Goal: Task Accomplishment & Management: Manage account settings

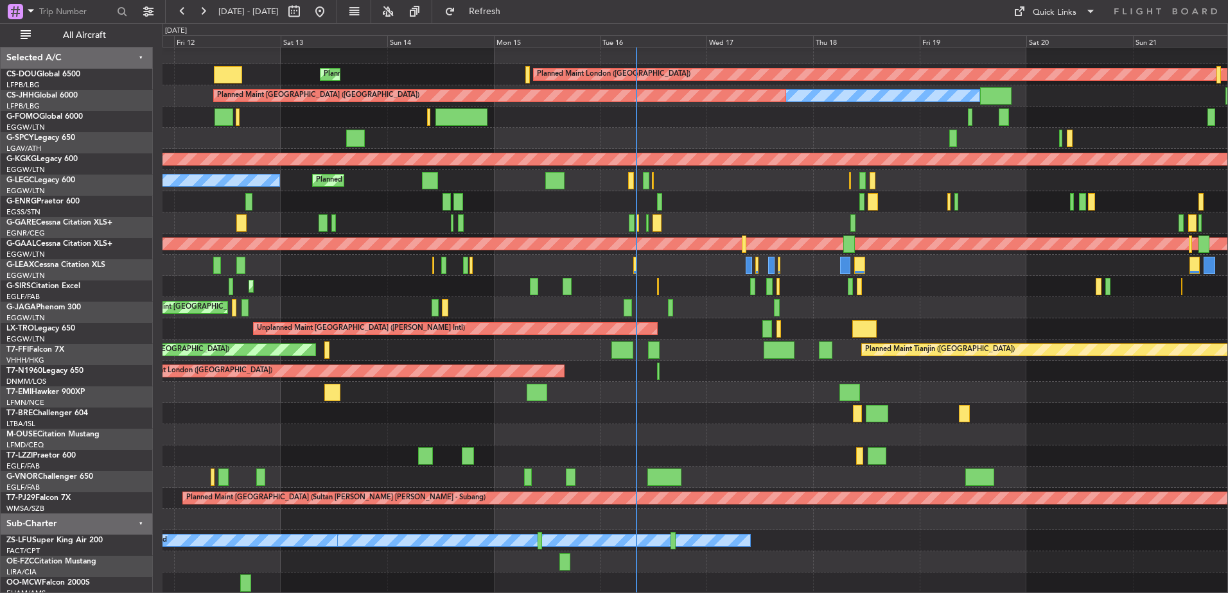
scroll to position [4, 0]
click at [655, 350] on div "Planned Maint Tianjin ([GEOGRAPHIC_DATA]) Planned Maint Tianjin ([GEOGRAPHIC_DA…" at bounding box center [694, 350] width 1065 height 21
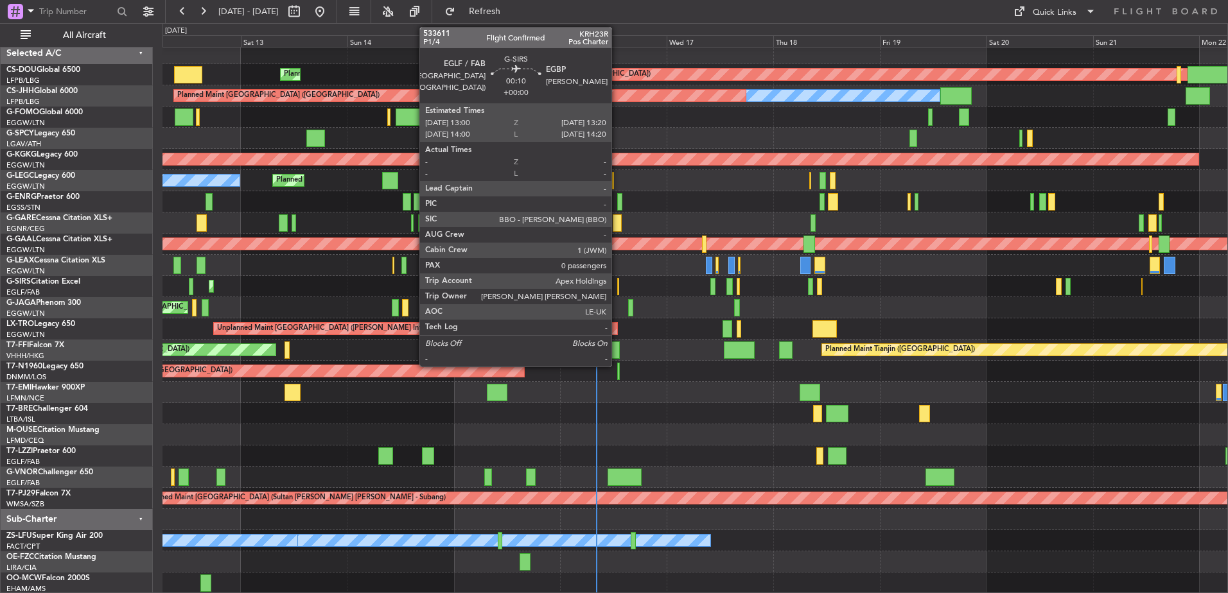
click at [617, 286] on div at bounding box center [618, 286] width 2 height 17
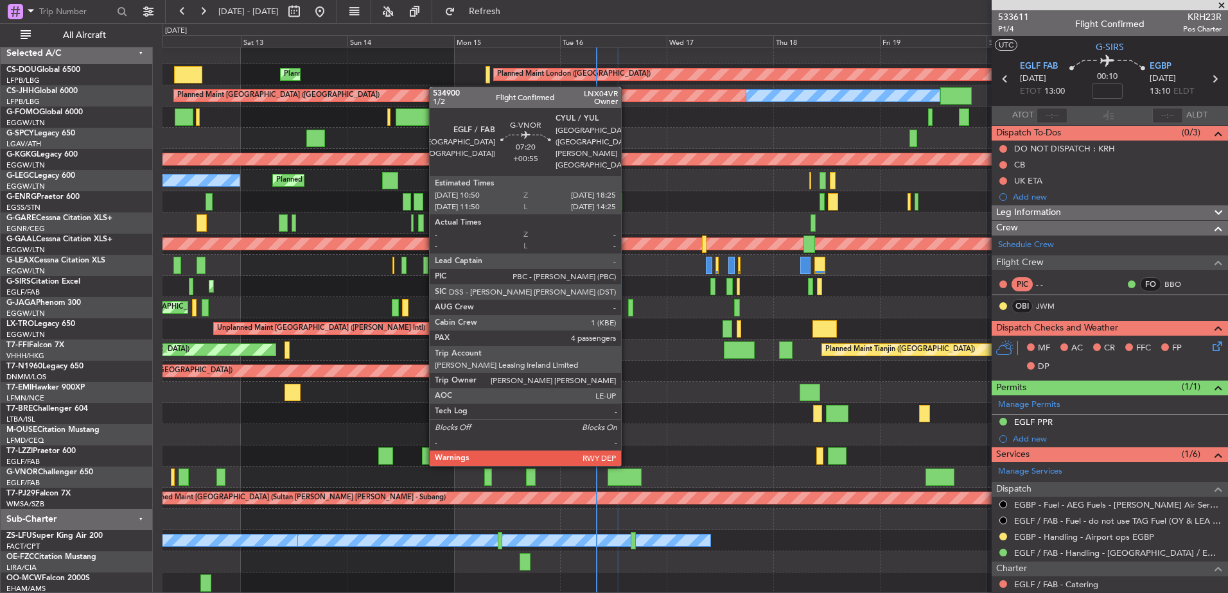
click at [627, 477] on div at bounding box center [625, 477] width 34 height 17
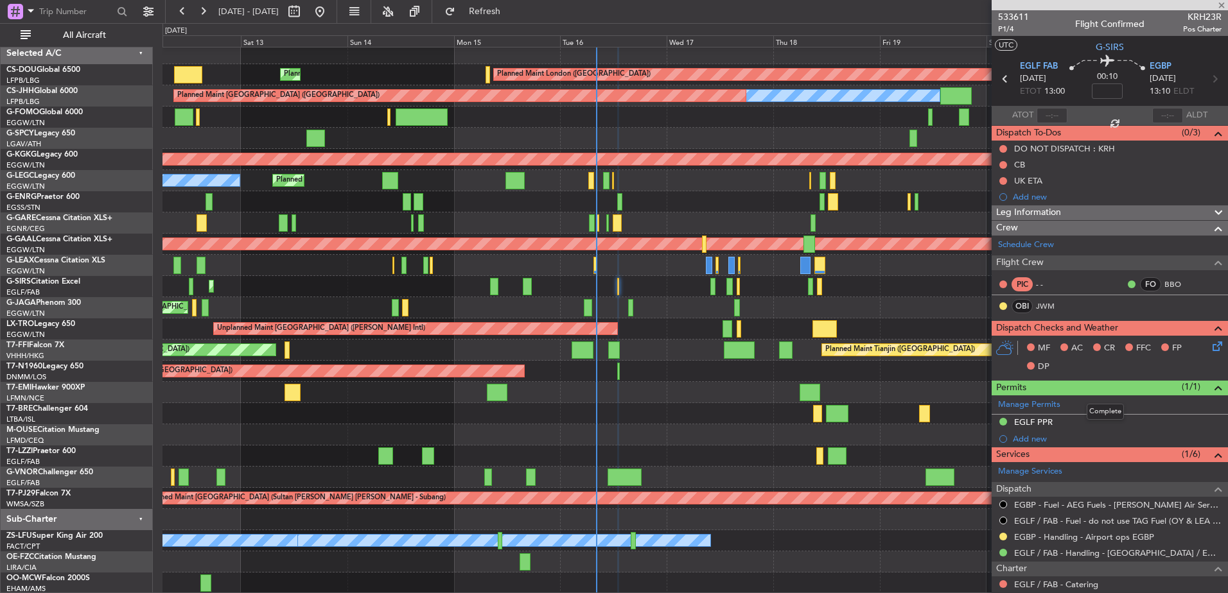
type input "+00:55"
type input "4"
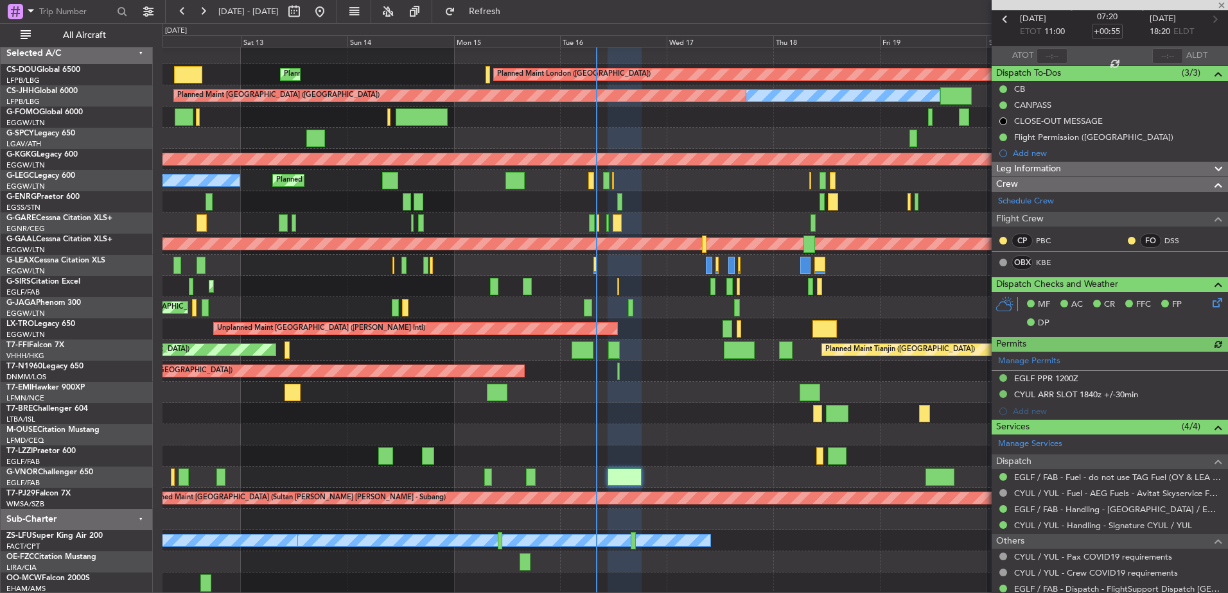
scroll to position [60, 0]
click at [981, 378] on div "EGLF PPR 1200Z" at bounding box center [1046, 377] width 64 height 11
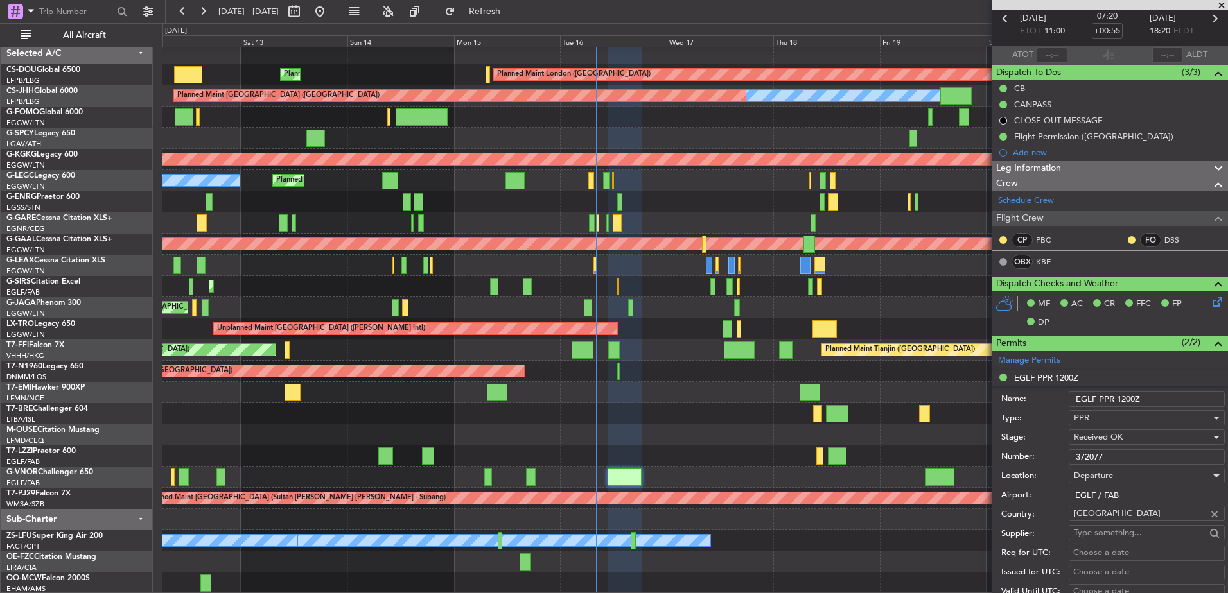
click at [981, 455] on input "372077" at bounding box center [1147, 457] width 156 height 15
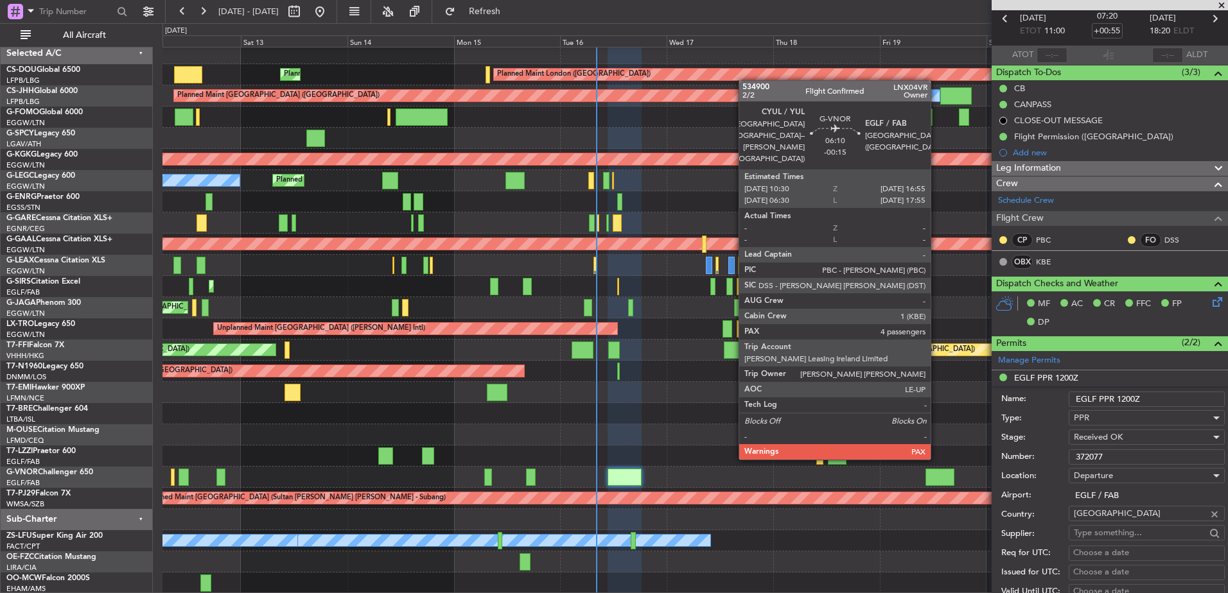
click at [936, 471] on div at bounding box center [939, 477] width 29 height 17
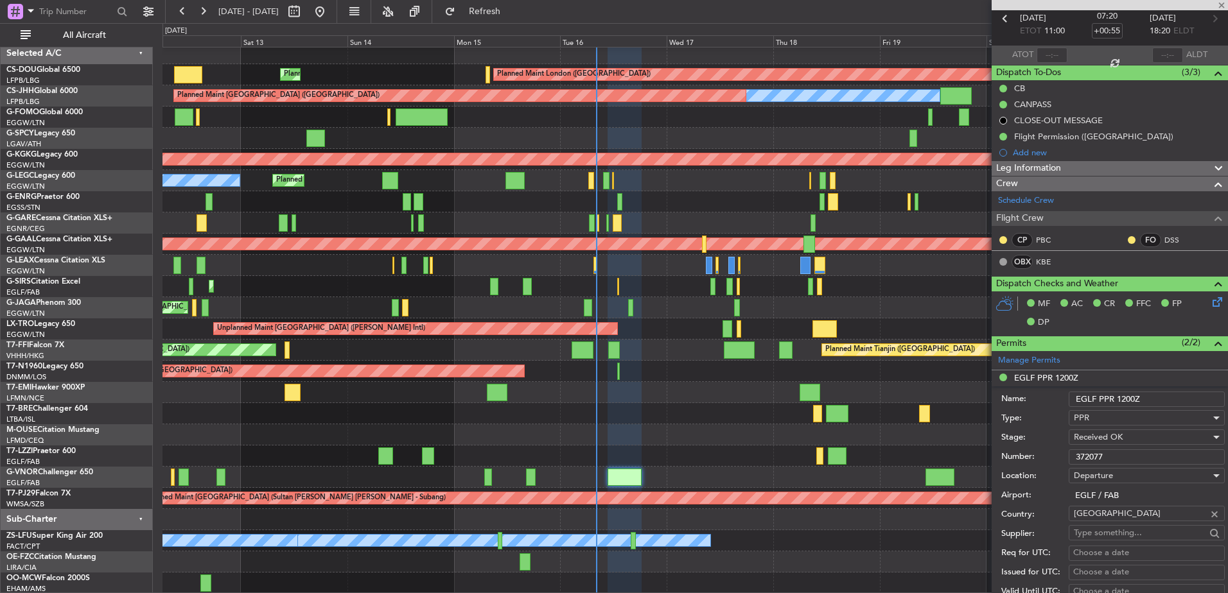
type input "-00:15"
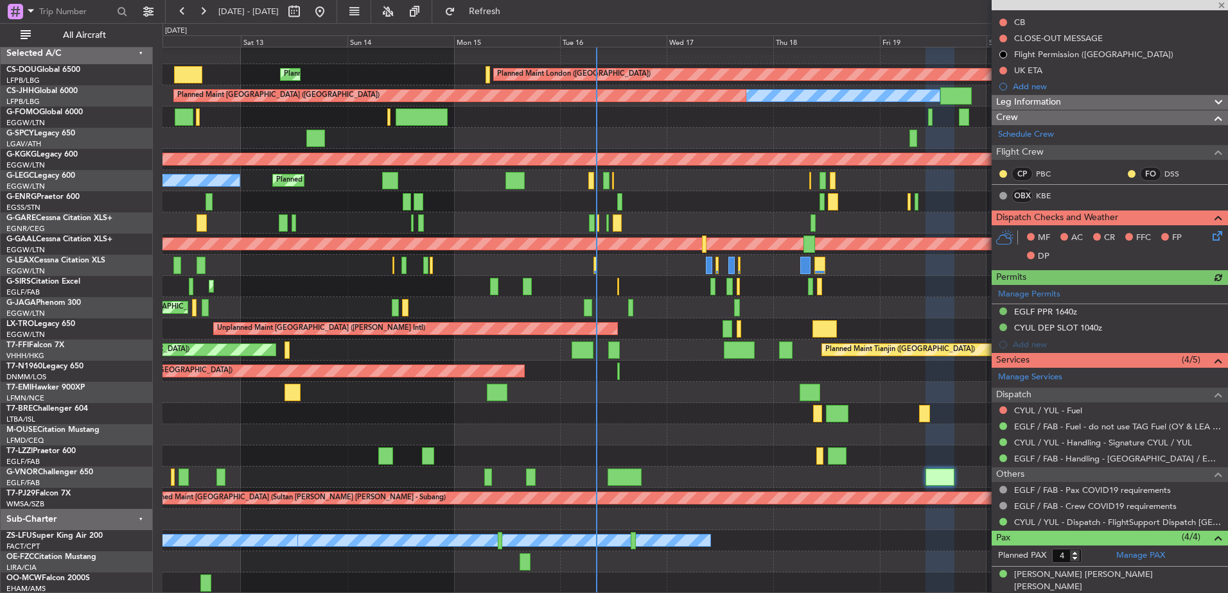
scroll to position [144, 0]
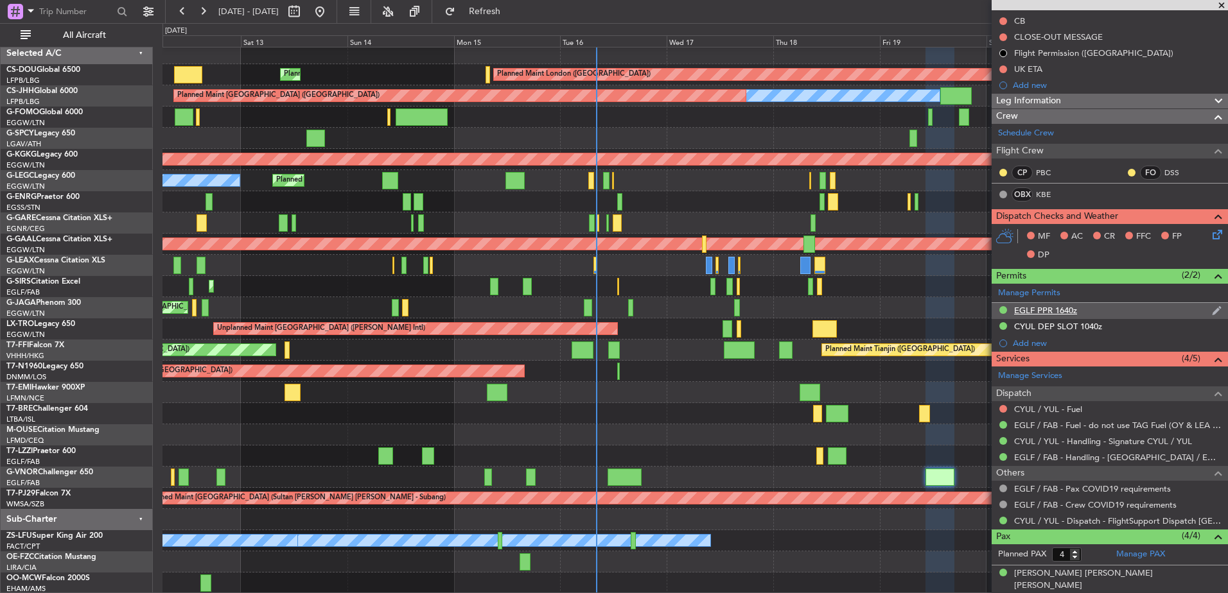
click at [981, 311] on div "EGLF PPR 1640z" at bounding box center [1045, 310] width 63 height 11
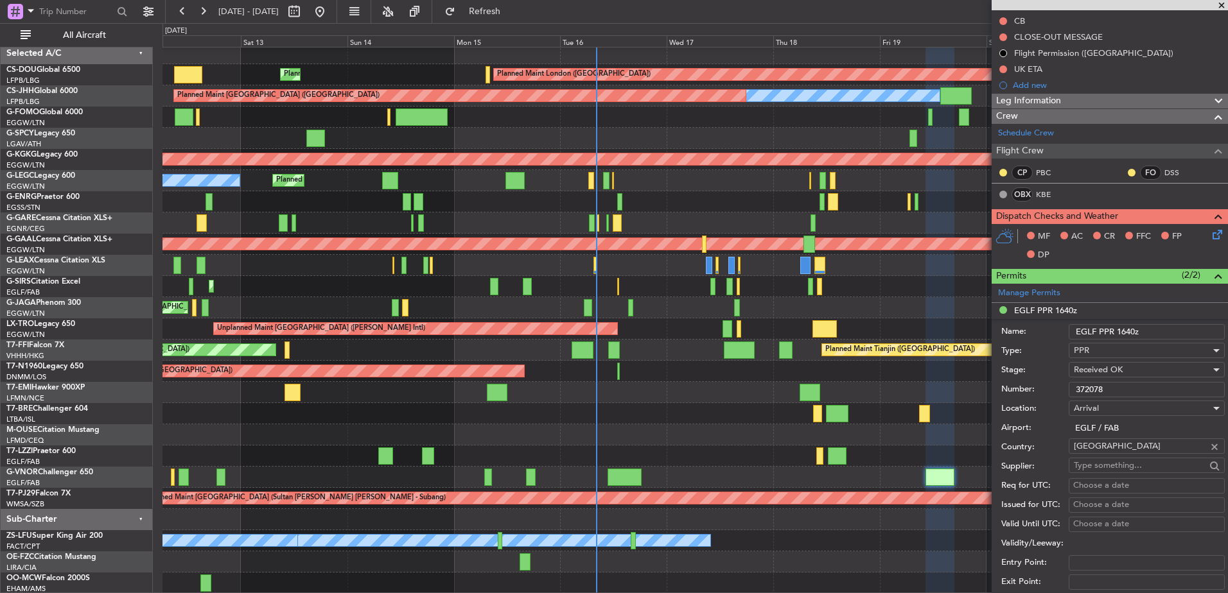
click at [981, 385] on input "372078" at bounding box center [1147, 389] width 156 height 15
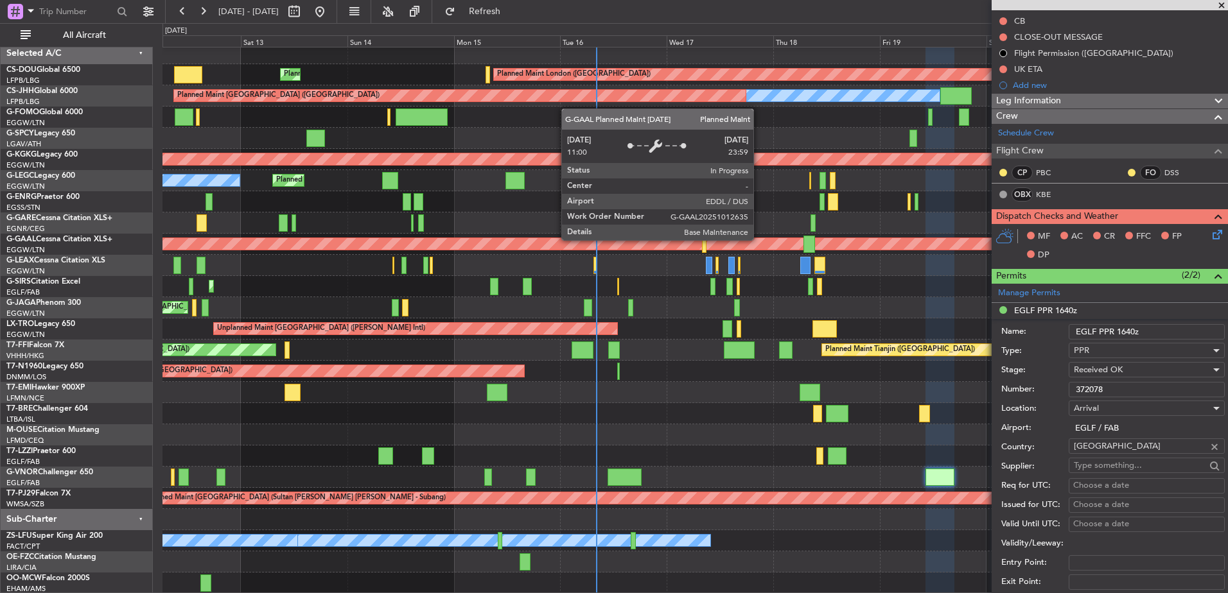
click at [597, 225] on div "Planned Maint London ([GEOGRAPHIC_DATA]) Planned Maint [GEOGRAPHIC_DATA] ([GEOG…" at bounding box center [694, 318] width 1065 height 551
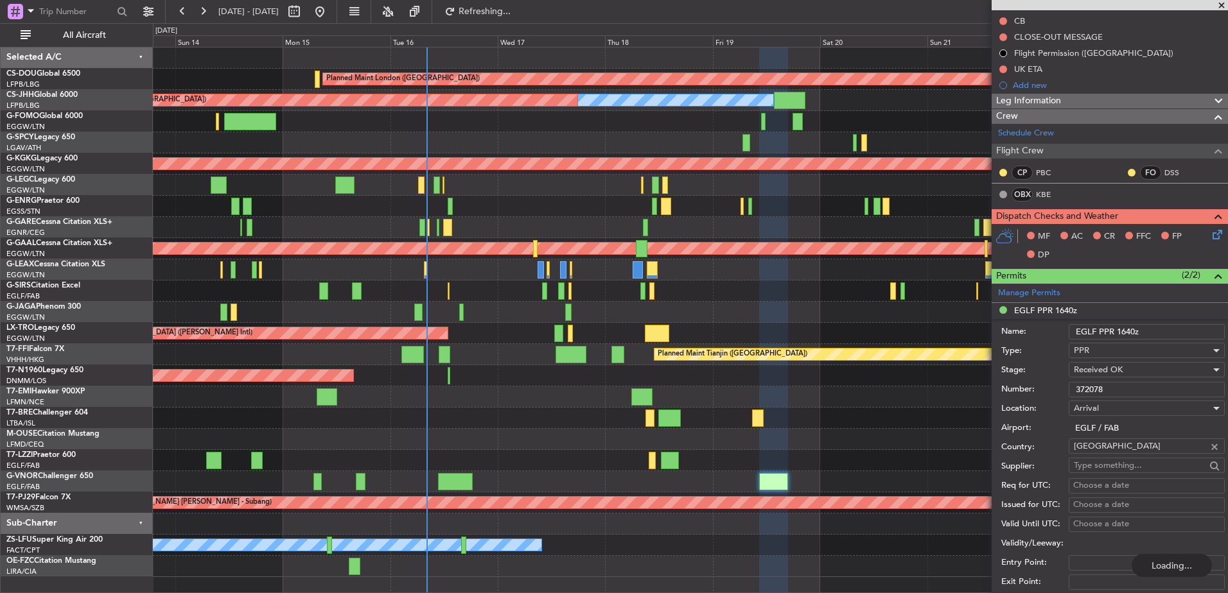
scroll to position [0, 0]
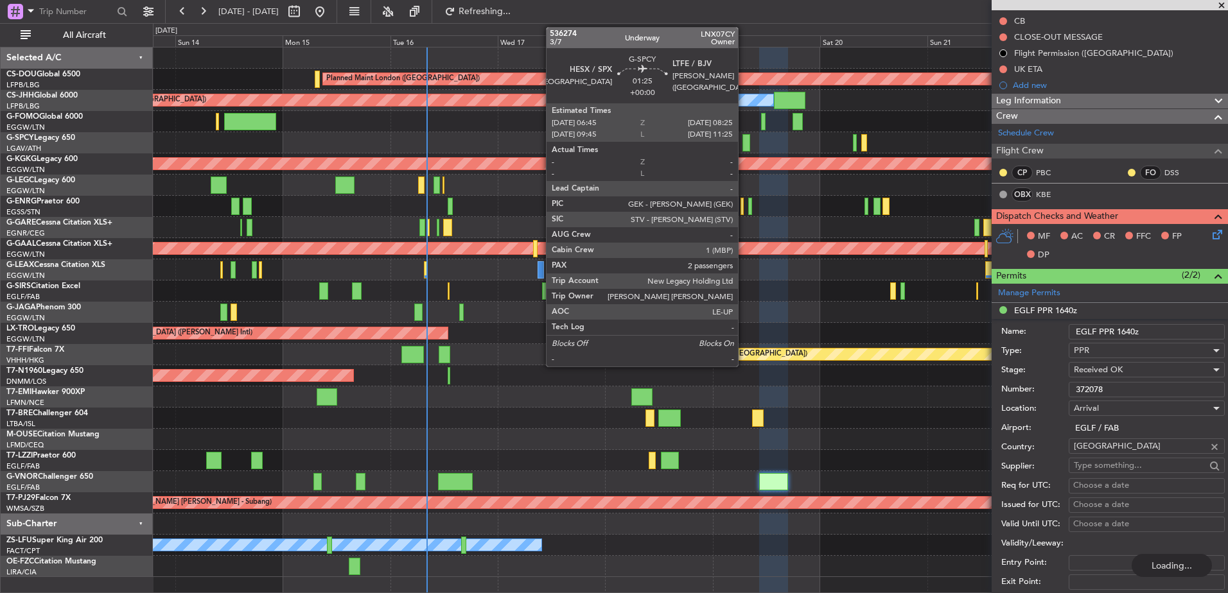
click at [744, 141] on div at bounding box center [746, 142] width 8 height 17
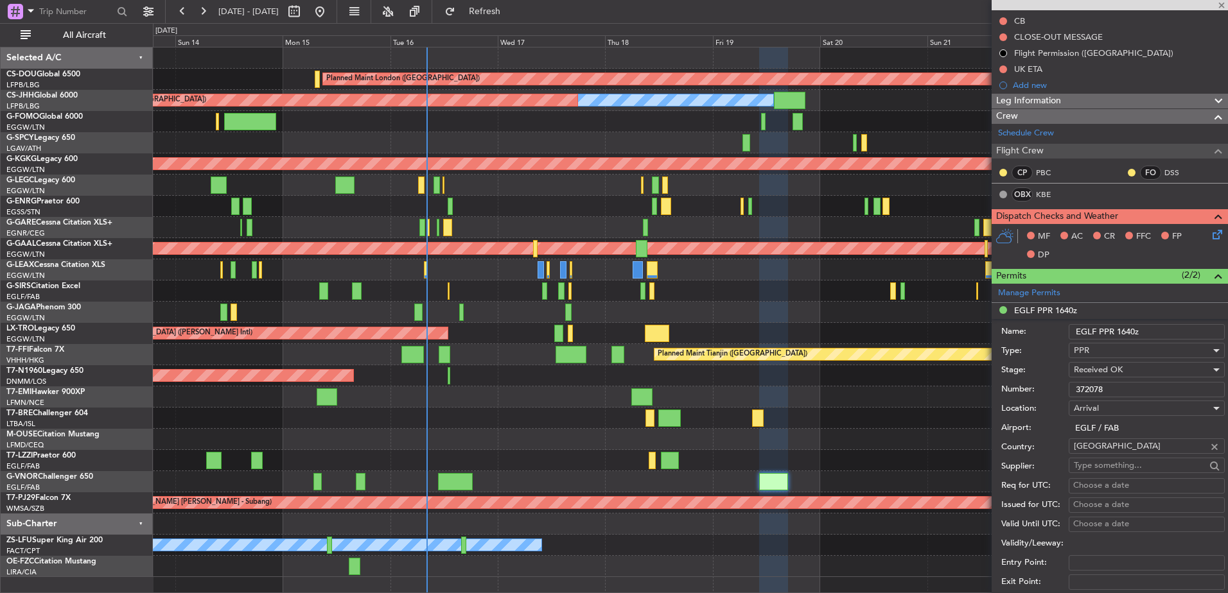
type input "2"
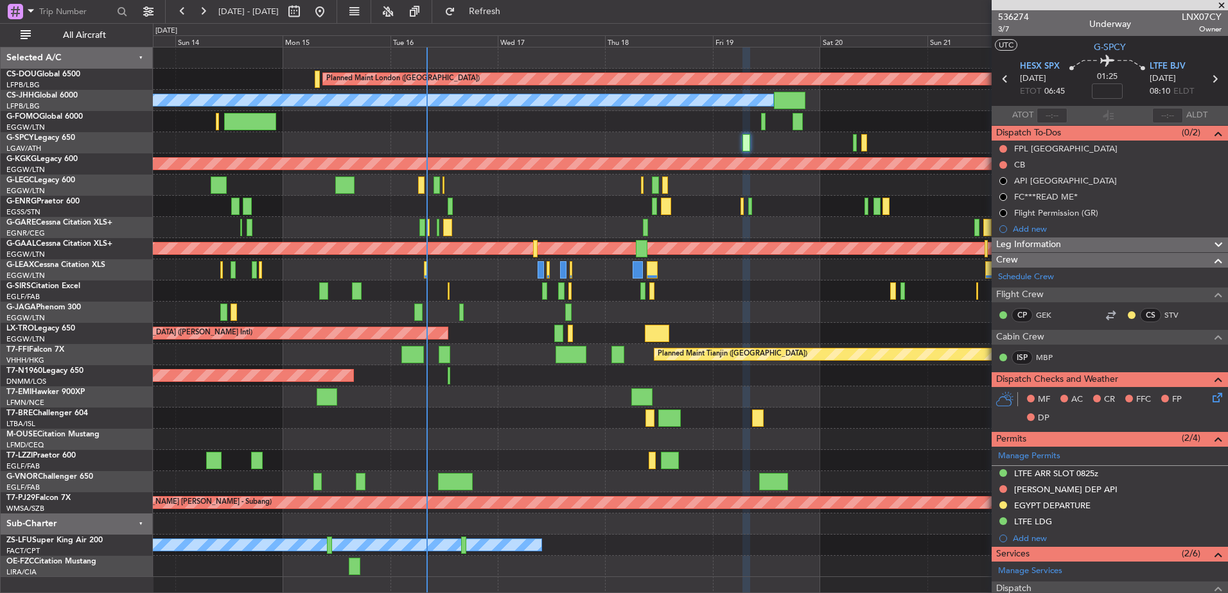
scroll to position [206, 0]
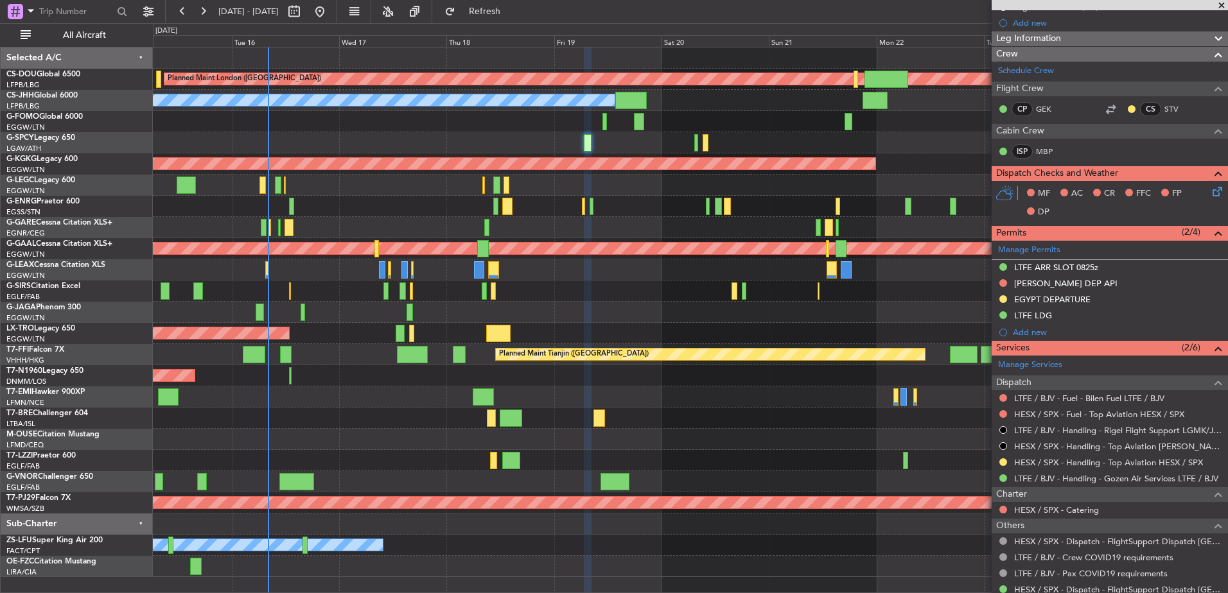
click at [660, 123] on div at bounding box center [690, 121] width 1074 height 21
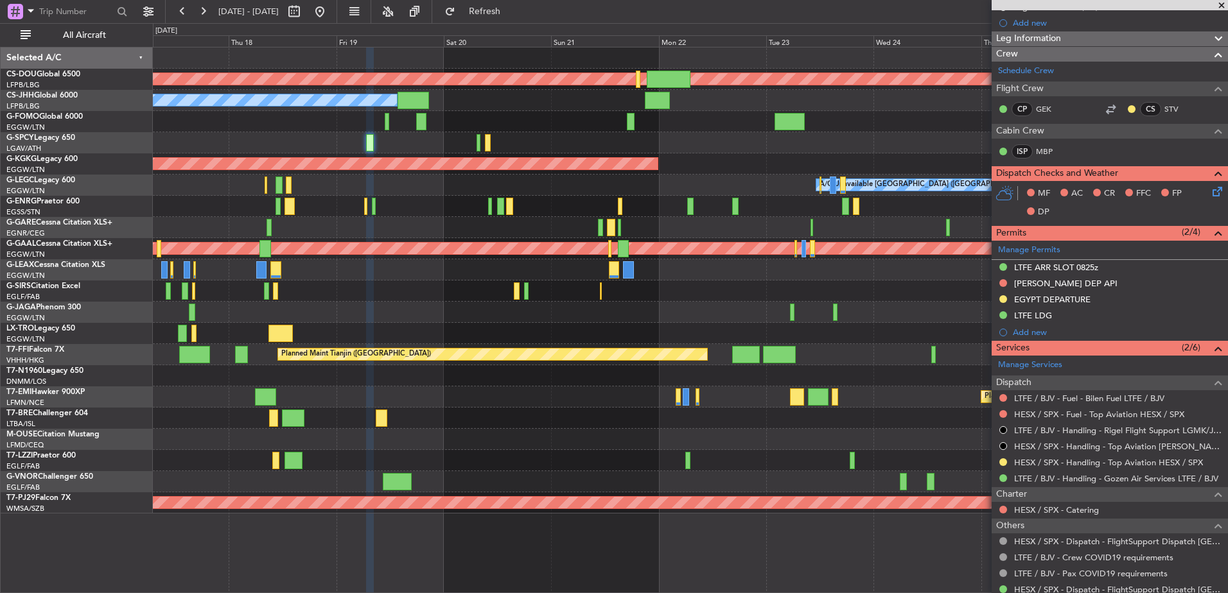
click at [435, 394] on div "Planned Maint London ([GEOGRAPHIC_DATA]) Planned Maint [GEOGRAPHIC_DATA] ([GEOG…" at bounding box center [690, 281] width 1074 height 466
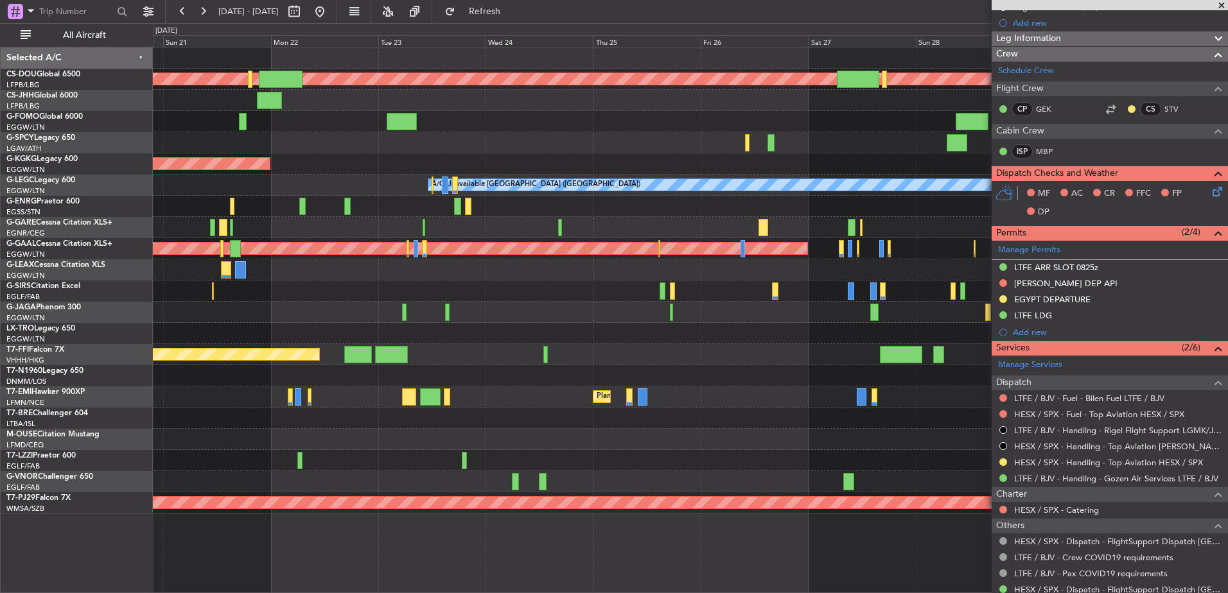
click at [325, 360] on div "Planned Maint Tianjin ([GEOGRAPHIC_DATA])" at bounding box center [690, 354] width 1074 height 21
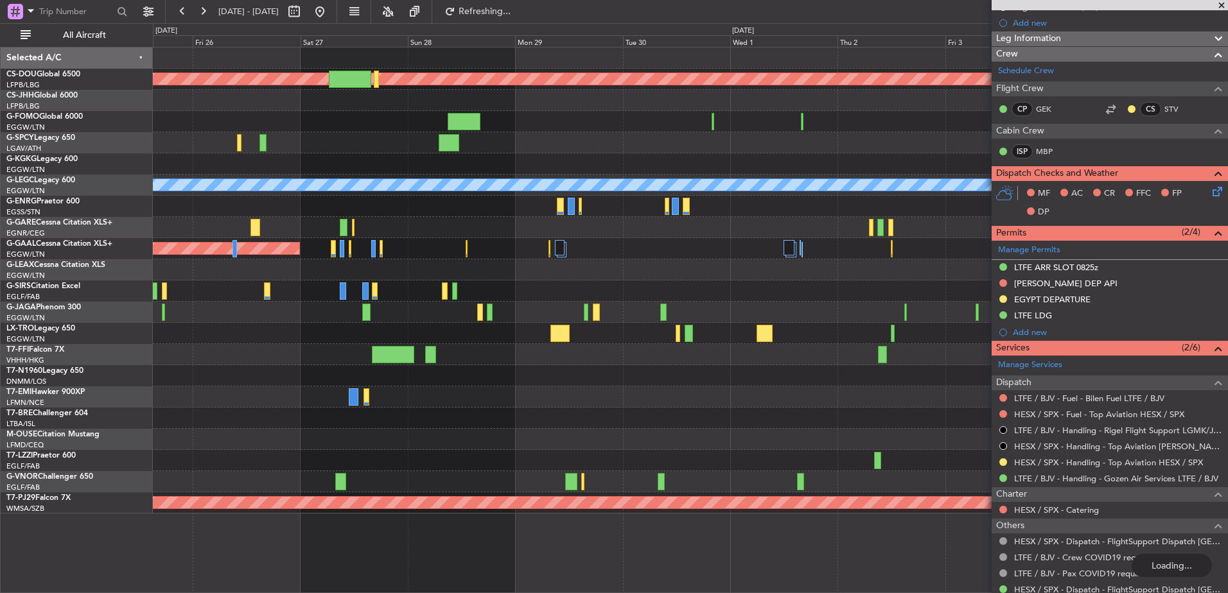
click at [241, 298] on div "Planned Maint London ([GEOGRAPHIC_DATA]) A/C Unavailable [GEOGRAPHIC_DATA] ([GE…" at bounding box center [690, 281] width 1074 height 466
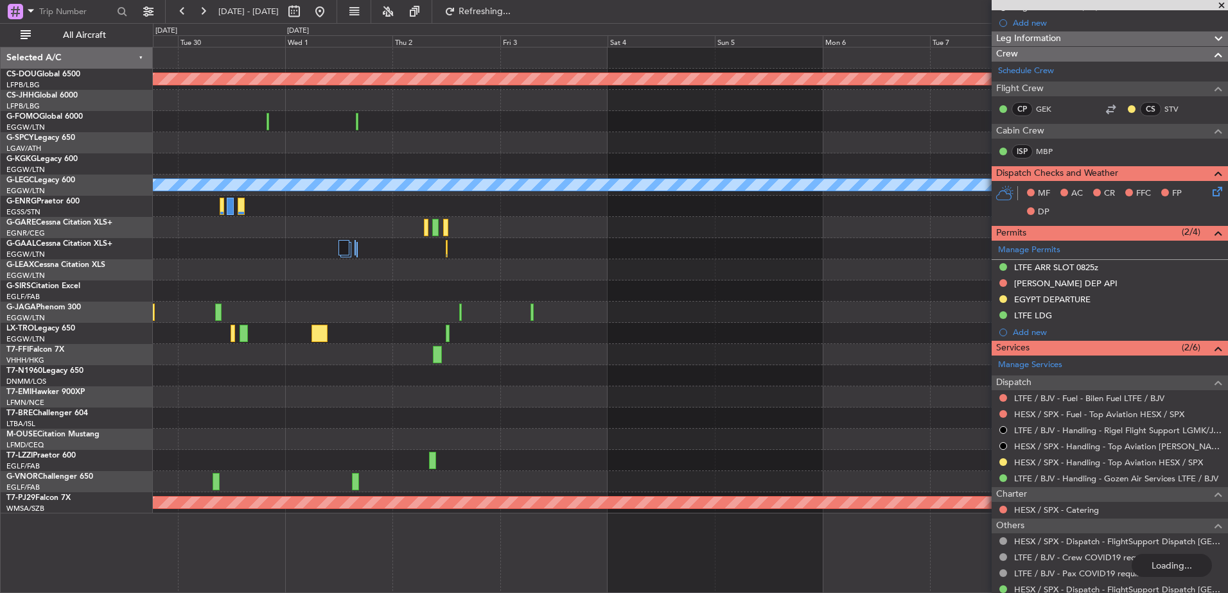
click at [79, 308] on div "Planned Maint London ([GEOGRAPHIC_DATA]) A/C Unavailable [GEOGRAPHIC_DATA] ([GE…" at bounding box center [614, 308] width 1228 height 570
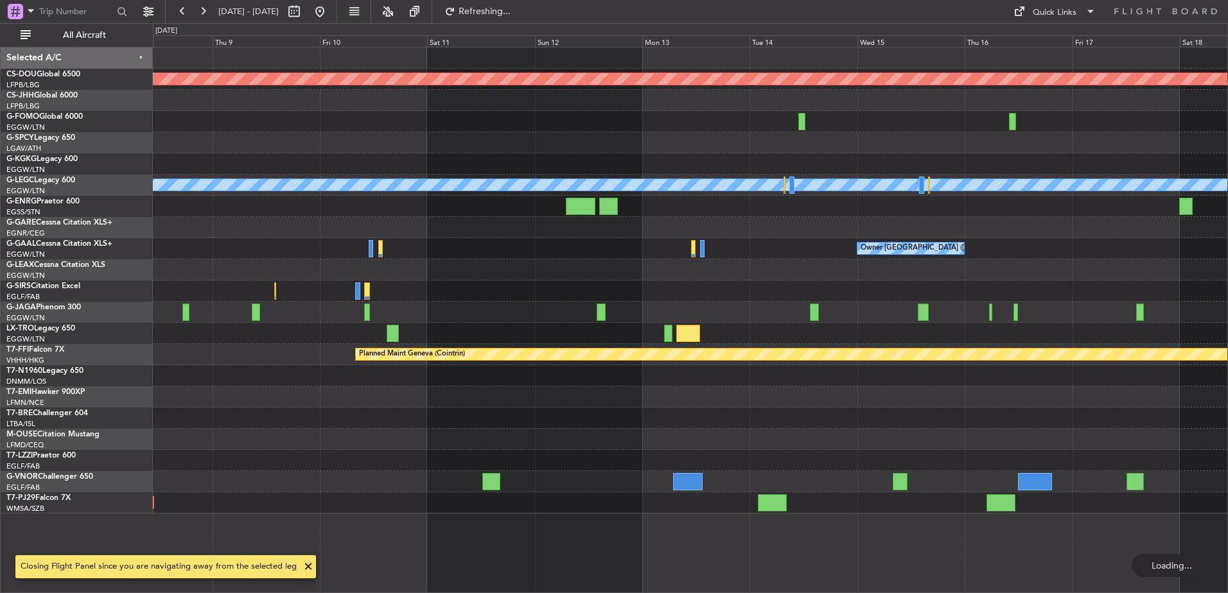
scroll to position [0, 0]
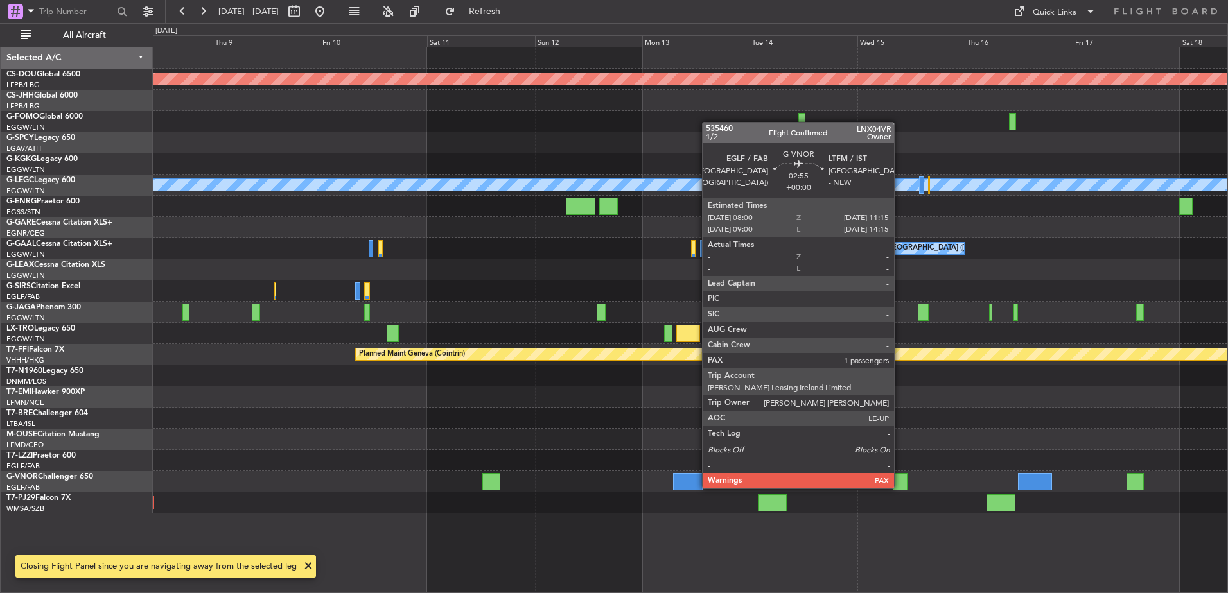
click at [900, 476] on div at bounding box center [900, 481] width 15 height 17
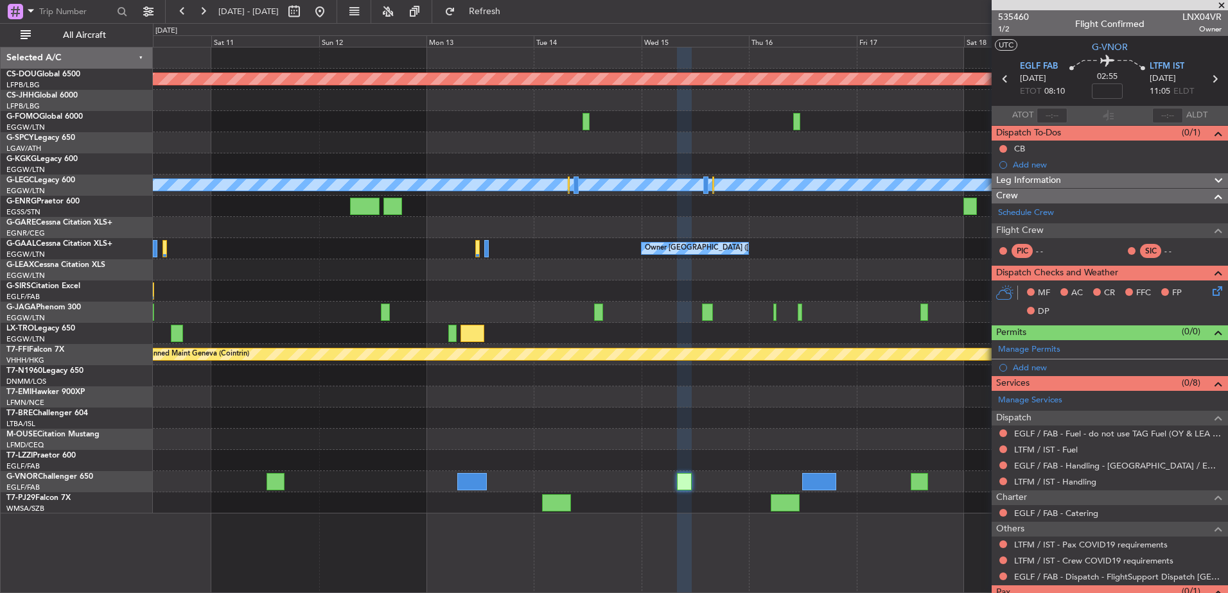
click at [554, 464] on div at bounding box center [690, 460] width 1074 height 21
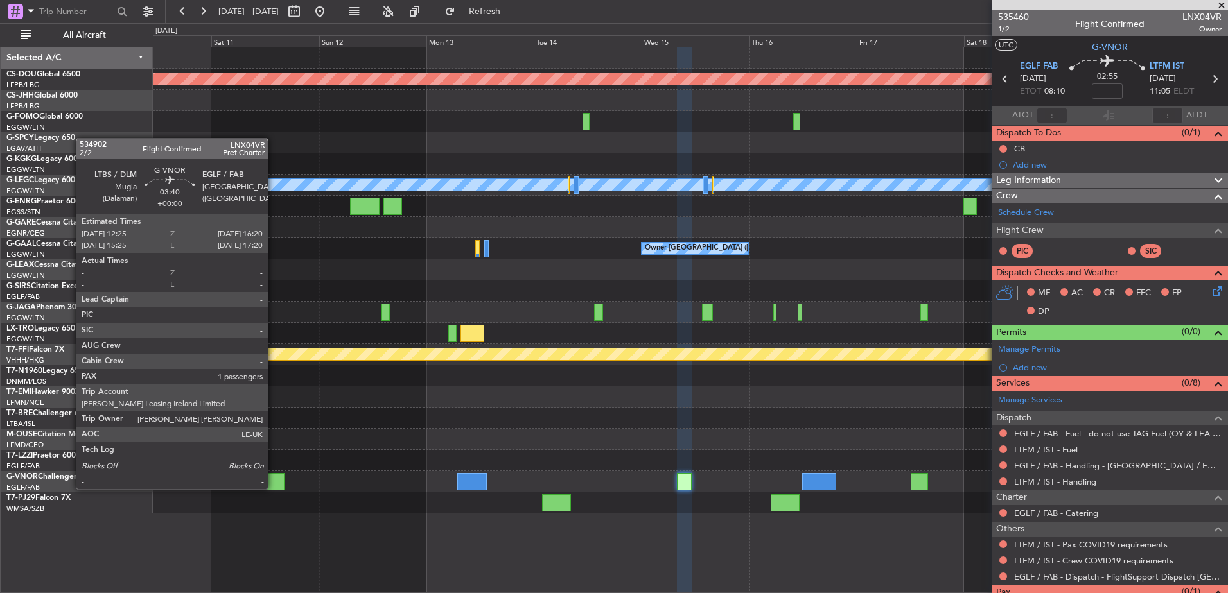
click at [274, 477] on div at bounding box center [276, 481] width 18 height 17
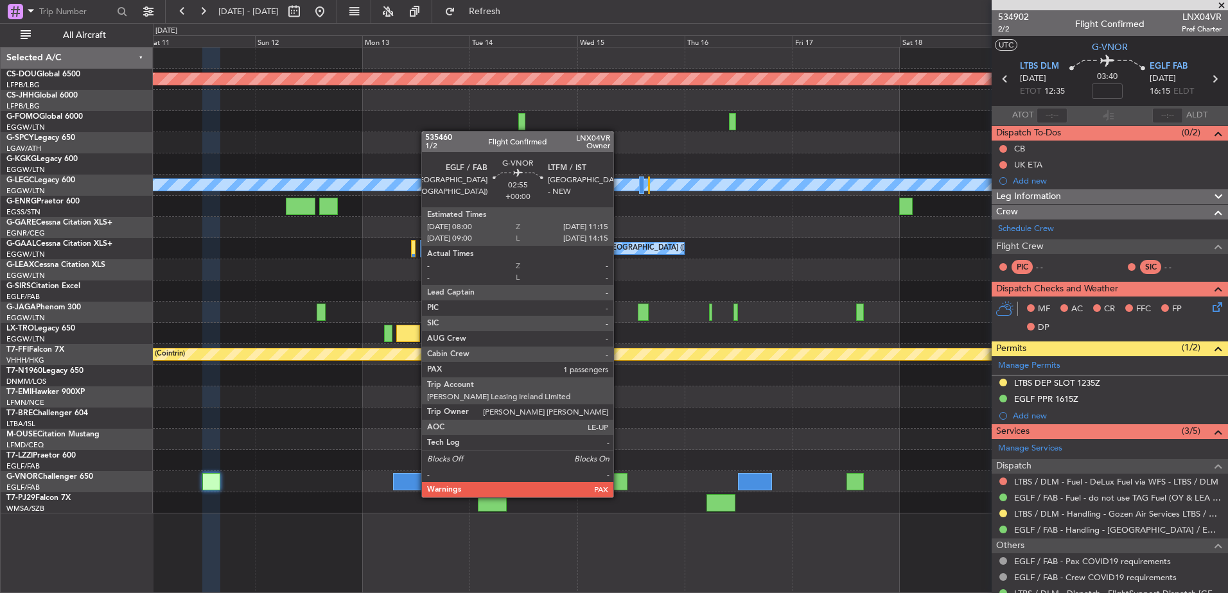
click at [619, 485] on div at bounding box center [620, 481] width 15 height 17
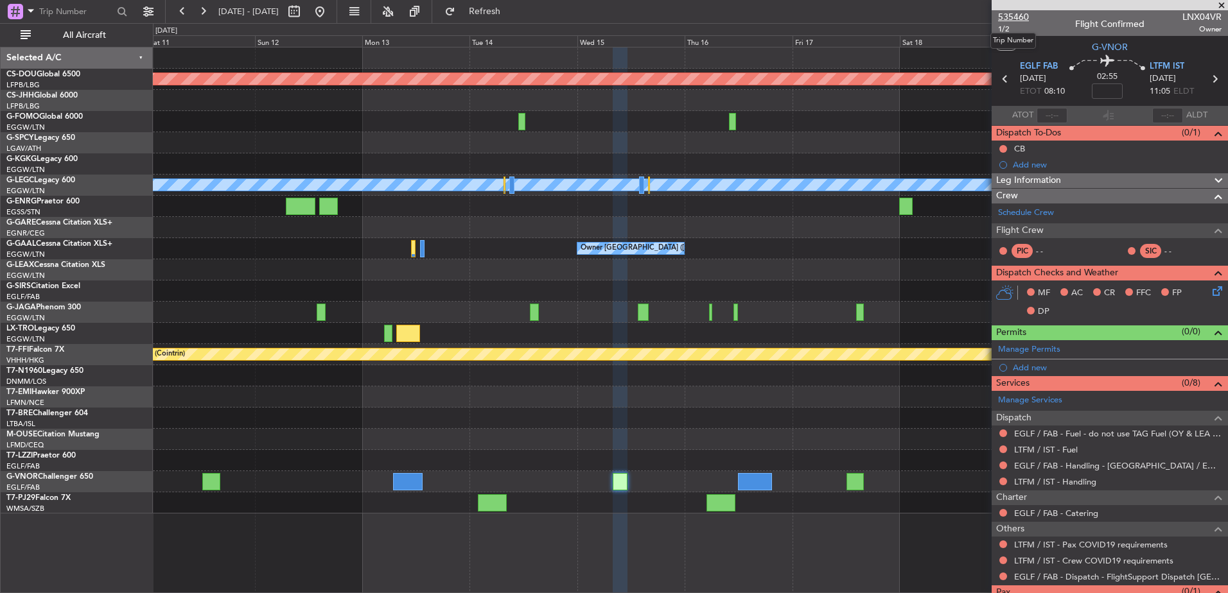
click at [981, 17] on span "535460" at bounding box center [1013, 16] width 31 height 13
click at [981, 13] on span "535460" at bounding box center [1013, 16] width 31 height 13
click at [498, 10] on span "Refresh" at bounding box center [485, 11] width 54 height 9
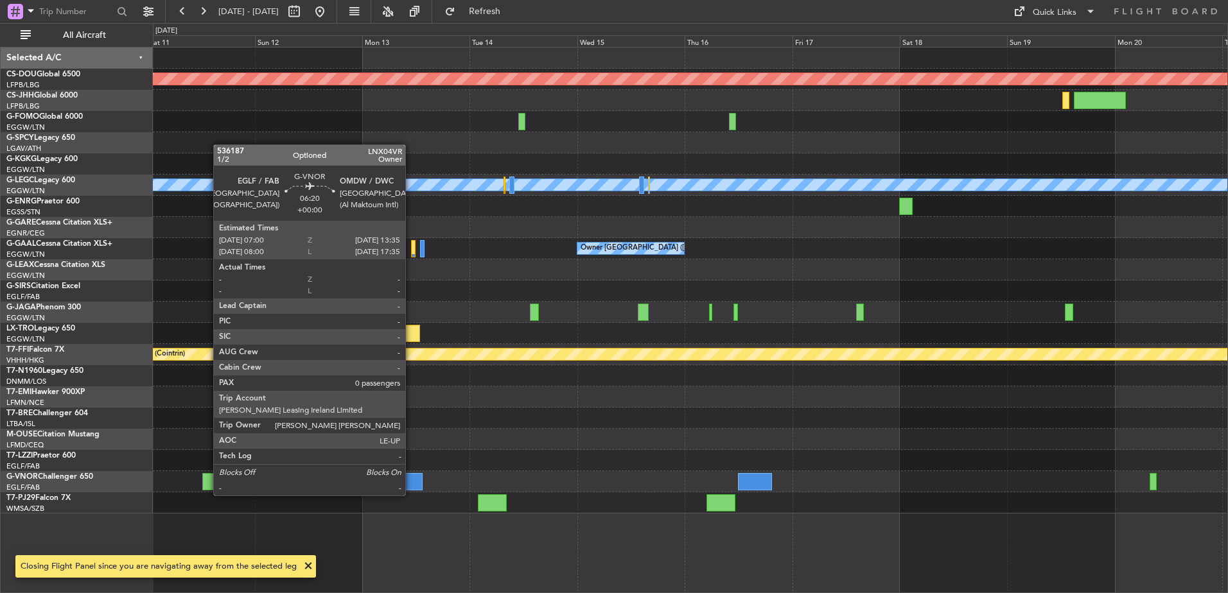
click at [411, 483] on div at bounding box center [408, 481] width 30 height 17
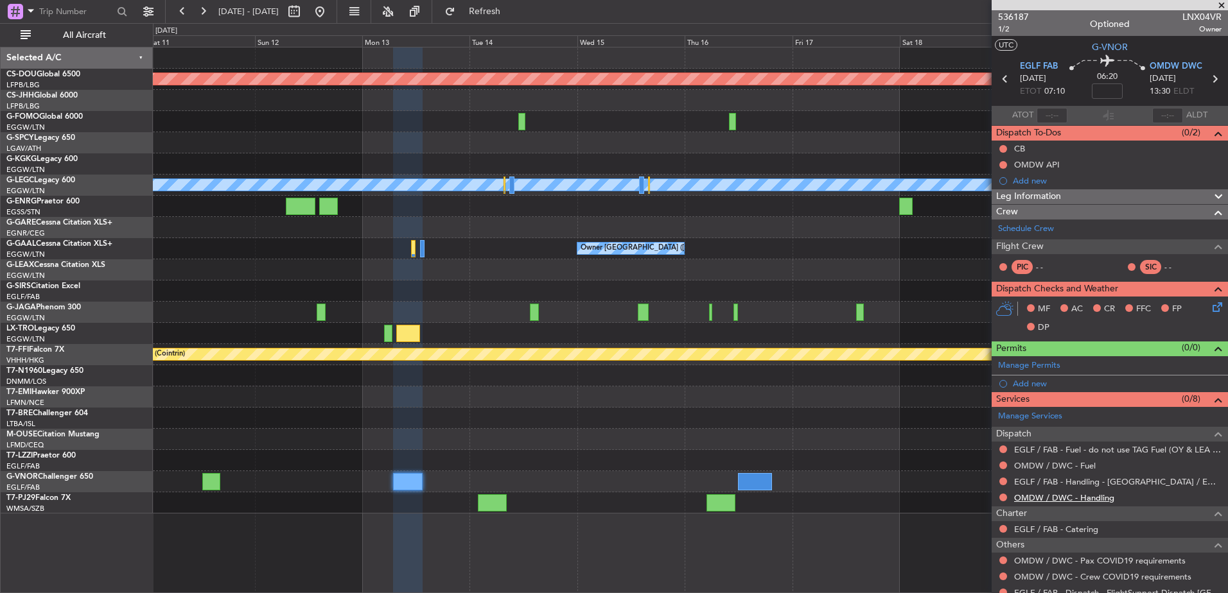
click at [981, 500] on link "OMDW / DWC - Handling" at bounding box center [1064, 498] width 100 height 11
click at [981, 464] on div "EGLF / FAB - Fuel - do not use TAG Fuel (OY & LEA only) EGLF / FAB" at bounding box center [1096, 472] width 227 height 16
click at [981, 465] on link "OMDW / DWC - Fuel" at bounding box center [1055, 465] width 82 height 11
click at [506, 3] on button "Refresh" at bounding box center [477, 11] width 77 height 21
click at [981, 18] on span "536187" at bounding box center [1013, 16] width 31 height 13
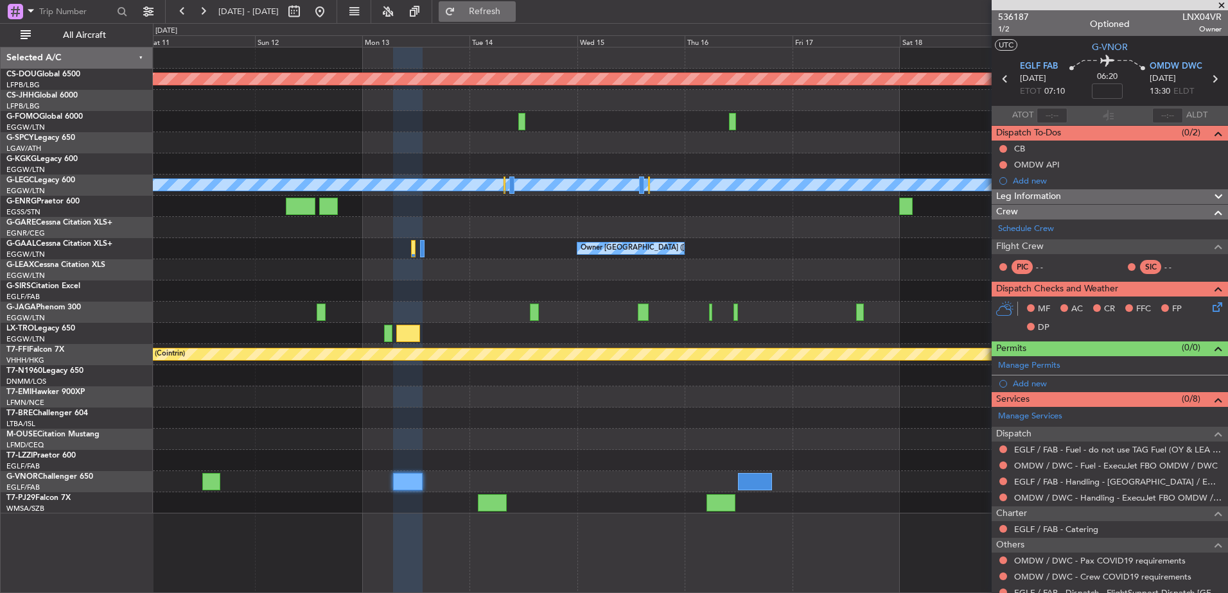
click at [512, 7] on span "Refresh" at bounding box center [485, 11] width 54 height 9
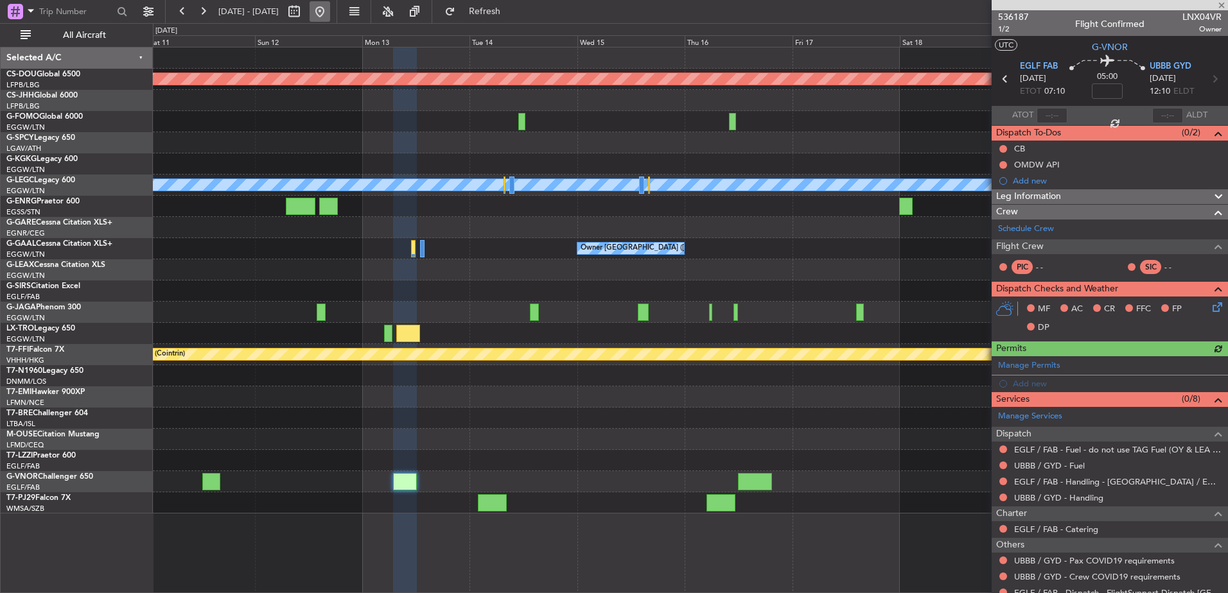
click at [330, 16] on button at bounding box center [320, 11] width 21 height 21
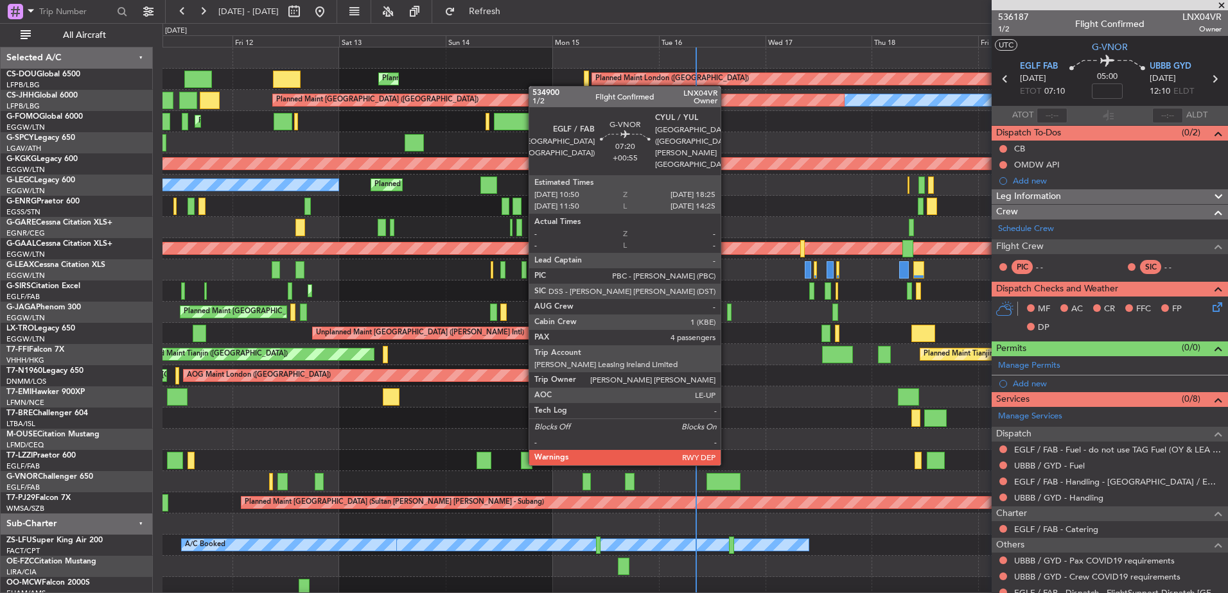
click at [726, 476] on div at bounding box center [723, 481] width 34 height 17
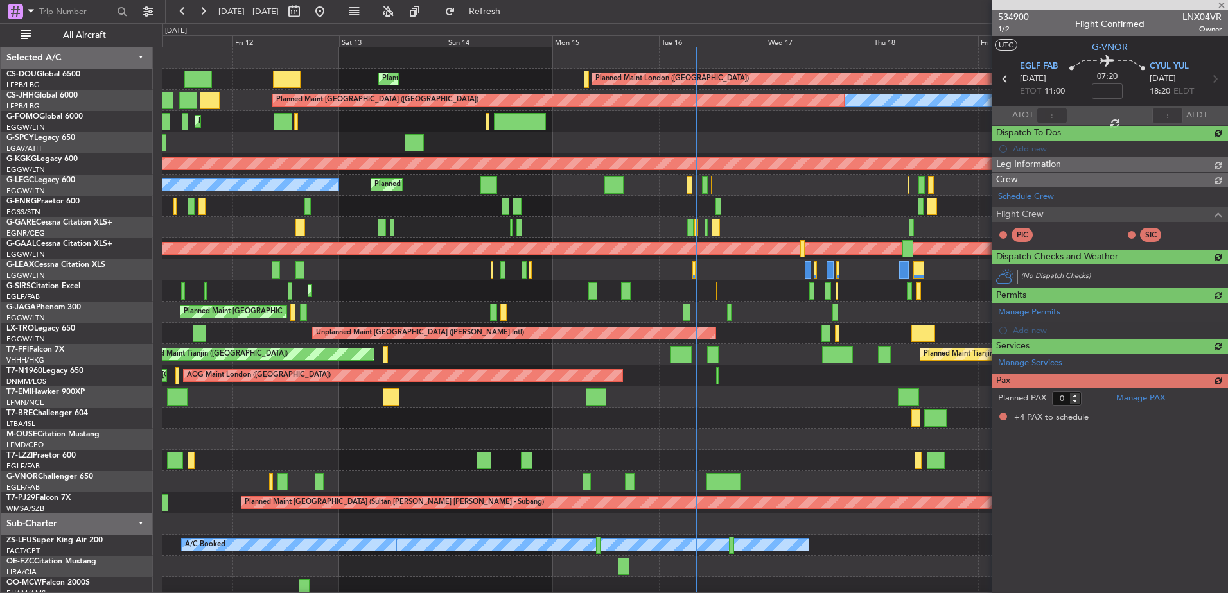
type input "+00:55"
type input "4"
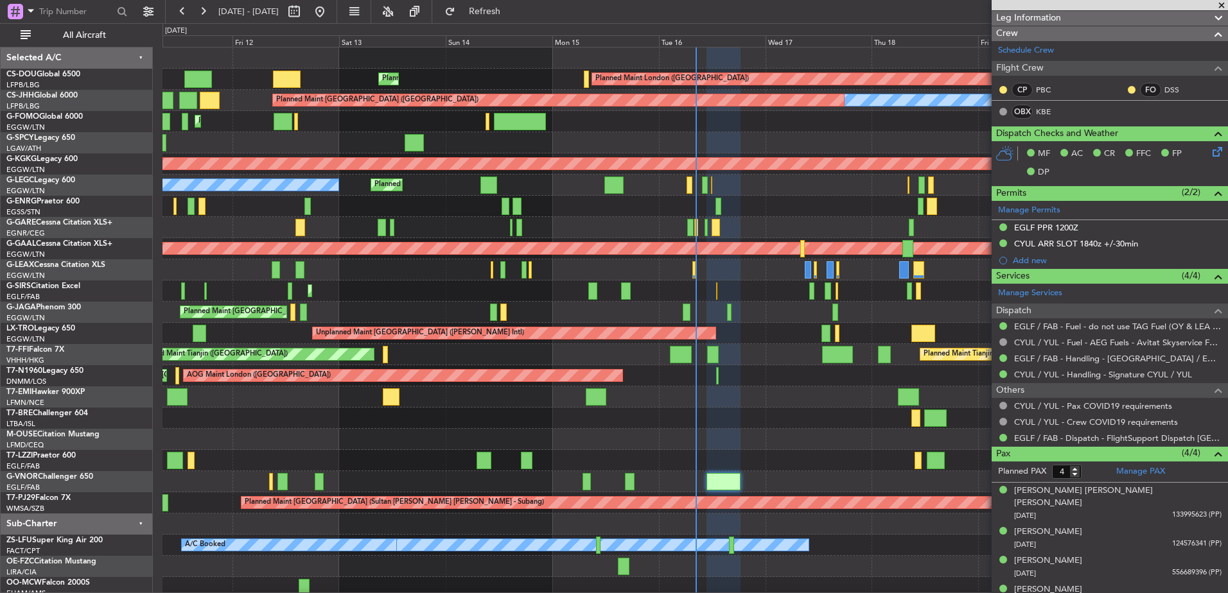
scroll to position [215, 0]
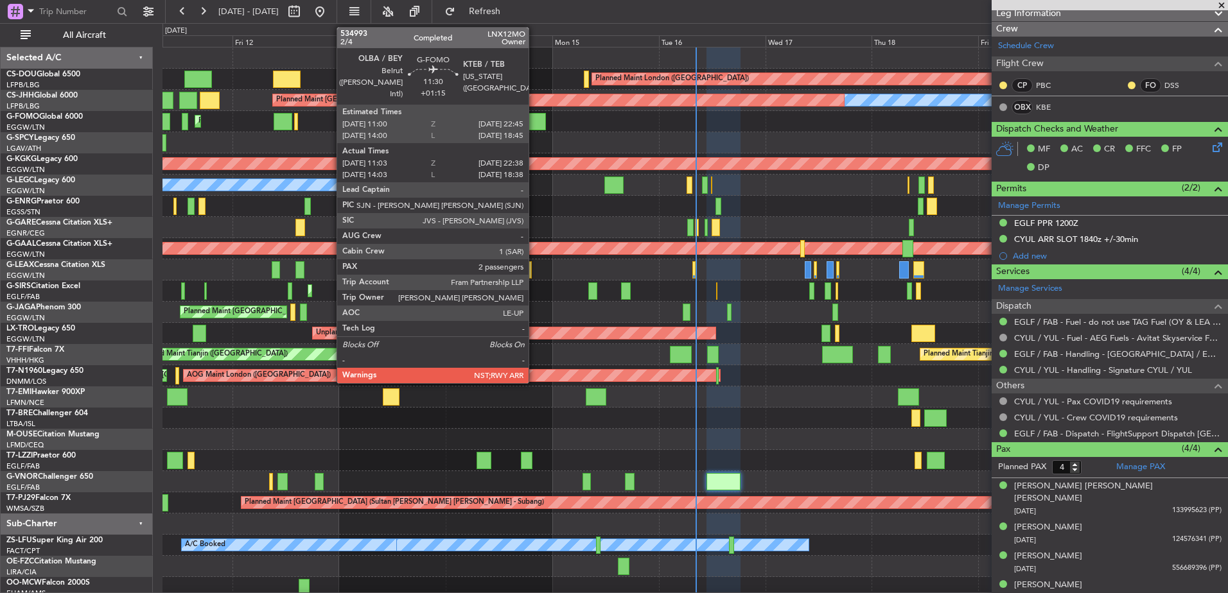
click at [534, 115] on div at bounding box center [520, 121] width 52 height 17
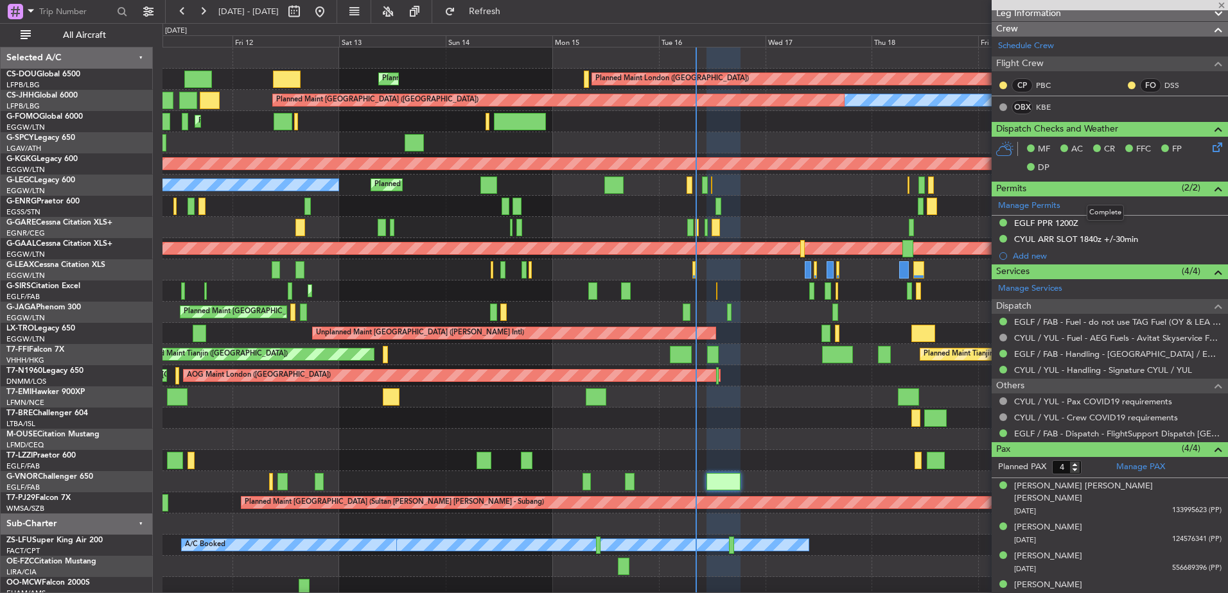
type input "+01:15"
type input "11:03"
type input "22:23"
type input "2"
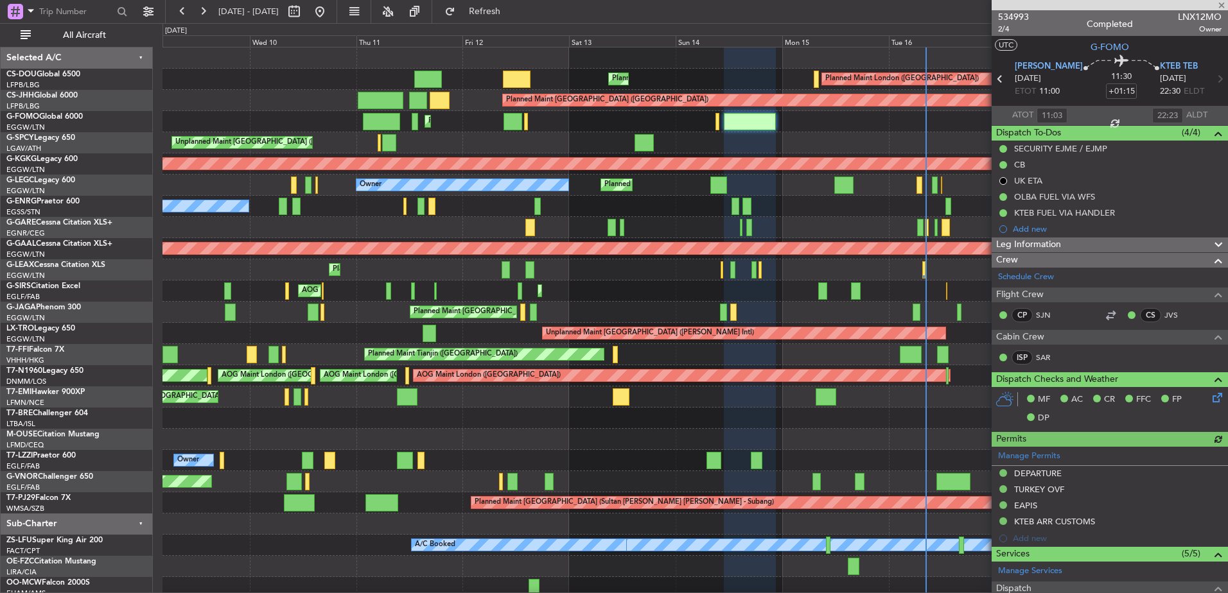
click at [978, 217] on div "Planned Maint London ([GEOGRAPHIC_DATA]) Planned Maint [GEOGRAPHIC_DATA] ([GEOG…" at bounding box center [694, 323] width 1065 height 551
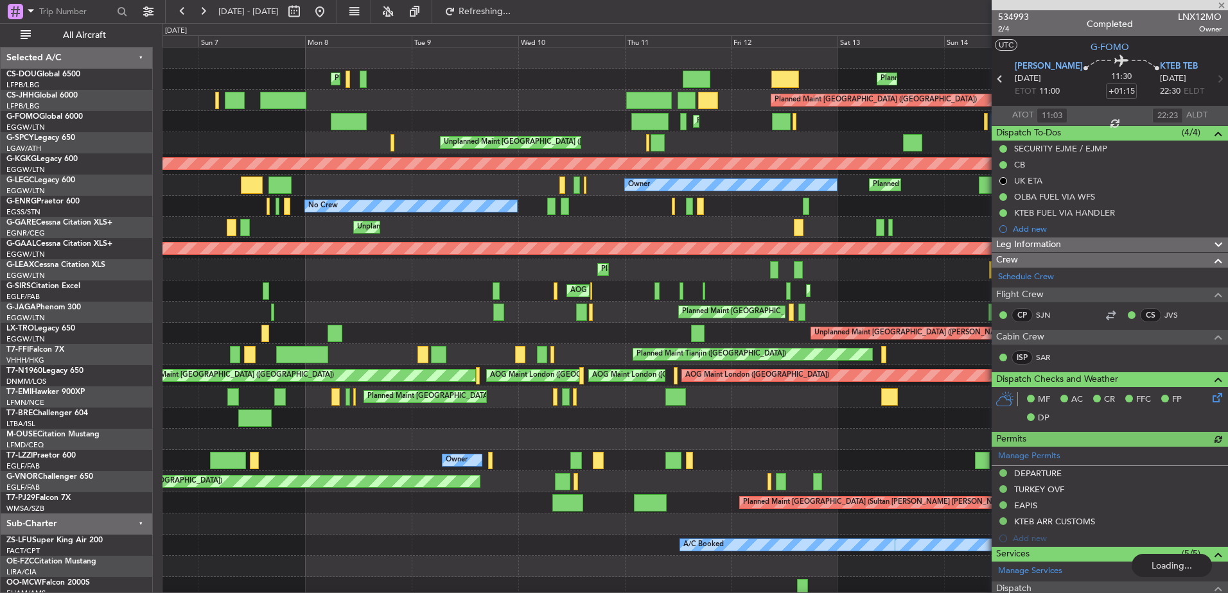
click at [688, 220] on div "Planned Maint London ([GEOGRAPHIC_DATA]) Planned Maint [GEOGRAPHIC_DATA] ([GEOG…" at bounding box center [694, 323] width 1065 height 551
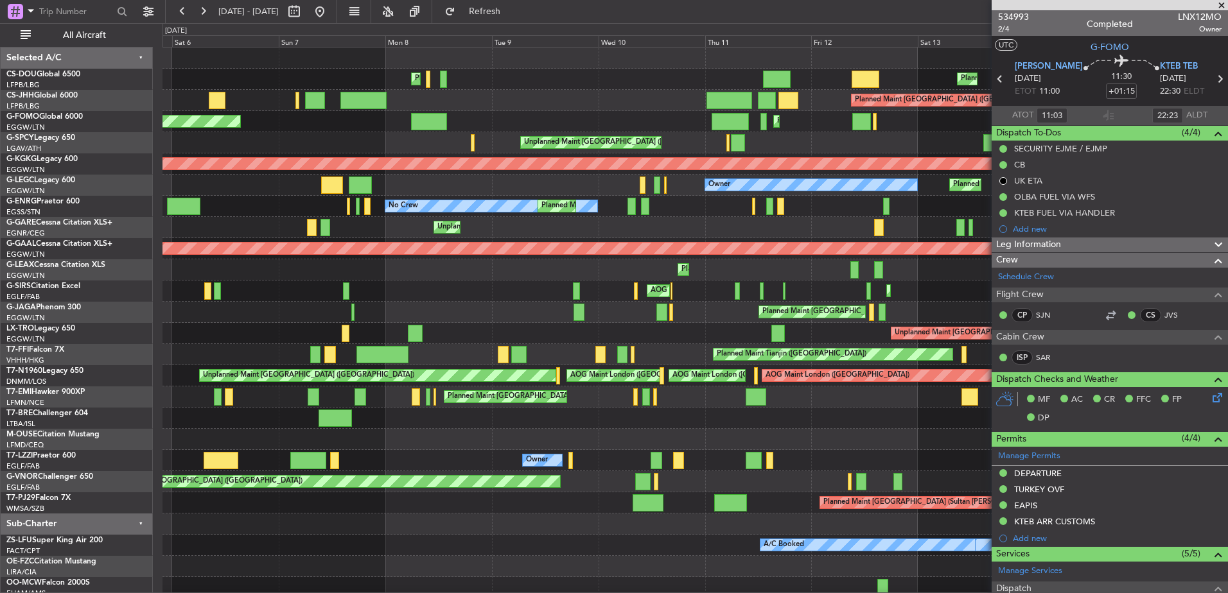
click at [575, 297] on div "Planned Maint [GEOGRAPHIC_DATA] ([GEOGRAPHIC_DATA]) AOG Maint [PERSON_NAME] Pla…" at bounding box center [694, 291] width 1065 height 21
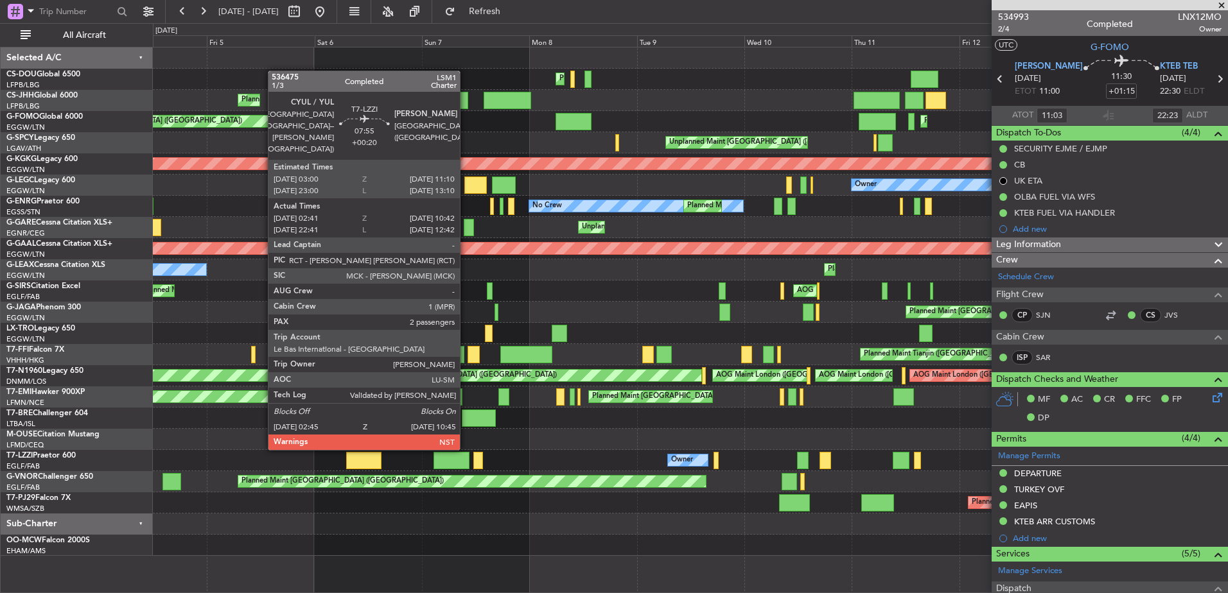
click at [466, 460] on div at bounding box center [451, 460] width 36 height 17
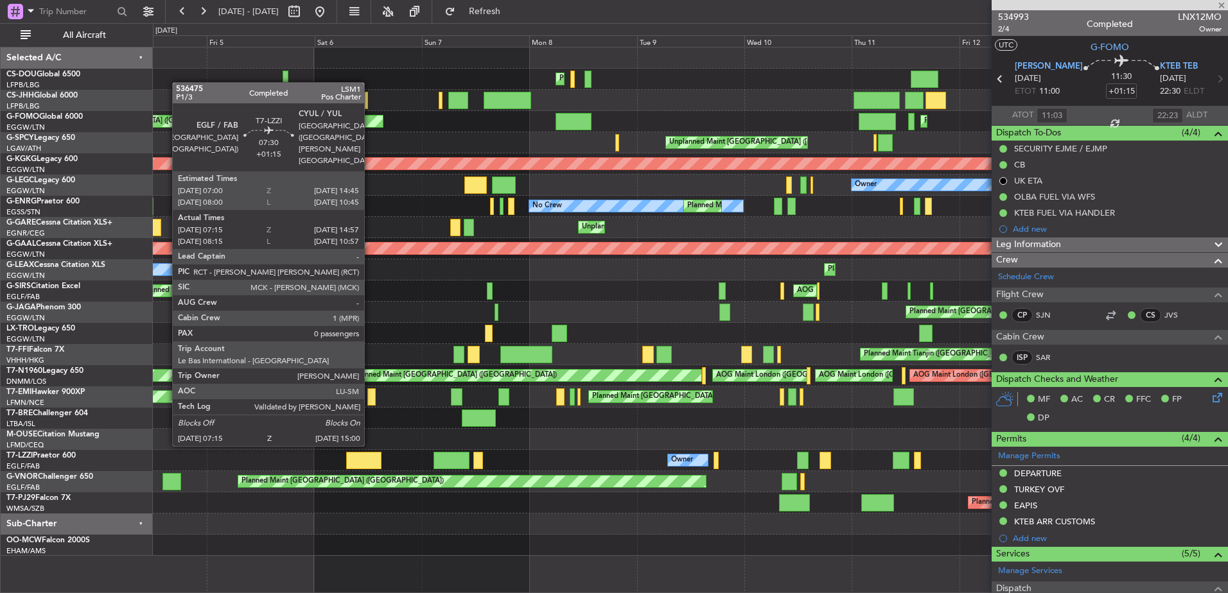
type input "+00:20"
type input "02:51"
type input "10:37"
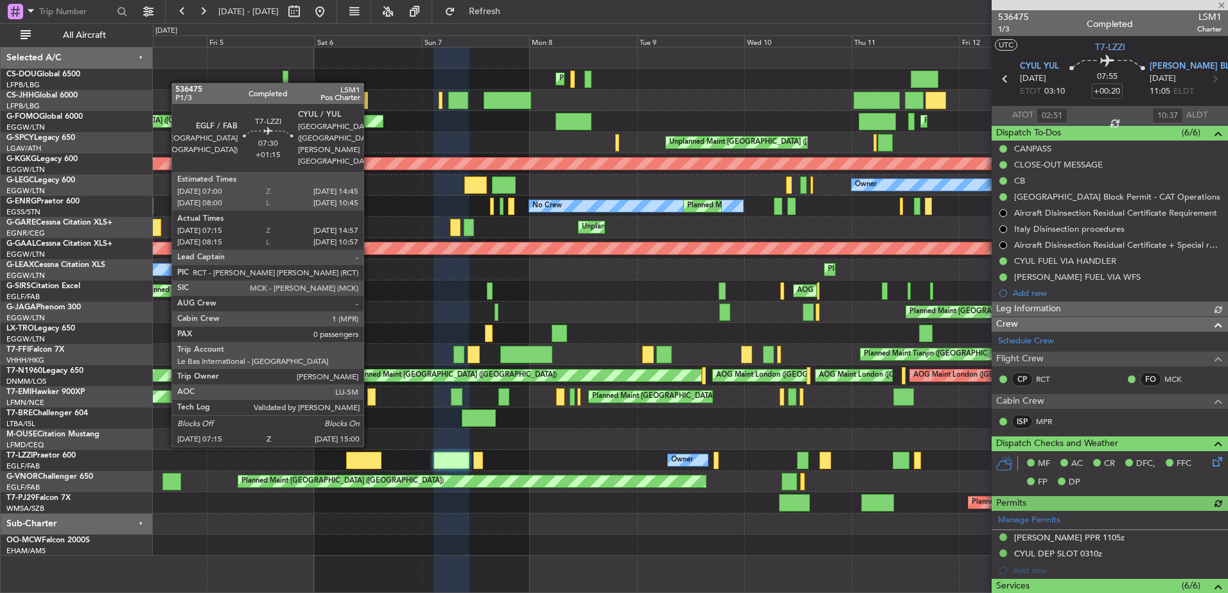
click at [369, 457] on div at bounding box center [363, 460] width 35 height 17
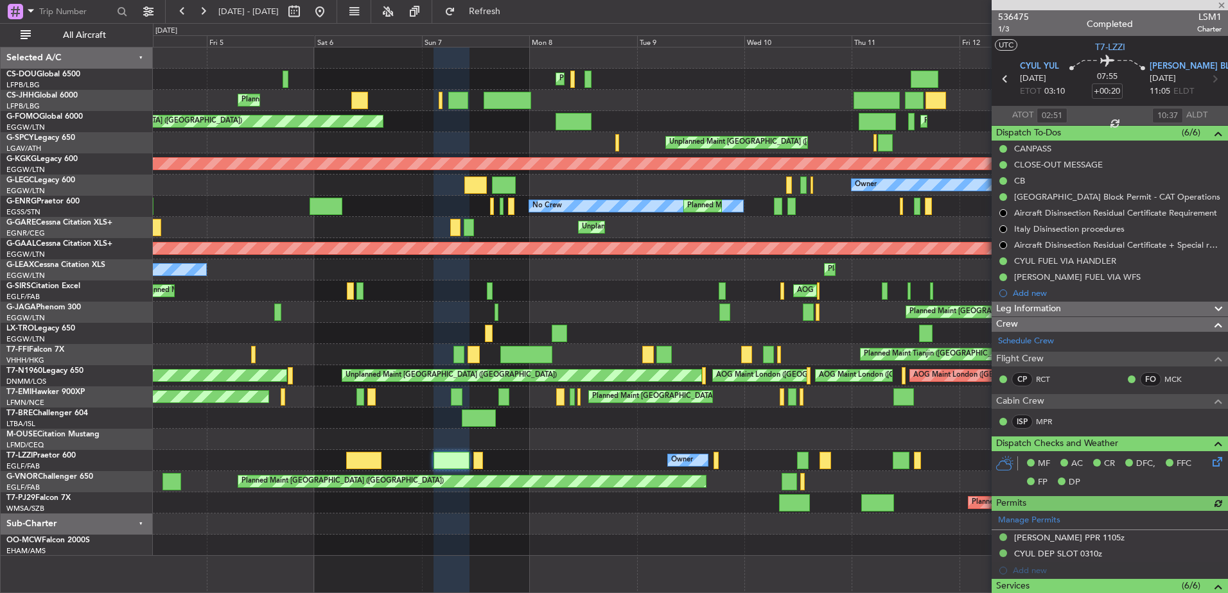
type input "+01:15"
type input "07:25"
type input "14:52"
type input "0"
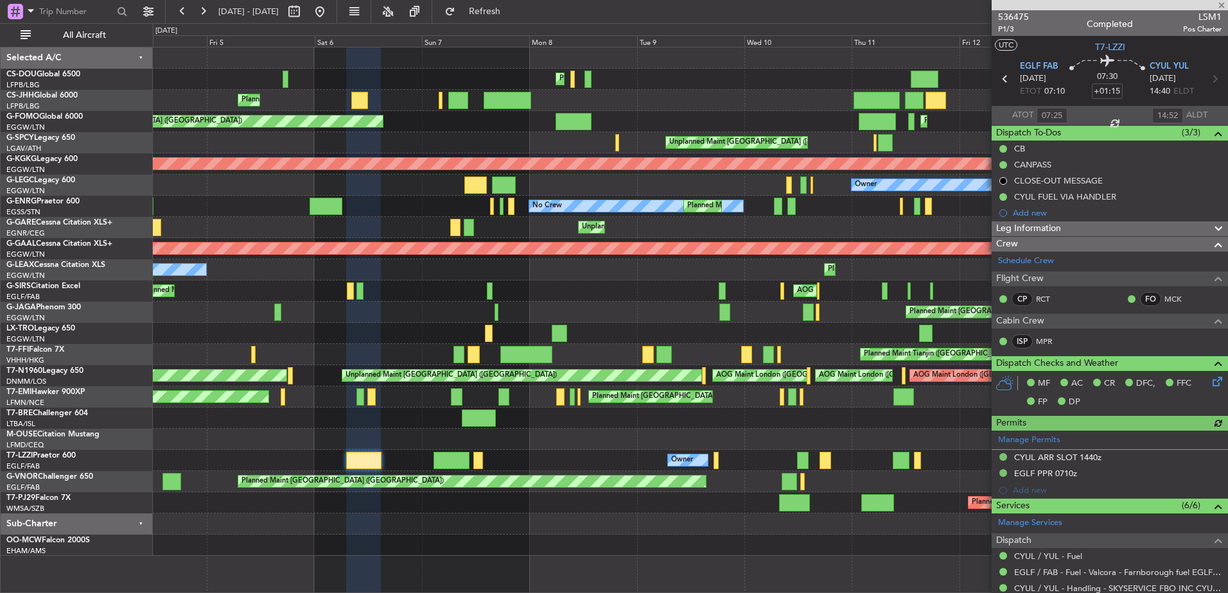
click at [981, 223] on span "Leg Information" at bounding box center [1028, 229] width 65 height 15
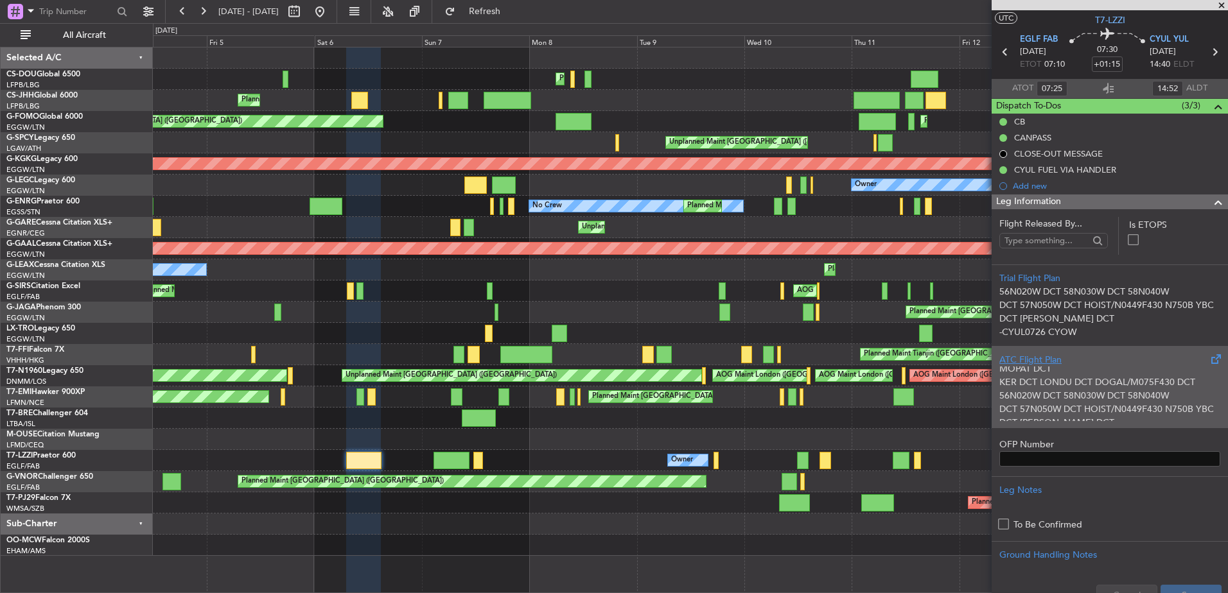
scroll to position [89, 0]
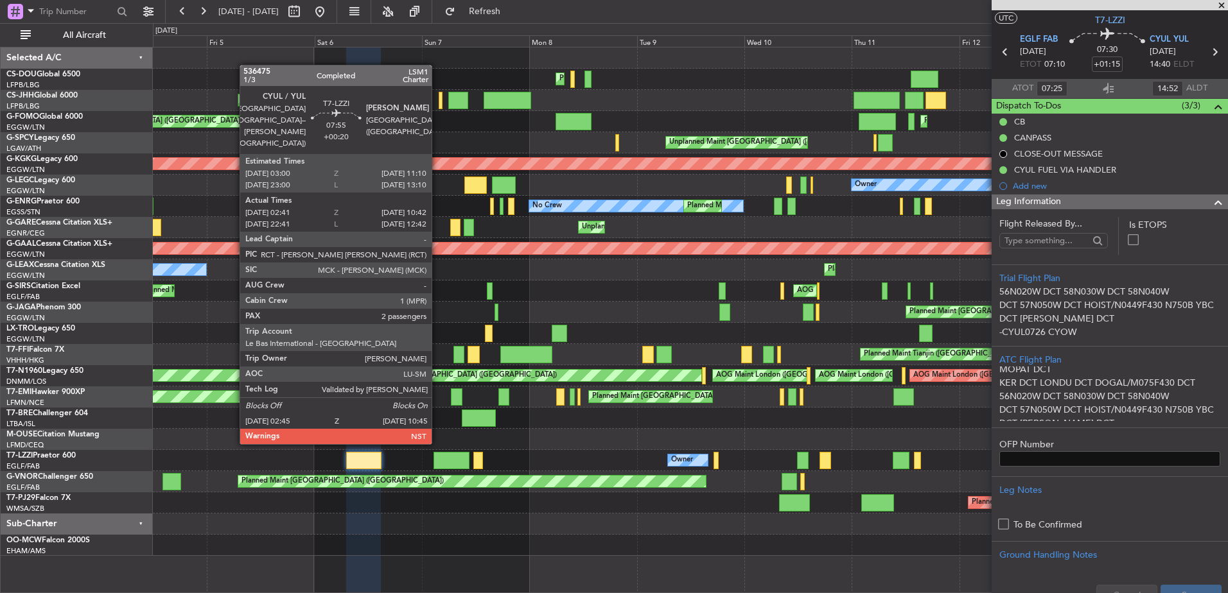
click at [434, 453] on div at bounding box center [451, 460] width 36 height 17
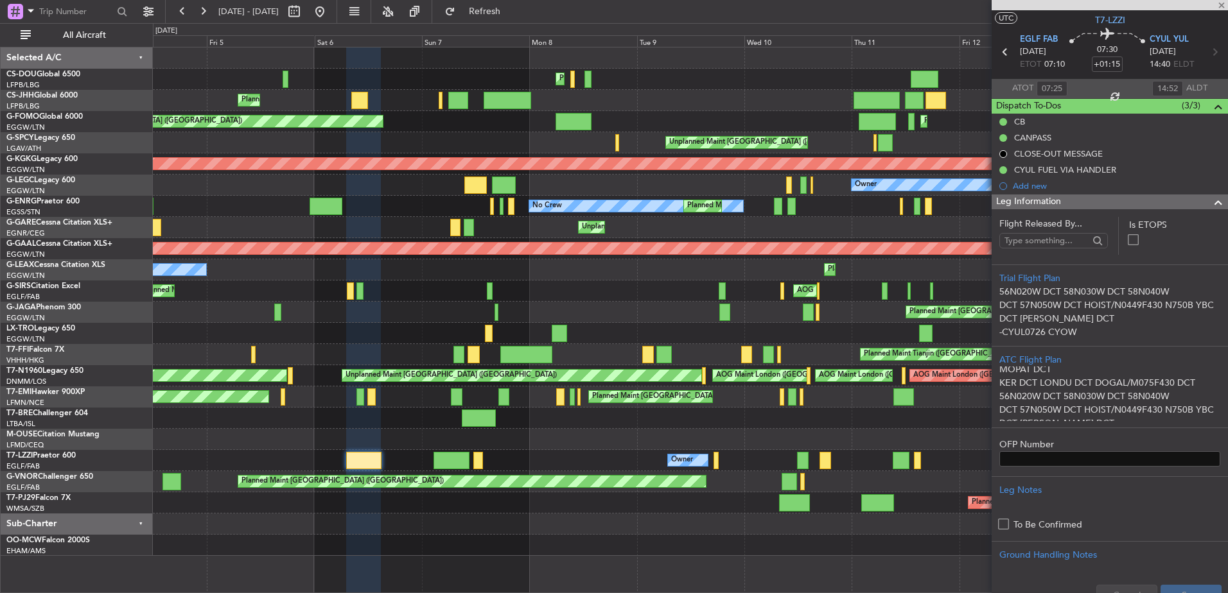
type input "+00:20"
type input "02:51"
type input "10:37"
type input "2"
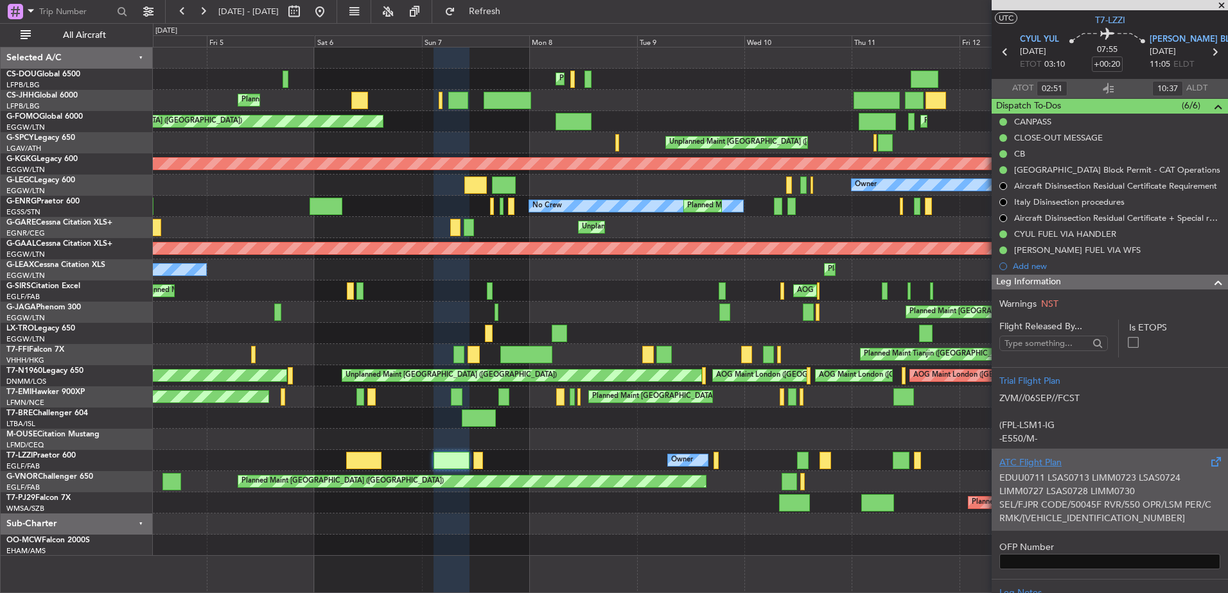
scroll to position [245, 0]
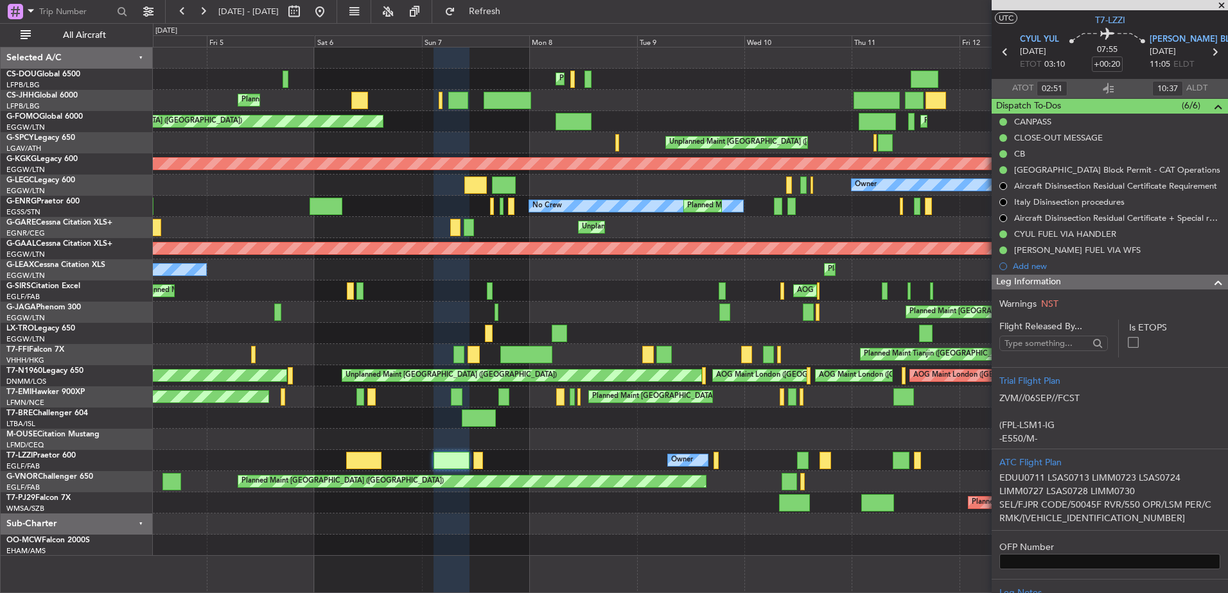
click at [672, 451] on div "Planned Maint [GEOGRAPHIC_DATA] ([GEOGRAPHIC_DATA]) Planned Maint [GEOGRAPHIC_D…" at bounding box center [690, 302] width 1074 height 509
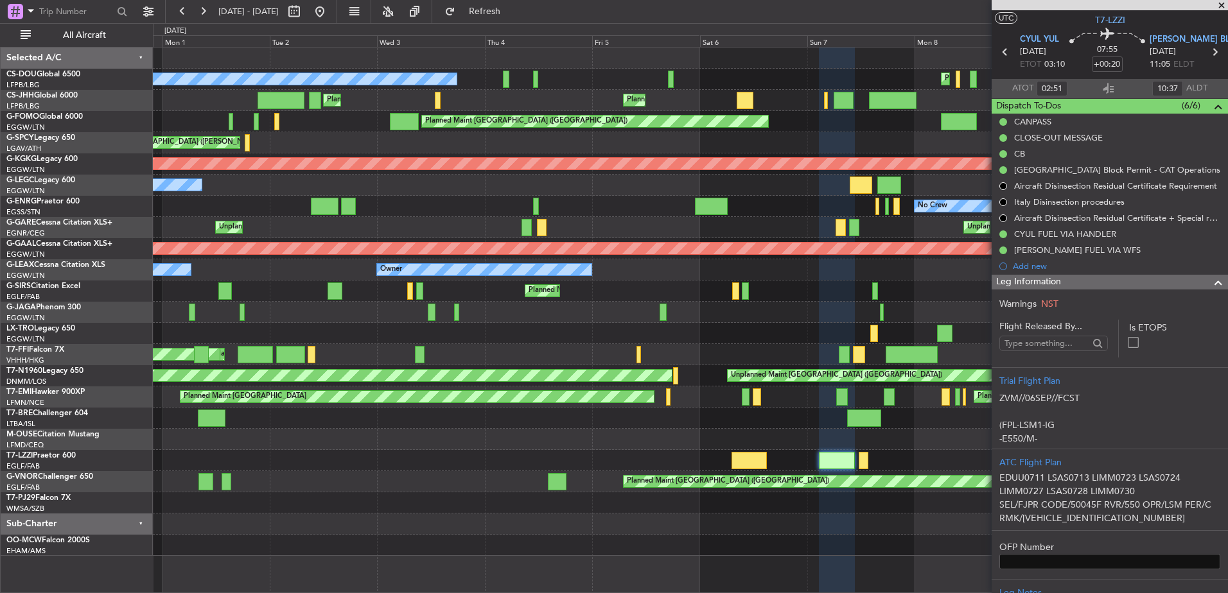
click at [687, 355] on div "Planned Maint [GEOGRAPHIC_DATA] ([GEOGRAPHIC_DATA]) Planned Maint [GEOGRAPHIC_D…" at bounding box center [690, 302] width 1074 height 509
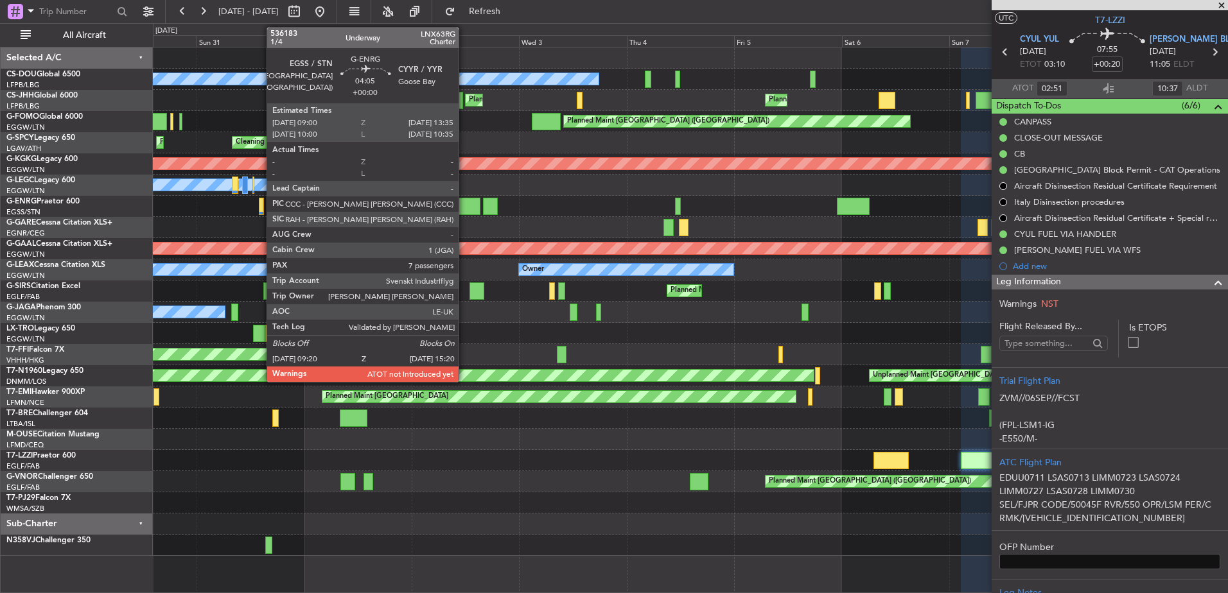
click at [464, 209] on div at bounding box center [466, 206] width 27 height 17
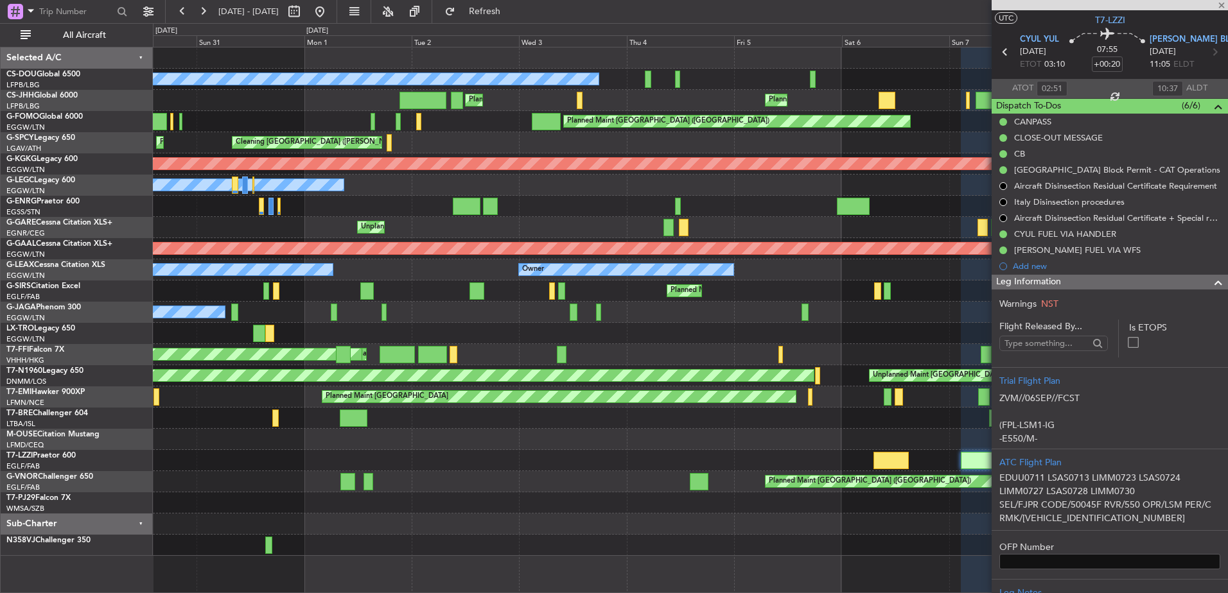
type input "7"
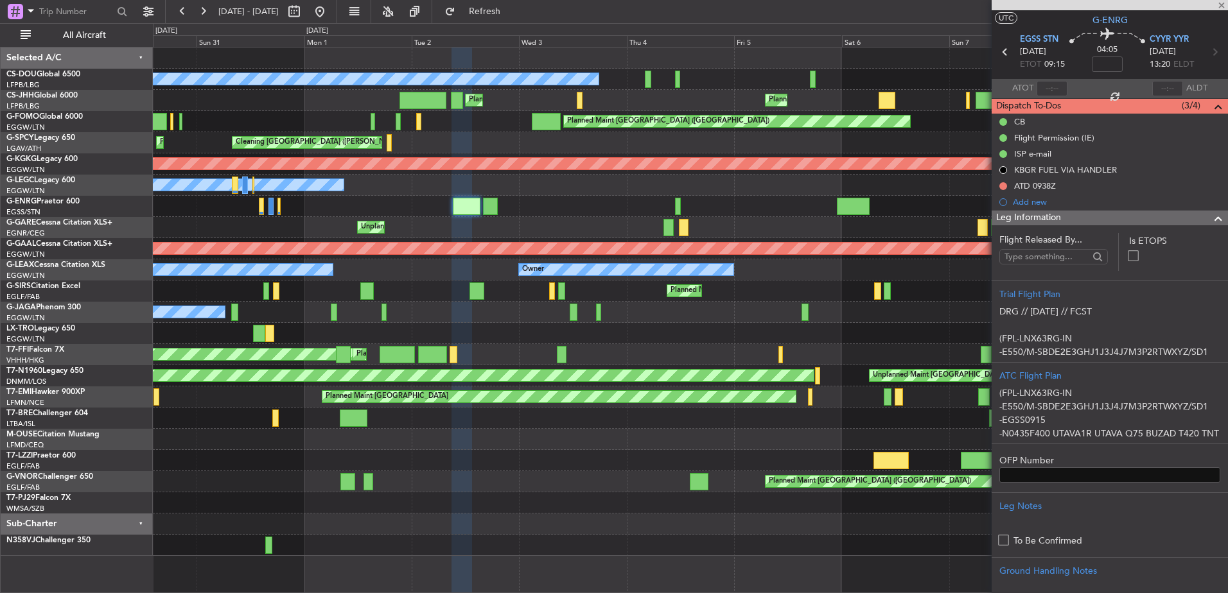
click at [981, 216] on div "Leg Information" at bounding box center [1110, 218] width 236 height 15
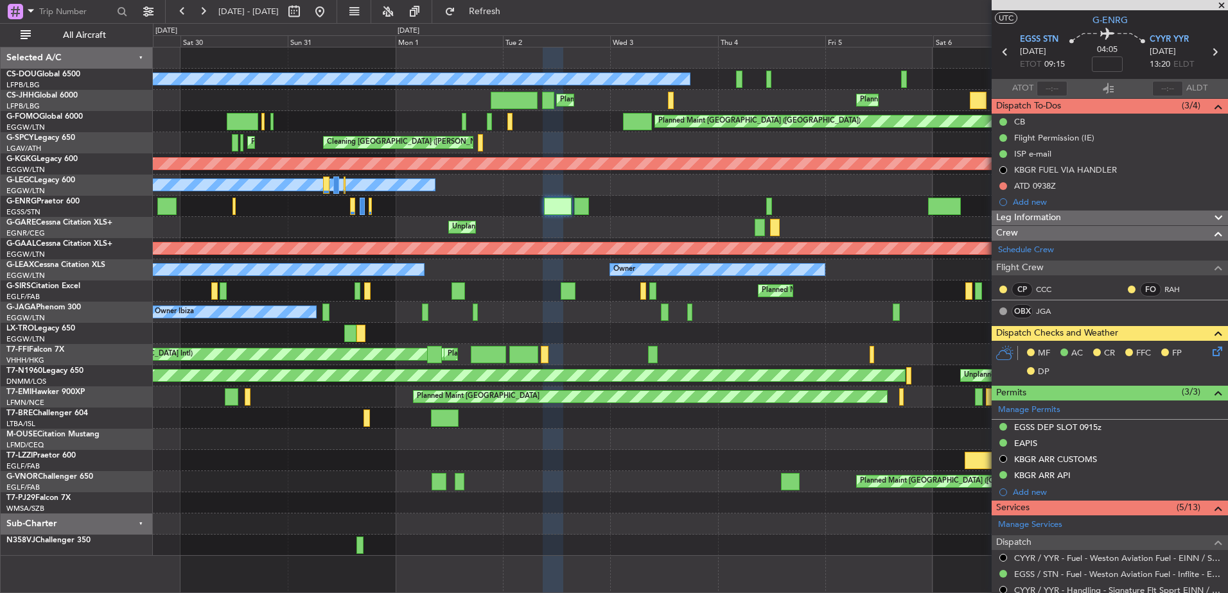
click at [498, 337] on div "Planned Maint [GEOGRAPHIC_DATA] ([GEOGRAPHIC_DATA]) Planned Maint [GEOGRAPHIC_D…" at bounding box center [690, 302] width 1074 height 509
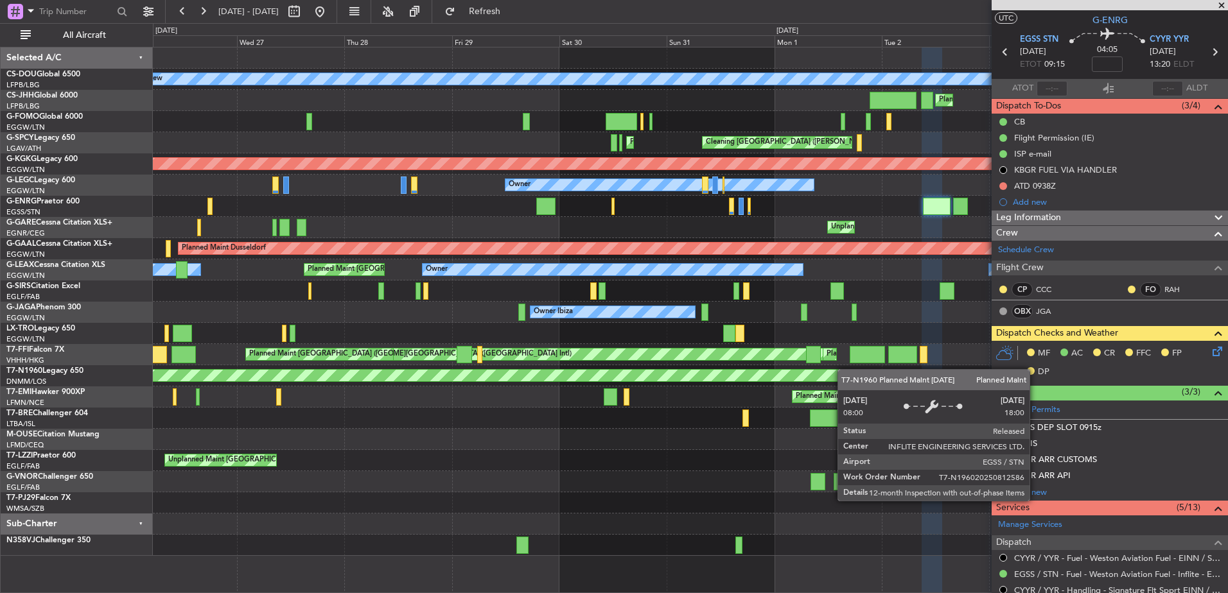
click at [844, 369] on div "Planned Maint [GEOGRAPHIC_DATA] ([GEOGRAPHIC_DATA]) Planned Maint [GEOGRAPHIC_D…" at bounding box center [690, 302] width 1074 height 509
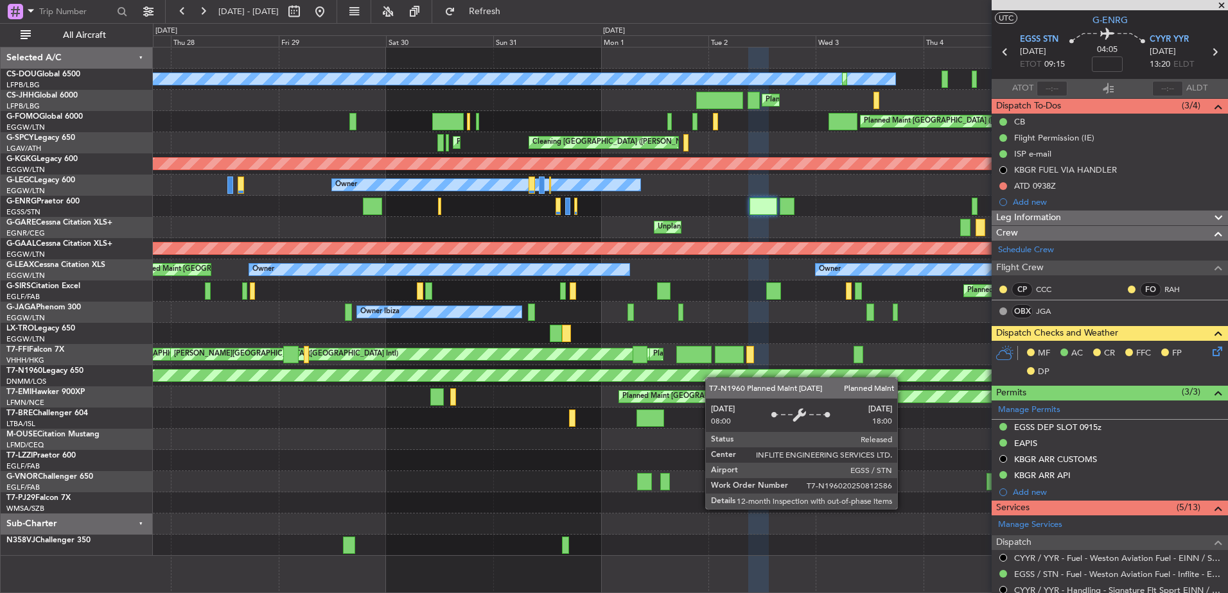
click at [701, 374] on div "Planned Maint [GEOGRAPHIC_DATA] ([GEOGRAPHIC_DATA]) No Crew Planned Maint [GEOG…" at bounding box center [690, 302] width 1074 height 509
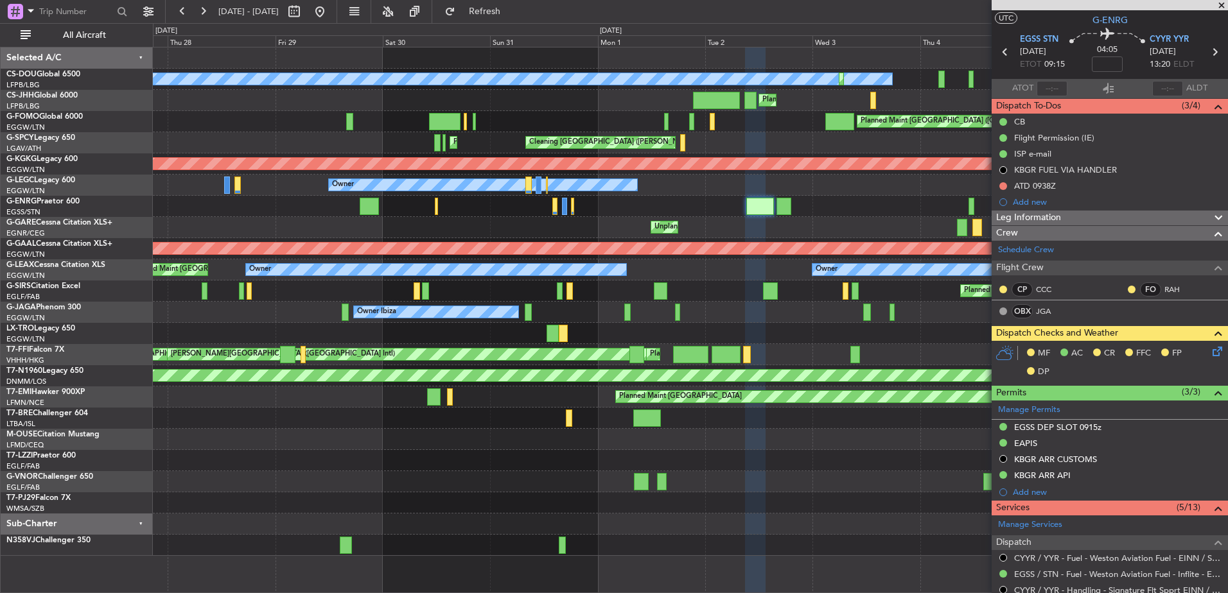
click at [781, 458] on div "Unplanned Maint [GEOGRAPHIC_DATA] ([GEOGRAPHIC_DATA]) Owner" at bounding box center [690, 460] width 1074 height 21
click at [199, 8] on button at bounding box center [203, 11] width 21 height 21
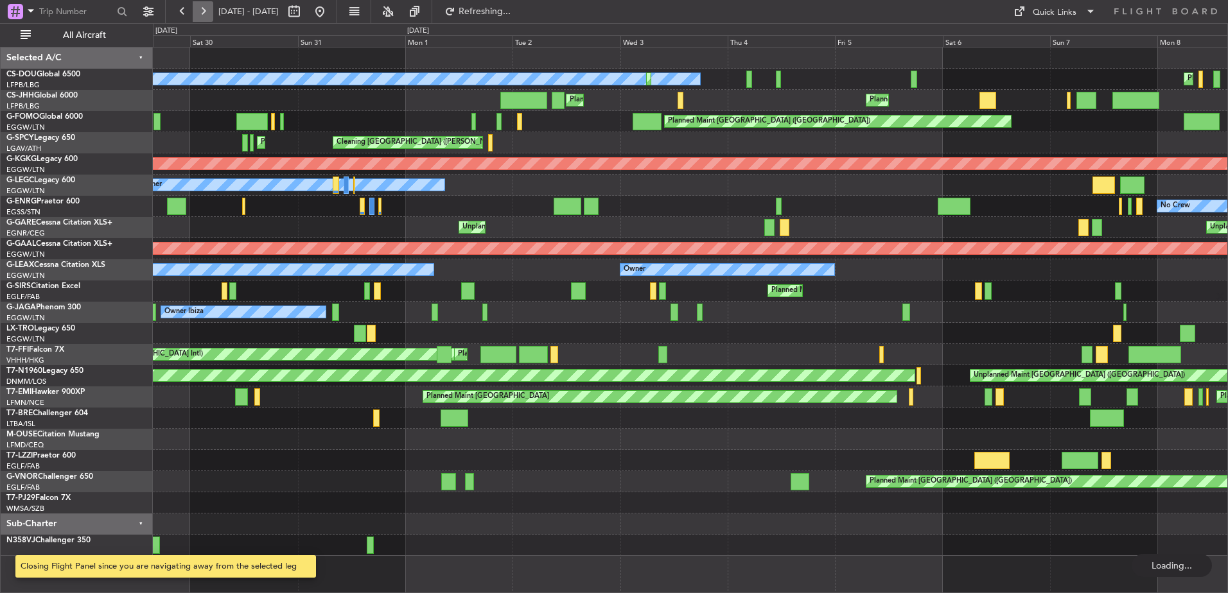
click at [199, 8] on button at bounding box center [203, 11] width 21 height 21
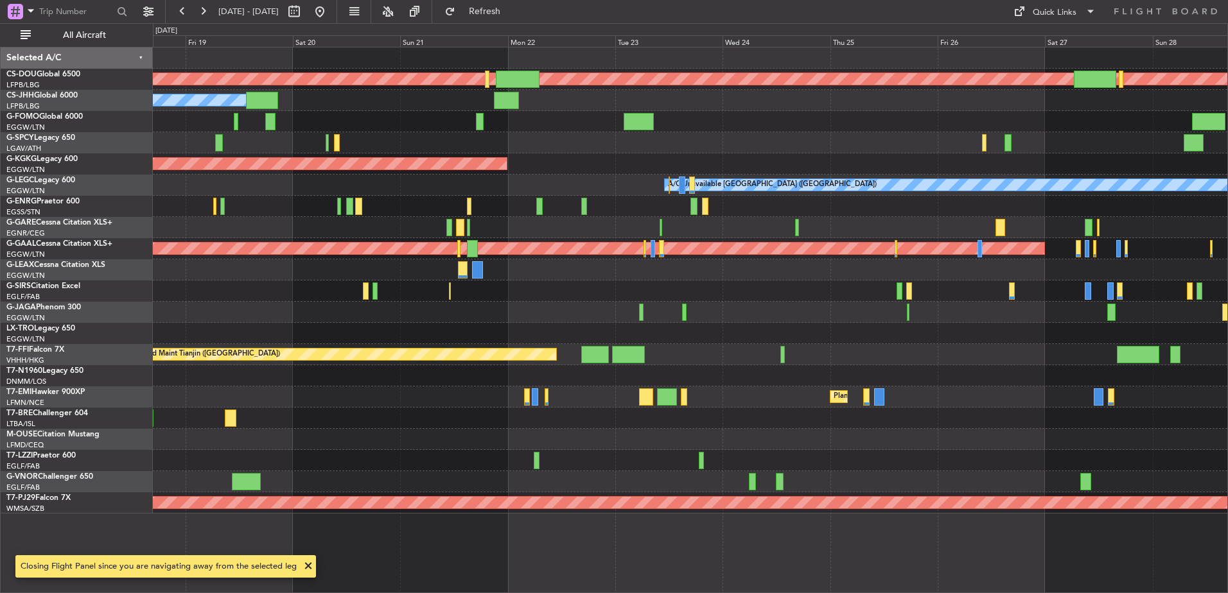
click at [596, 399] on div "Planned Maint [GEOGRAPHIC_DATA]" at bounding box center [690, 397] width 1074 height 21
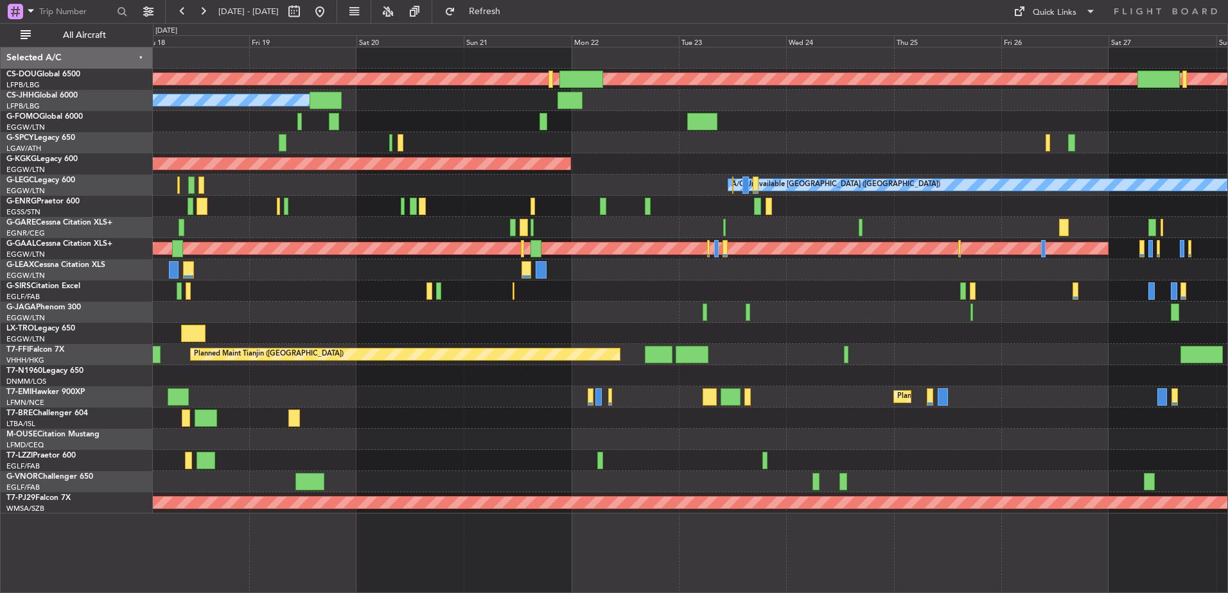
click at [773, 469] on div "Planned Maint London ([GEOGRAPHIC_DATA]) Owner Planned Maint [GEOGRAPHIC_DATA] …" at bounding box center [690, 281] width 1074 height 466
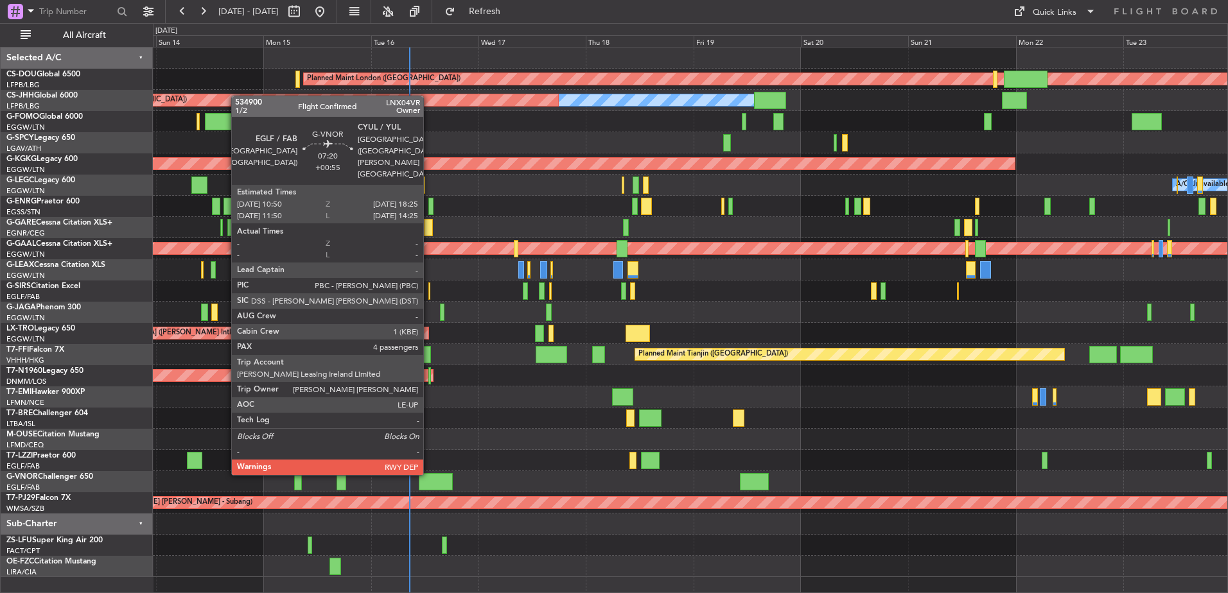
click at [432, 482] on div at bounding box center [436, 481] width 34 height 17
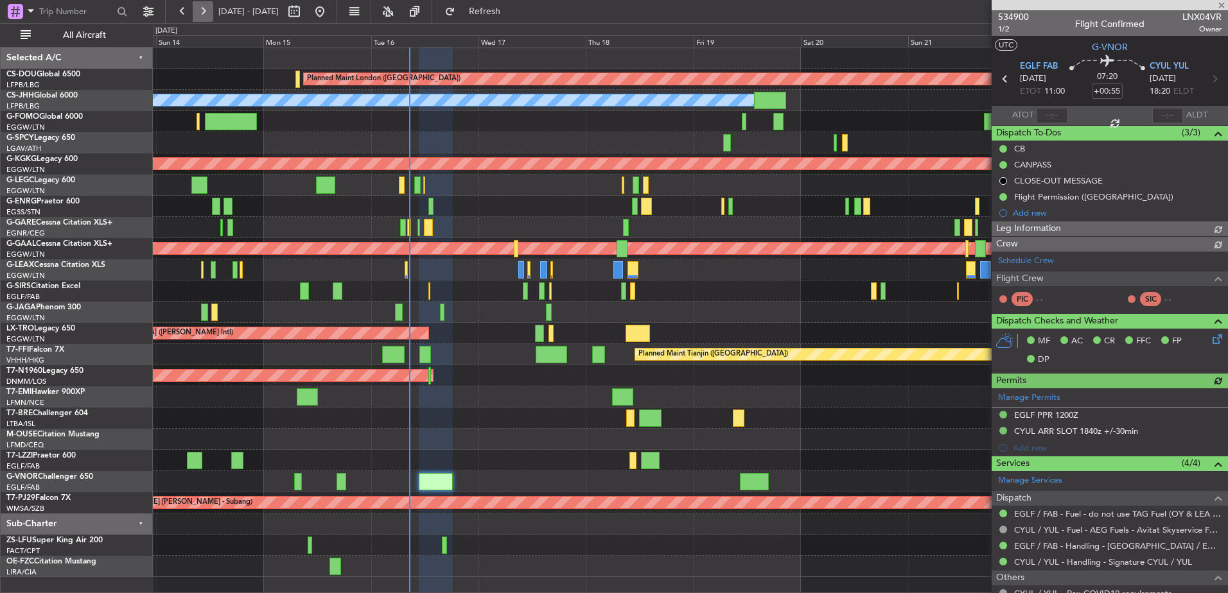
click at [203, 10] on button at bounding box center [203, 11] width 21 height 21
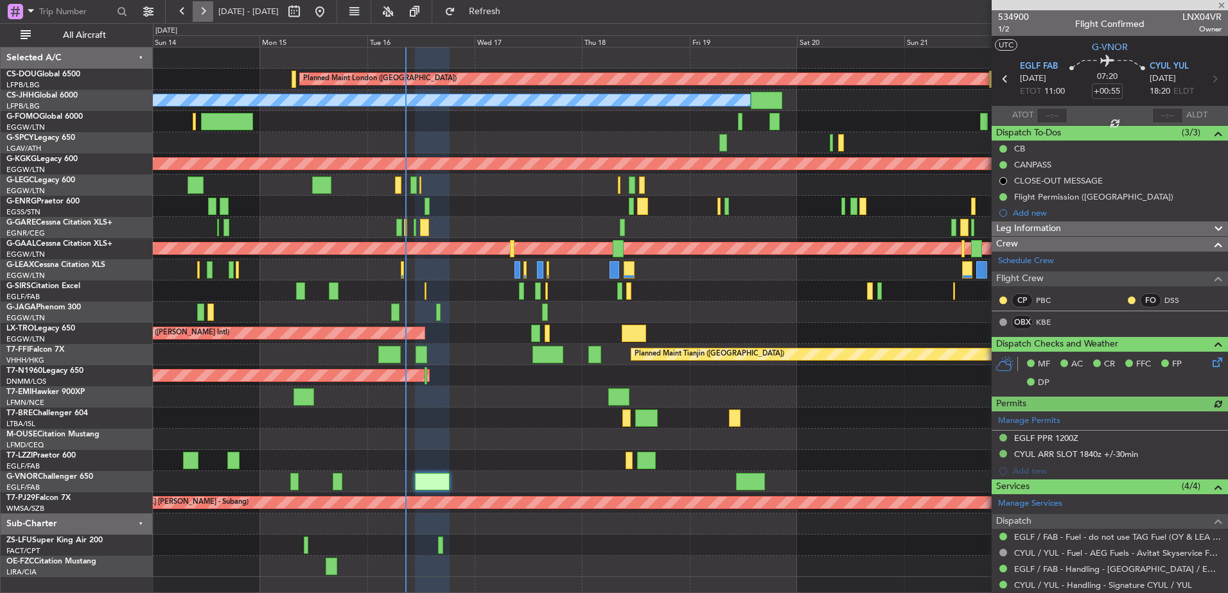
click at [203, 10] on button at bounding box center [203, 11] width 21 height 21
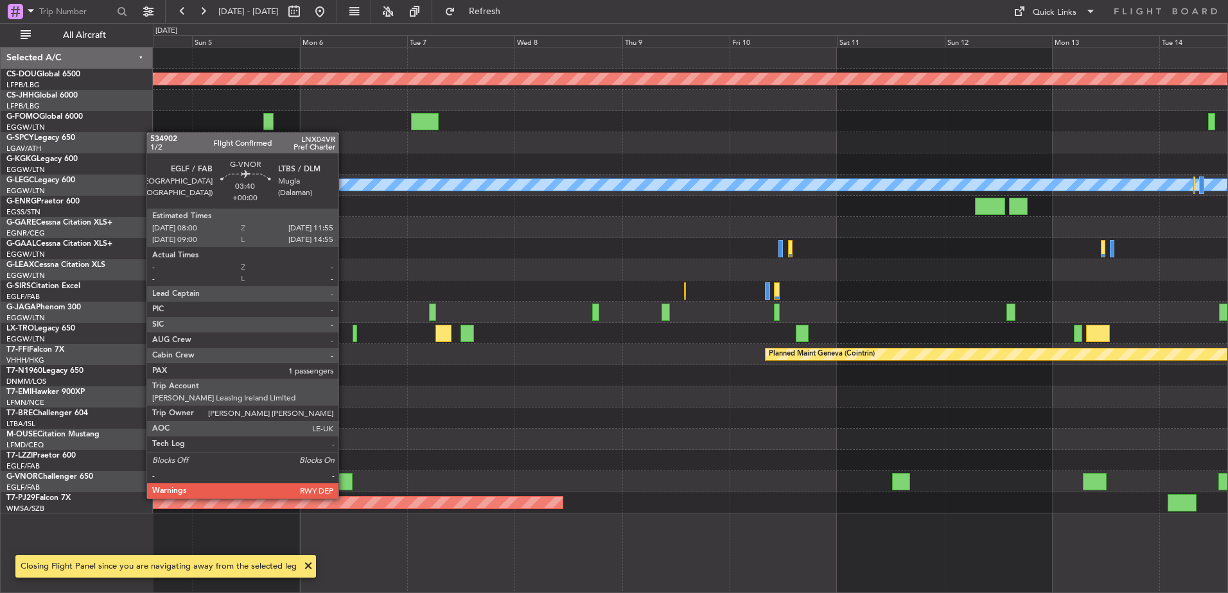
click at [344, 486] on div at bounding box center [344, 481] width 18 height 17
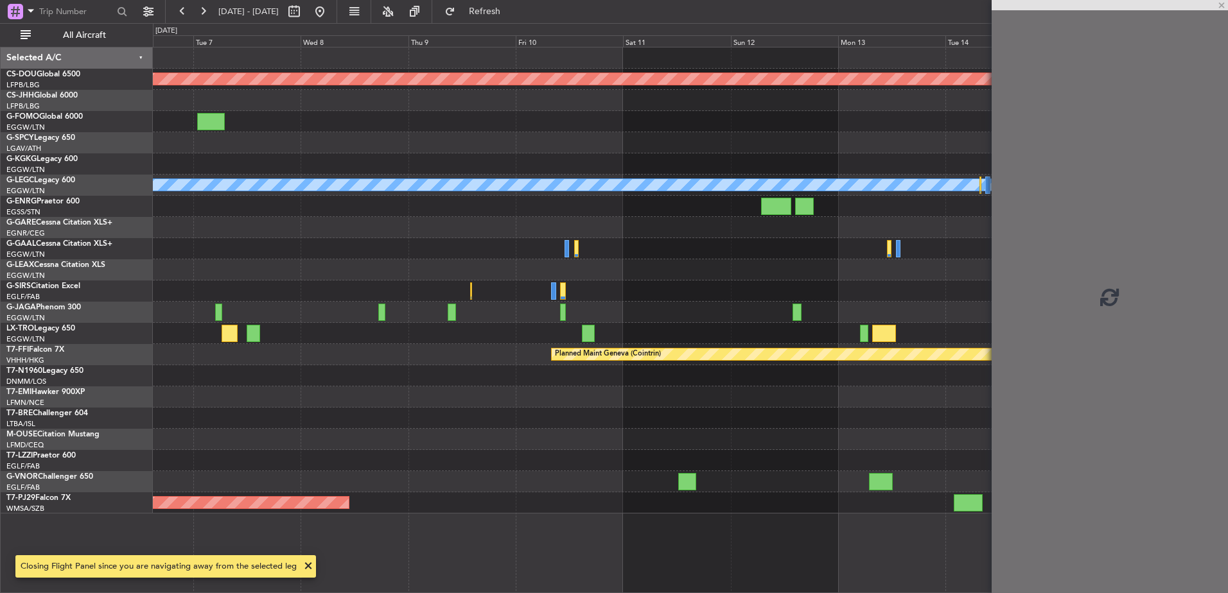
click at [496, 429] on div "Planned Maint London ([GEOGRAPHIC_DATA]) A/C Unavailable [GEOGRAPHIC_DATA] ([GE…" at bounding box center [690, 281] width 1074 height 466
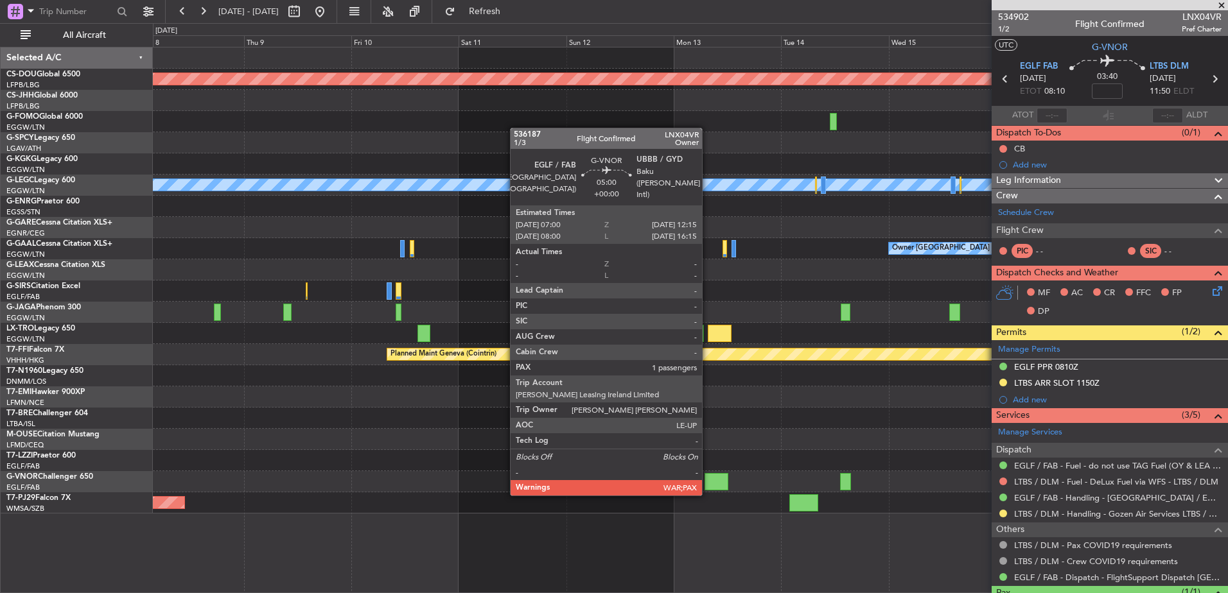
click at [708, 482] on div at bounding box center [717, 481] width 24 height 17
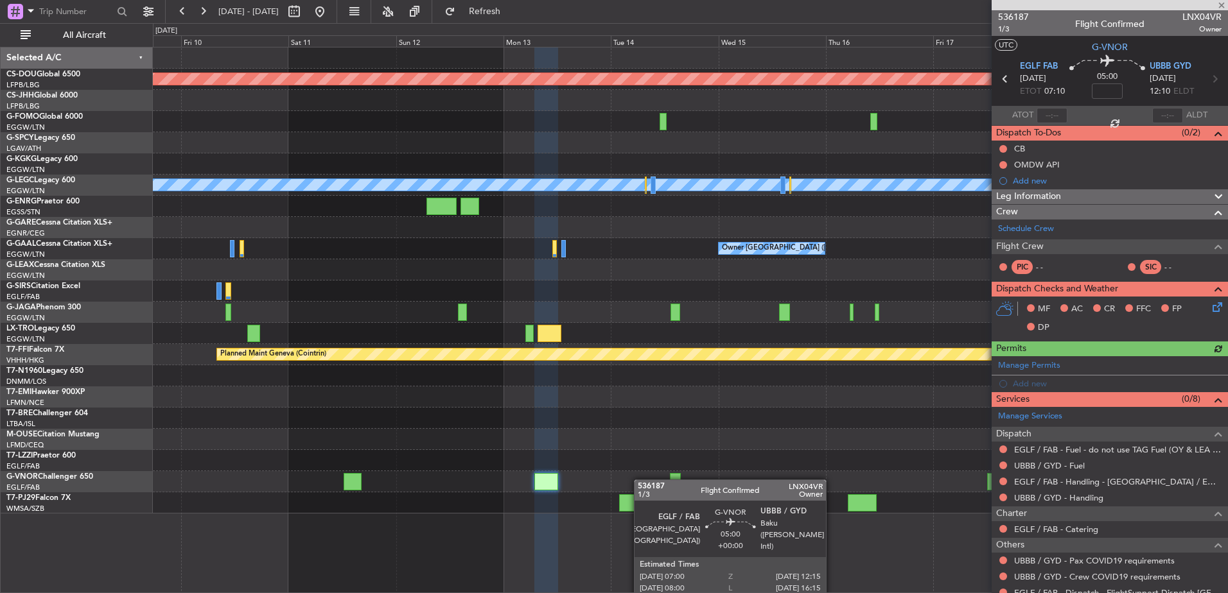
click at [543, 479] on div at bounding box center [690, 481] width 1074 height 21
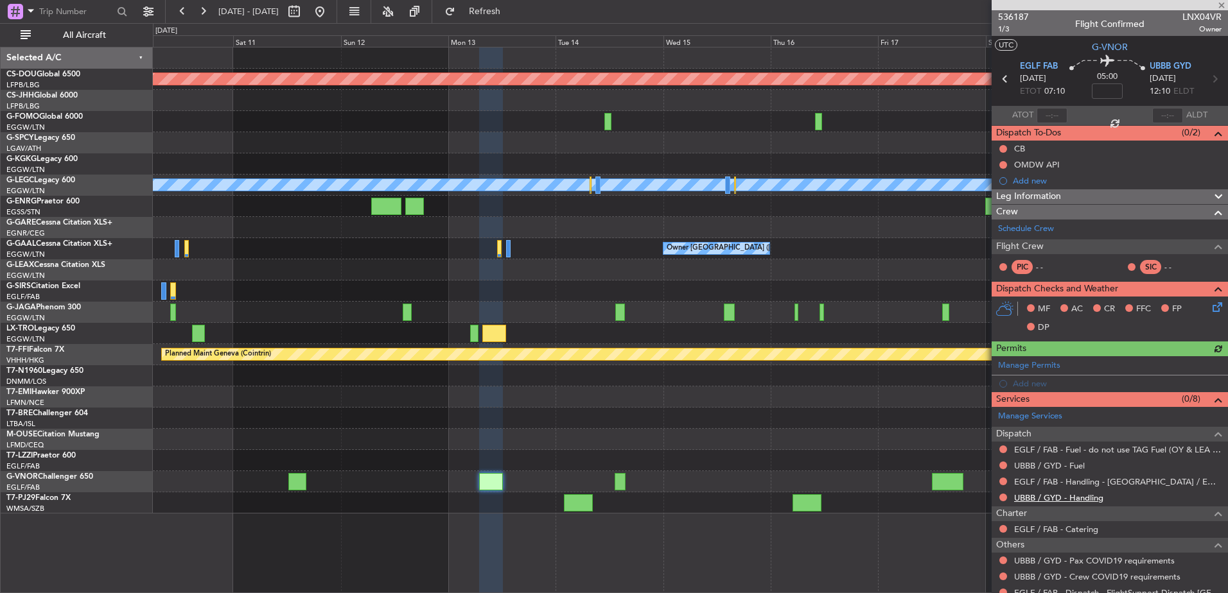
click at [981, 497] on link "UBBB / GYD - Handling" at bounding box center [1058, 498] width 89 height 11
click at [981, 462] on mat-tooltip-component "EGLF / FAB - Fuel - do not use TAG Fuel (OY & LEA only) EGLF / FAB" at bounding box center [1096, 472] width 245 height 34
click at [981, 468] on link "UBBB / GYD - Fuel" at bounding box center [1049, 465] width 71 height 11
click at [639, 450] on div at bounding box center [690, 439] width 1074 height 21
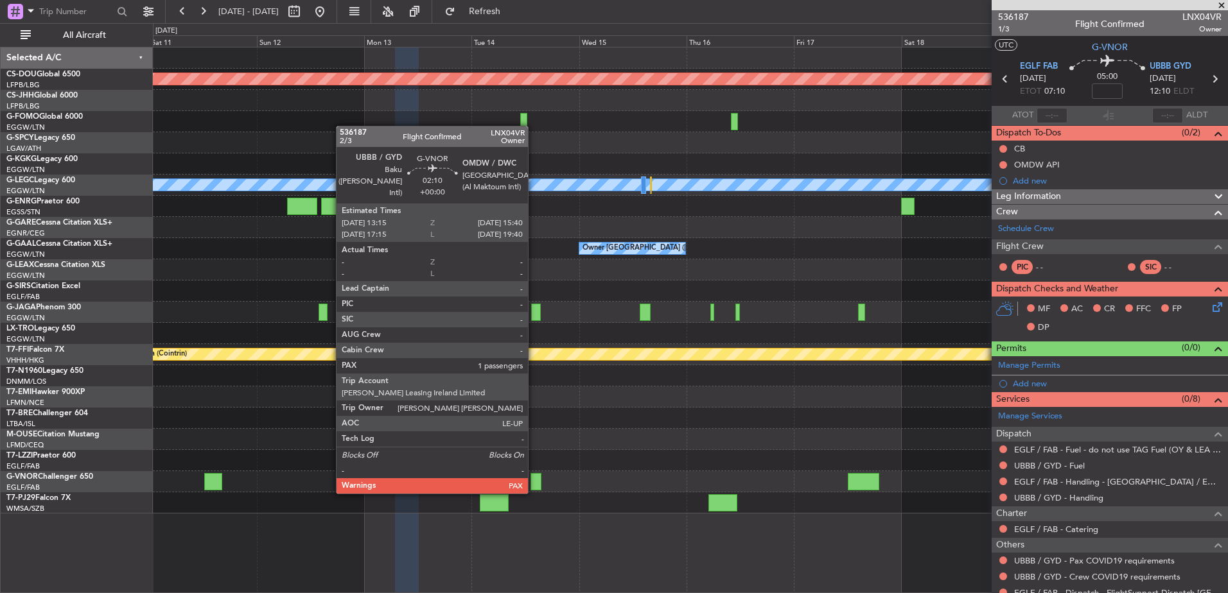
click at [534, 480] on div at bounding box center [535, 481] width 11 height 17
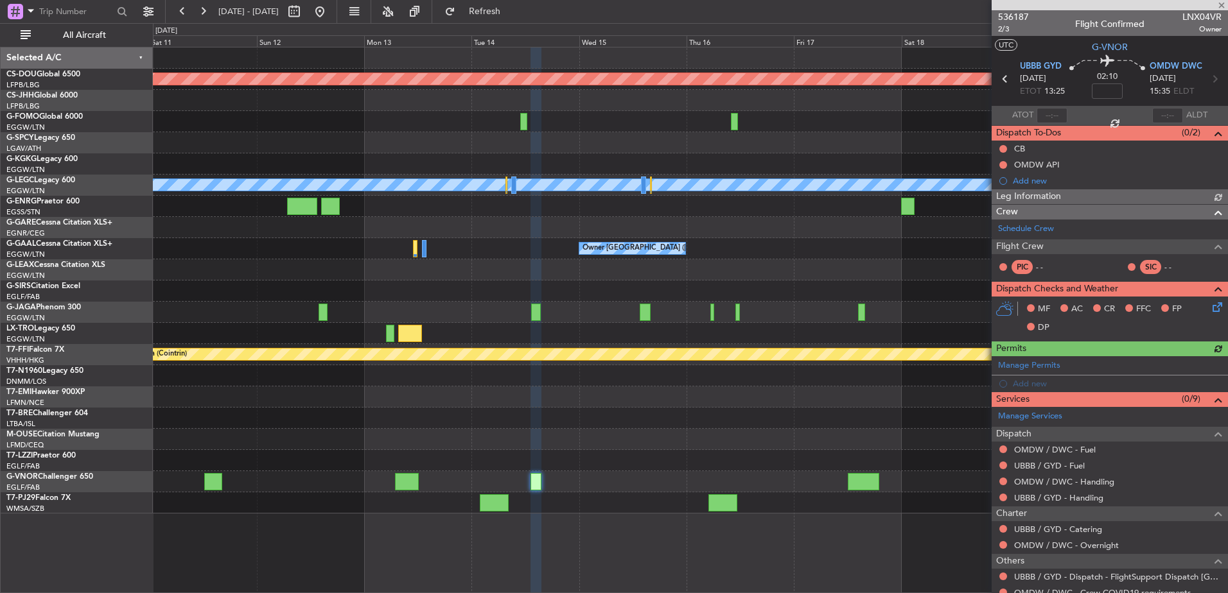
scroll to position [89, 0]
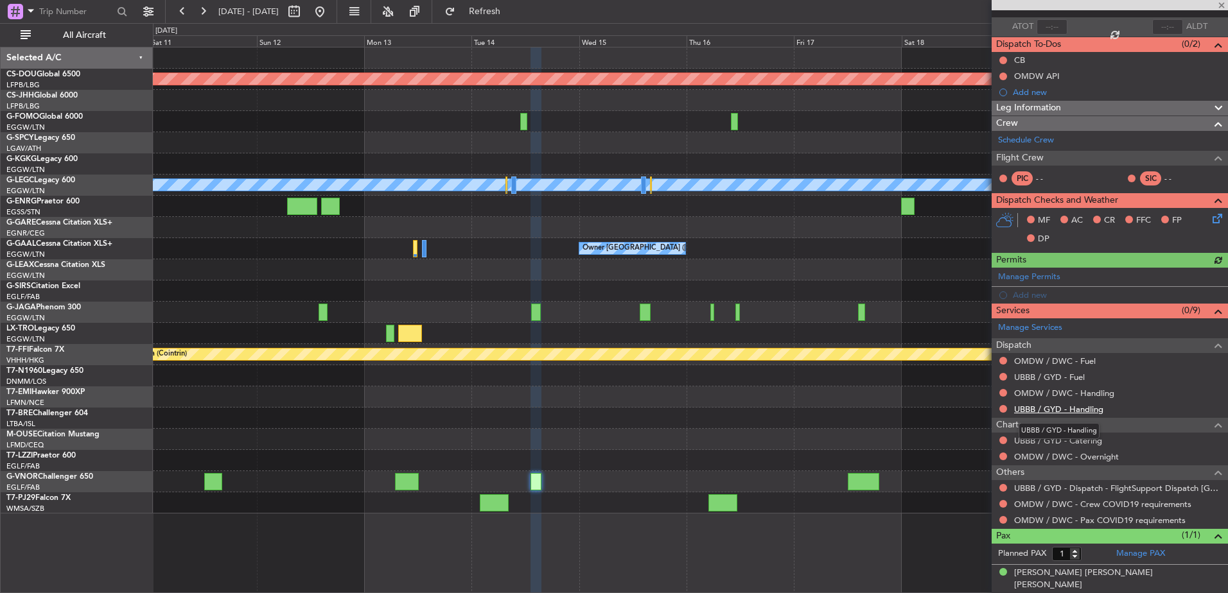
click at [981, 404] on link "UBBB / GYD - Handling" at bounding box center [1058, 409] width 89 height 11
click at [981, 392] on link "OMDW / DWC - Handling" at bounding box center [1064, 393] width 100 height 11
click at [981, 380] on link "UBBB / GYD - Fuel" at bounding box center [1049, 377] width 71 height 11
click at [981, 363] on link "OMDW / DWC - Fuel" at bounding box center [1055, 361] width 82 height 11
click at [512, 11] on span "Refresh" at bounding box center [485, 11] width 54 height 9
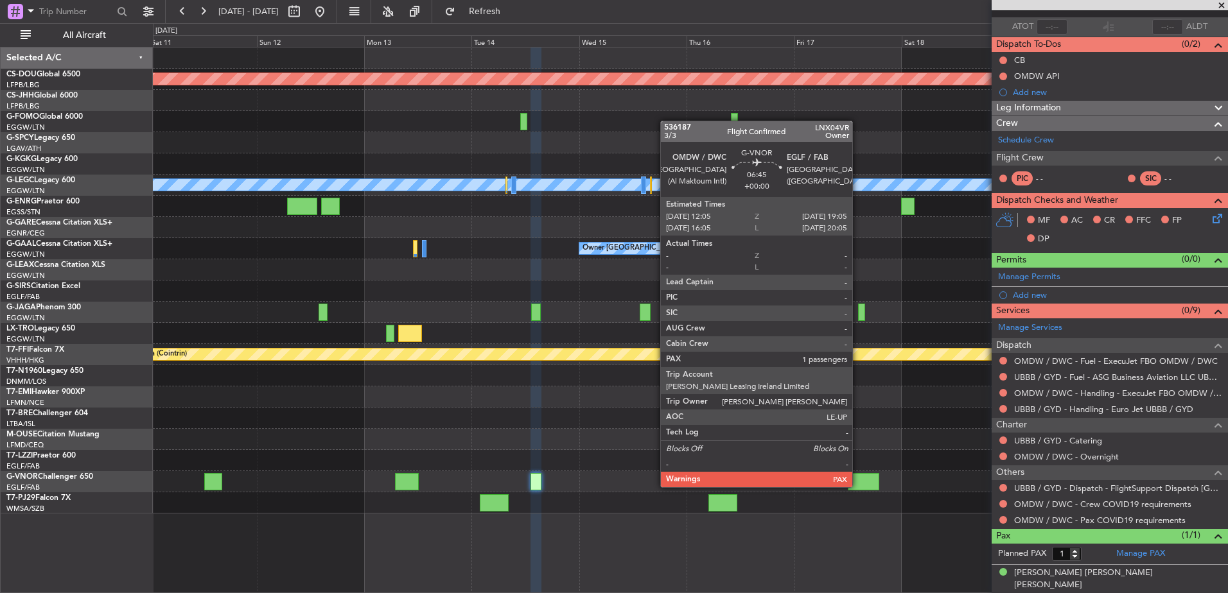
click at [859, 478] on div at bounding box center [863, 481] width 31 height 17
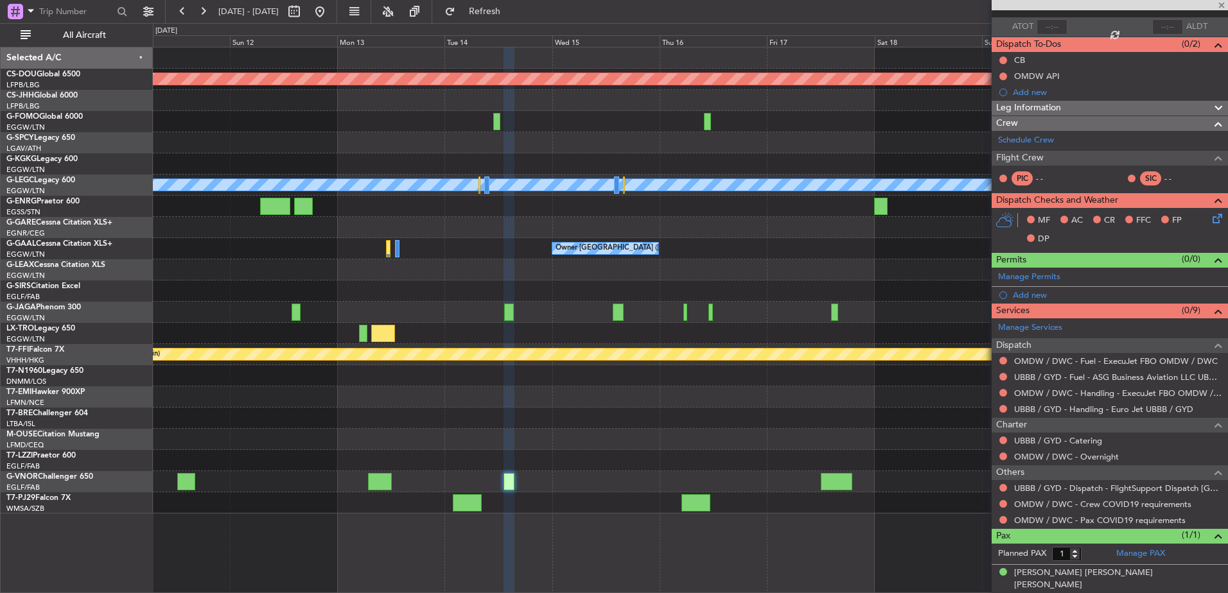
click at [568, 428] on div "Planned Maint London ([GEOGRAPHIC_DATA]) A/C Unavailable [GEOGRAPHIC_DATA] ([GE…" at bounding box center [690, 281] width 1074 height 466
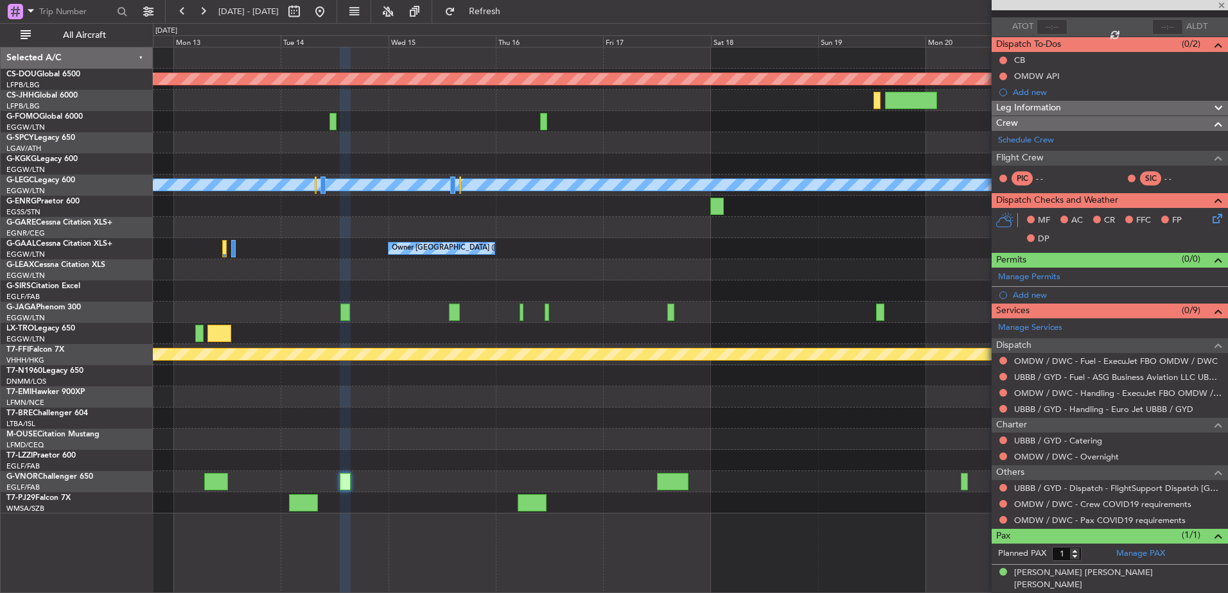
scroll to position [0, 0]
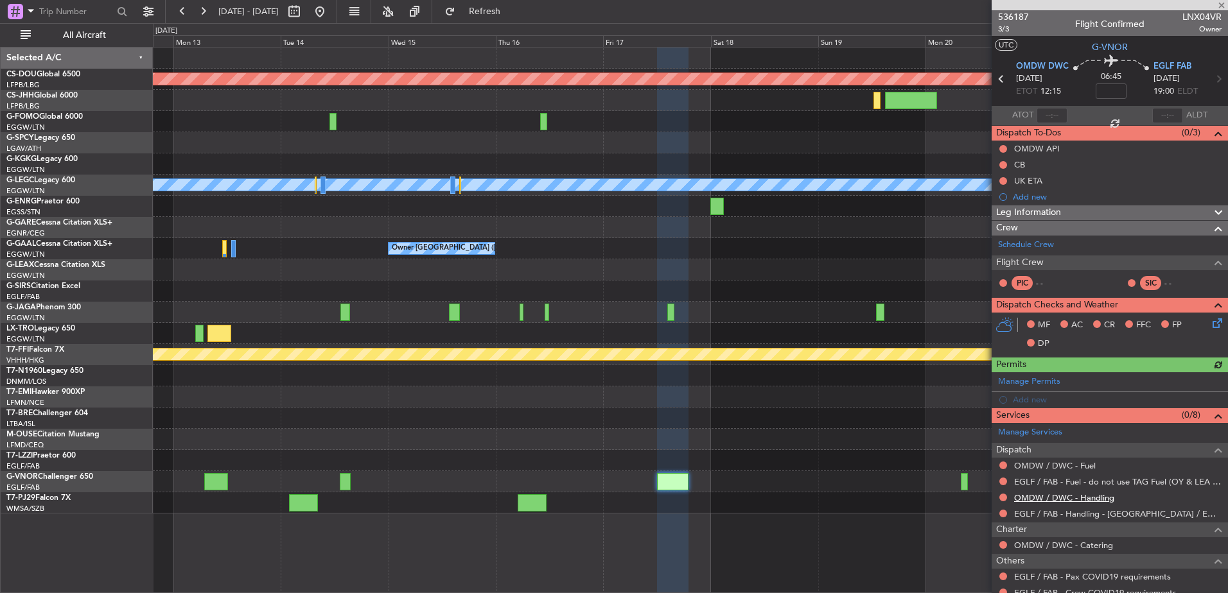
click at [981, 495] on link "OMDW / DWC - Handling" at bounding box center [1064, 498] width 100 height 11
click at [981, 466] on link "OMDW / DWC - Fuel" at bounding box center [1055, 465] width 82 height 11
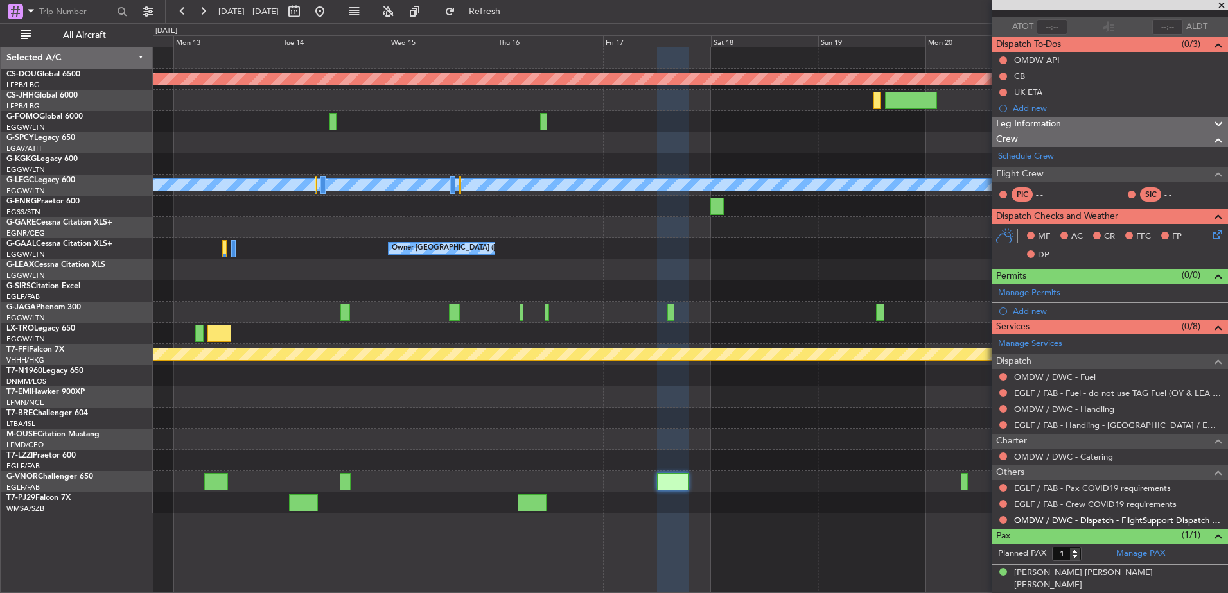
click at [981, 515] on link "OMDW / DWC - Dispatch - FlightSupport Dispatch [GEOGRAPHIC_DATA]" at bounding box center [1117, 520] width 207 height 11
click at [423, 374] on div "Planned Maint London ([GEOGRAPHIC_DATA]) A/C Unavailable [GEOGRAPHIC_DATA] ([GE…" at bounding box center [690, 281] width 1074 height 466
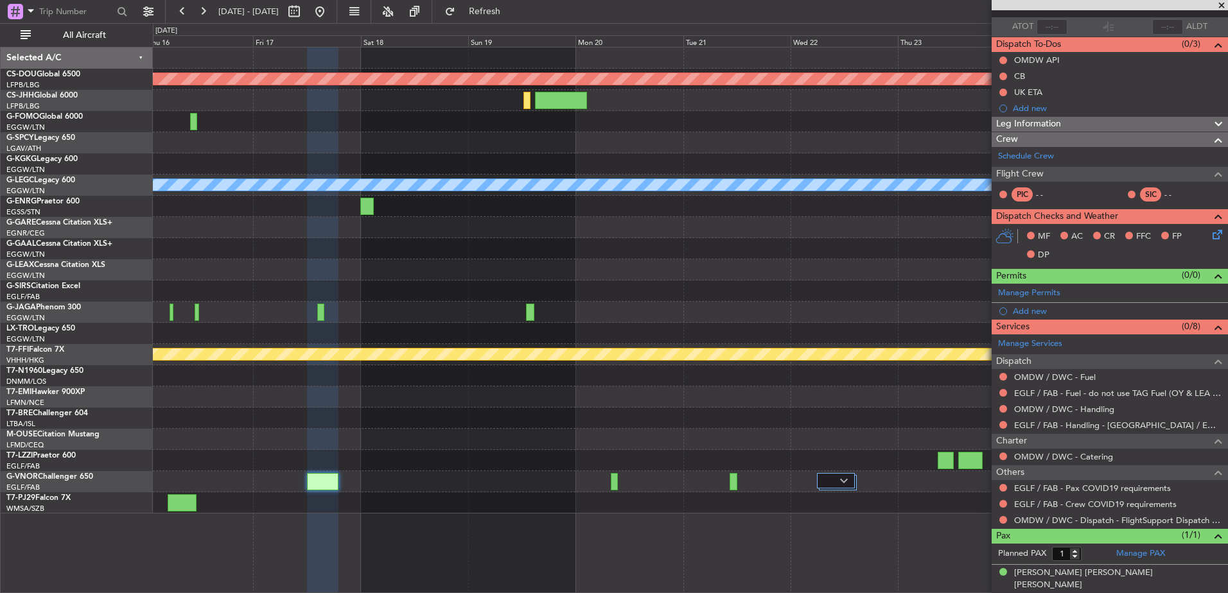
click at [458, 402] on div at bounding box center [690, 397] width 1074 height 21
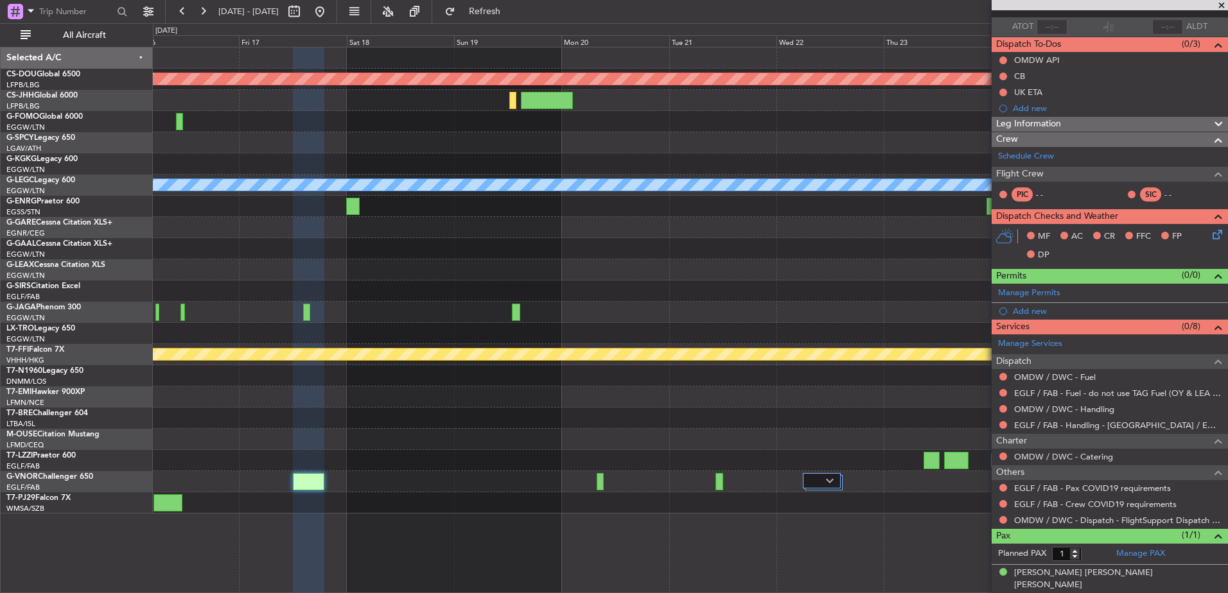
click at [918, 450] on div "Planned Maint London ([GEOGRAPHIC_DATA]) A/C Unavailable [GEOGRAPHIC_DATA] ([GE…" at bounding box center [690, 281] width 1074 height 466
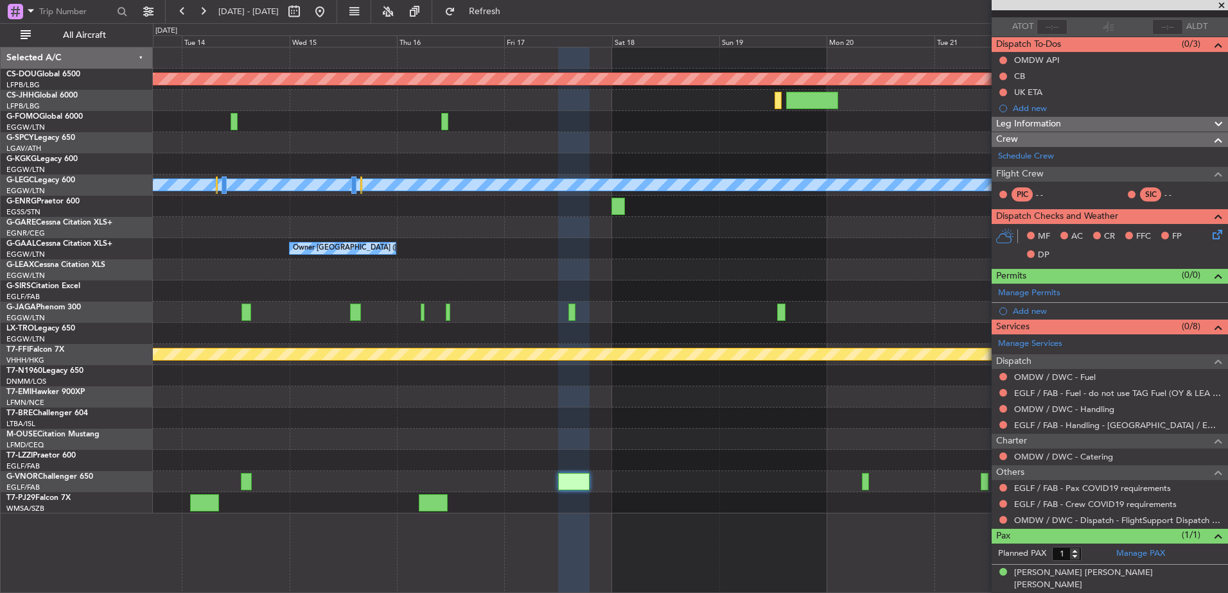
click at [672, 432] on div "Planned Maint London ([GEOGRAPHIC_DATA]) A/C Unavailable [GEOGRAPHIC_DATA] ([GE…" at bounding box center [690, 281] width 1074 height 466
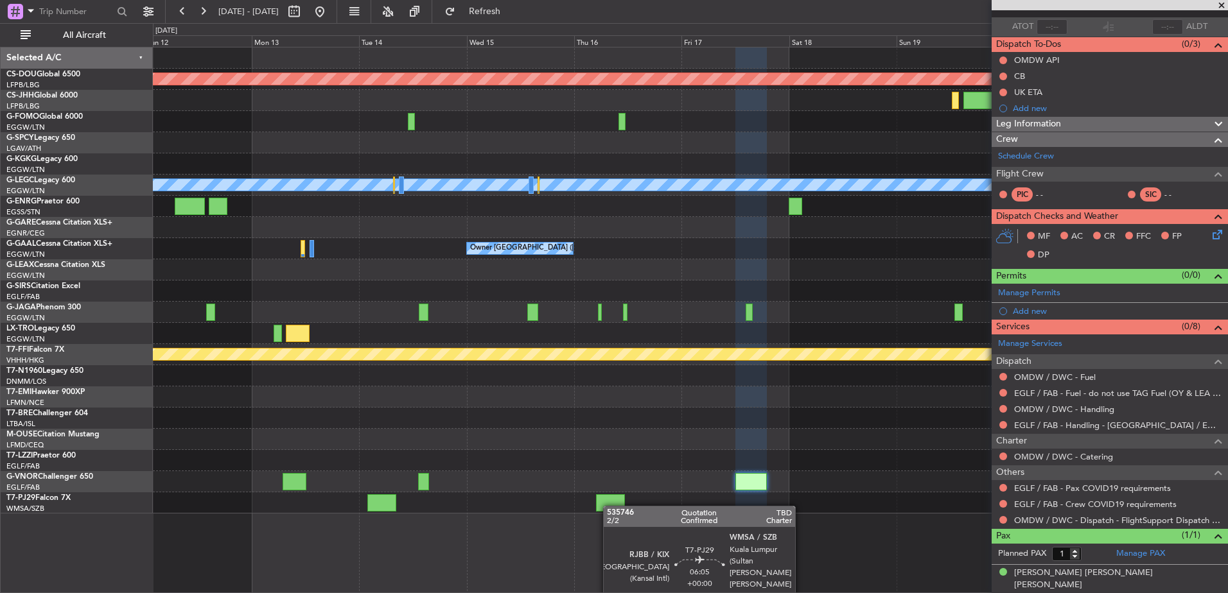
click at [625, 504] on div at bounding box center [610, 503] width 29 height 17
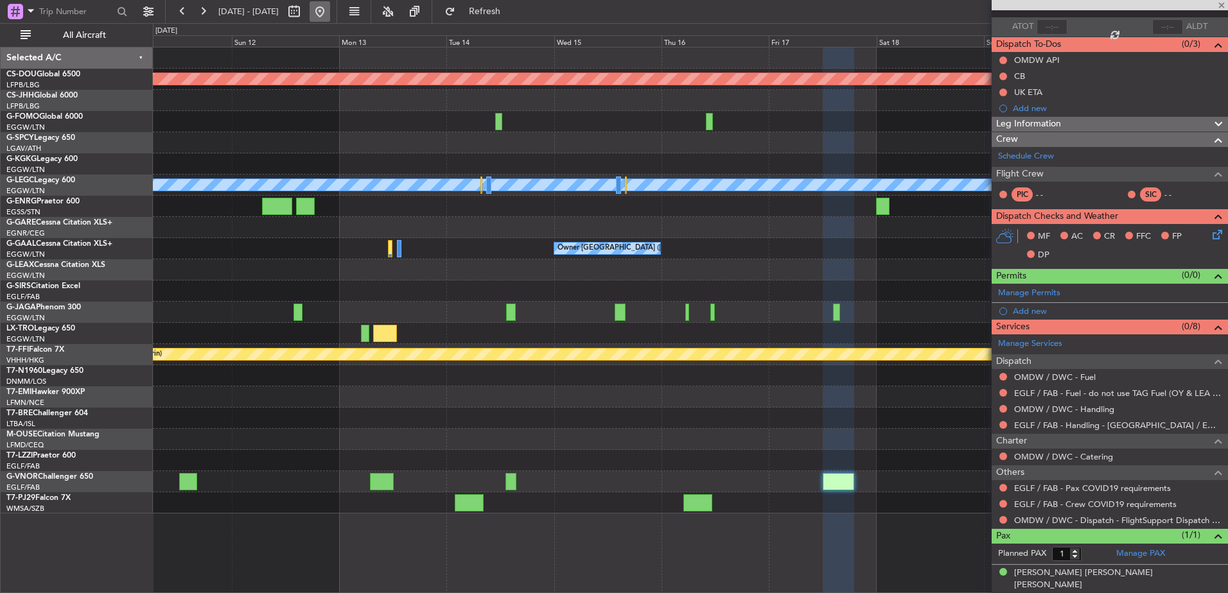
click at [330, 13] on button at bounding box center [320, 11] width 21 height 21
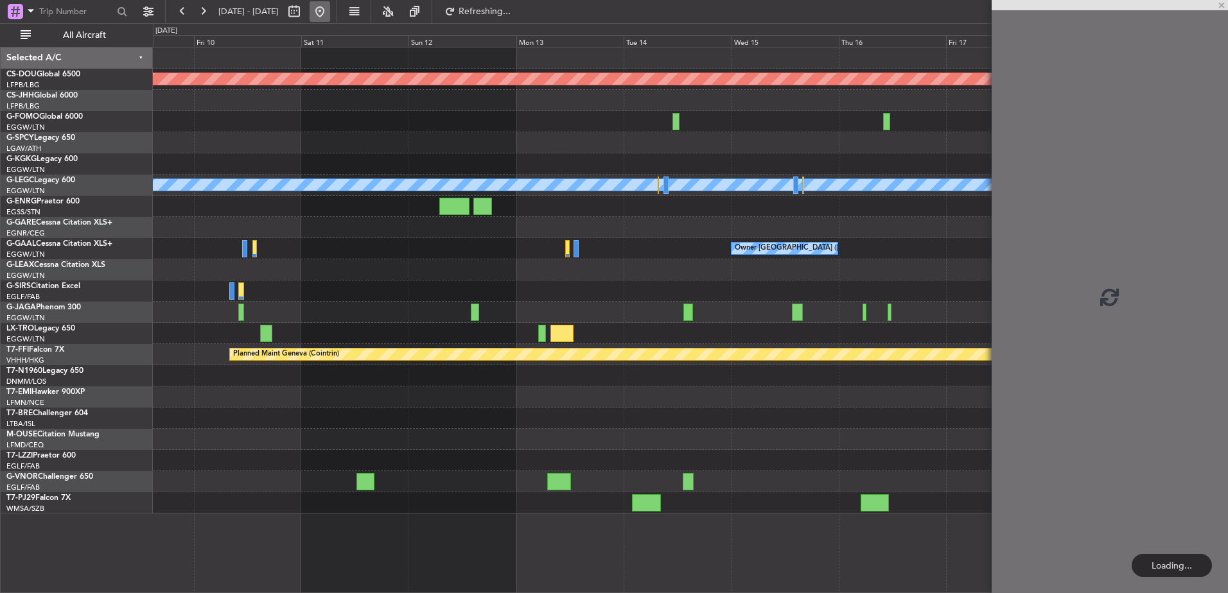
scroll to position [0, 0]
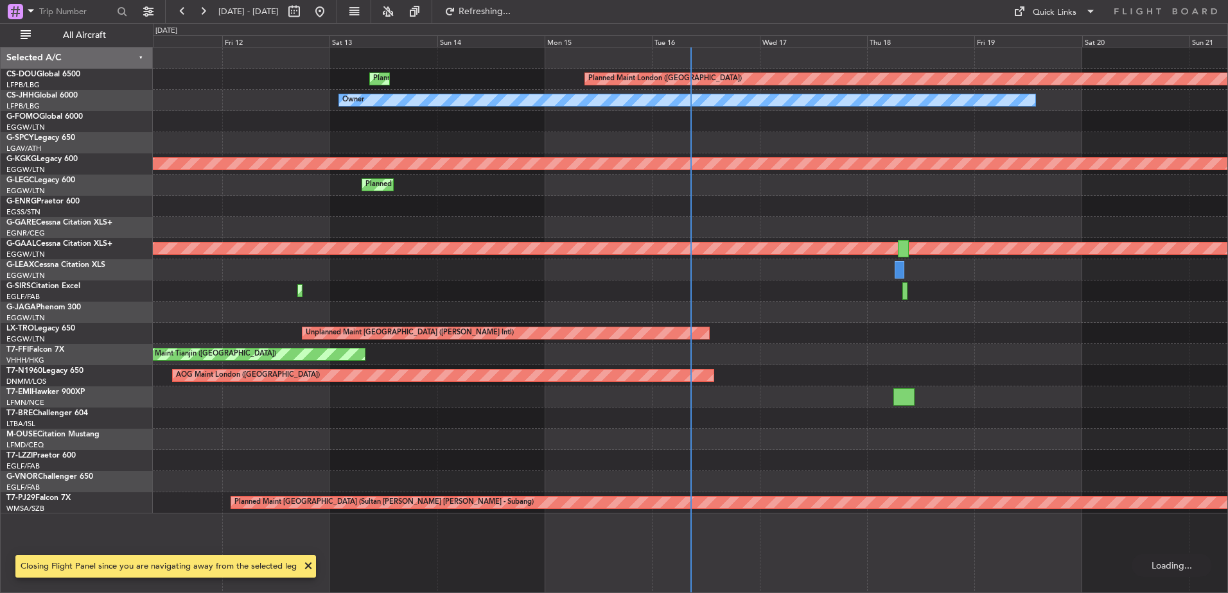
click at [477, 351] on div "Planned Maint Tianjin ([GEOGRAPHIC_DATA])" at bounding box center [690, 354] width 1074 height 21
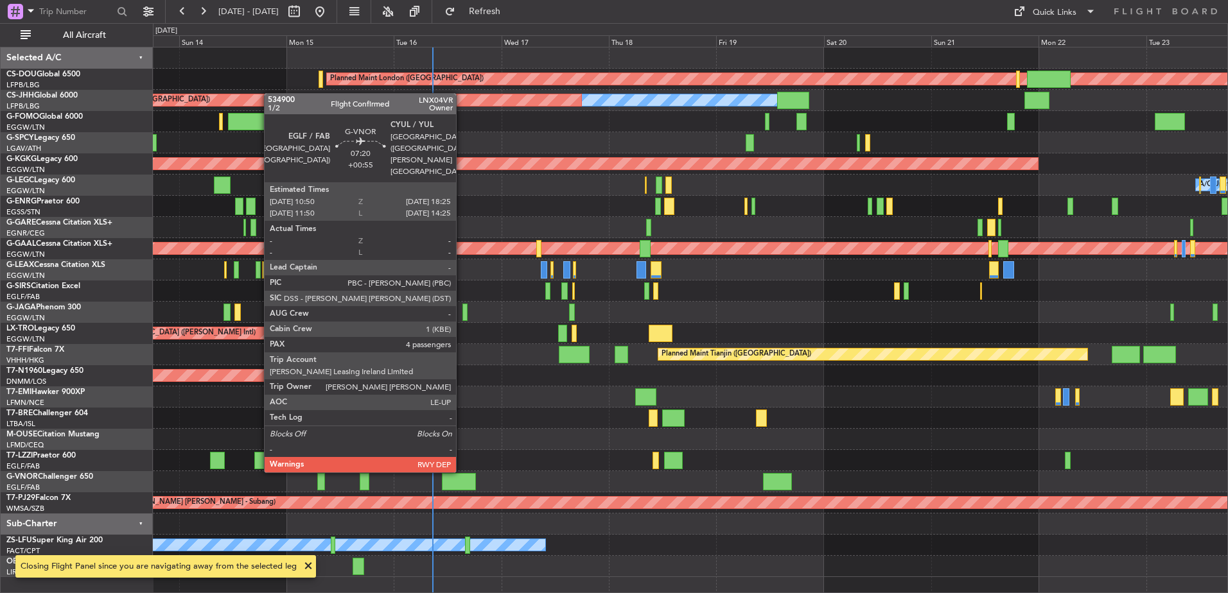
click at [462, 483] on div at bounding box center [459, 481] width 34 height 17
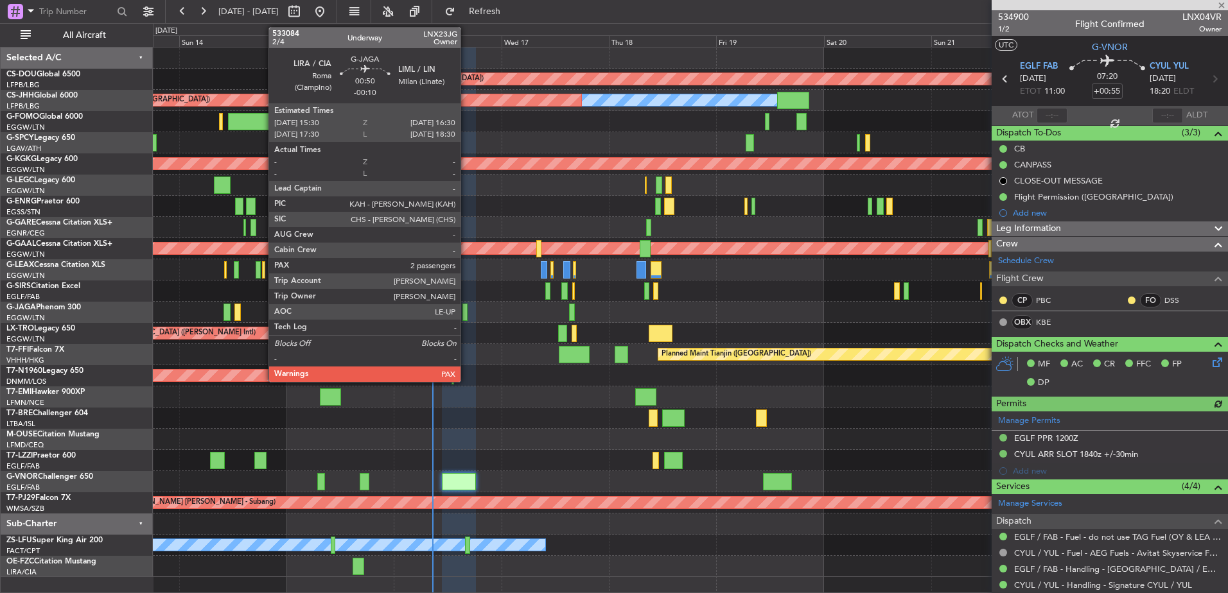
click at [466, 311] on div at bounding box center [464, 312] width 4 height 17
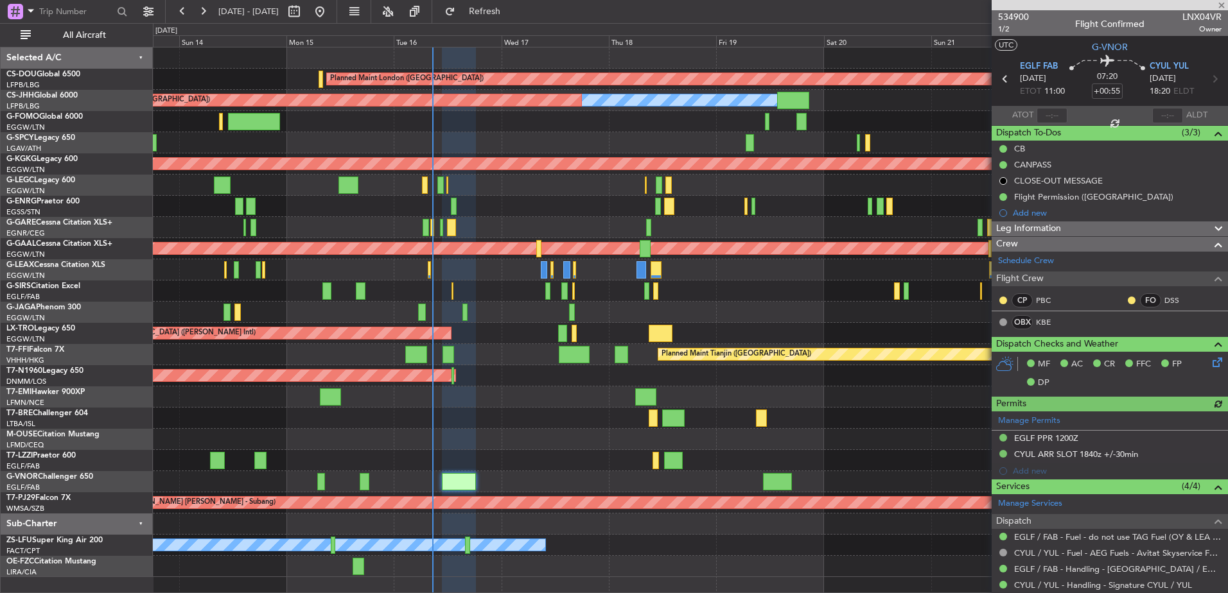
click at [457, 347] on div "Planned Maint Tianjin ([GEOGRAPHIC_DATA]) Planned Maint Tianjin ([GEOGRAPHIC_DA…" at bounding box center [690, 354] width 1074 height 21
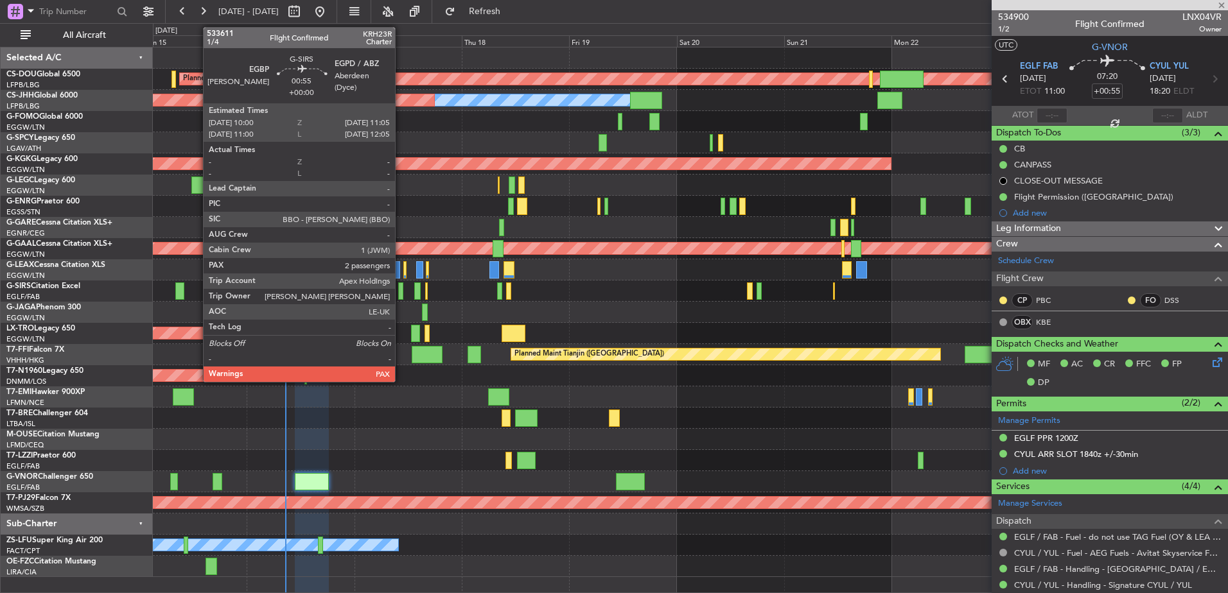
type input "-00:10"
type input "2"
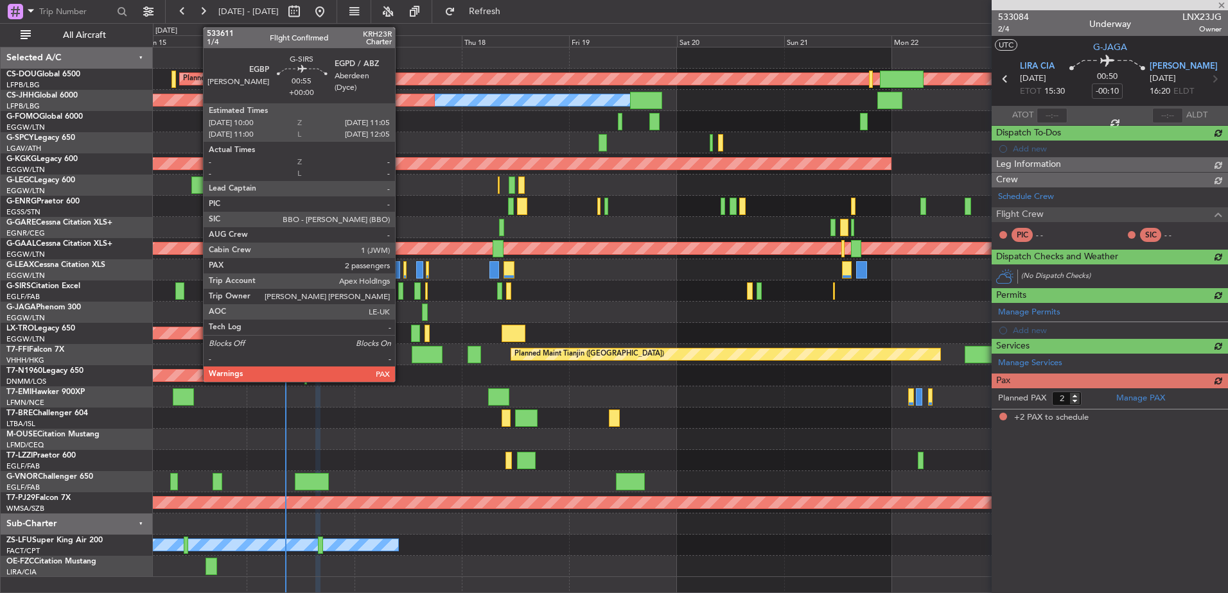
click at [401, 287] on div at bounding box center [400, 291] width 5 height 17
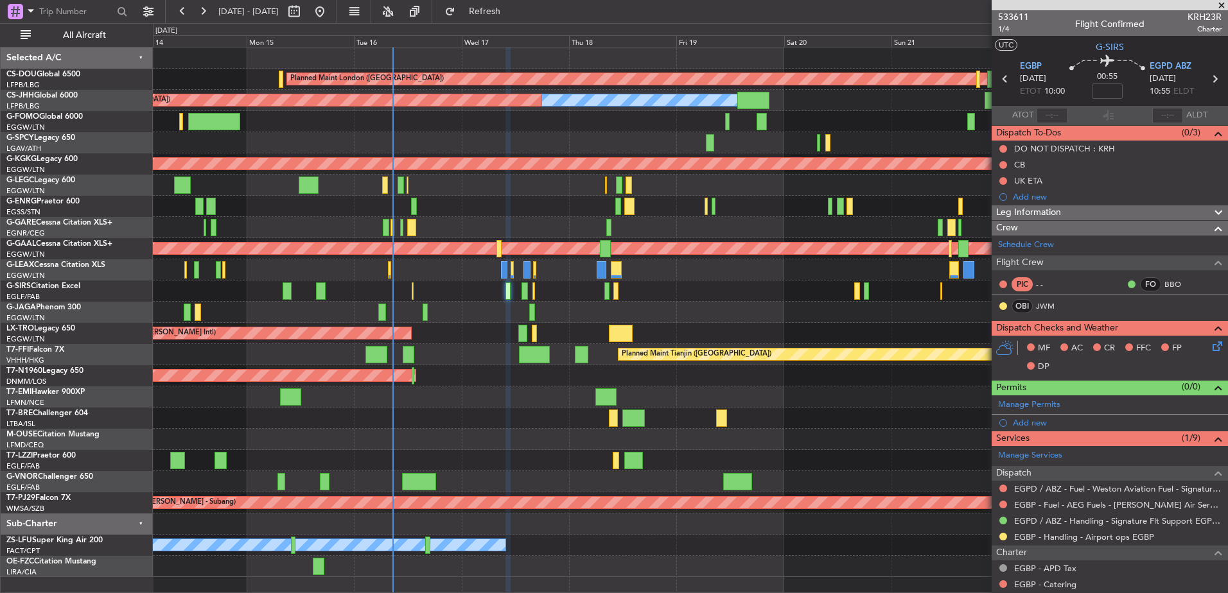
click at [691, 410] on div at bounding box center [690, 418] width 1074 height 21
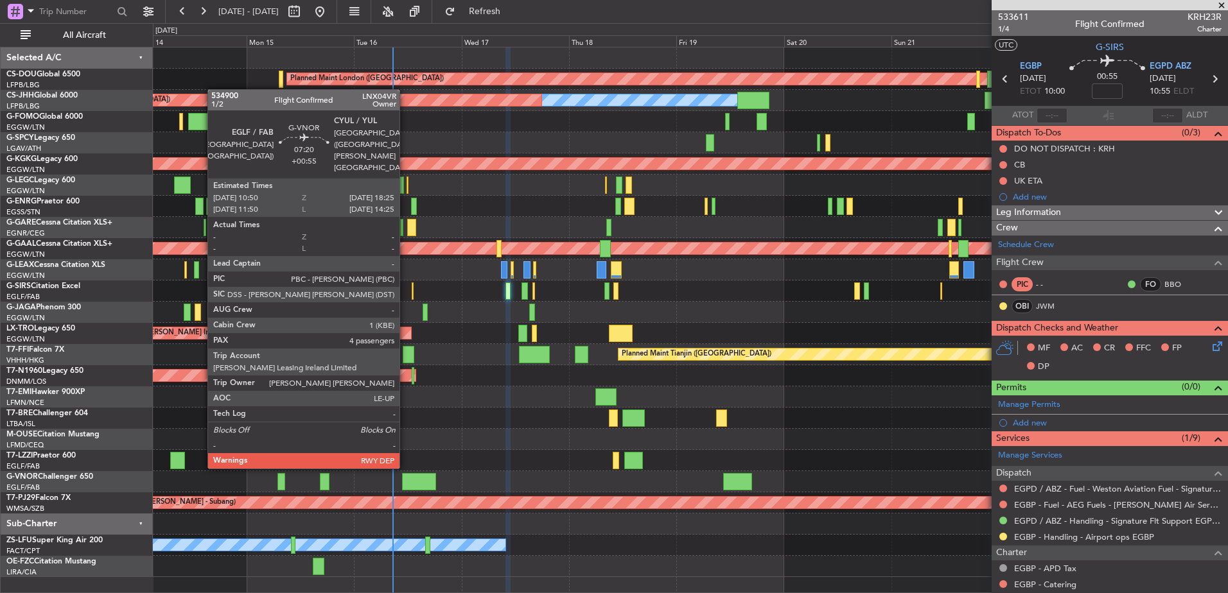
click at [405, 479] on div at bounding box center [419, 481] width 34 height 17
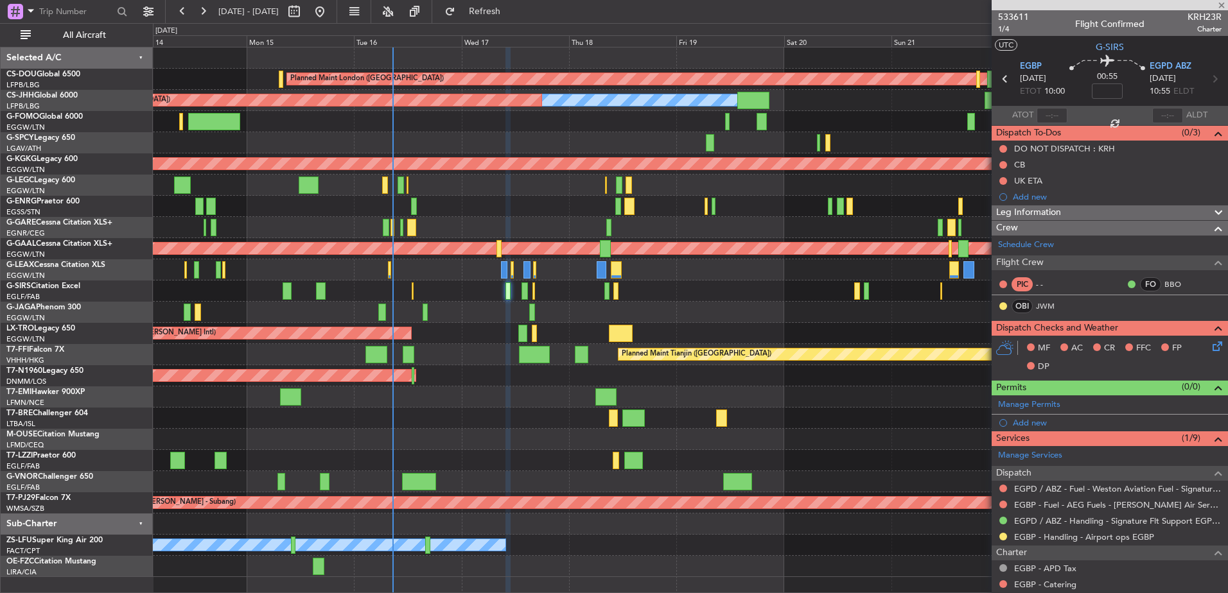
type input "+00:55"
type input "4"
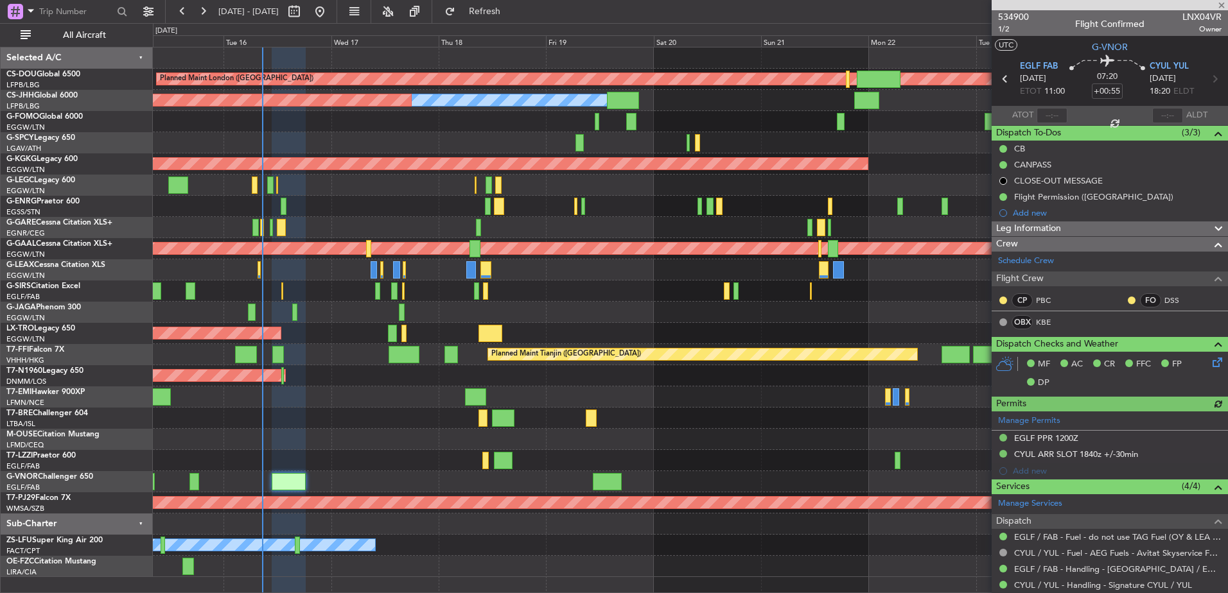
click at [407, 438] on div at bounding box center [690, 439] width 1074 height 21
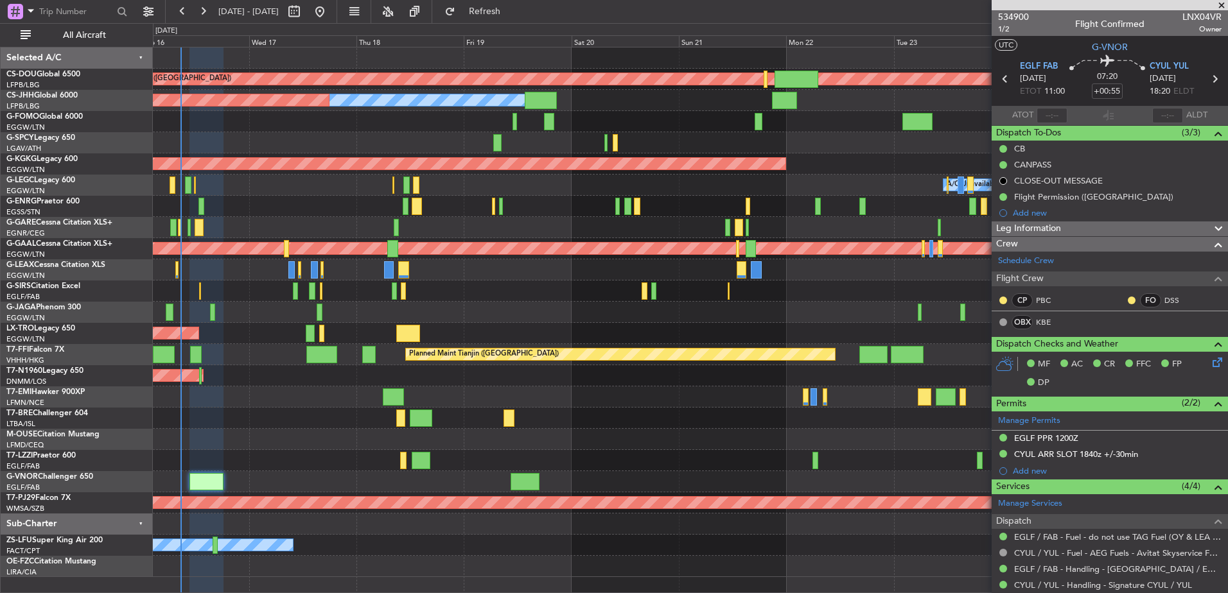
click at [615, 382] on div "AOG Maint London ([GEOGRAPHIC_DATA])" at bounding box center [690, 375] width 1074 height 21
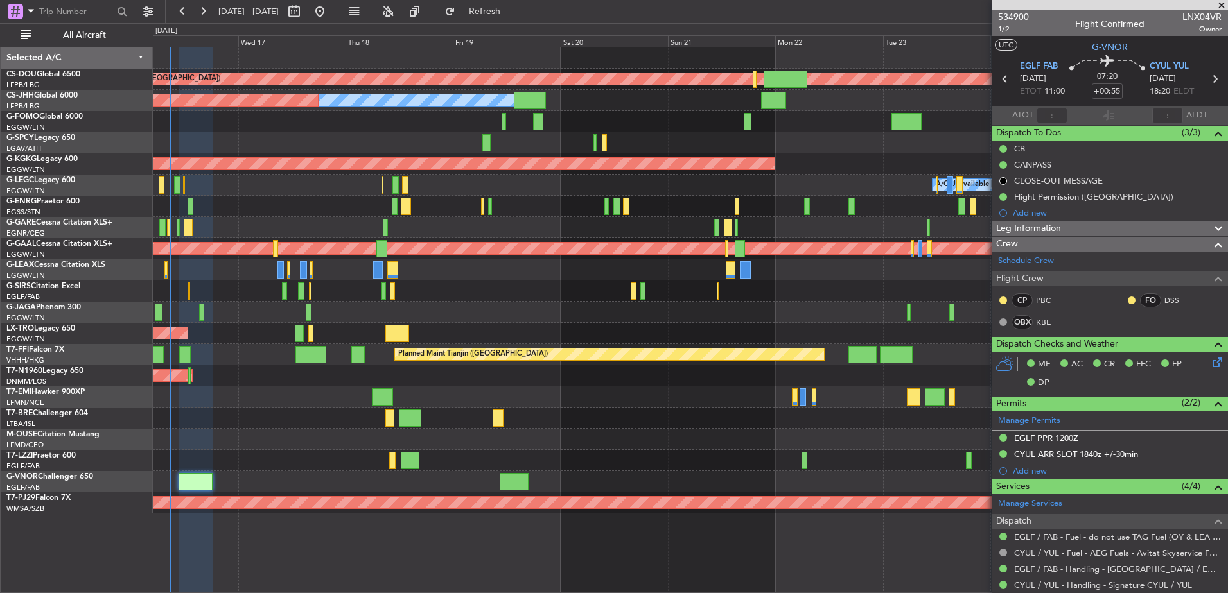
click at [841, 229] on div "Planned Maint London ([GEOGRAPHIC_DATA]) Owner Planned Maint [GEOGRAPHIC_DATA] …" at bounding box center [690, 281] width 1074 height 466
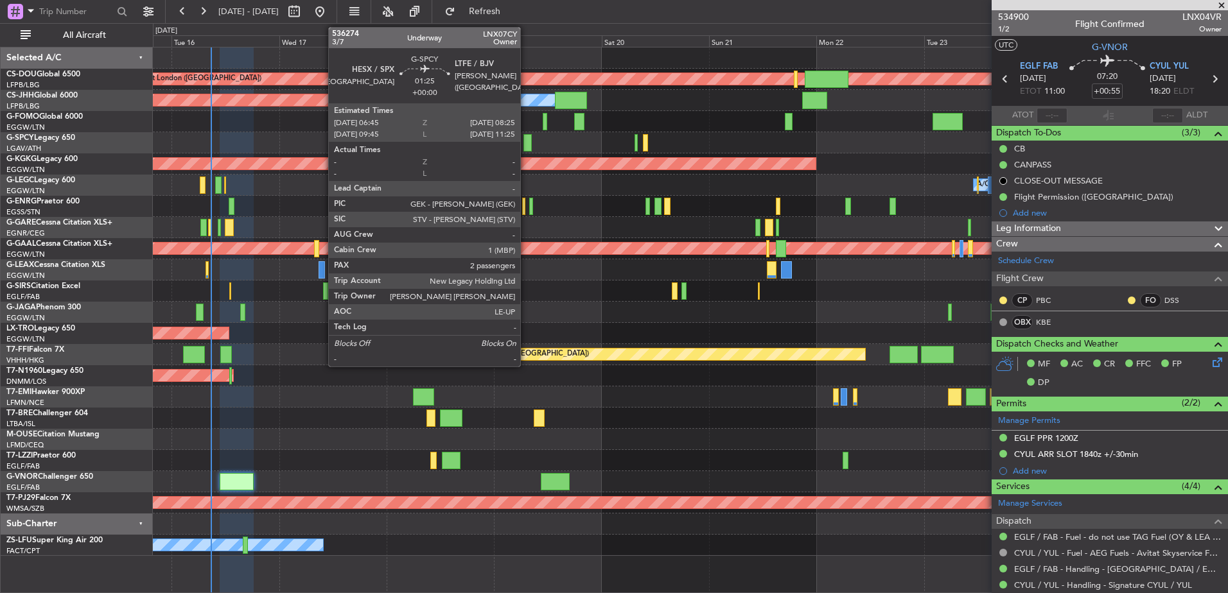
click at [526, 146] on div at bounding box center [527, 142] width 8 height 17
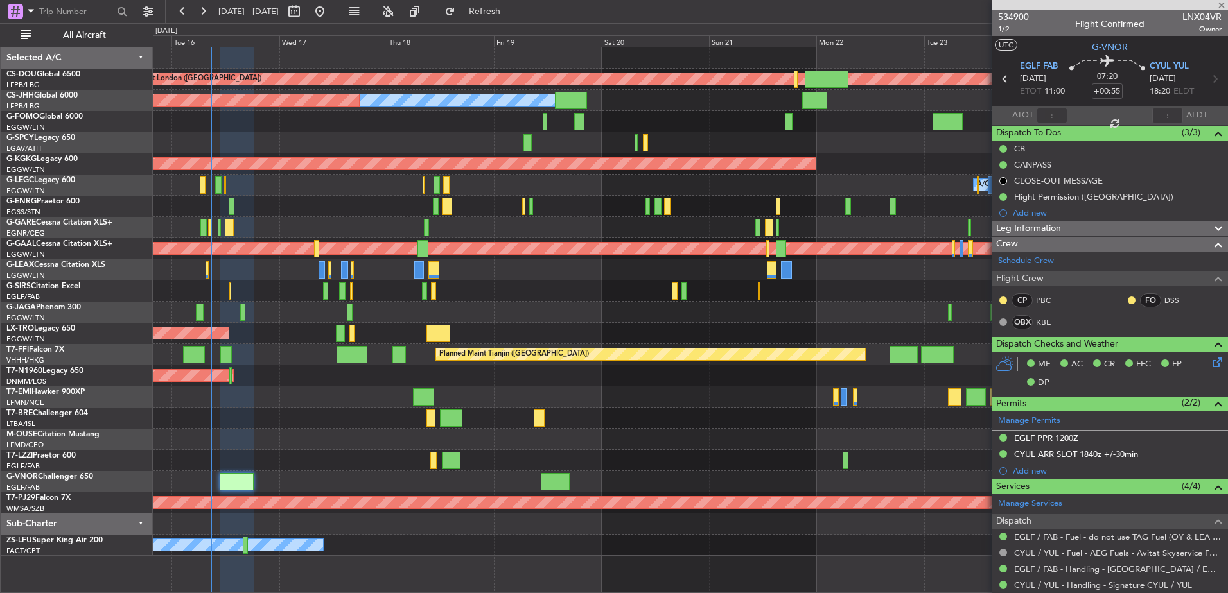
type input "2"
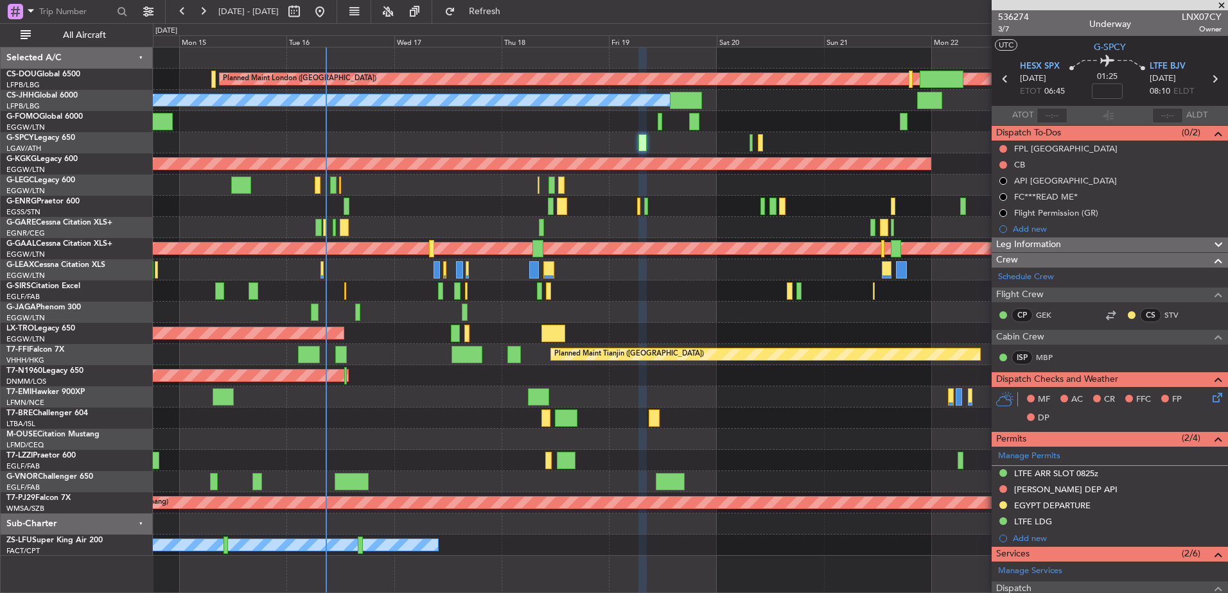
click at [791, 289] on div "Planned Maint London ([GEOGRAPHIC_DATA]) Planned Maint [GEOGRAPHIC_DATA] ([GEOG…" at bounding box center [690, 302] width 1074 height 509
click at [441, 290] on div at bounding box center [439, 291] width 5 height 17
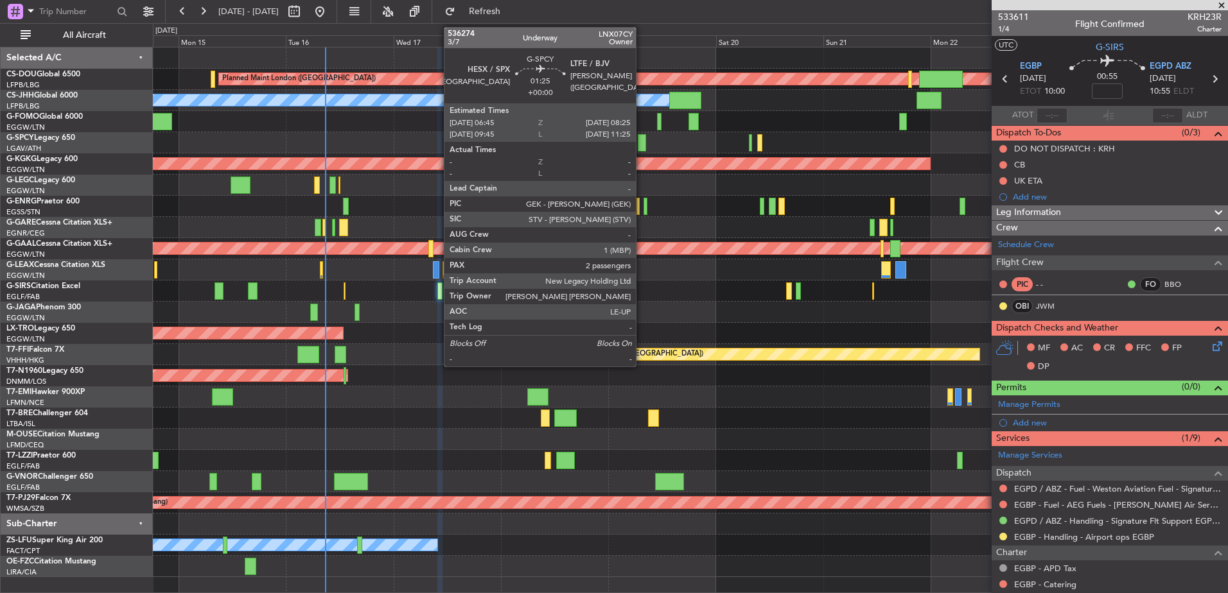
click at [642, 145] on div at bounding box center [642, 142] width 8 height 17
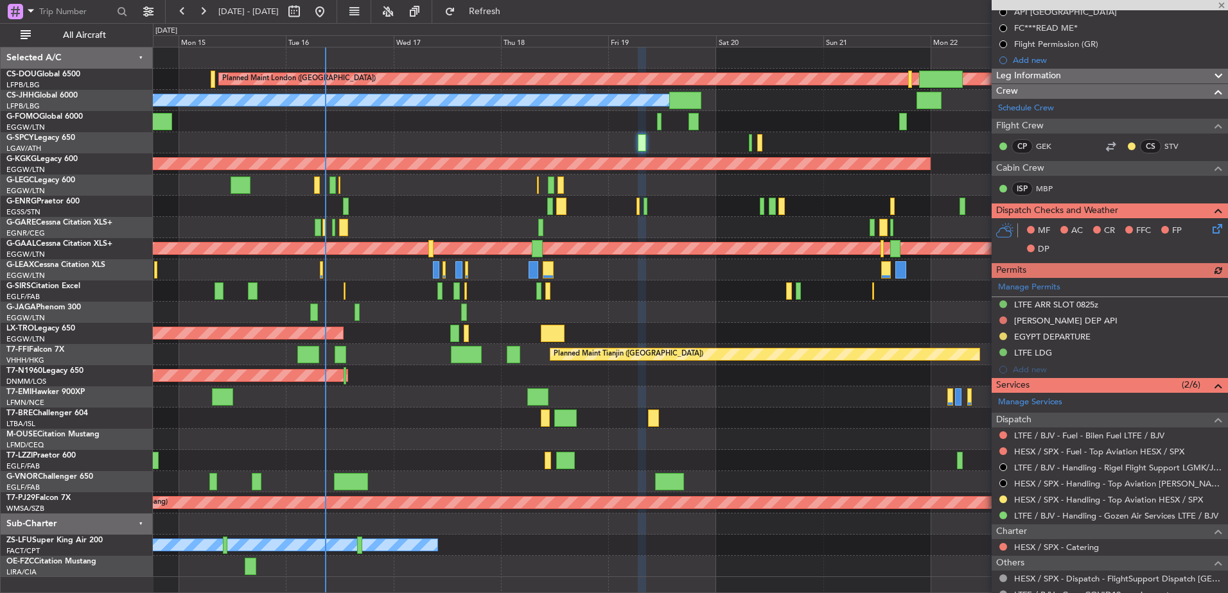
scroll to position [171, 0]
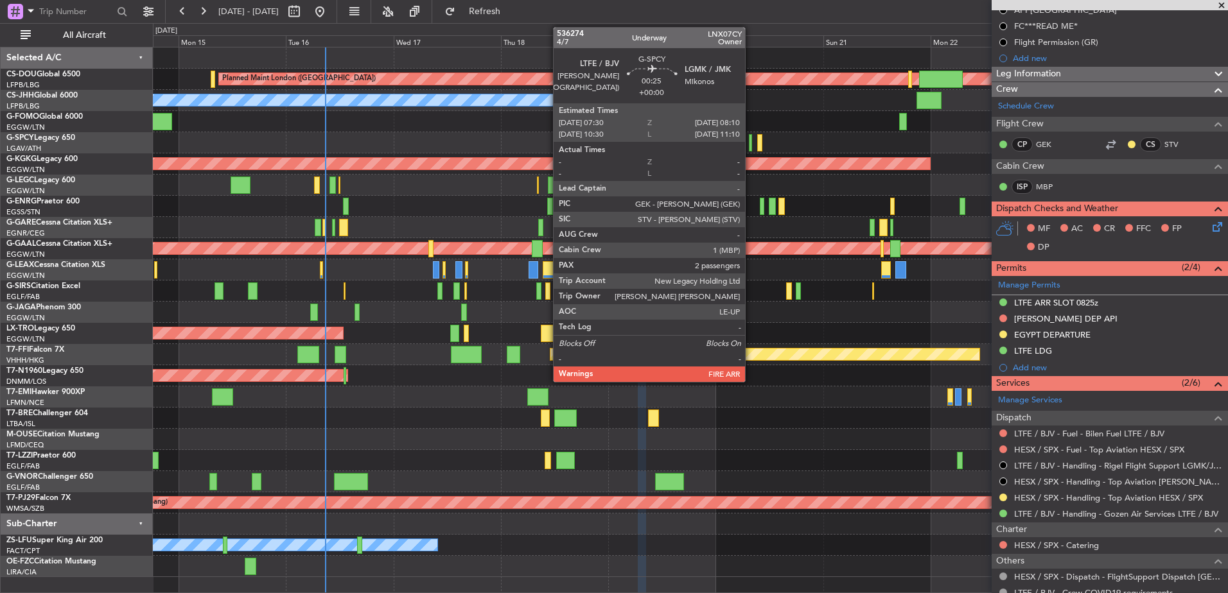
click at [751, 141] on div at bounding box center [750, 142] width 3 height 17
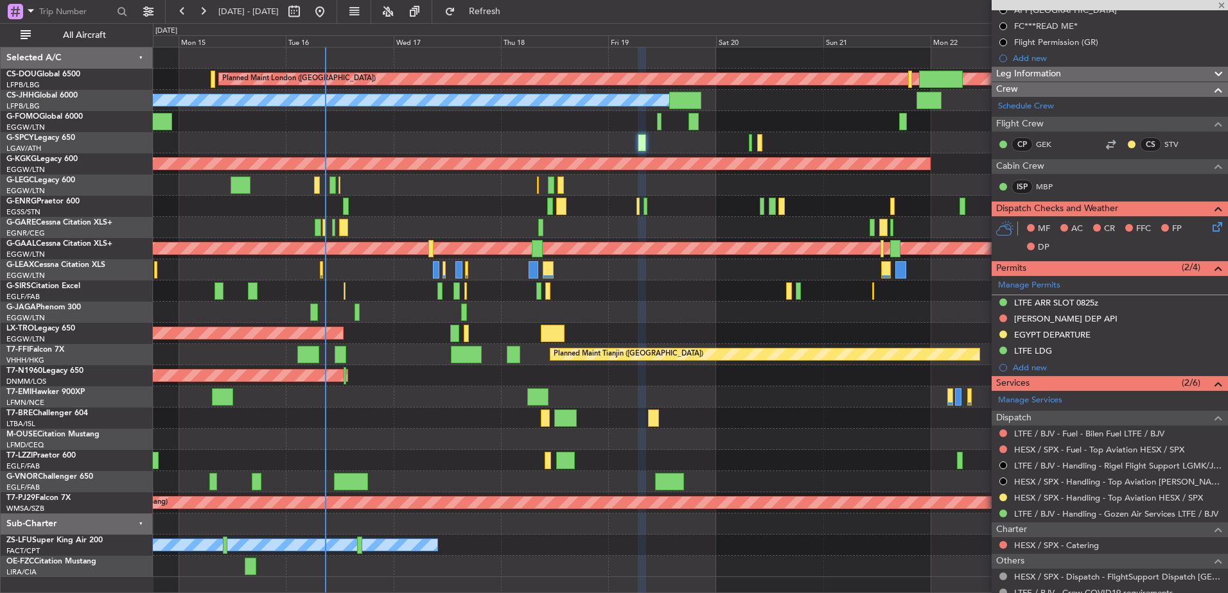
scroll to position [0, 0]
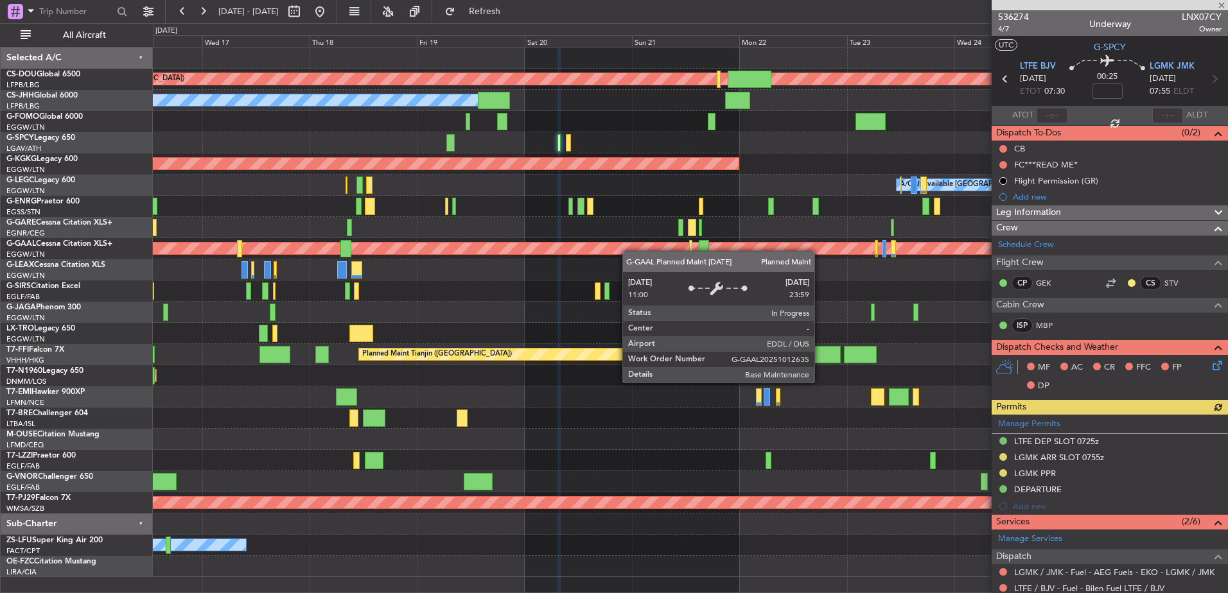
click at [553, 256] on div "Planned Maint London ([GEOGRAPHIC_DATA]) Planned Maint [GEOGRAPHIC_DATA] ([GEOG…" at bounding box center [690, 313] width 1074 height 530
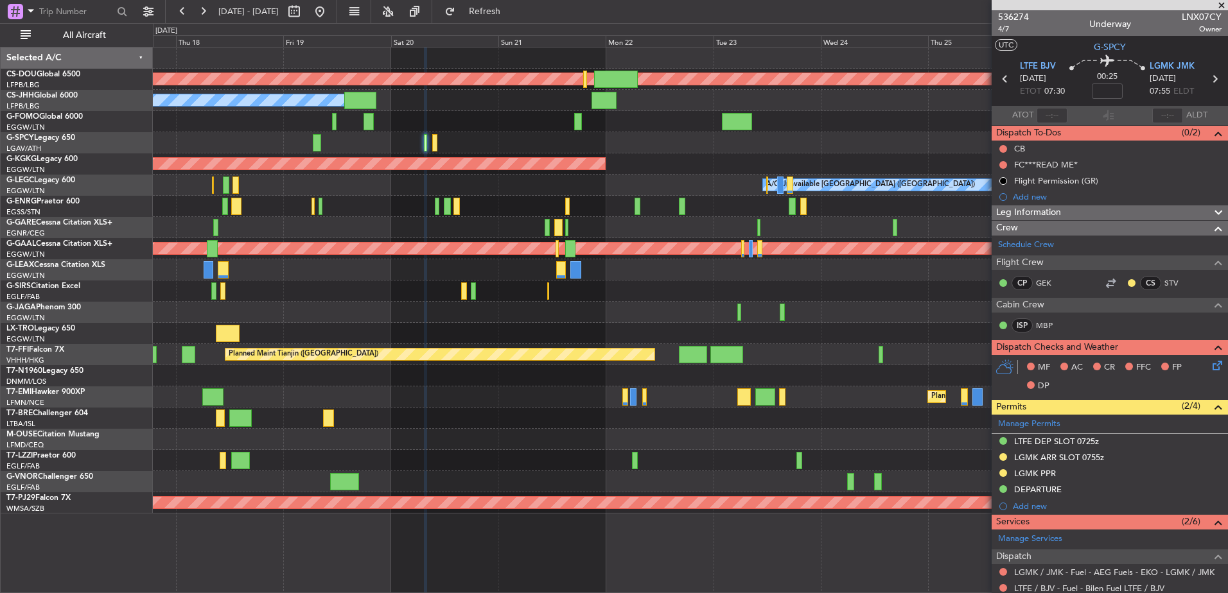
click at [943, 162] on div "AOG Maint [GEOGRAPHIC_DATA] (Ataturk)" at bounding box center [690, 163] width 1074 height 21
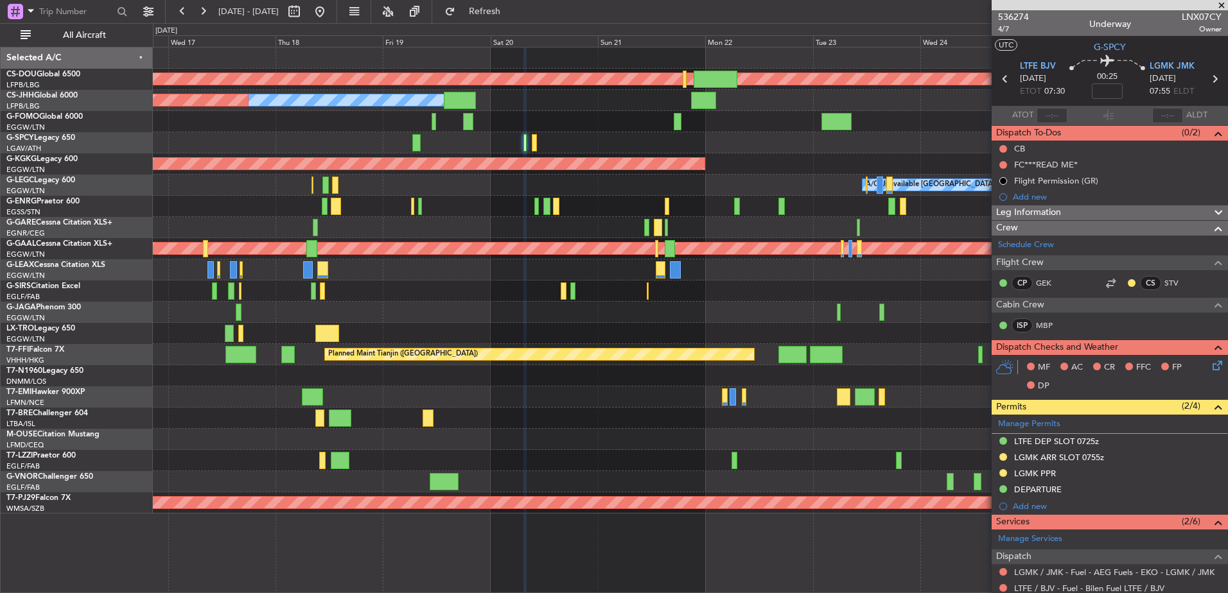
click at [715, 143] on div at bounding box center [690, 142] width 1074 height 21
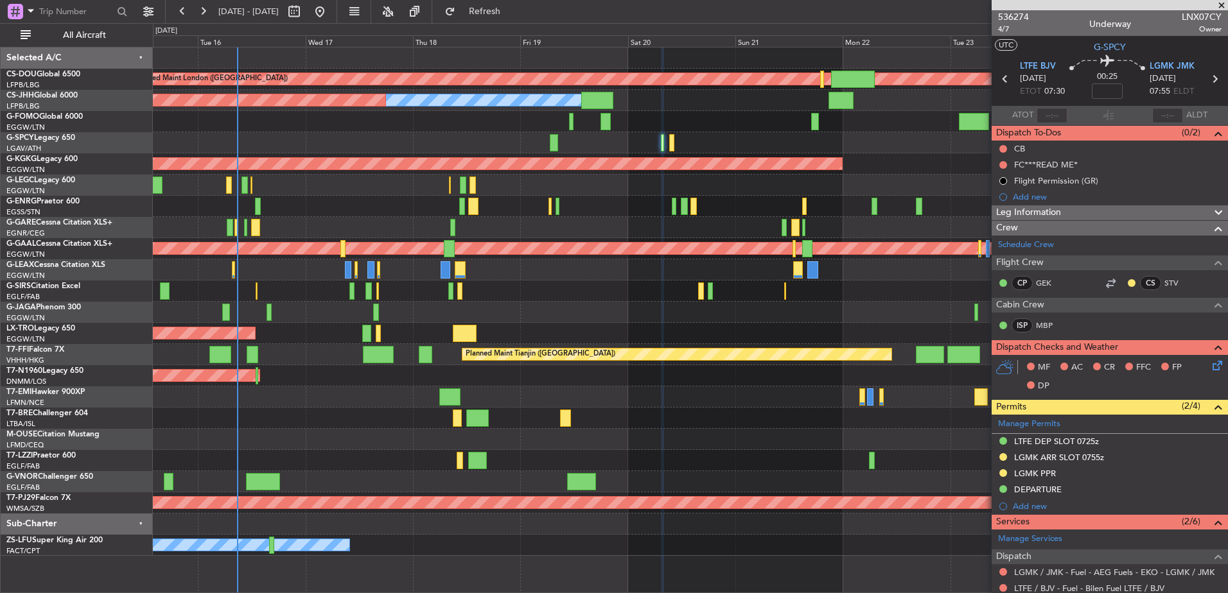
click at [762, 248] on div "Planned Maint Dusseldorf" at bounding box center [229, 249] width 2300 height 12
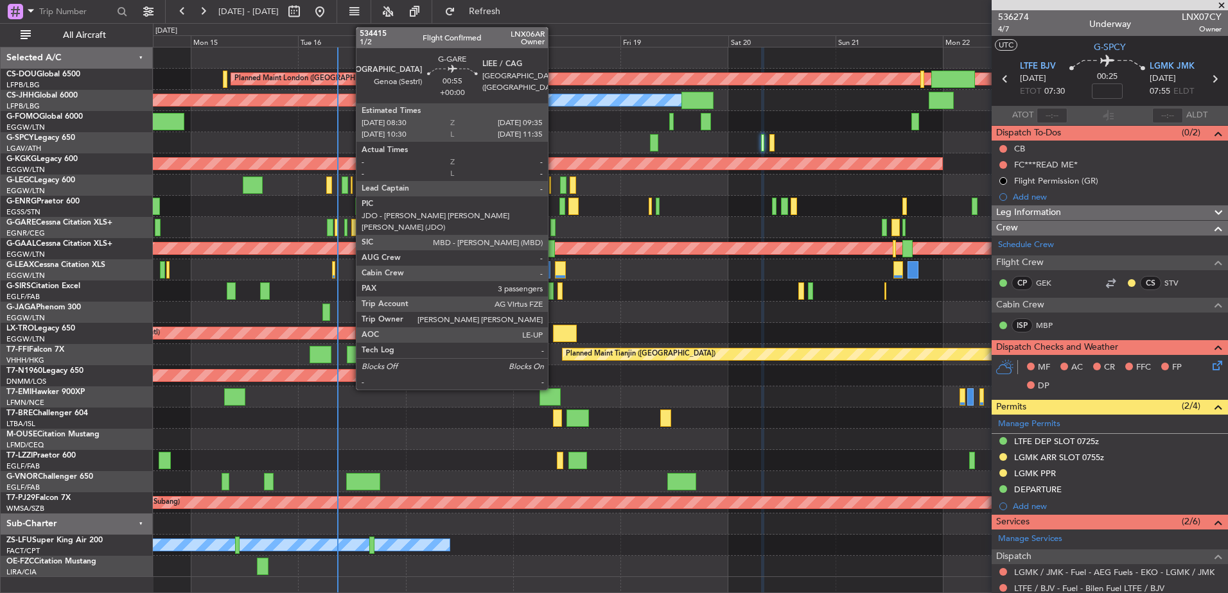
click at [554, 227] on div at bounding box center [552, 227] width 5 height 17
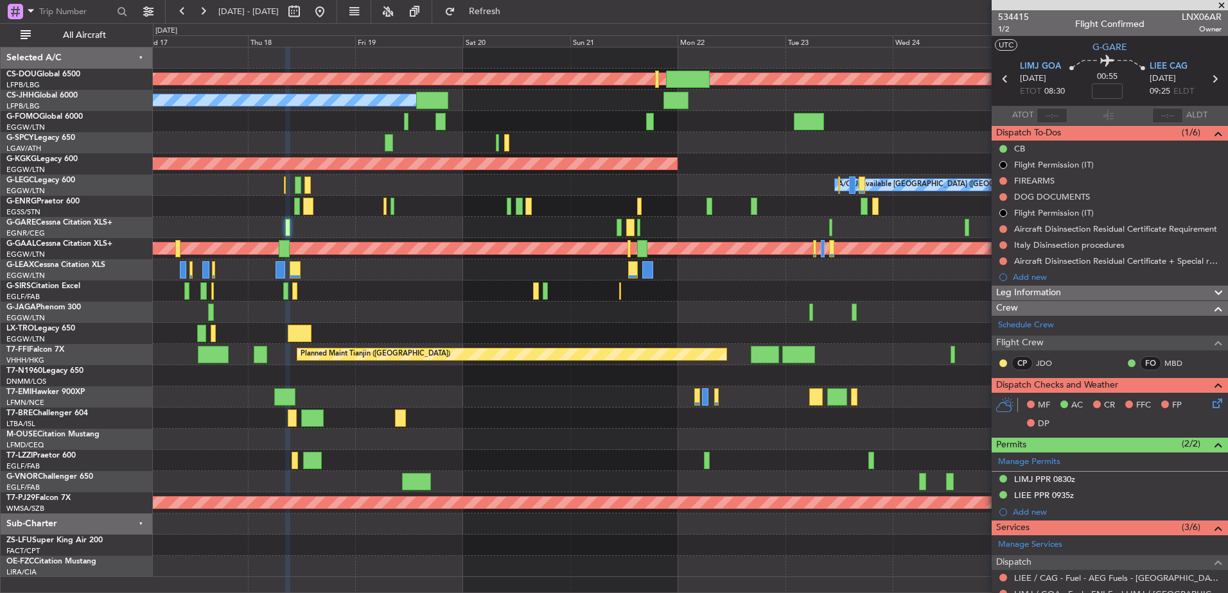
click at [466, 400] on div "Planned Maint [GEOGRAPHIC_DATA]" at bounding box center [690, 397] width 1074 height 21
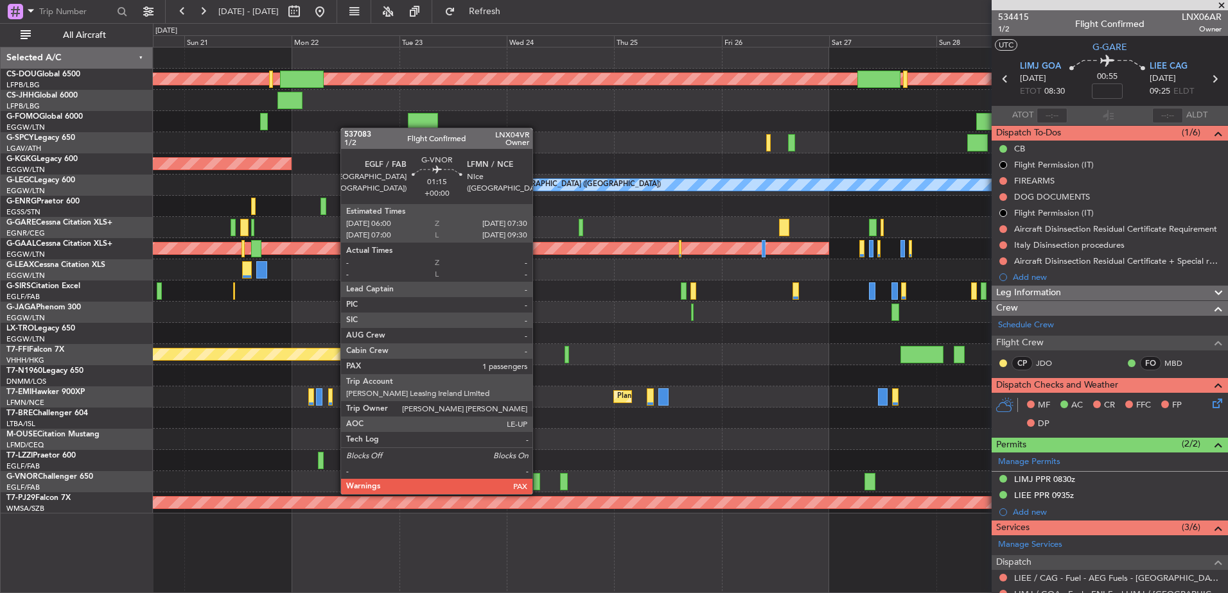
click at [538, 482] on div at bounding box center [536, 481] width 7 height 17
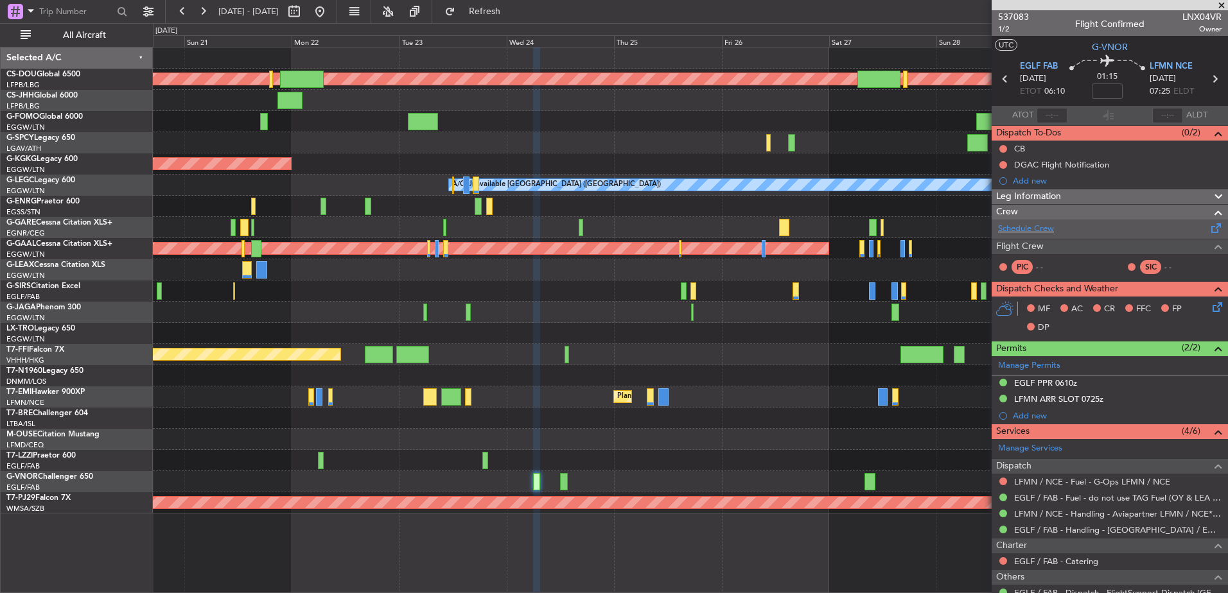
click at [1041, 236] on div "Schedule Crew" at bounding box center [1110, 229] width 236 height 19
click at [974, 322] on div "Planned Maint London (Biggin Hill) Owner AOG Maint Istanbul (Ataturk) A/C Unava…" at bounding box center [690, 281] width 1074 height 466
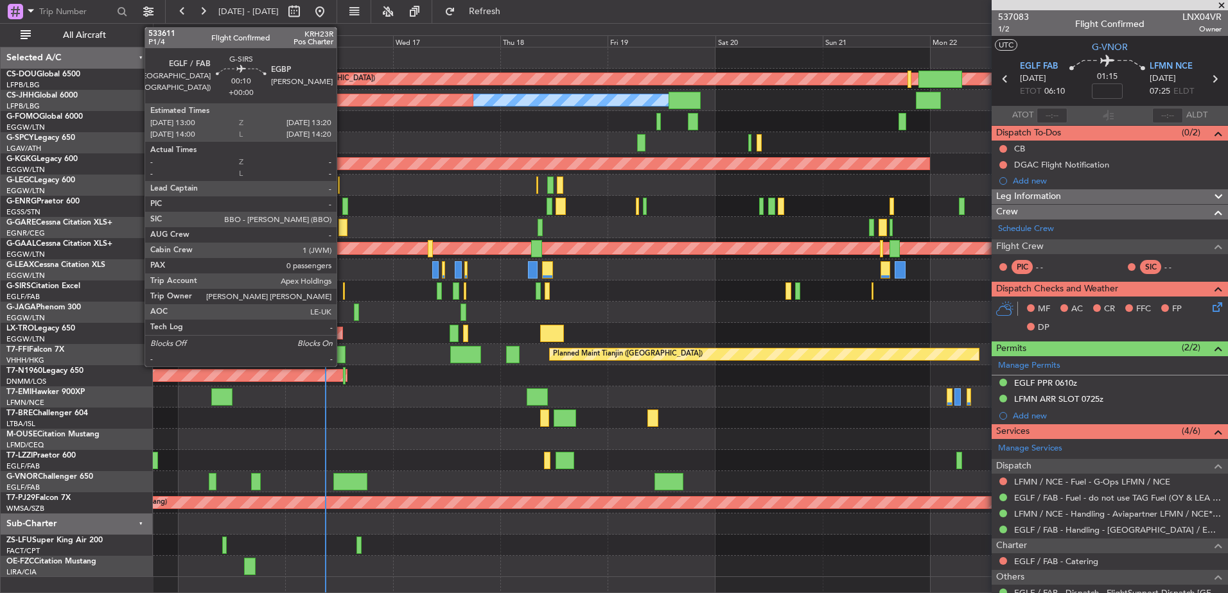
click at [343, 292] on div at bounding box center [344, 291] width 2 height 17
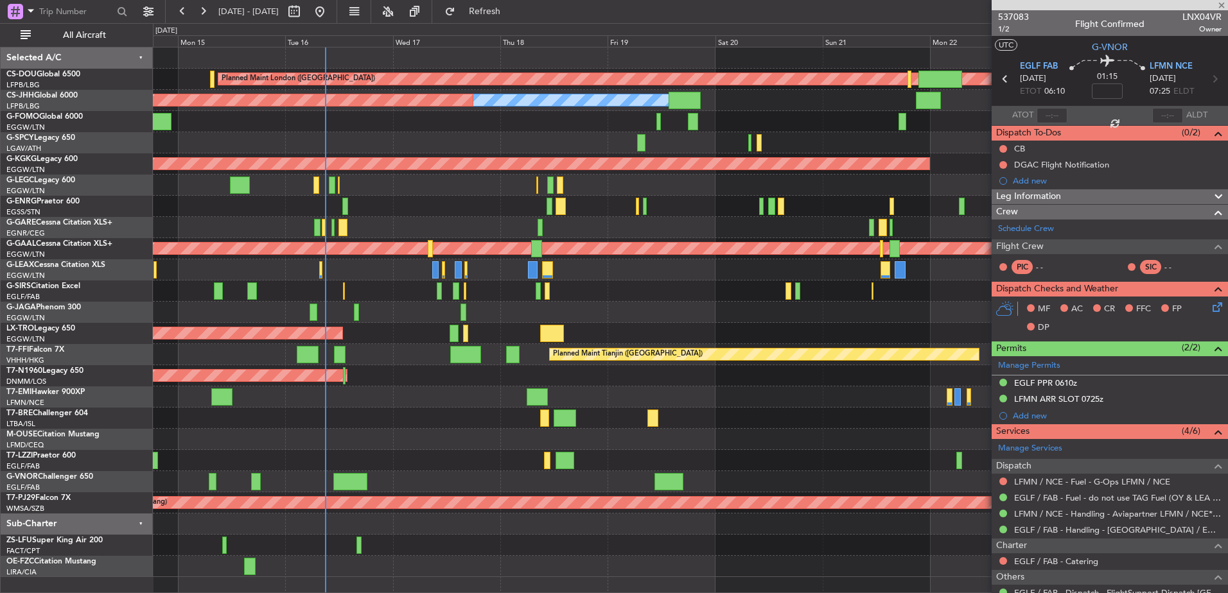
type input "0"
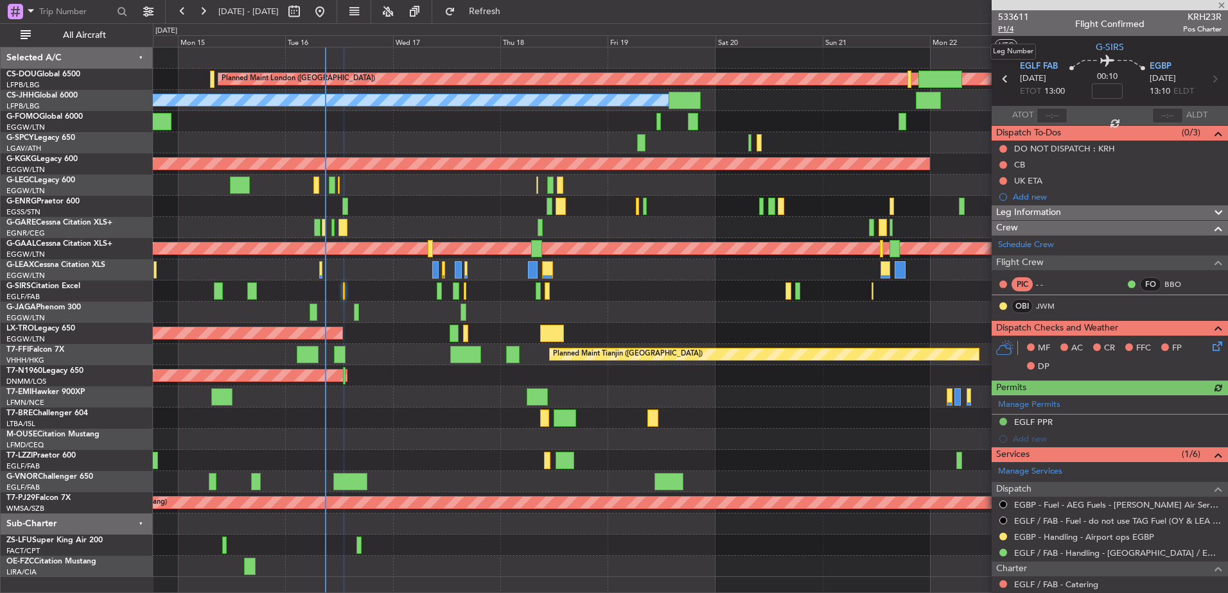
click at [1001, 28] on span "P1/4" at bounding box center [1013, 29] width 31 height 11
click at [516, 20] on button "Refresh" at bounding box center [477, 11] width 77 height 21
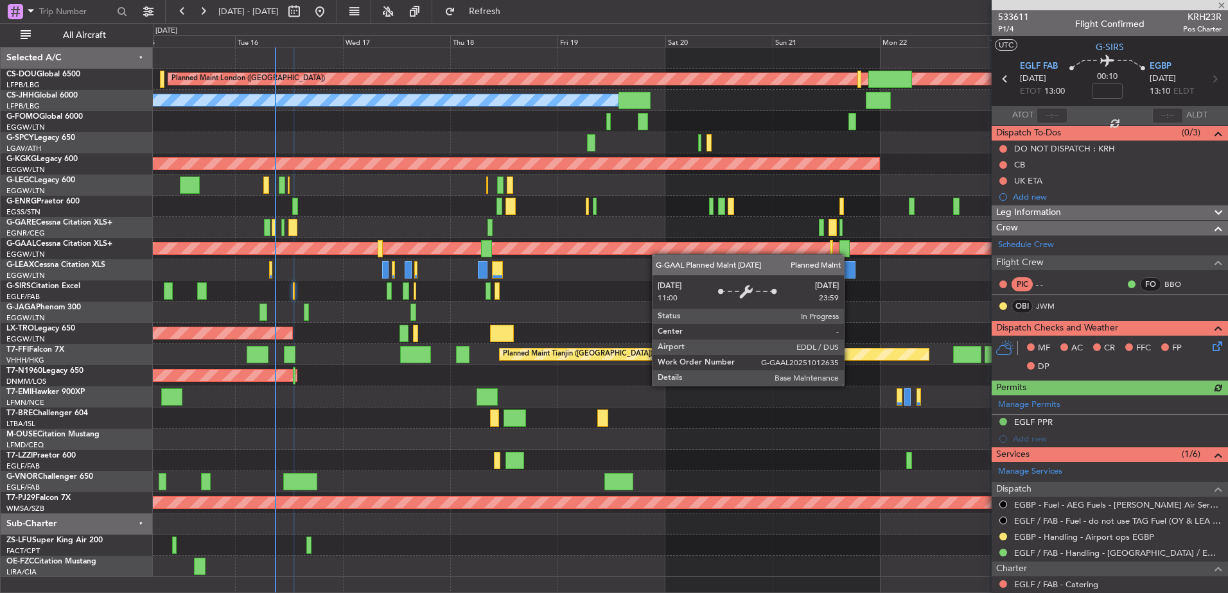
click at [639, 240] on div "Planned Maint London (Biggin Hill) Planned Maint Paris (Le Bourget) Planned Mai…" at bounding box center [690, 313] width 1074 height 530
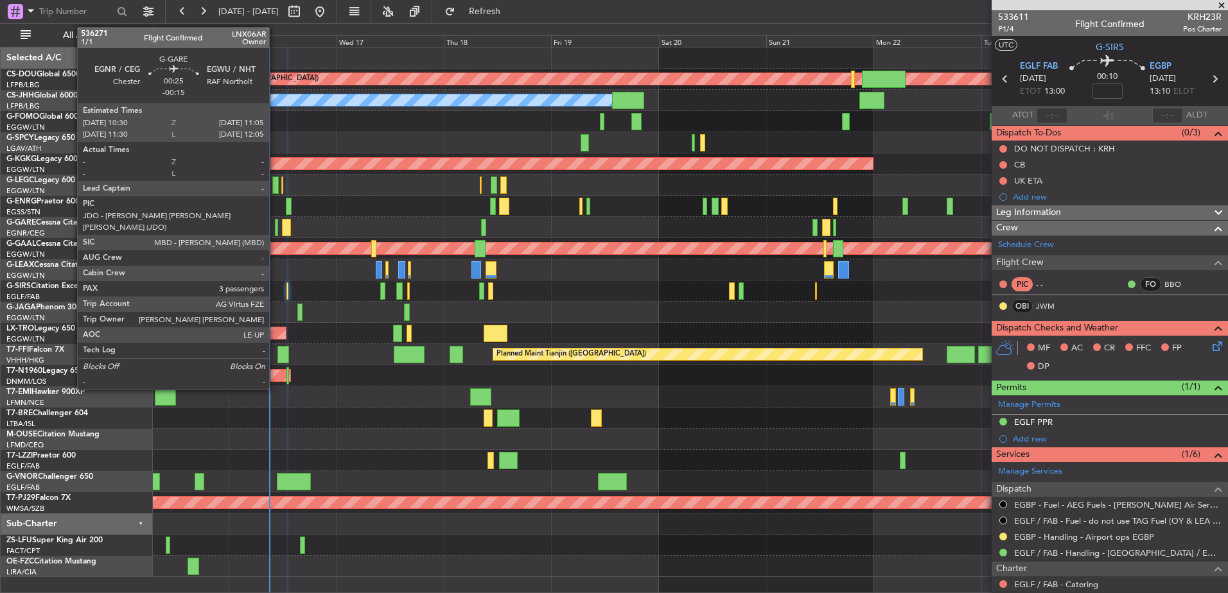
click at [275, 230] on div at bounding box center [276, 227] width 3 height 17
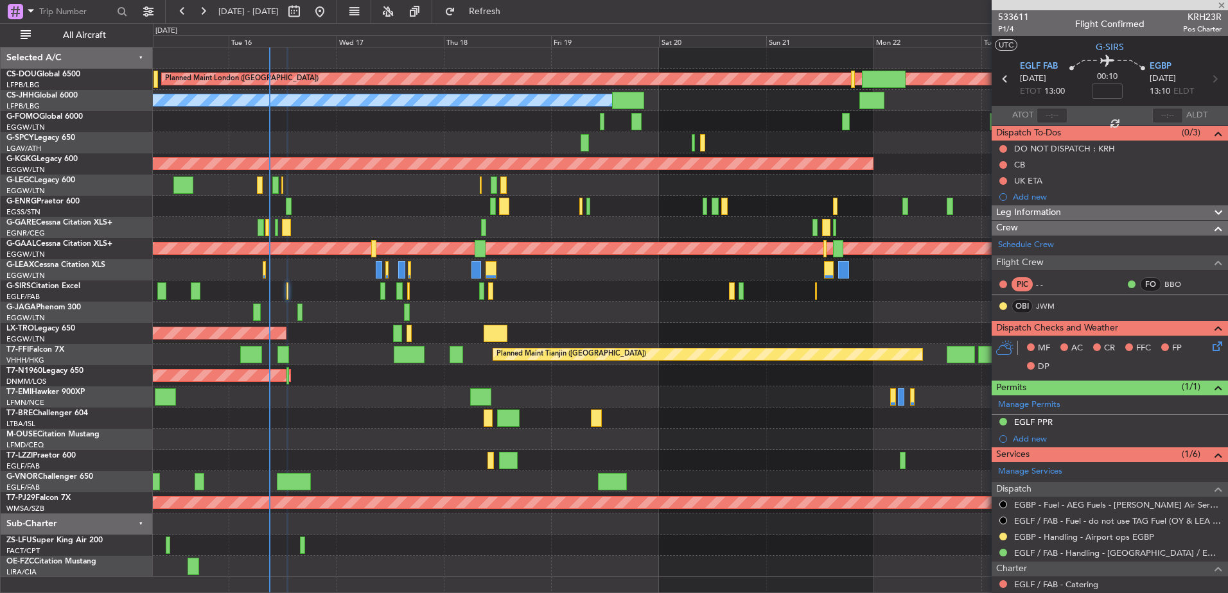
type input "-00:15"
type input "3"
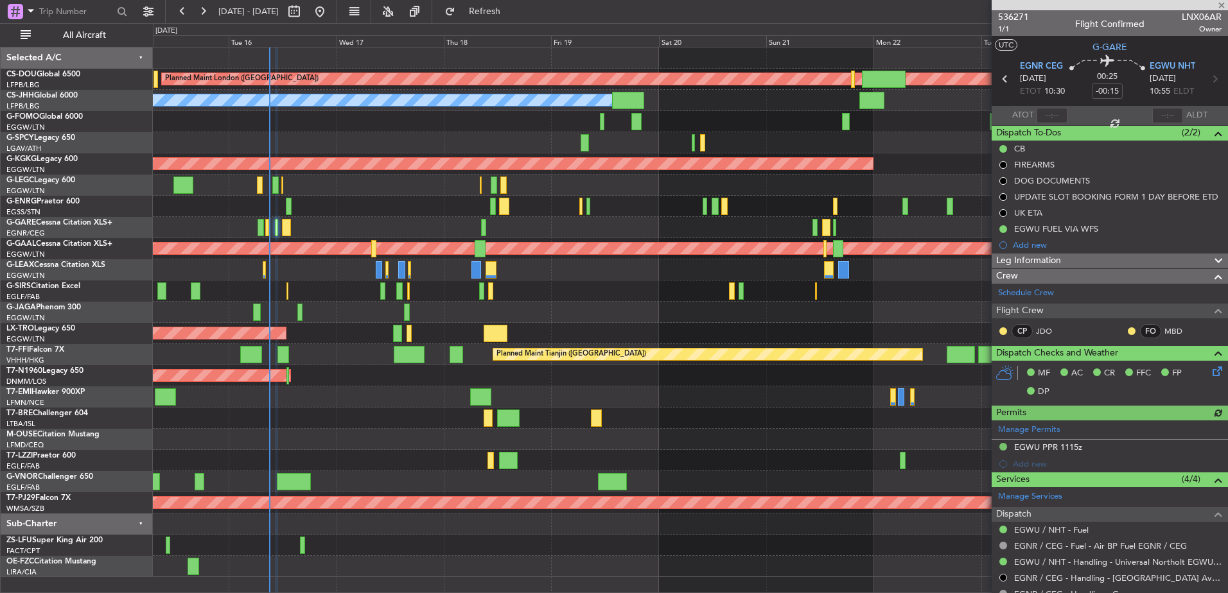
scroll to position [275, 0]
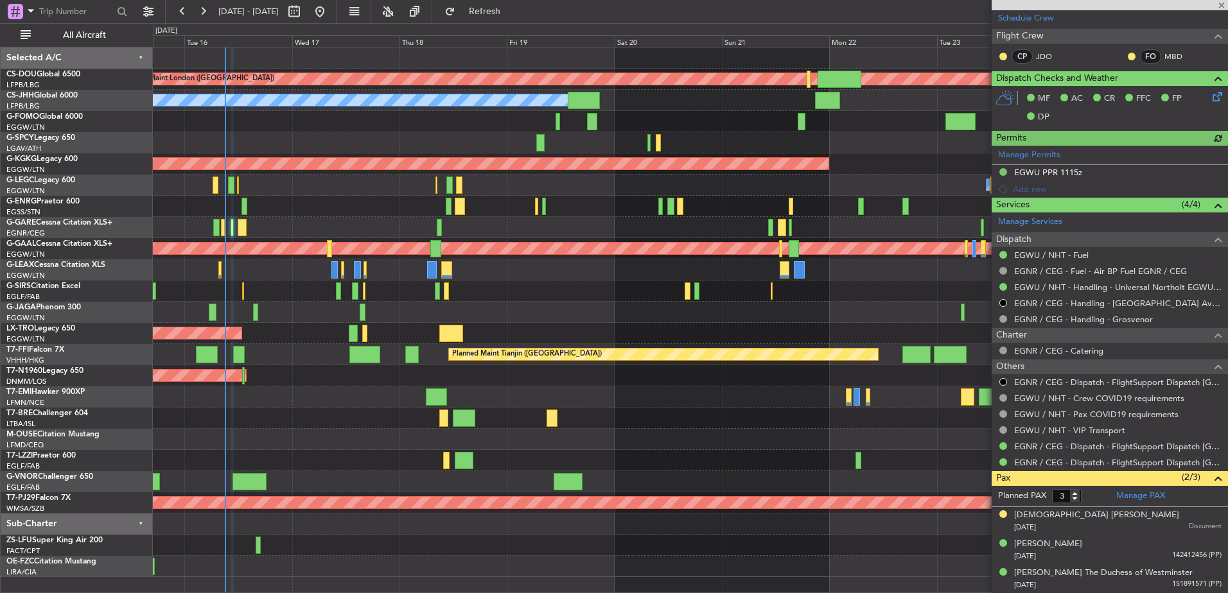
click at [610, 312] on div at bounding box center [690, 312] width 1074 height 21
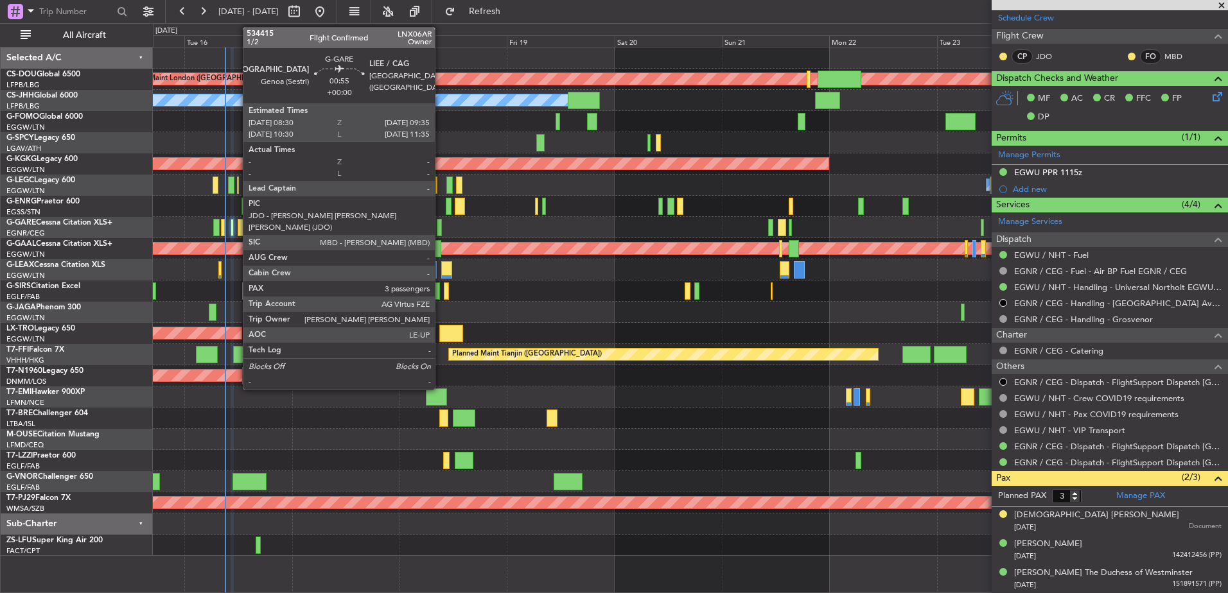
click at [441, 223] on div at bounding box center [439, 227] width 5 height 17
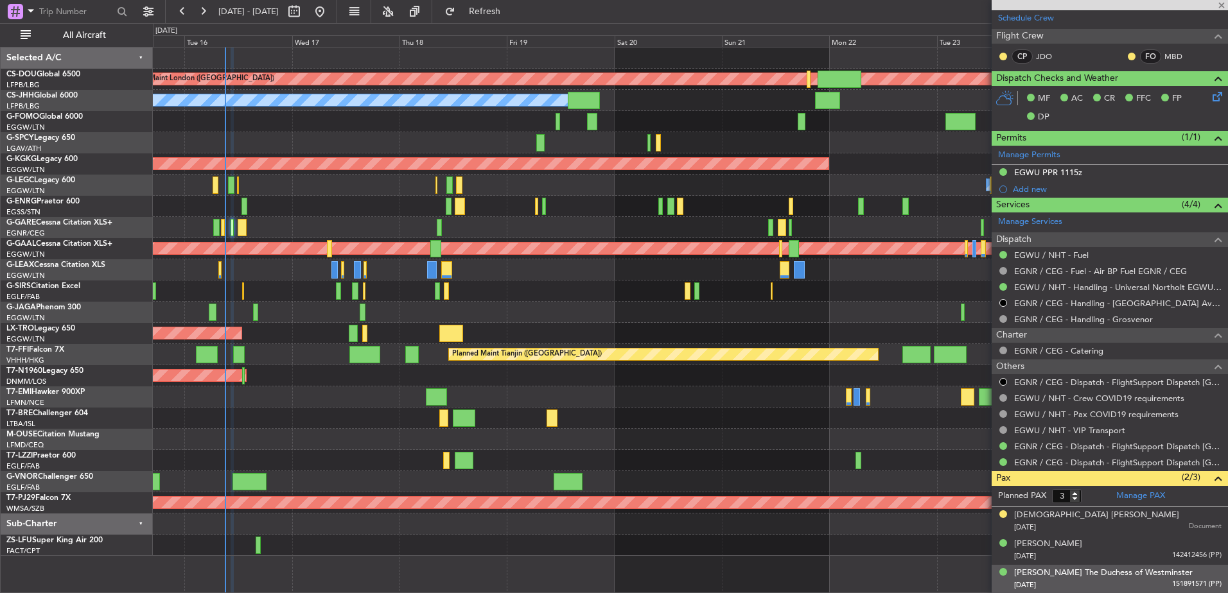
scroll to position [0, 0]
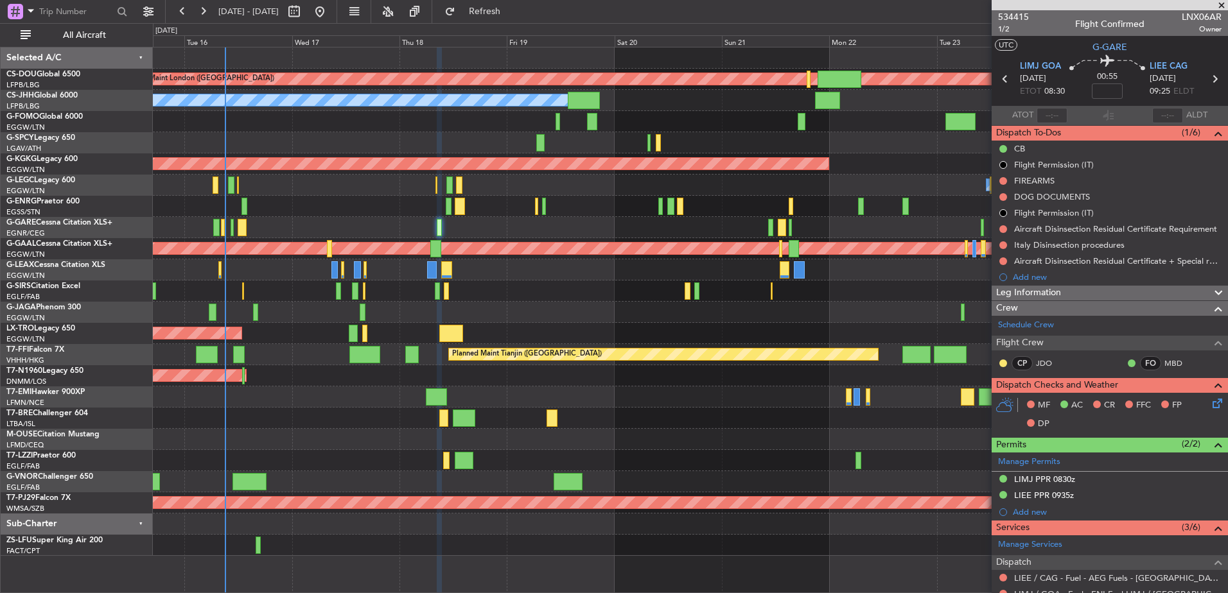
click at [251, 229] on div at bounding box center [690, 227] width 1074 height 21
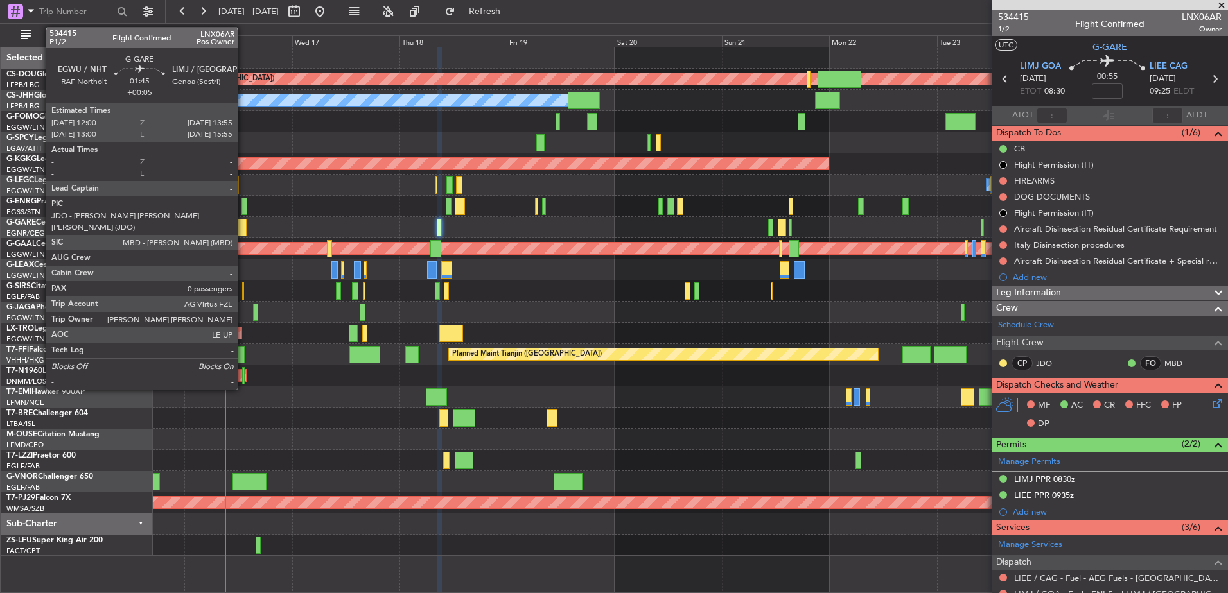
click at [243, 227] on div at bounding box center [242, 227] width 9 height 17
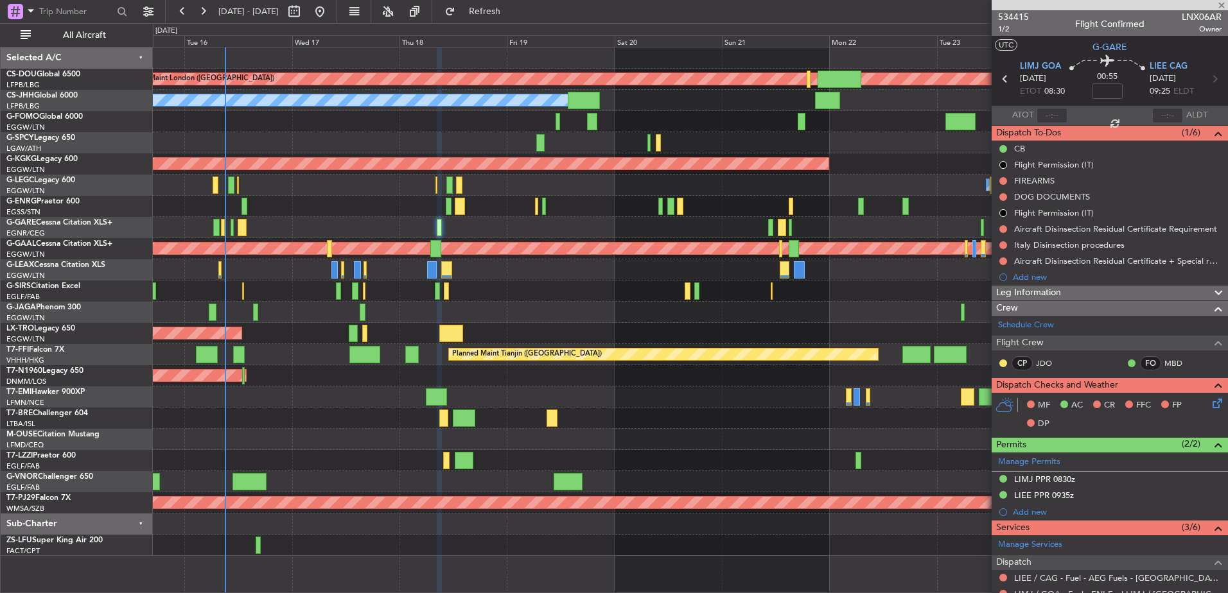
type input "+00:05"
type input "0"
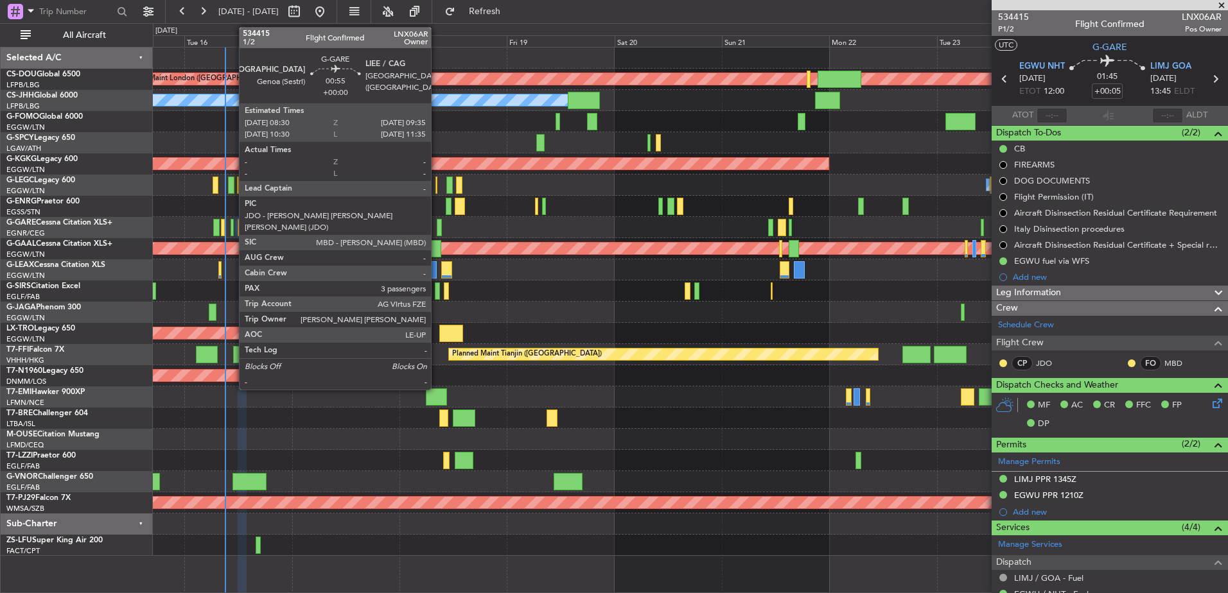
click at [437, 227] on div at bounding box center [439, 227] width 5 height 17
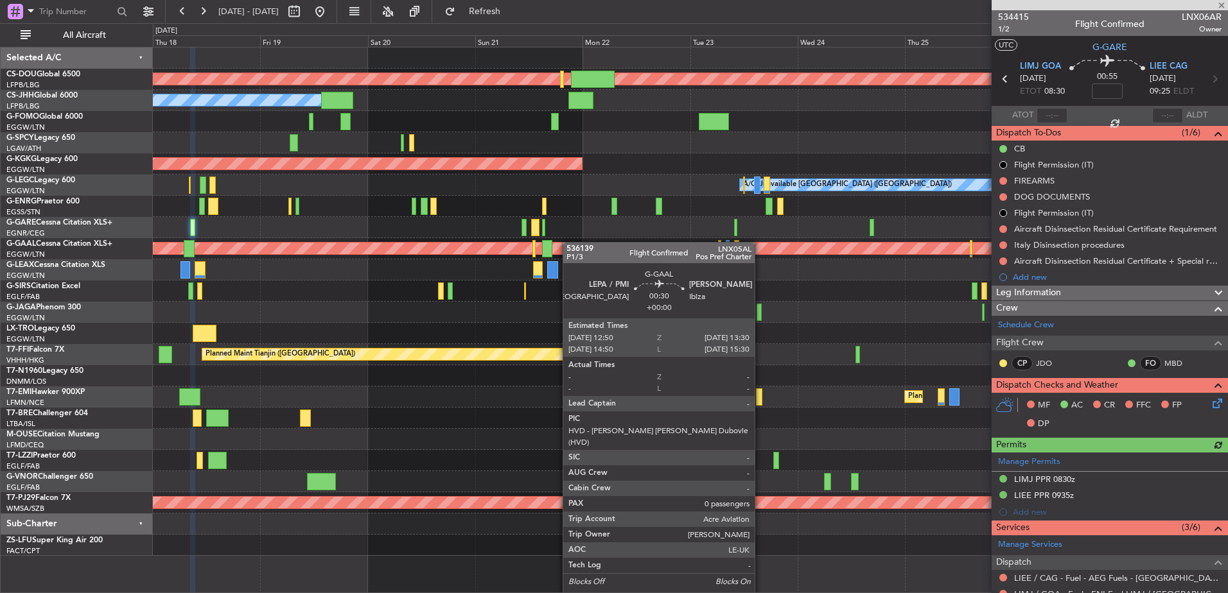
click at [556, 244] on div "Planned Maint London ([GEOGRAPHIC_DATA]) Owner Planned Maint [GEOGRAPHIC_DATA] …" at bounding box center [690, 302] width 1074 height 509
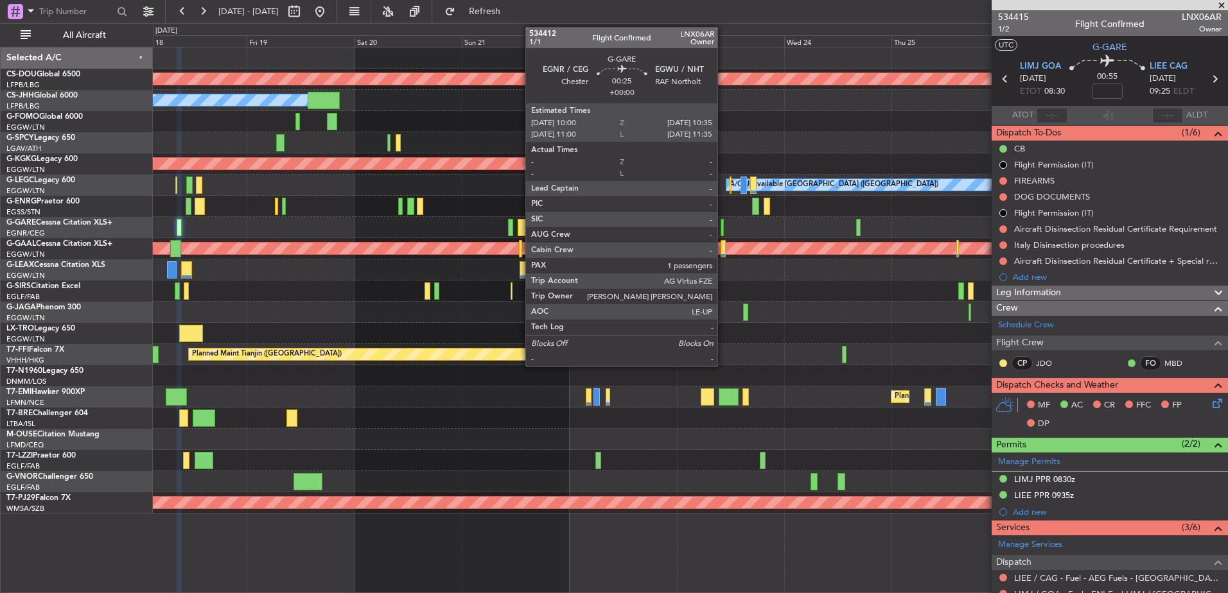
click at [723, 228] on div at bounding box center [722, 227] width 3 height 17
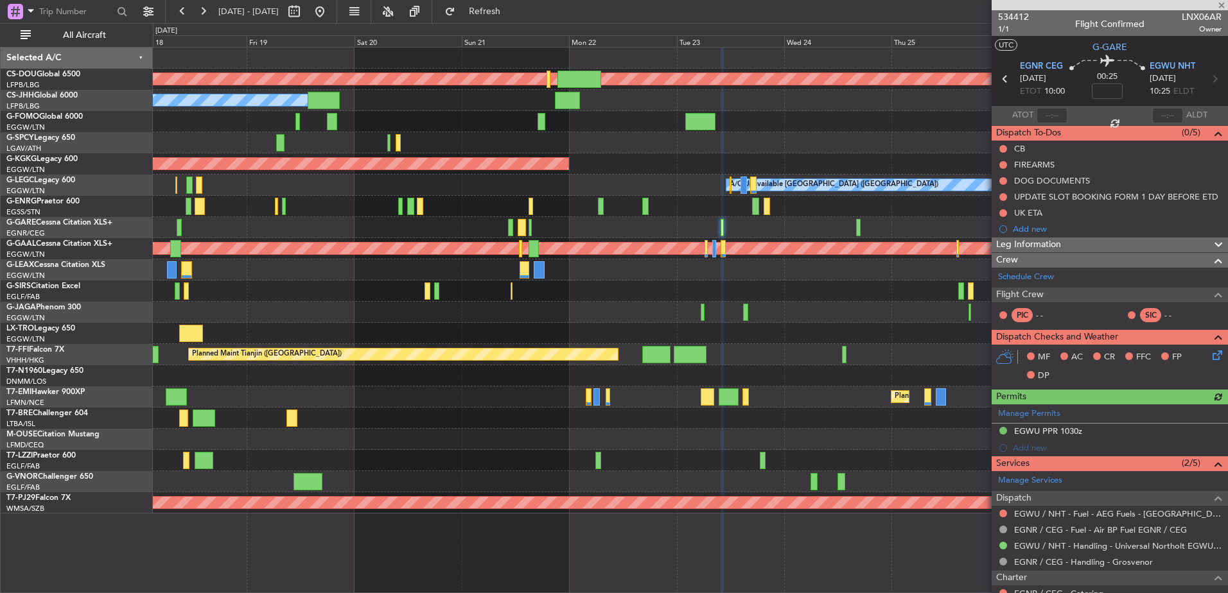
click at [683, 217] on div at bounding box center [690, 227] width 1074 height 21
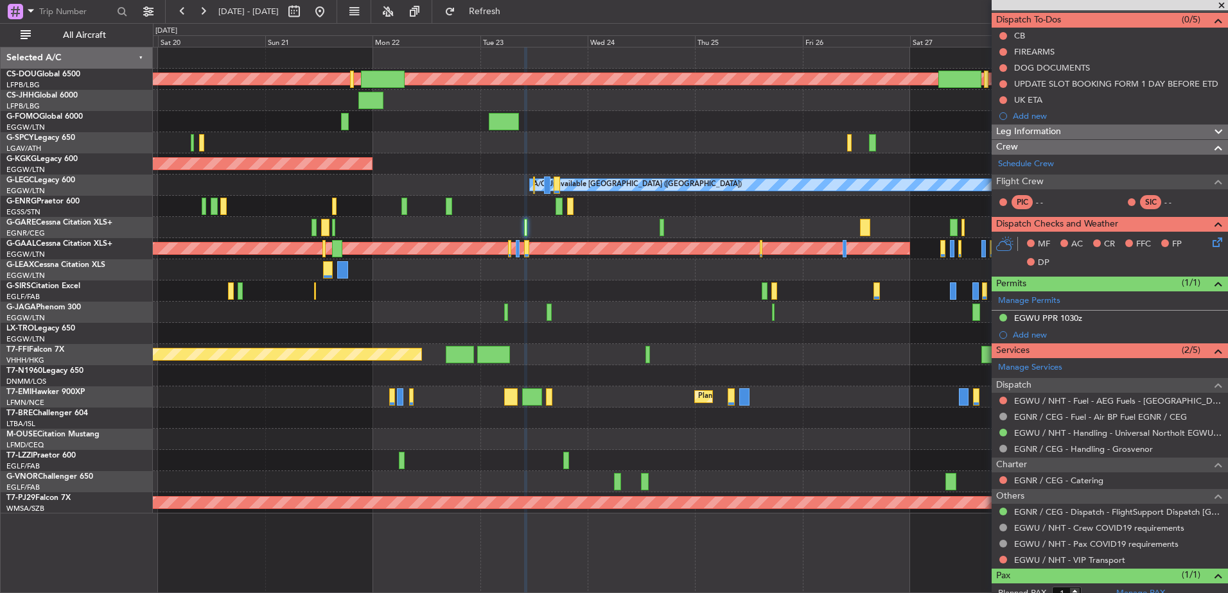
scroll to position [114, 0]
click at [1020, 165] on link "Schedule Crew" at bounding box center [1026, 163] width 56 height 13
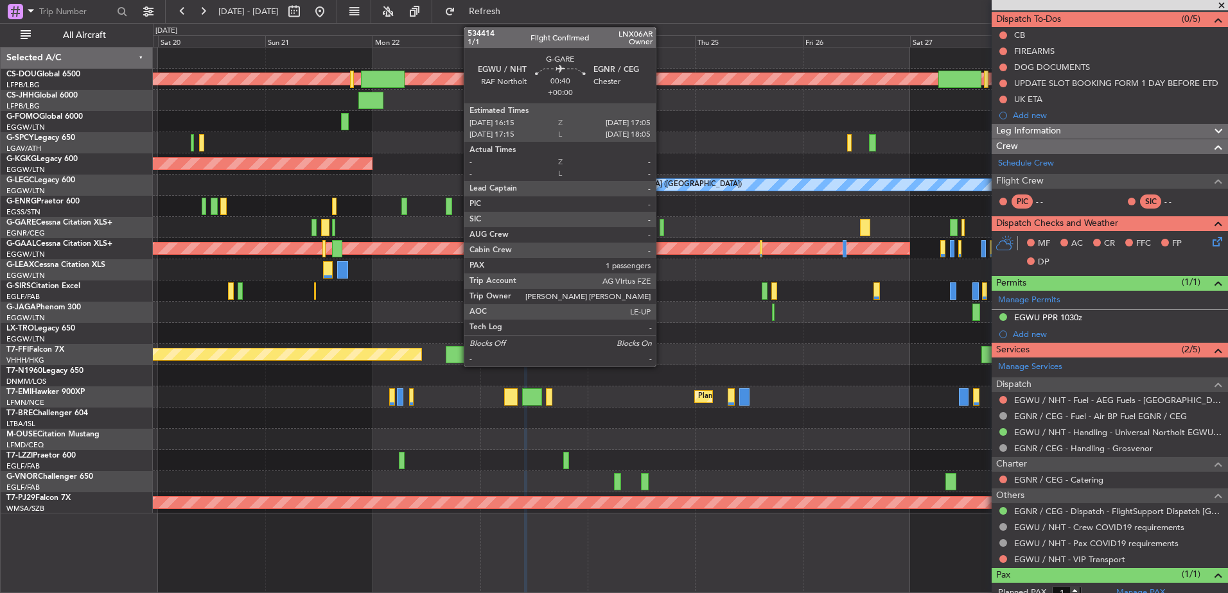
click at [661, 229] on div at bounding box center [662, 227] width 4 height 17
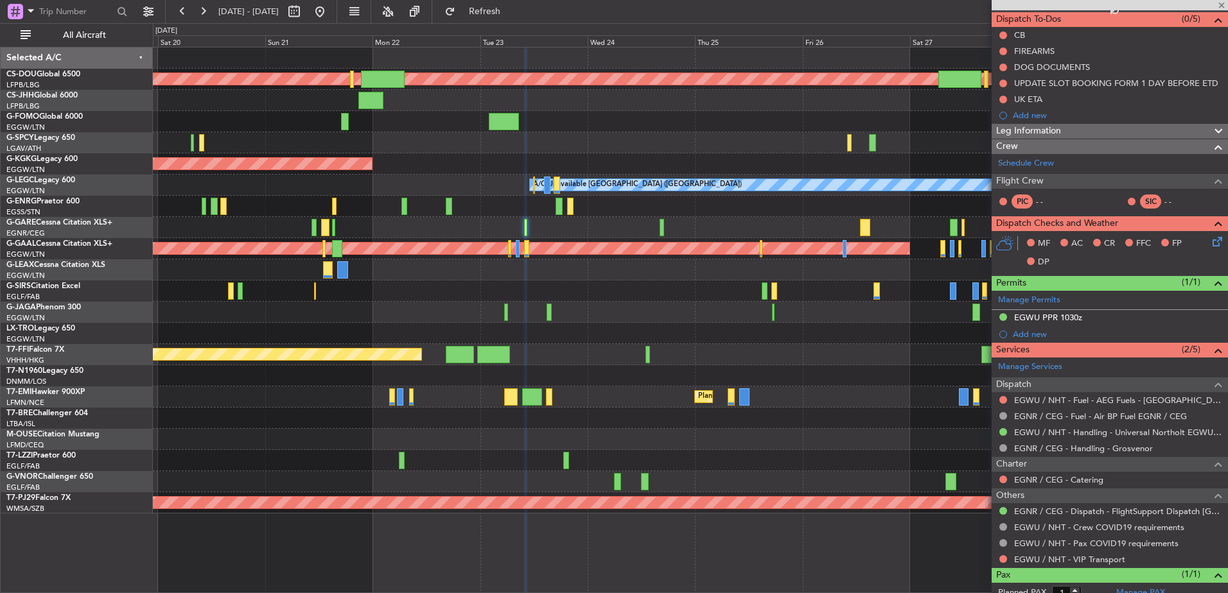
scroll to position [0, 0]
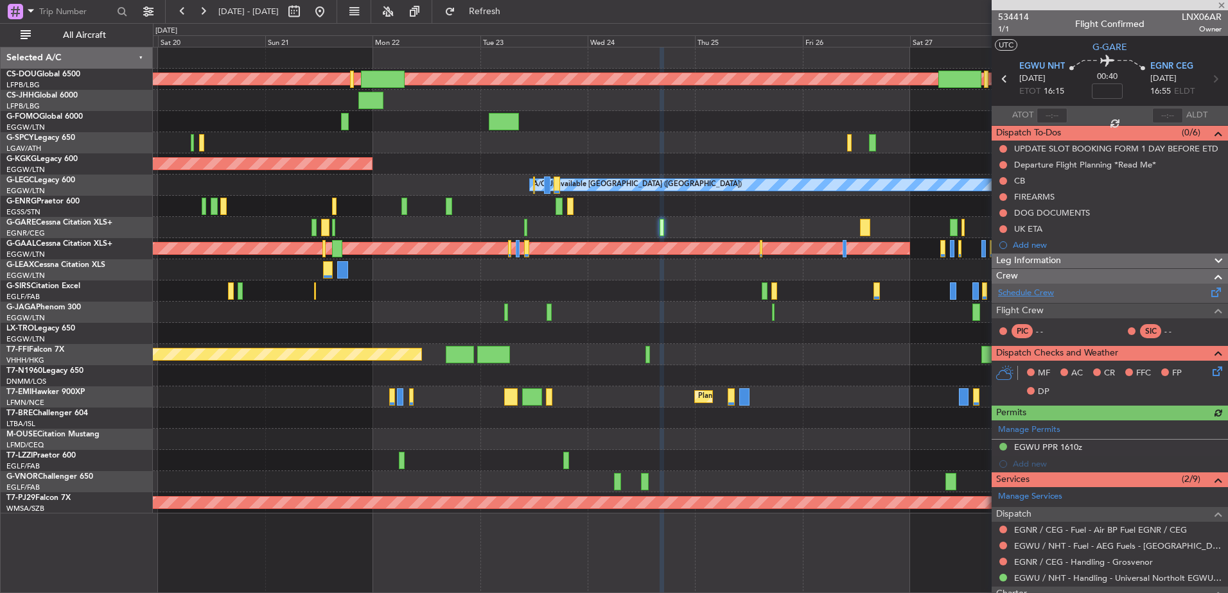
click at [1044, 292] on link "Schedule Crew" at bounding box center [1026, 293] width 56 height 13
click at [735, 283] on div "Planned Maint London (Biggin Hill) Planned Maint Paris (Le Bourget) Owner AOG M…" at bounding box center [690, 281] width 1074 height 466
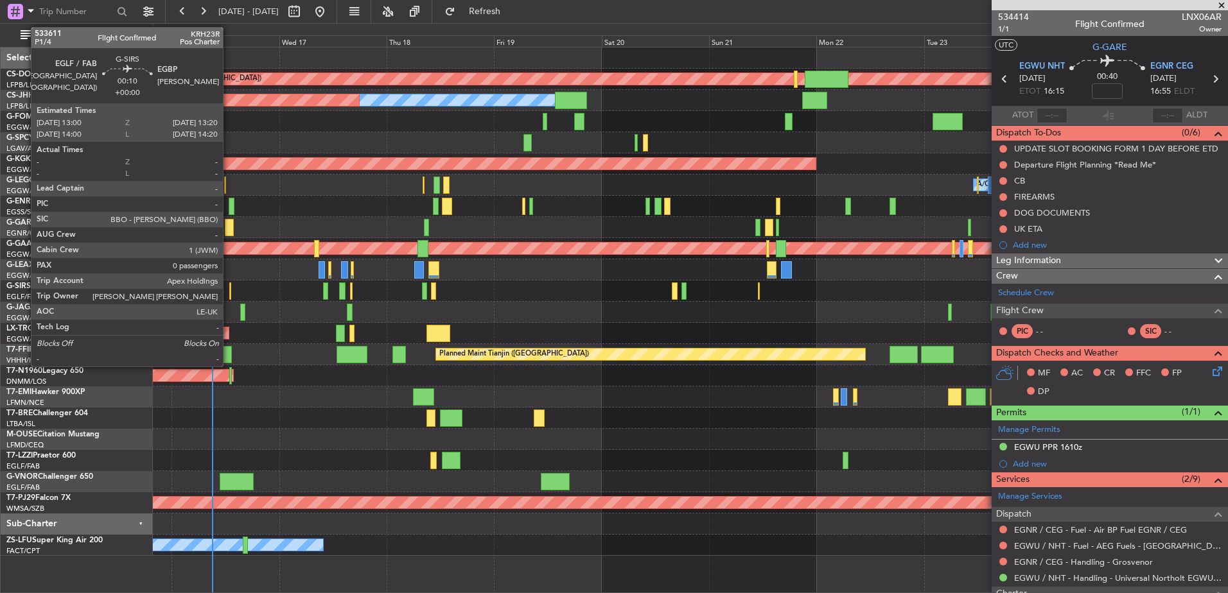
click at [229, 286] on div at bounding box center [230, 291] width 2 height 17
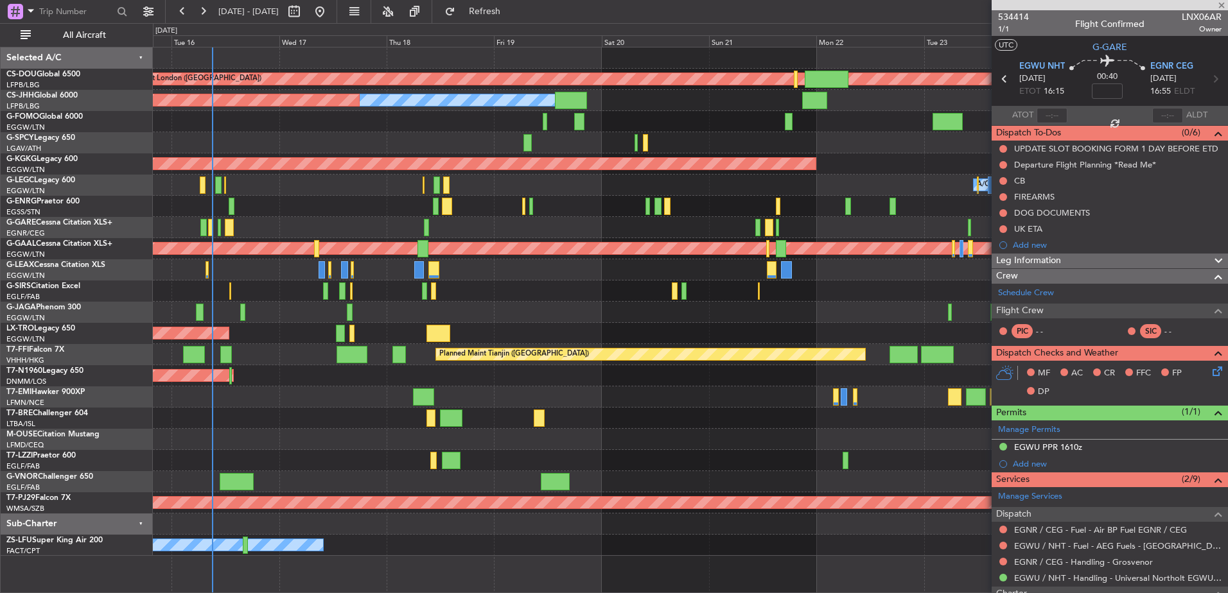
type input "0"
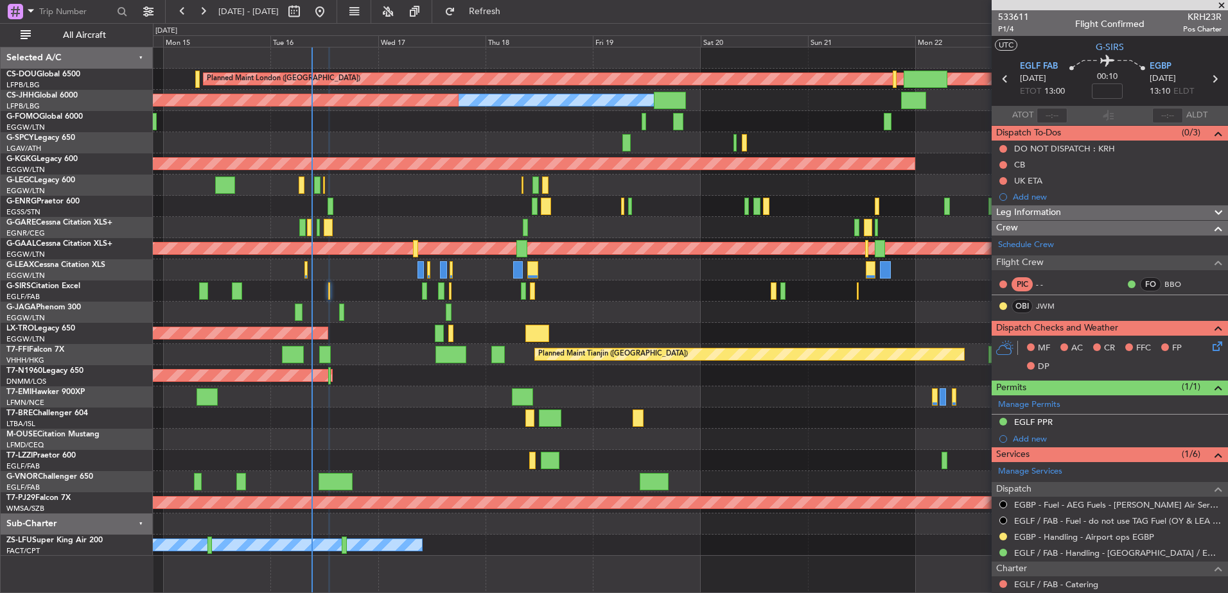
click at [448, 240] on div "Planned Maint London (Biggin Hill) Planned Maint Paris (Le Bourget) Owner Plann…" at bounding box center [690, 302] width 1074 height 509
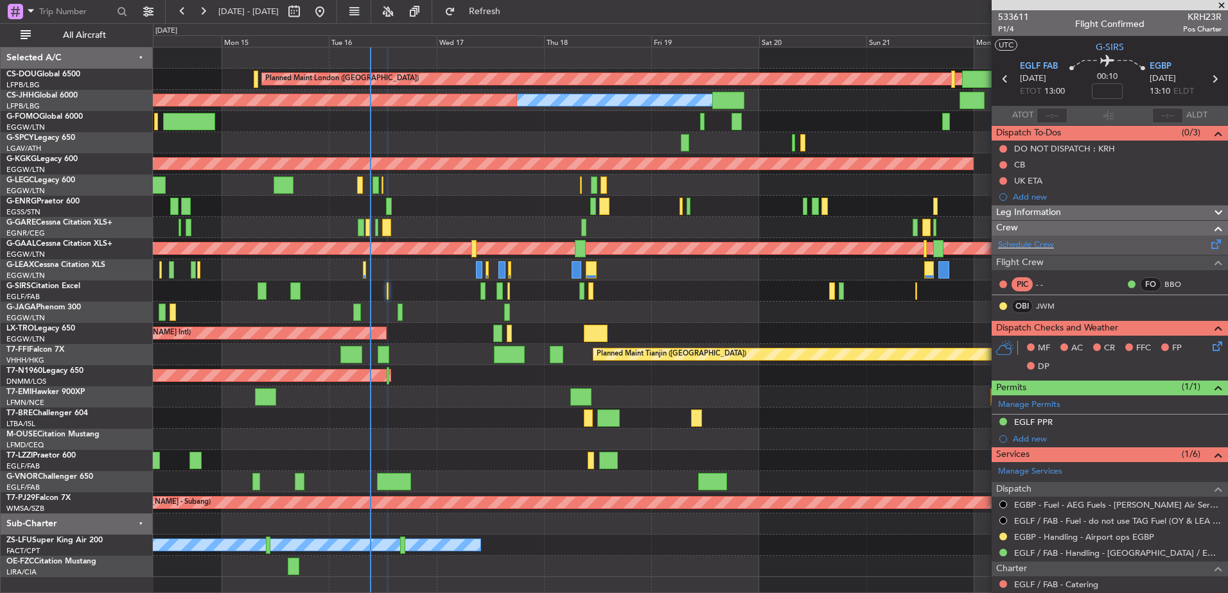
click at [1062, 247] on div "Schedule Crew" at bounding box center [1110, 245] width 236 height 19
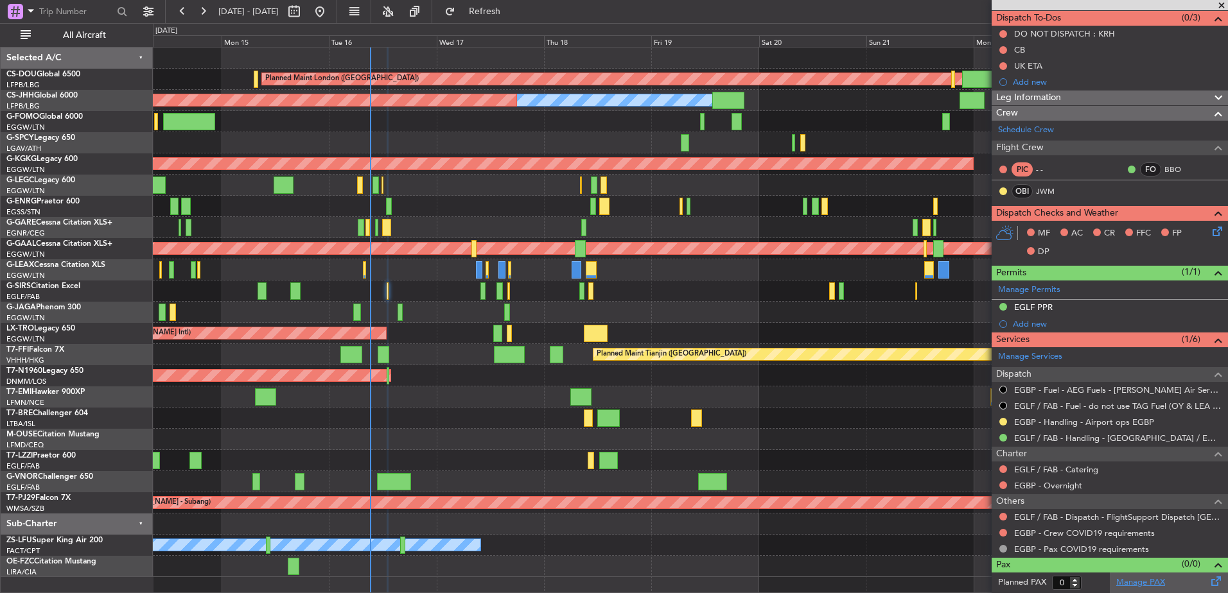
click at [1135, 580] on link "Manage PAX" at bounding box center [1140, 583] width 49 height 13
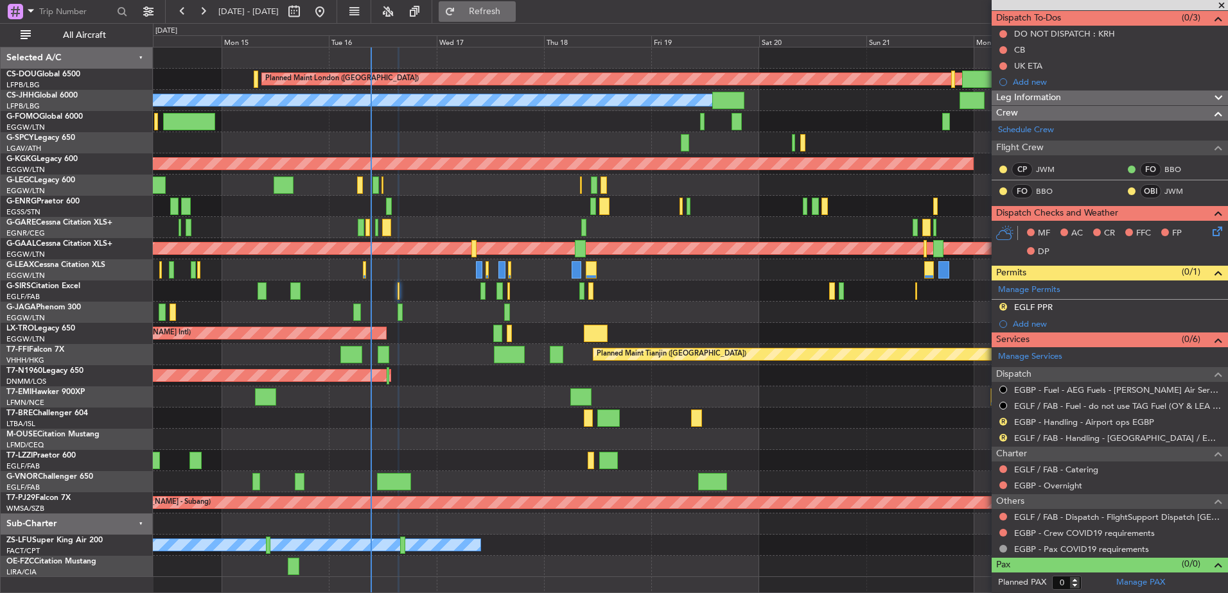
click at [512, 11] on span "Refresh" at bounding box center [485, 11] width 54 height 9
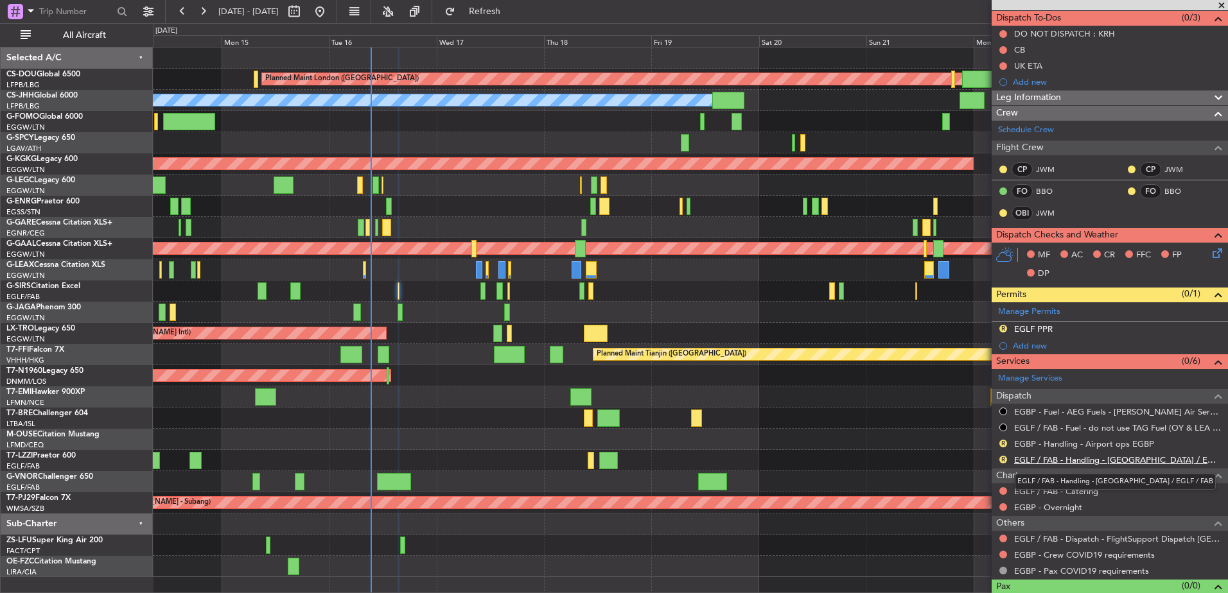
click at [1046, 459] on link "EGLF / FAB - Handling - [GEOGRAPHIC_DATA] / EGLF / FAB" at bounding box center [1117, 460] width 207 height 11
click at [1042, 444] on link "EGBP - Handling - Airport ops EGBP" at bounding box center [1084, 444] width 140 height 11
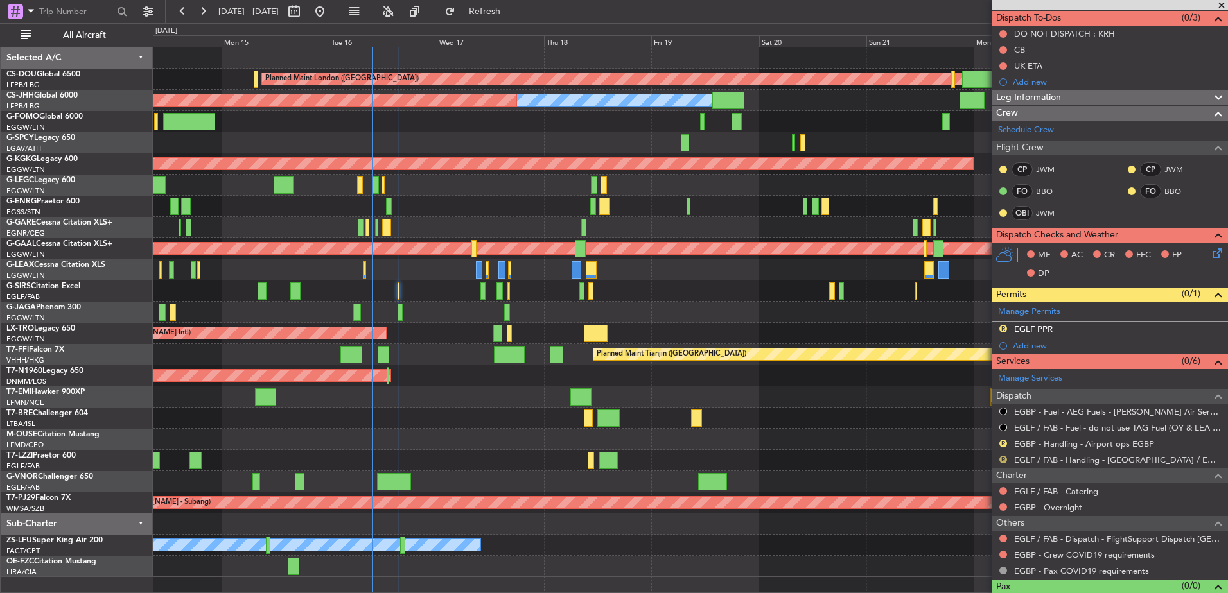
click at [1005, 462] on button "R" at bounding box center [1003, 460] width 8 height 8
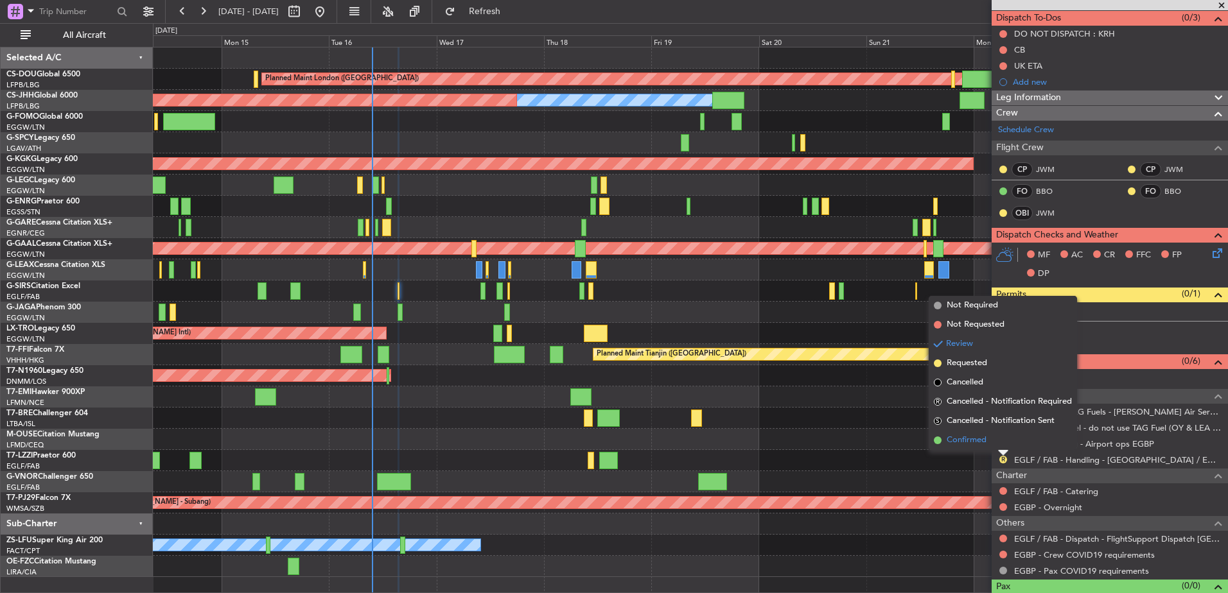
click at [988, 448] on li "Confirmed" at bounding box center [1003, 440] width 148 height 19
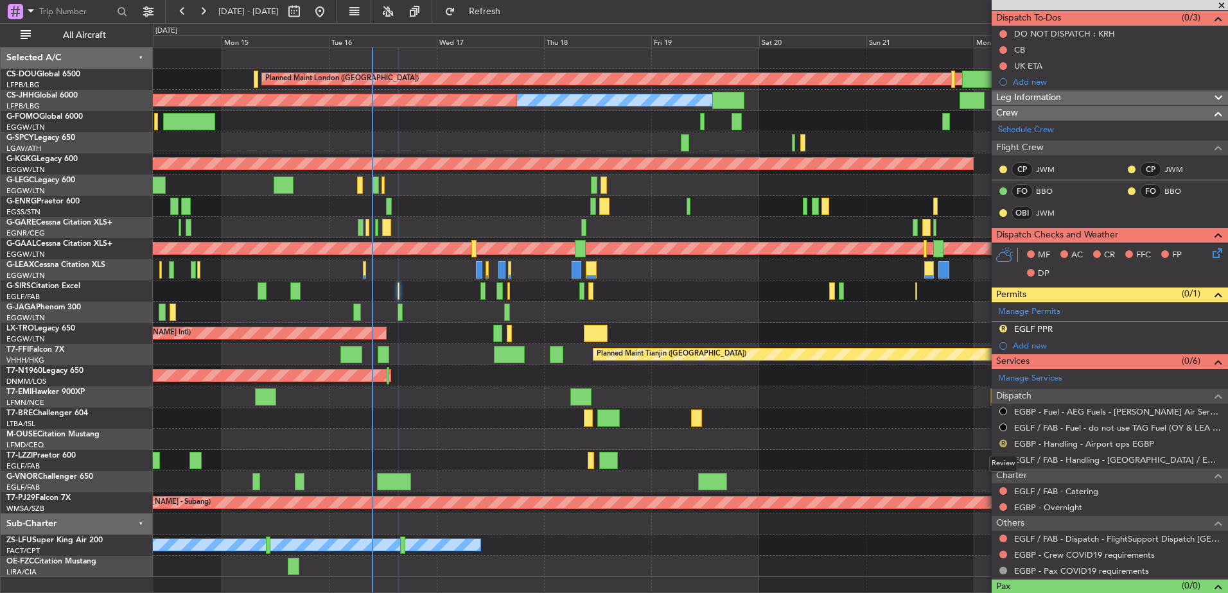
click at [1001, 442] on button "R" at bounding box center [1003, 444] width 8 height 8
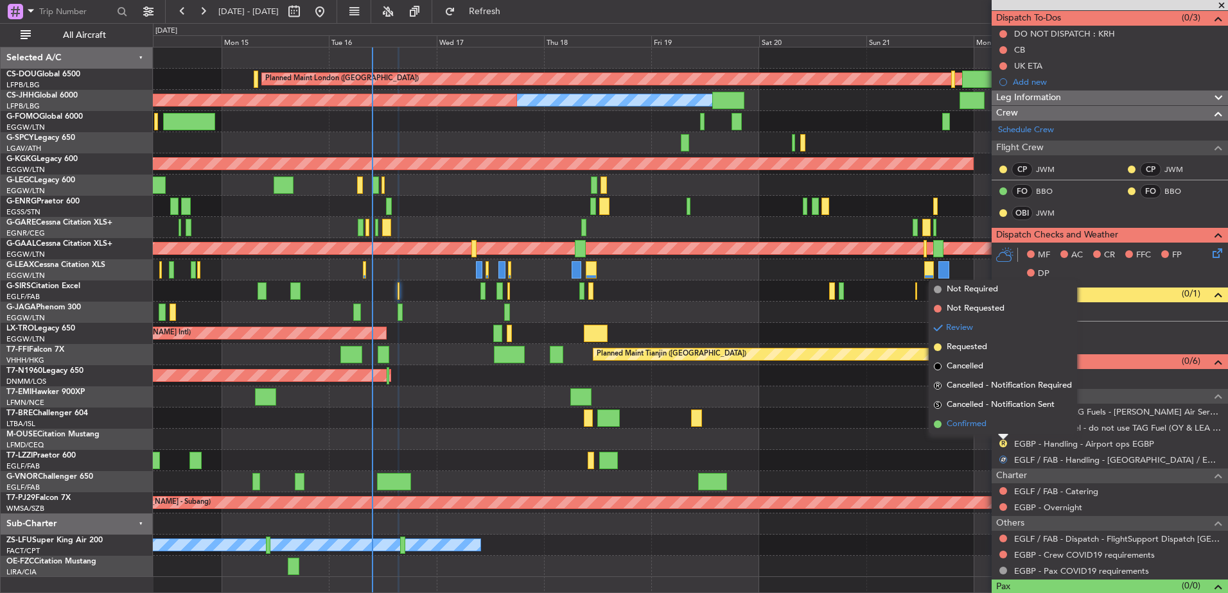
click at [972, 428] on span "Confirmed" at bounding box center [967, 424] width 40 height 13
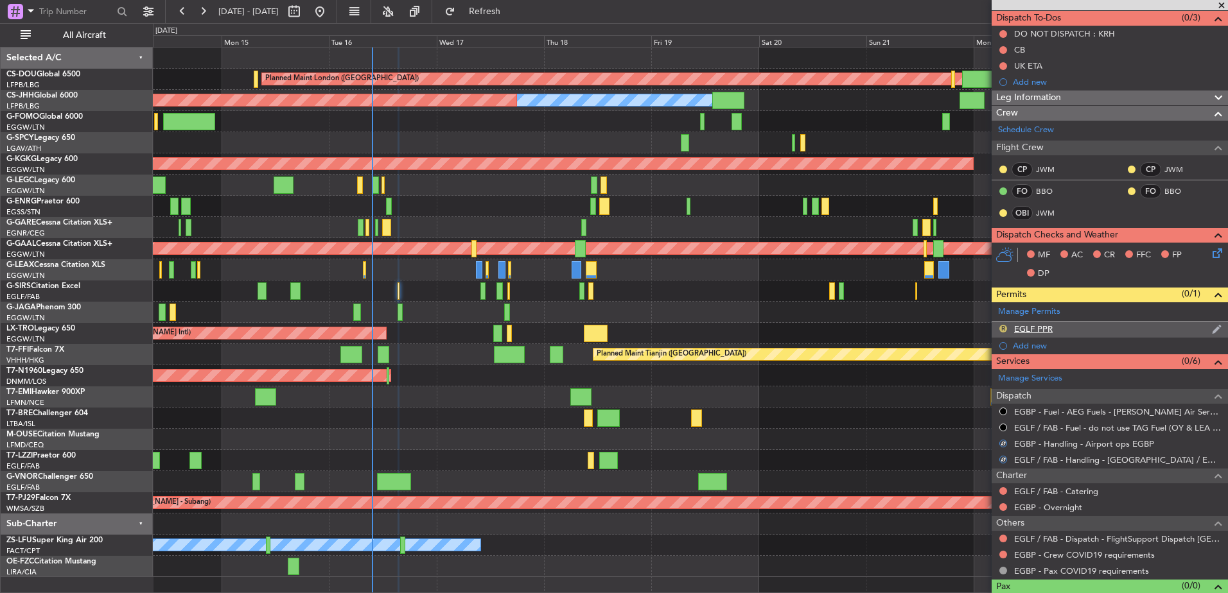
click at [1005, 327] on button "R" at bounding box center [1003, 329] width 8 height 8
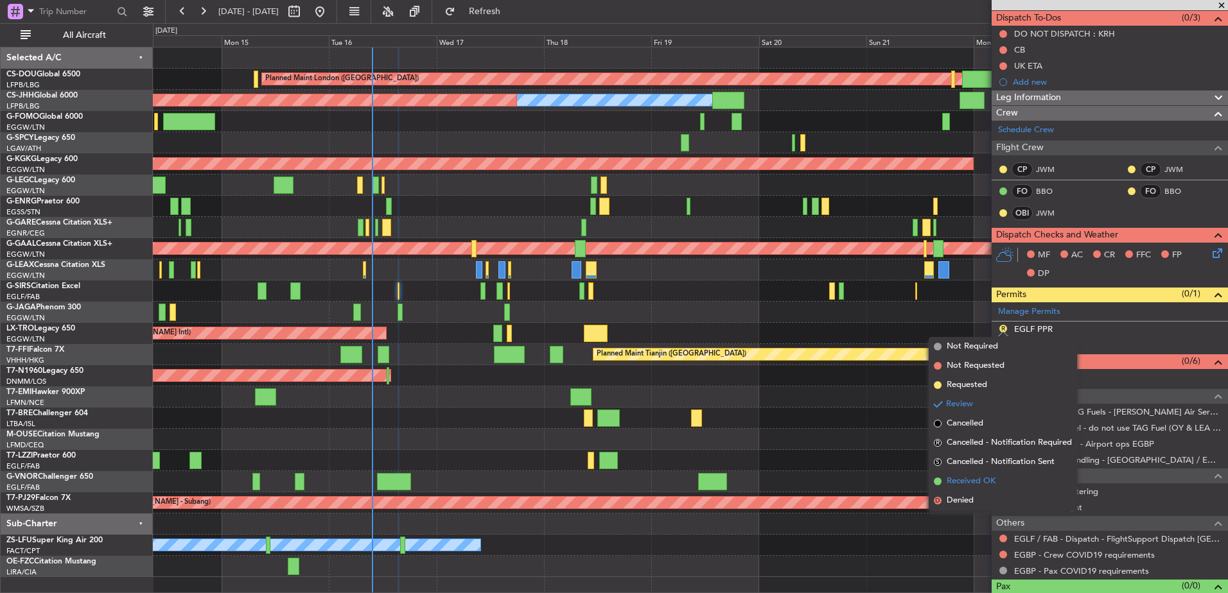
click at [963, 485] on span "Received OK" at bounding box center [971, 481] width 49 height 13
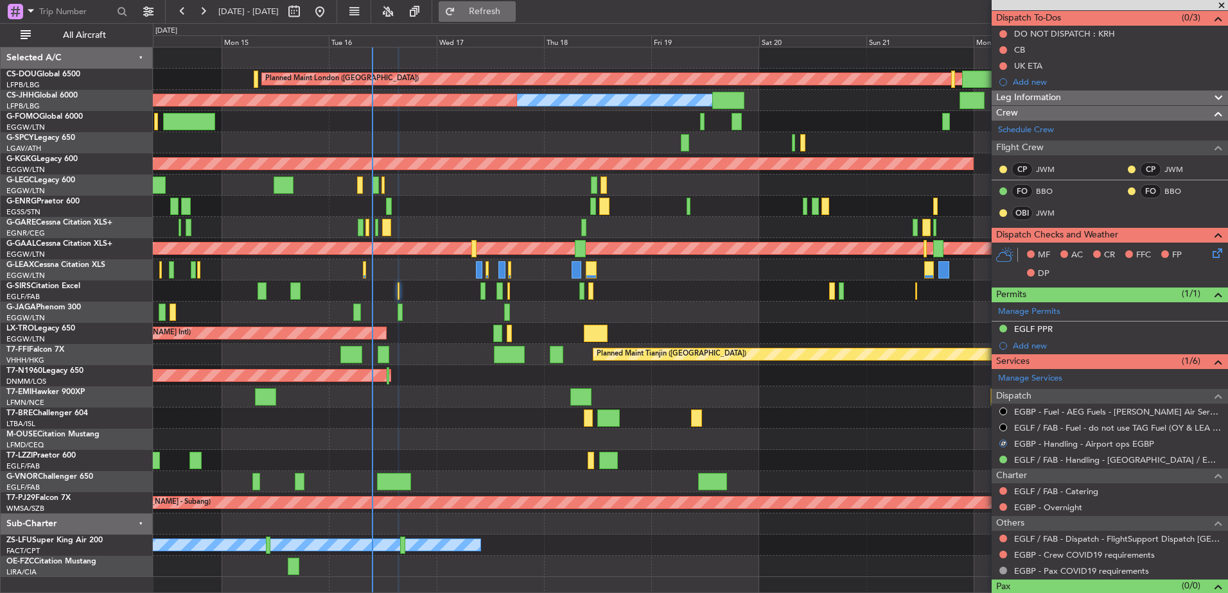
click at [487, 2] on button "Refresh" at bounding box center [477, 11] width 77 height 21
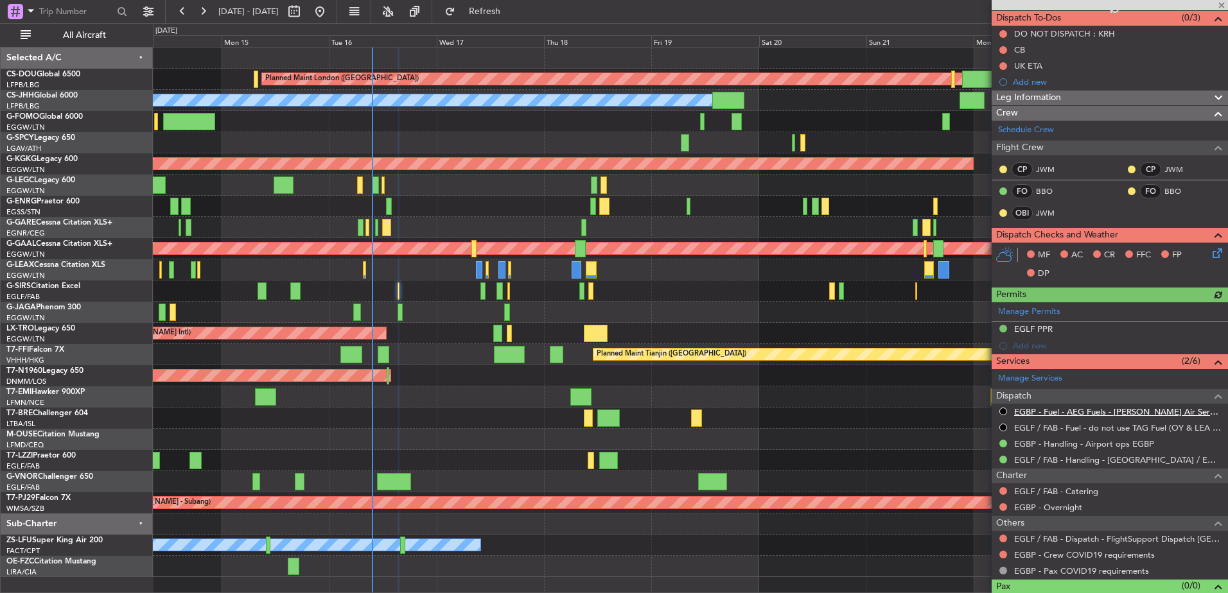
scroll to position [137, 0]
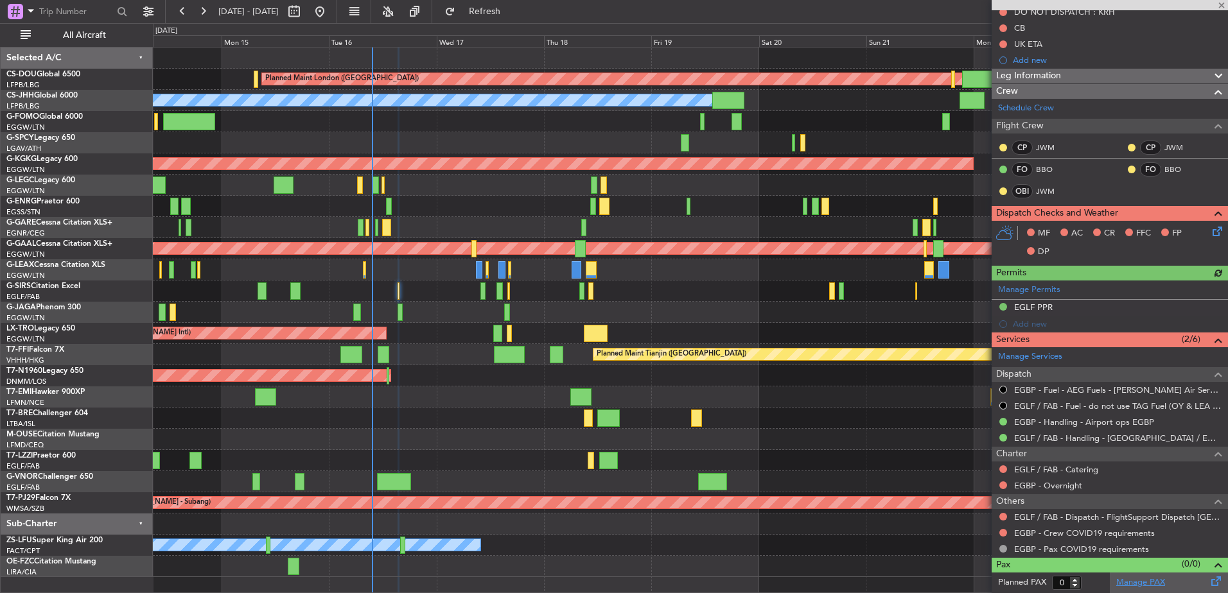
click at [1138, 582] on link "Manage PAX" at bounding box center [1140, 583] width 49 height 13
click at [188, 9] on button at bounding box center [182, 11] width 21 height 21
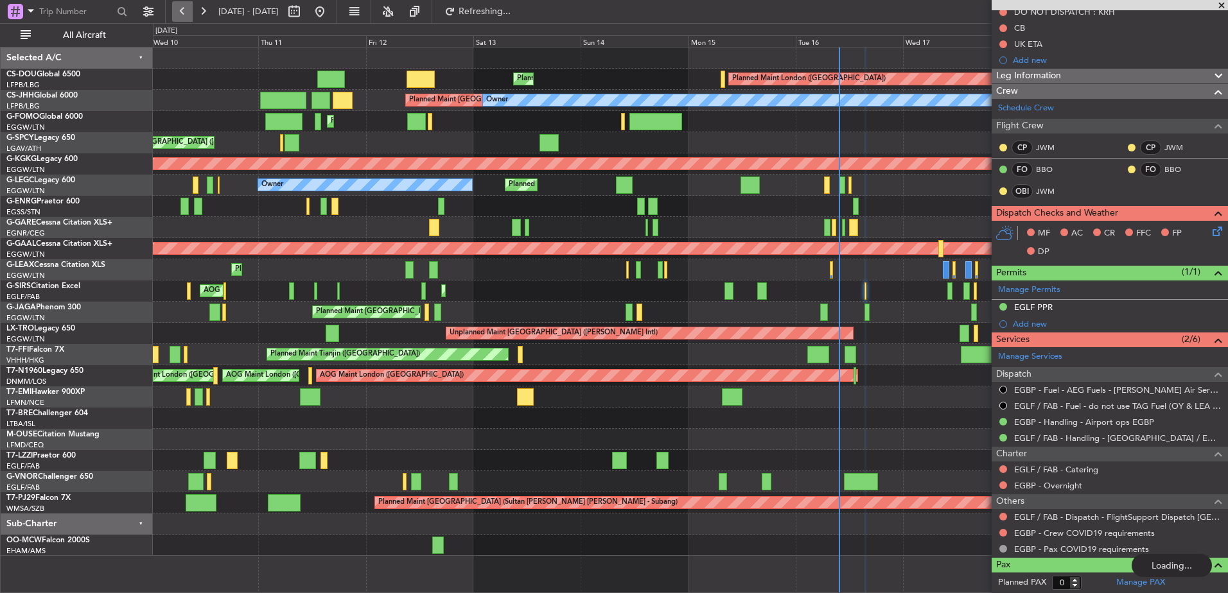
click at [188, 9] on button at bounding box center [182, 11] width 21 height 21
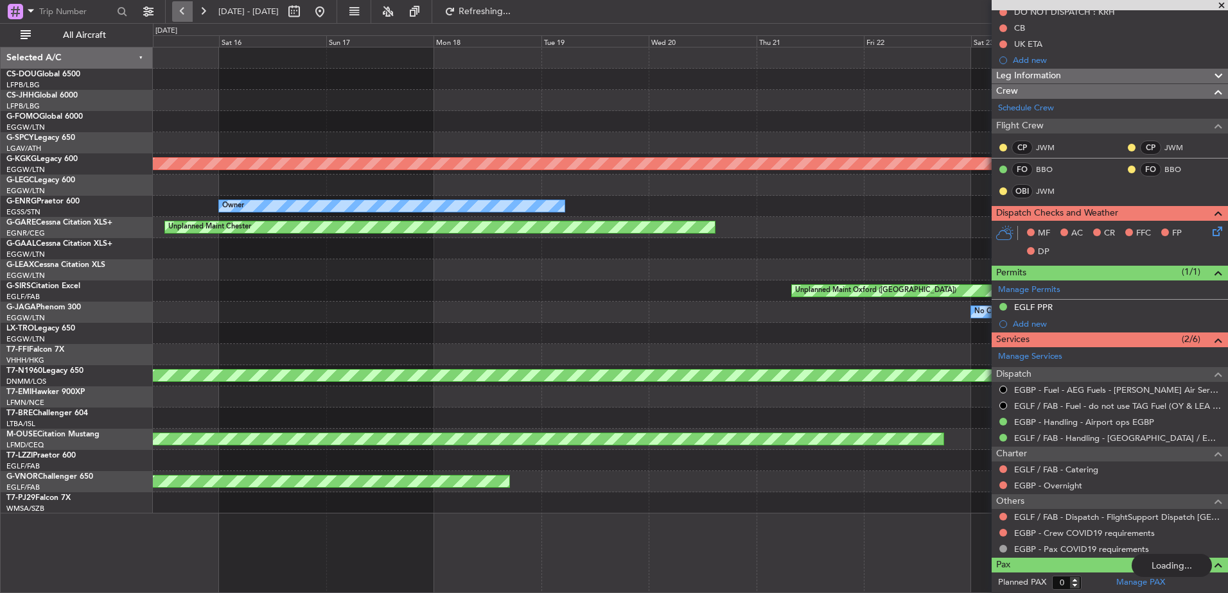
click at [188, 9] on button at bounding box center [182, 11] width 21 height 21
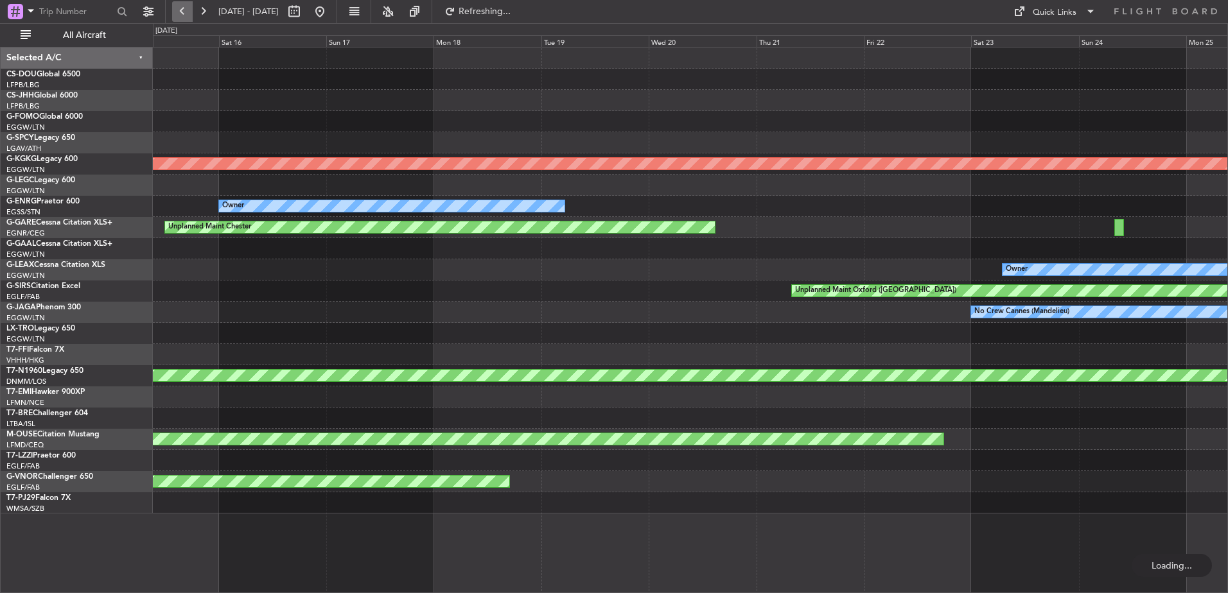
scroll to position [0, 0]
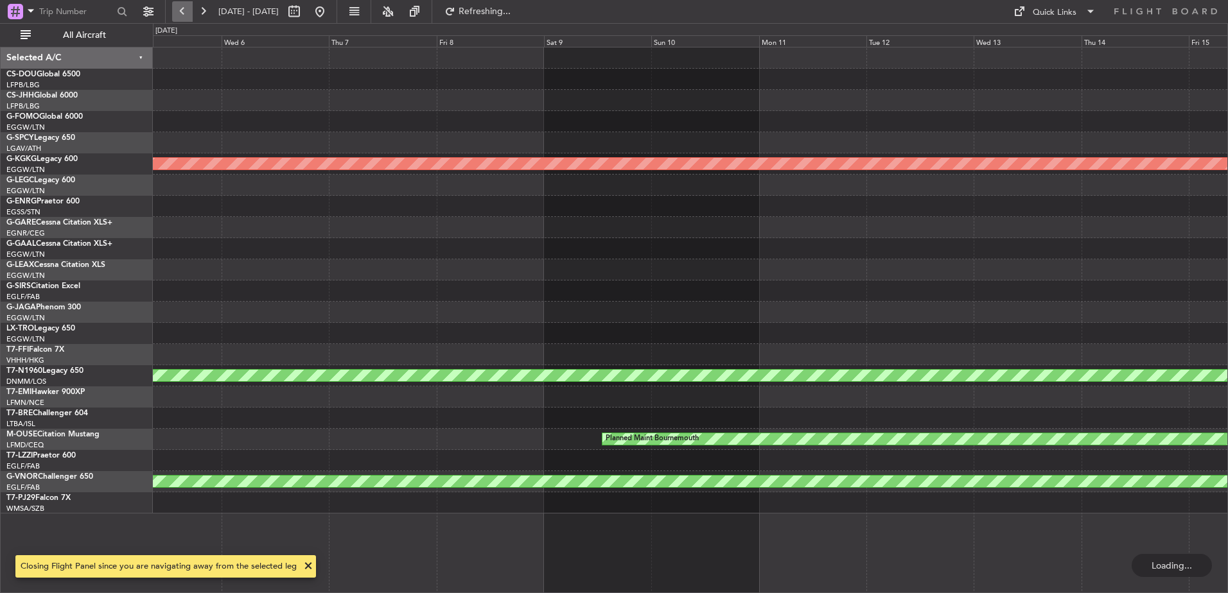
click at [188, 9] on button at bounding box center [182, 11] width 21 height 21
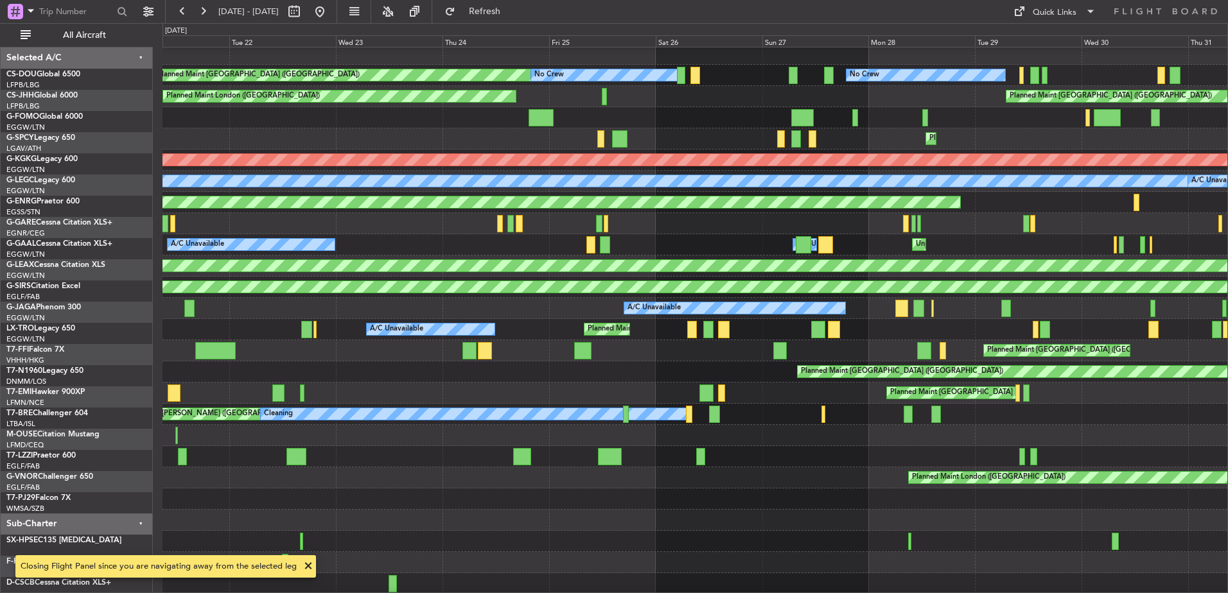
scroll to position [4, 0]
click at [412, 229] on div at bounding box center [694, 223] width 1065 height 21
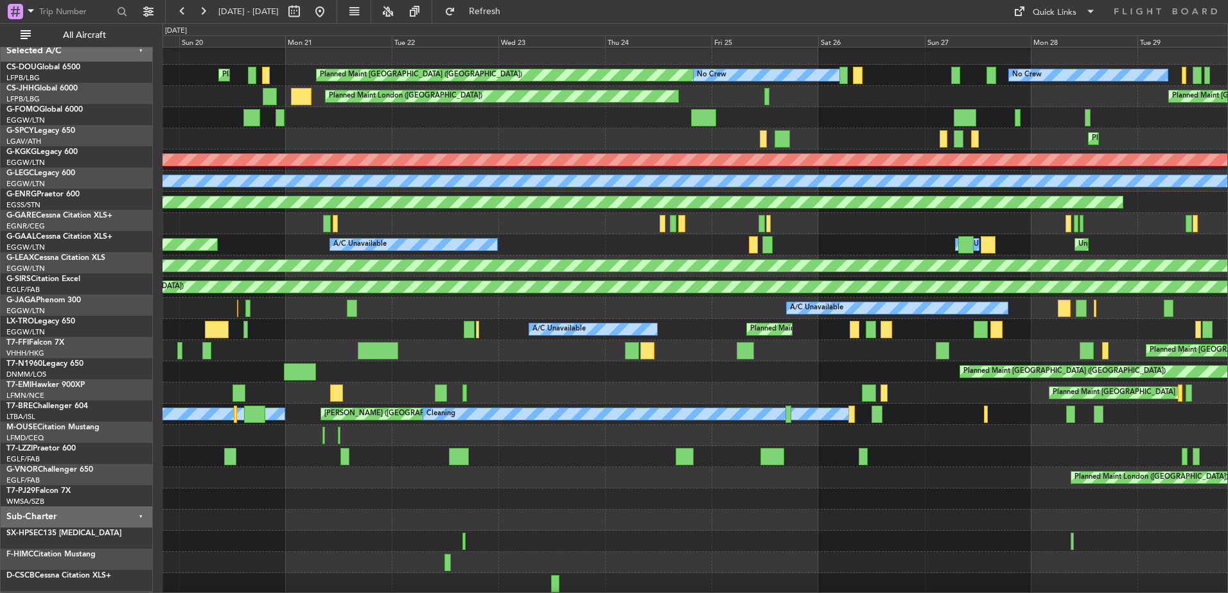
click at [175, 305] on div "A/C Unavailable" at bounding box center [694, 308] width 1065 height 21
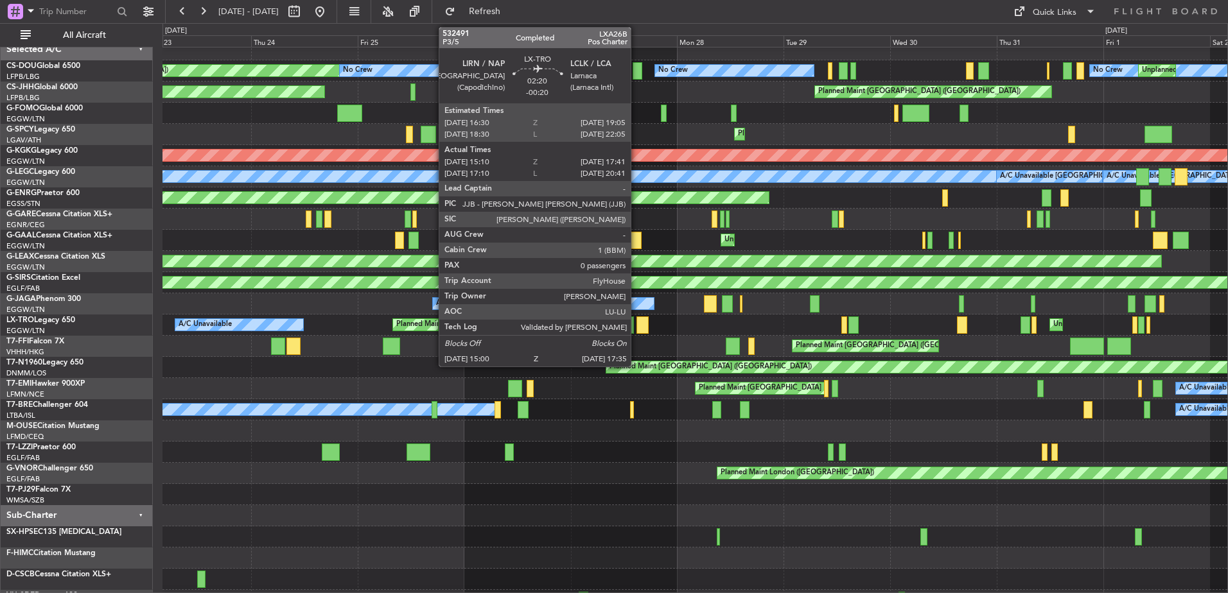
scroll to position [0, 0]
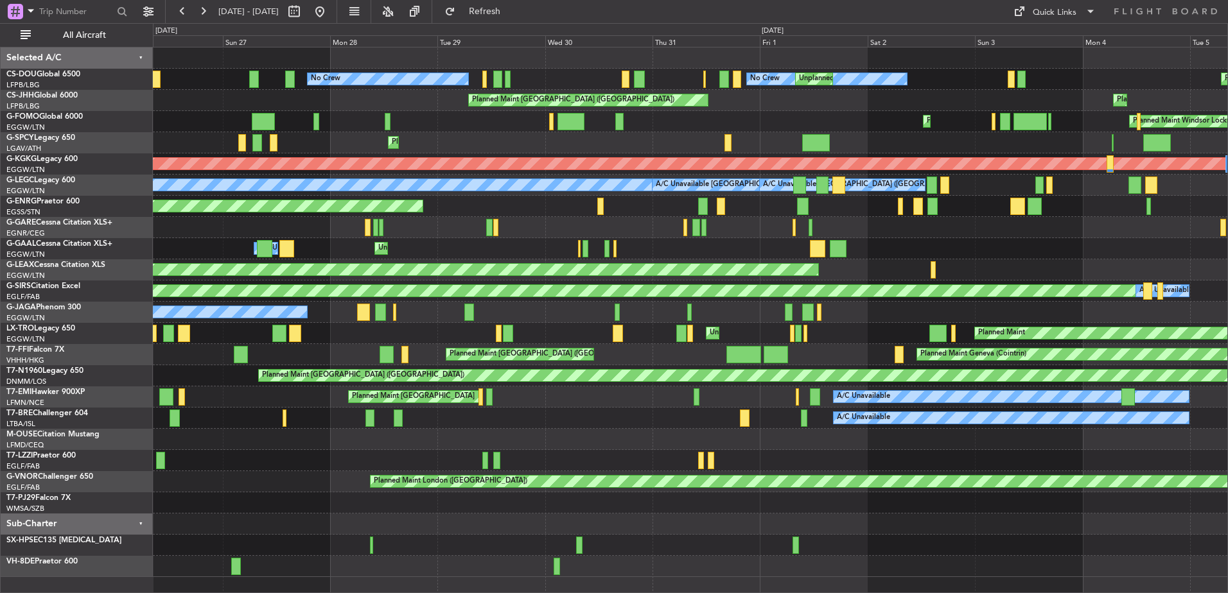
click at [608, 220] on div at bounding box center [690, 227] width 1074 height 21
click at [330, 11] on button at bounding box center [320, 11] width 21 height 21
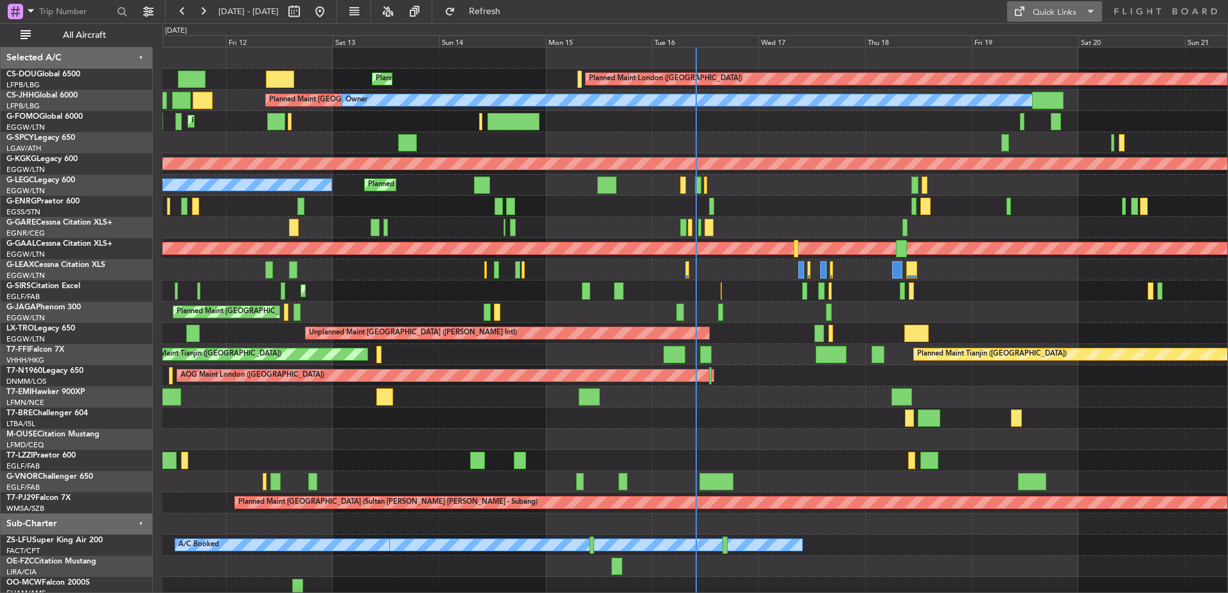
click at [1034, 15] on div "Quick Links" at bounding box center [1055, 12] width 44 height 13
click at [1031, 77] on button "Crew Board" at bounding box center [1055, 73] width 96 height 31
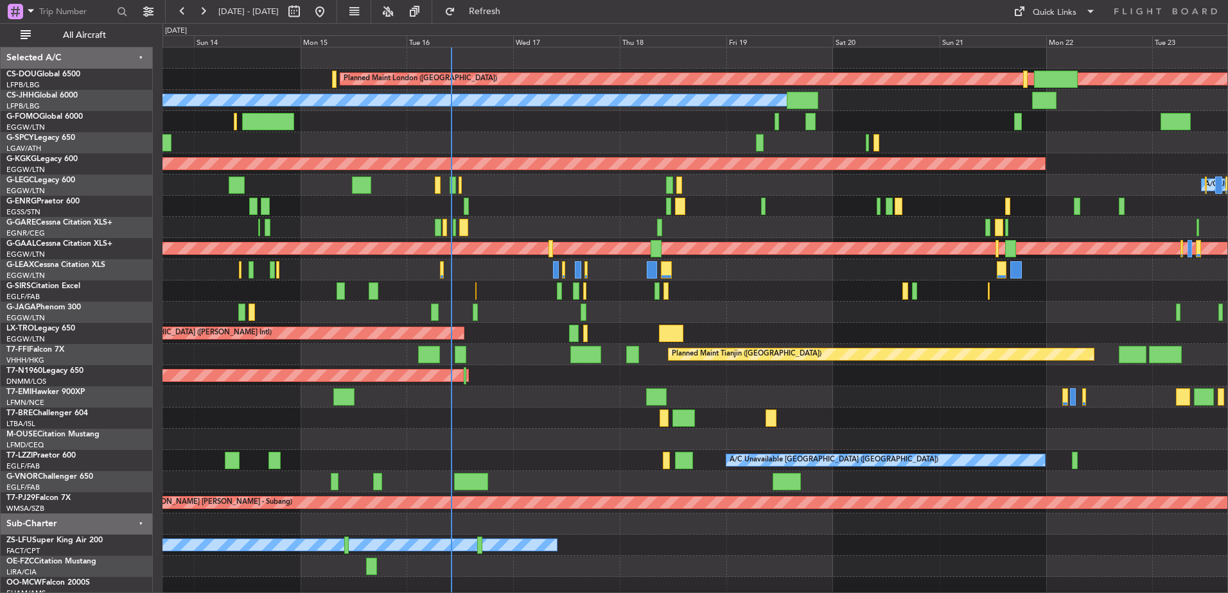
click at [431, 433] on div "Planned Maint London (Biggin Hill) Planned Maint Paris (Le Bourget) Planned Mai…" at bounding box center [694, 323] width 1065 height 551
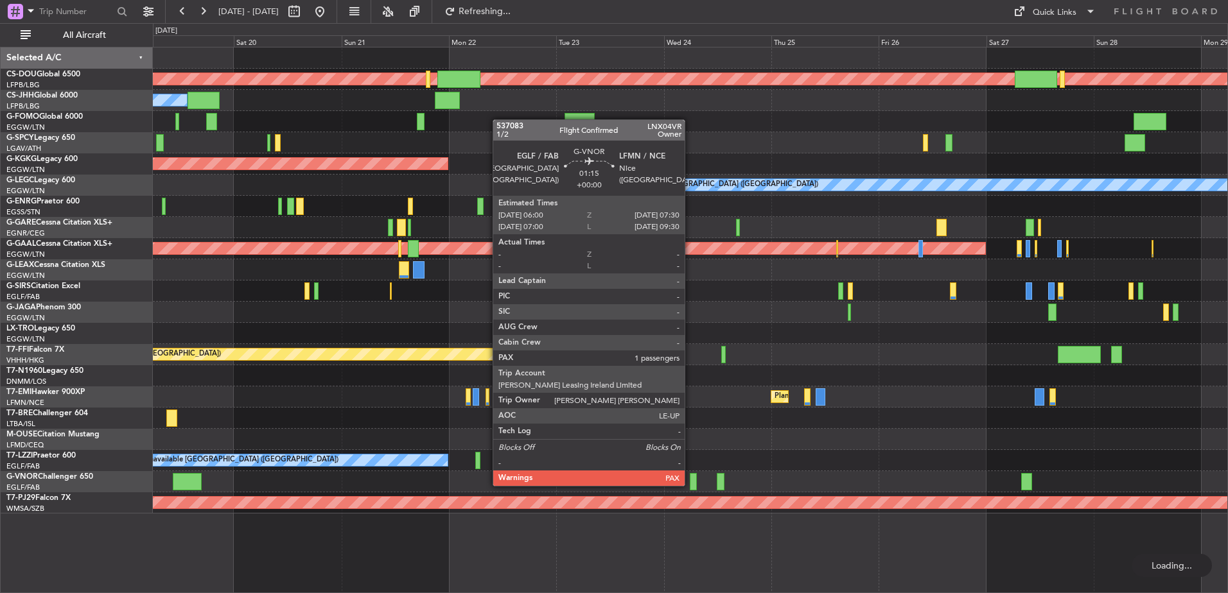
click at [692, 475] on div at bounding box center [693, 481] width 7 height 17
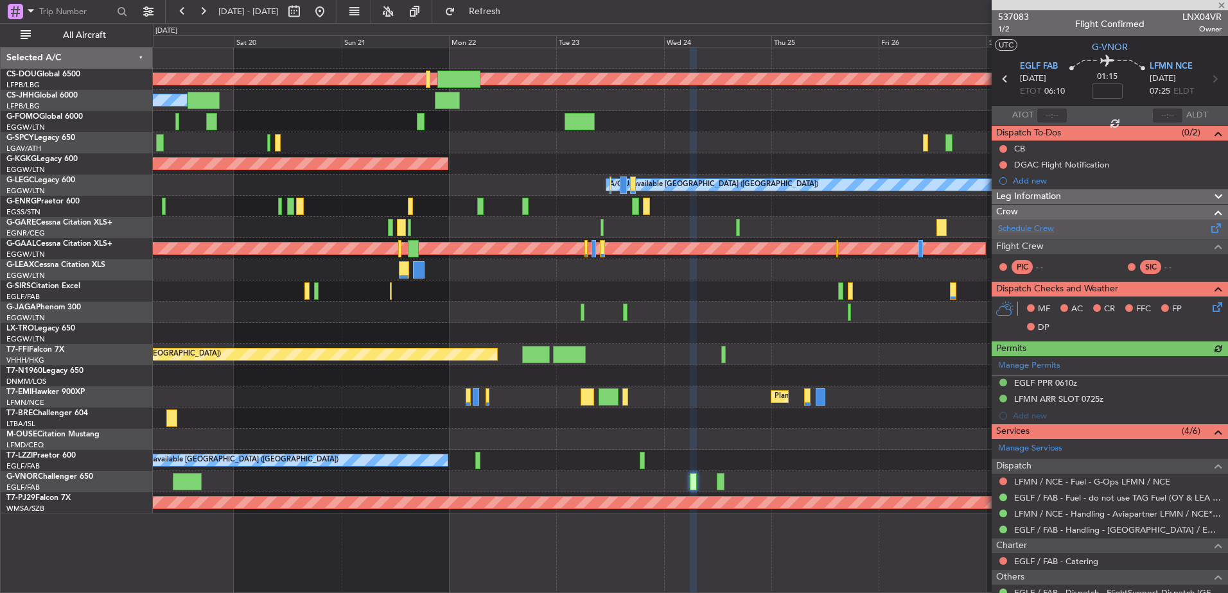
click at [1040, 229] on link "Schedule Crew" at bounding box center [1026, 229] width 56 height 13
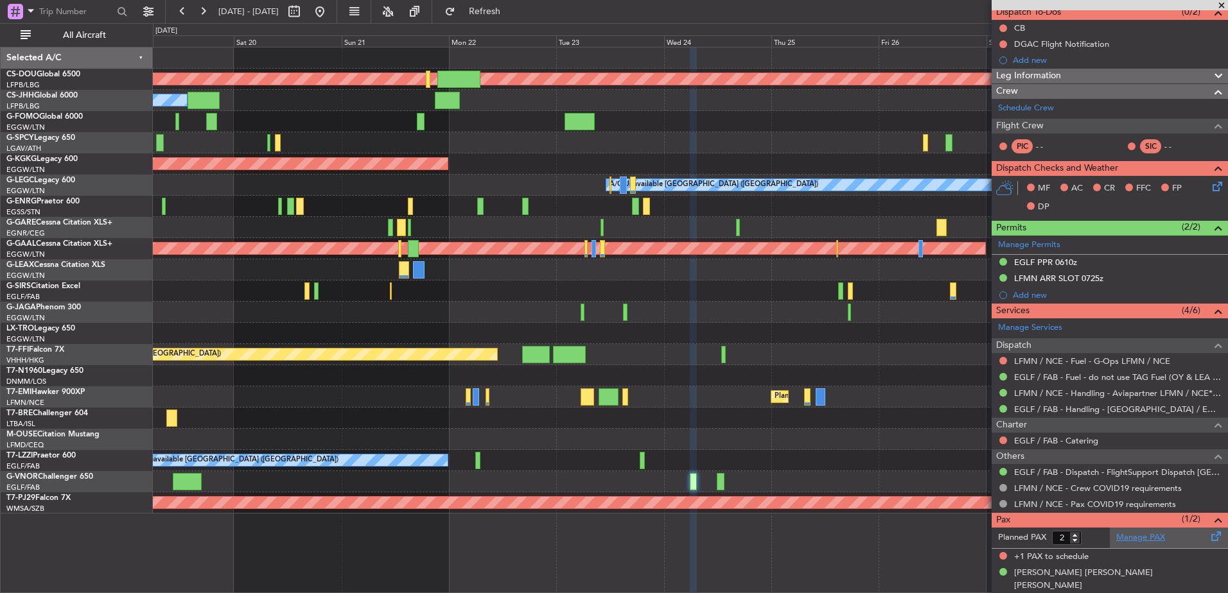
click at [1141, 533] on link "Manage PAX" at bounding box center [1140, 538] width 49 height 13
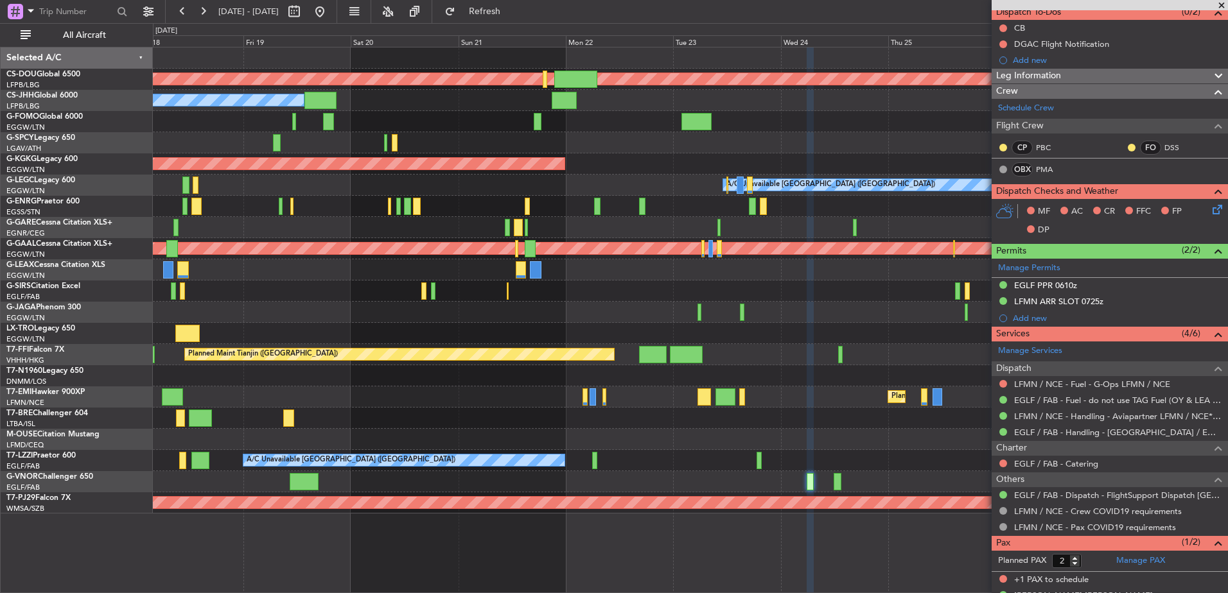
click at [847, 324] on div "Planned Maint London (Biggin Hill) Owner Planned Maint Paris (Le Bourget) AOG M…" at bounding box center [690, 281] width 1074 height 466
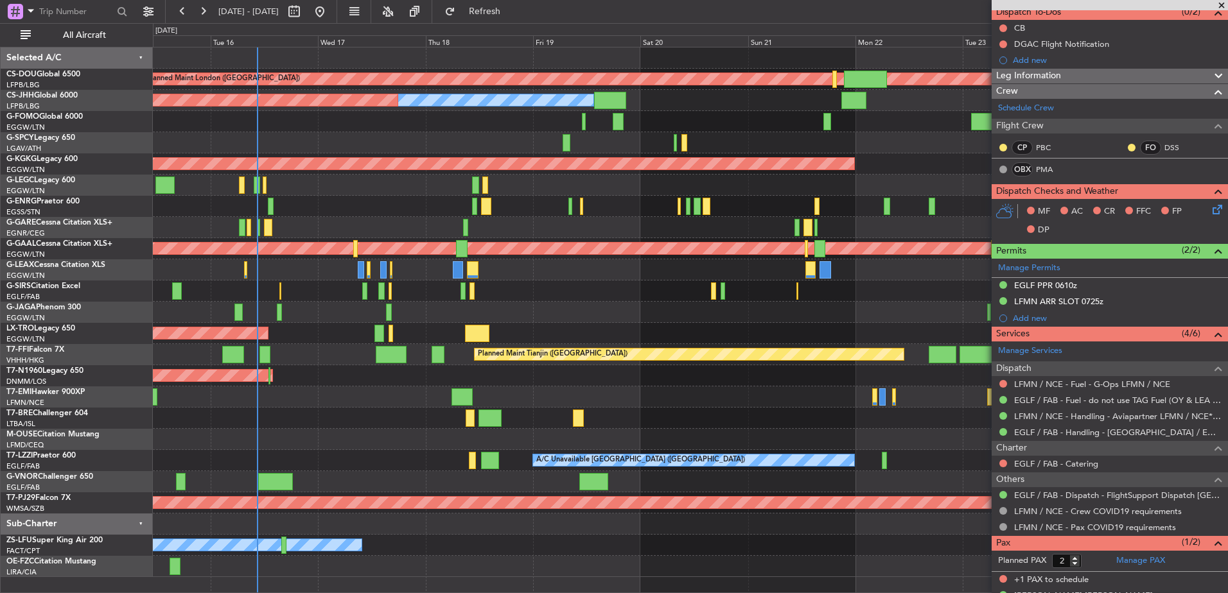
click at [357, 323] on div "Unplanned Maint [GEOGRAPHIC_DATA] ([PERSON_NAME] Intl)" at bounding box center [690, 333] width 1074 height 21
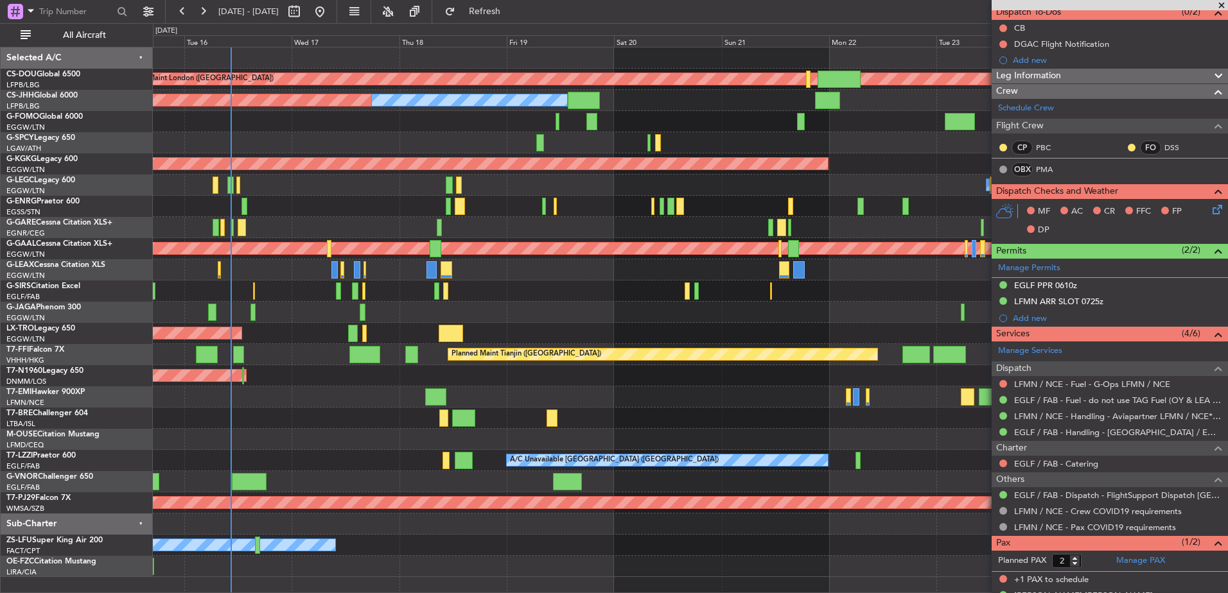
click at [551, 301] on div at bounding box center [690, 291] width 1074 height 21
click at [520, 285] on div at bounding box center [690, 291] width 1074 height 21
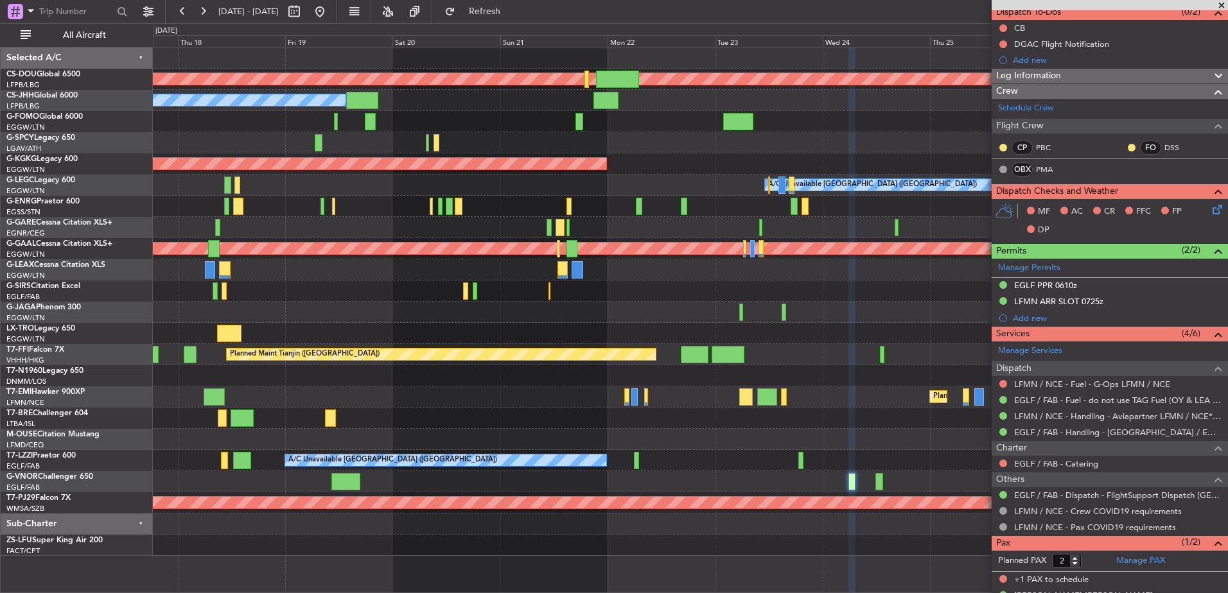
click at [331, 299] on div at bounding box center [690, 291] width 1074 height 21
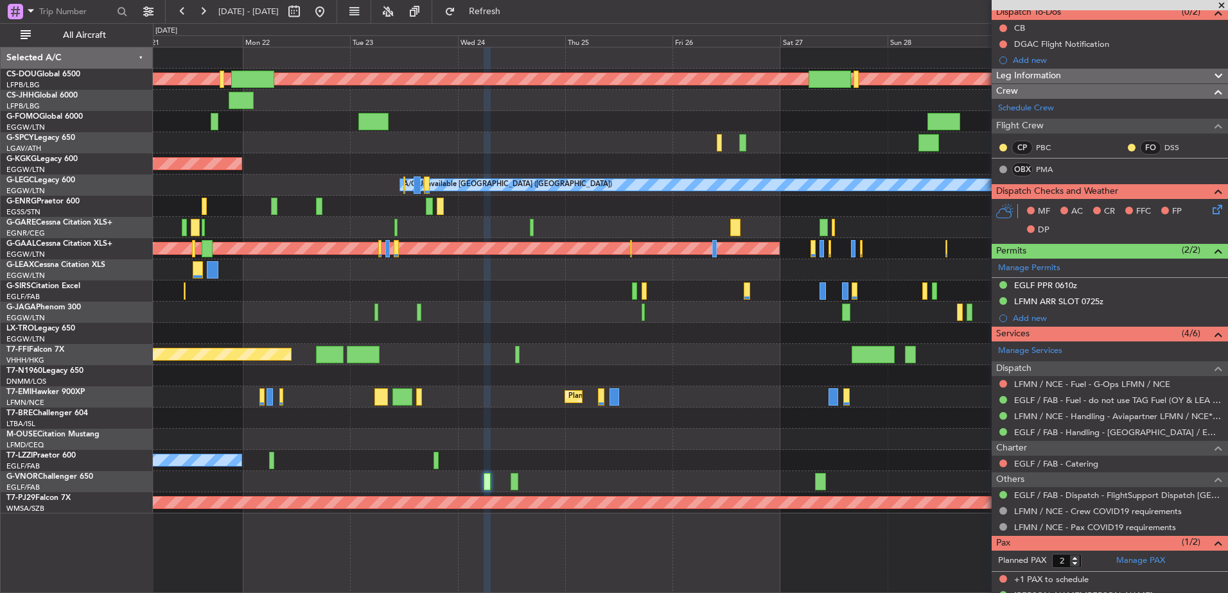
click at [358, 381] on div "Planned Maint London (Biggin Hill) Owner AOG Maint Istanbul (Ataturk) A/C Unava…" at bounding box center [690, 281] width 1074 height 466
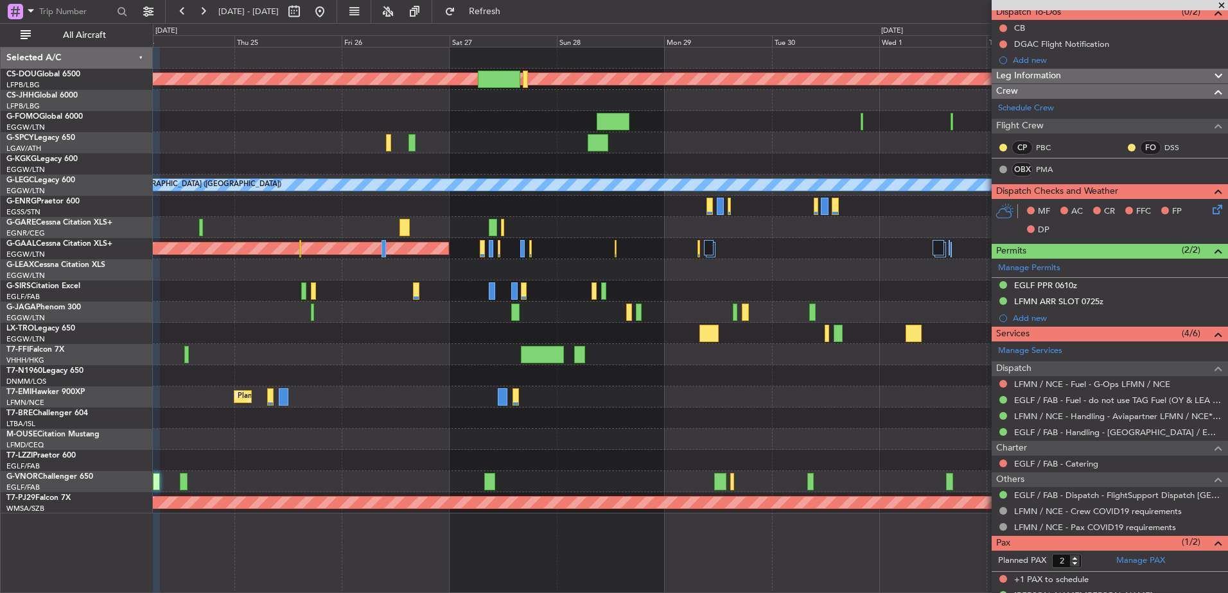
click at [439, 347] on div "Planned Maint Tianjin ([GEOGRAPHIC_DATA])" at bounding box center [690, 354] width 1074 height 21
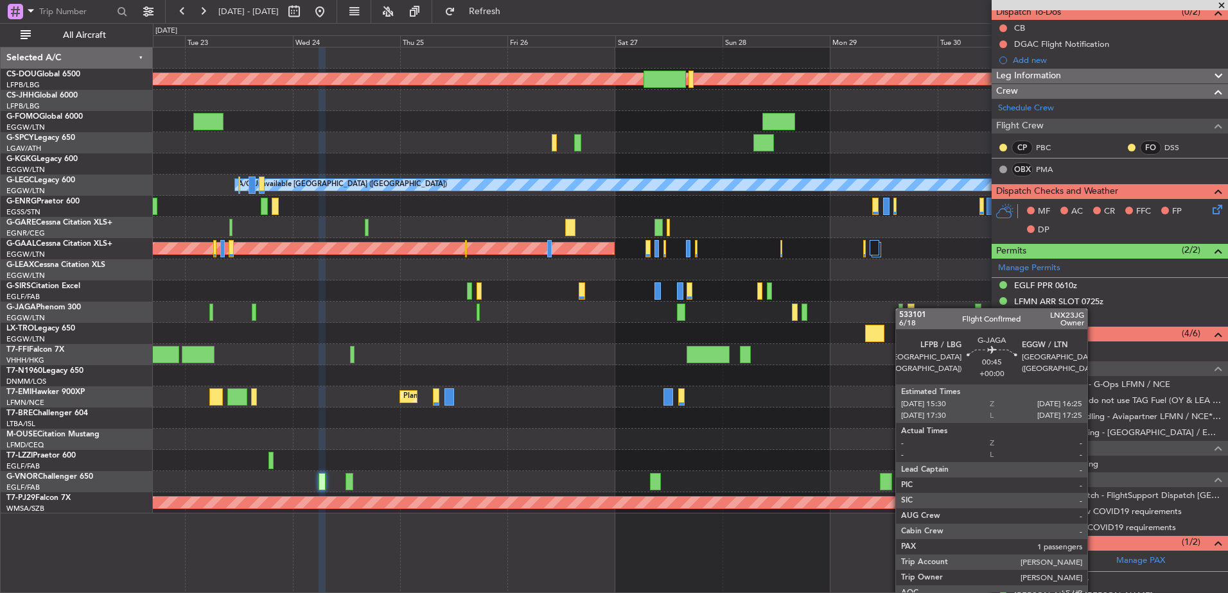
click at [319, 276] on div "Planned Maint London (Biggin Hill) AOG Maint Istanbul (Ataturk) A/C Unavailable…" at bounding box center [690, 281] width 1074 height 466
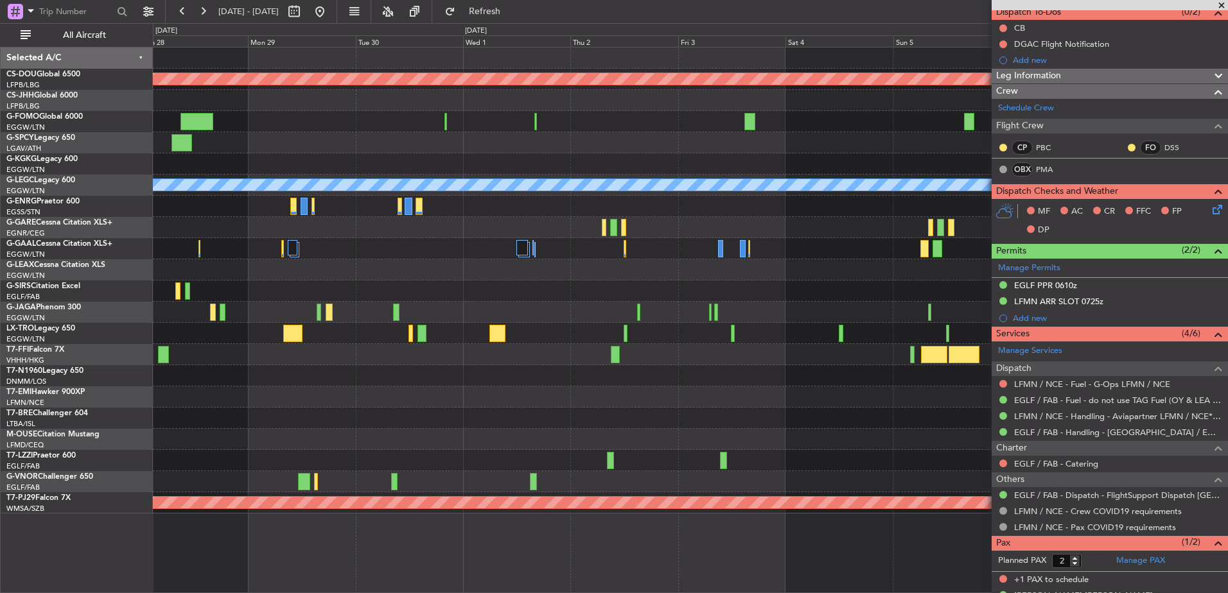
click at [346, 294] on div at bounding box center [690, 291] width 1074 height 21
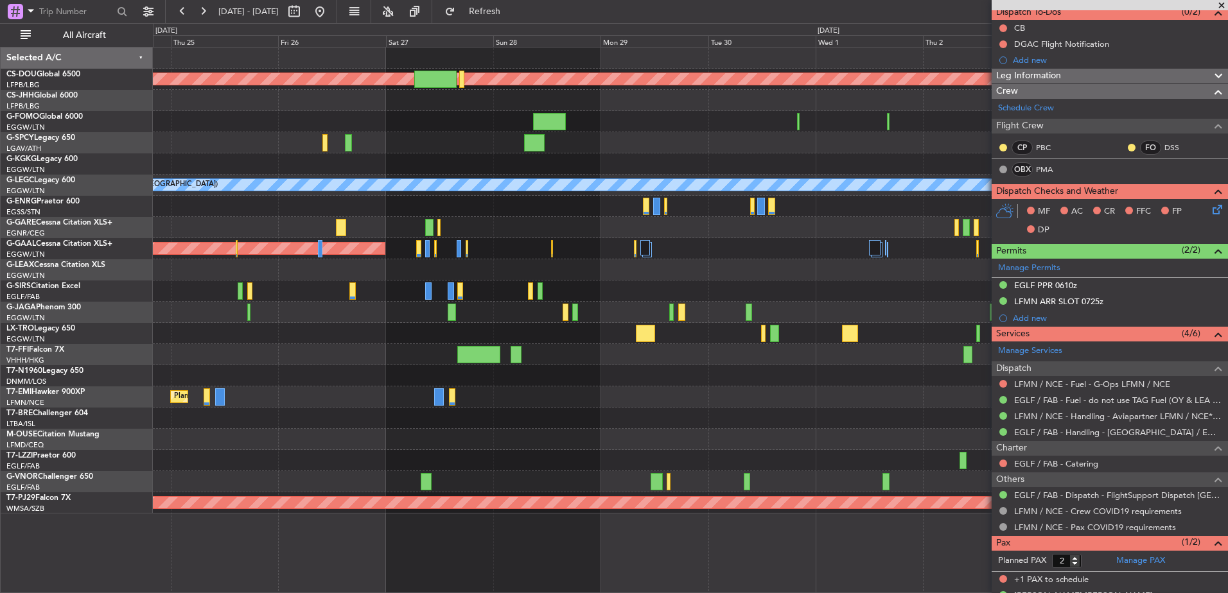
click at [974, 390] on div "Planned Maint London (Biggin Hill) A/C Unavailable London (Luton) Planned Maint…" at bounding box center [690, 281] width 1074 height 466
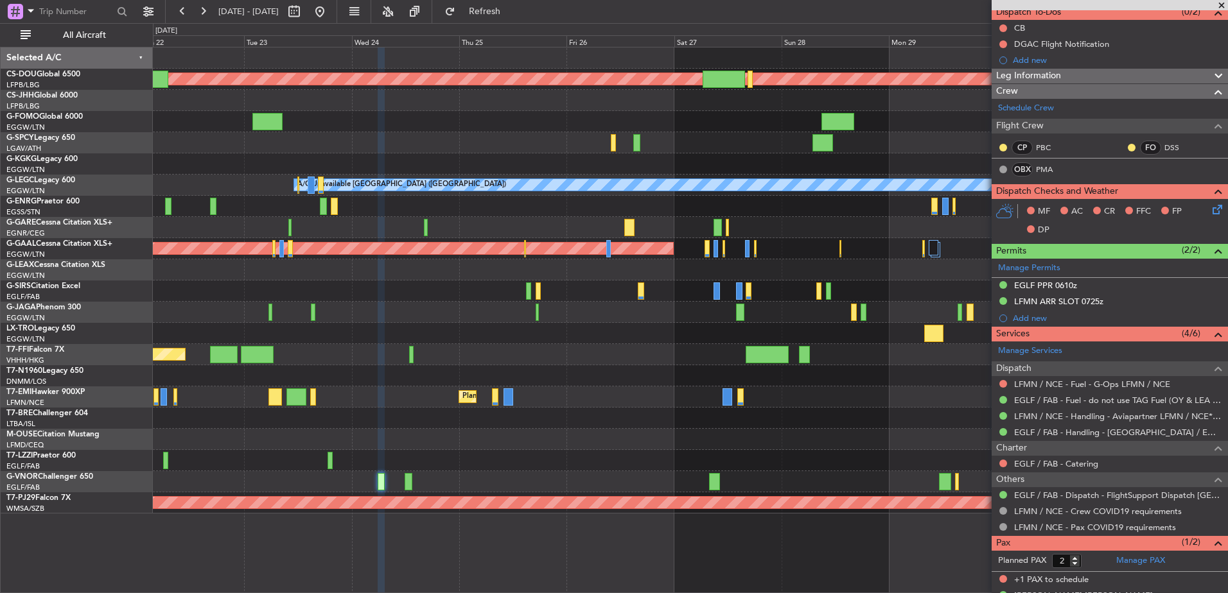
click at [899, 396] on div "Planned Maint London (Biggin Hill) AOG Maint Istanbul (Ataturk) A/C Unavailable…" at bounding box center [690, 281] width 1074 height 466
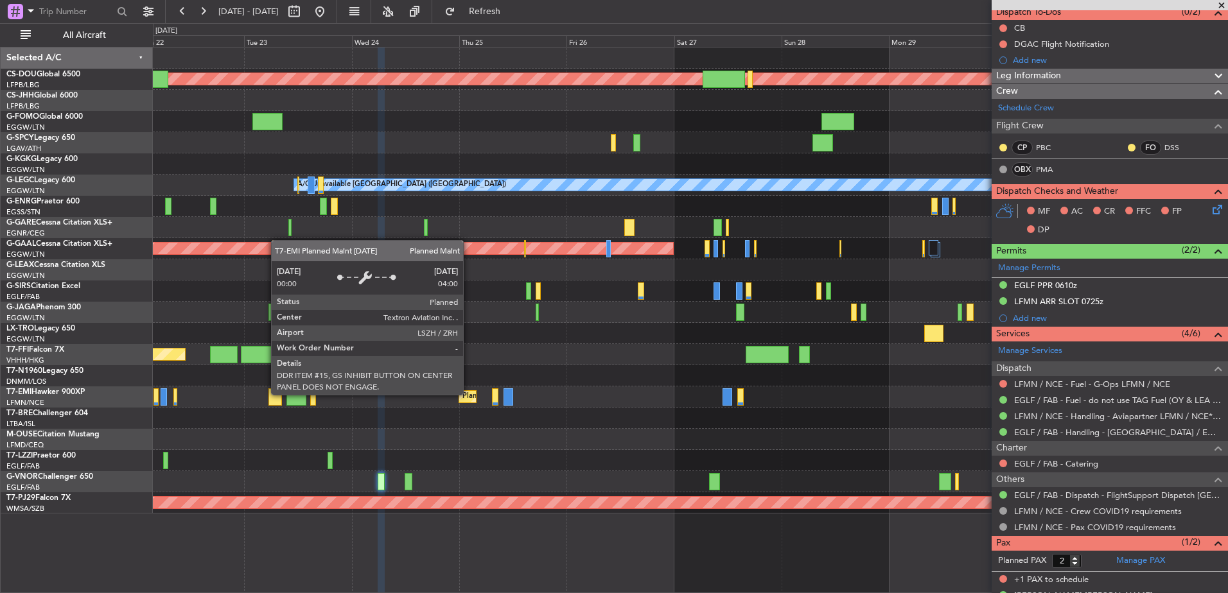
click at [914, 470] on div "Planned Maint London (Biggin Hill) AOG Maint Istanbul (Ataturk) A/C Unavailable…" at bounding box center [690, 281] width 1074 height 466
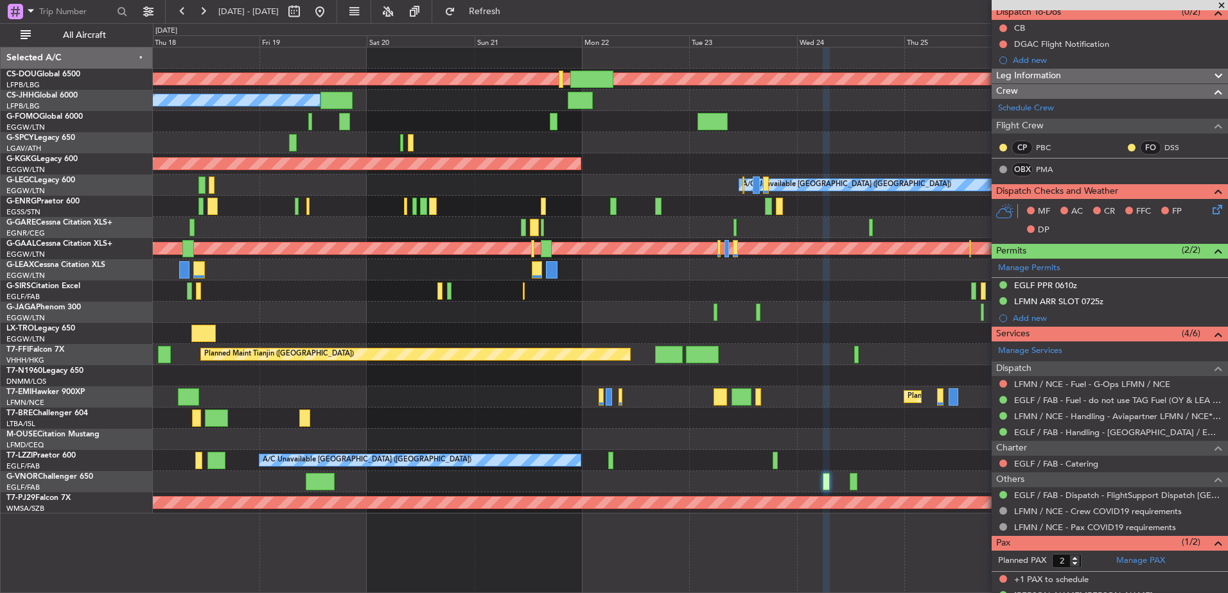
click at [901, 444] on div at bounding box center [690, 439] width 1074 height 21
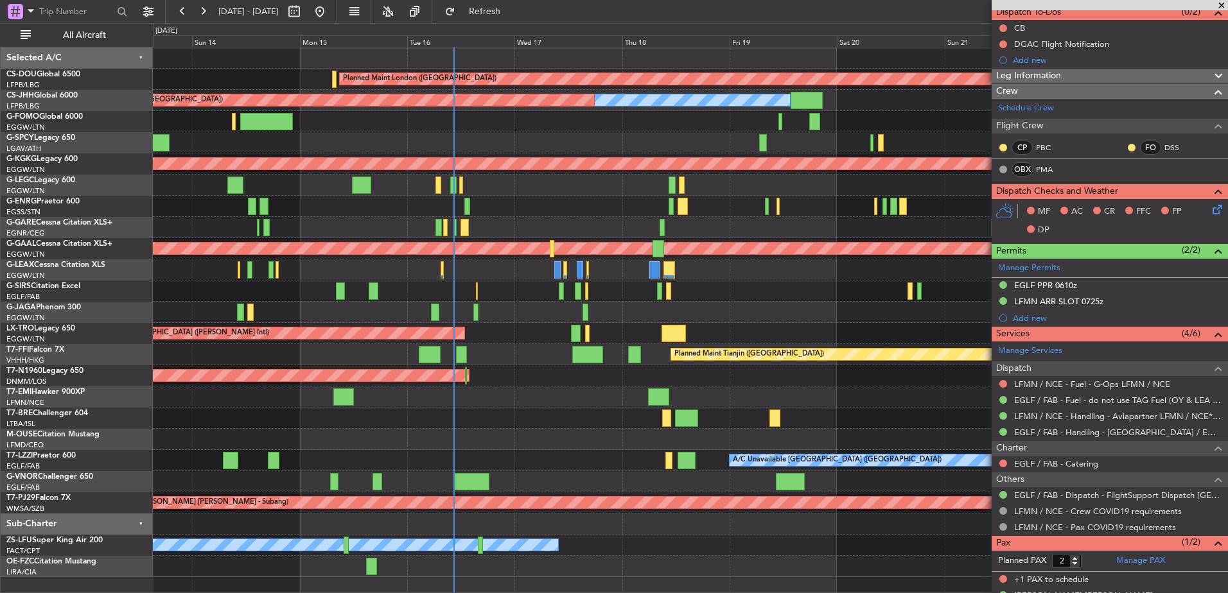
click at [776, 329] on div "Unplanned Maint [GEOGRAPHIC_DATA] ([PERSON_NAME] Intl)" at bounding box center [690, 333] width 1074 height 21
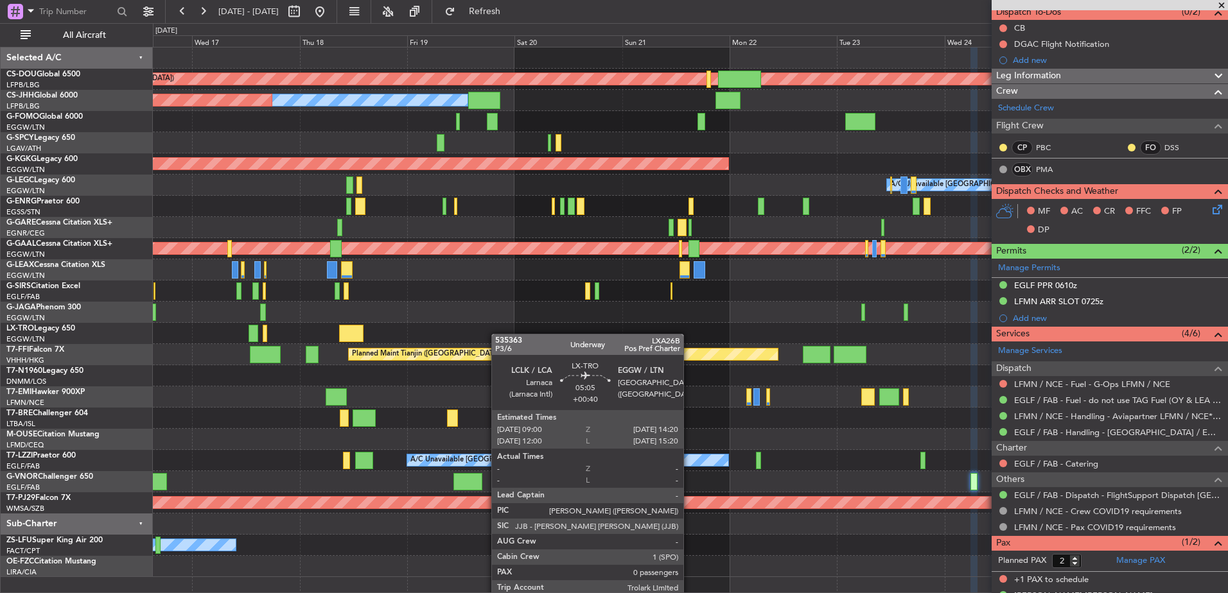
click at [282, 314] on div "Planned Maint London (Biggin Hill) Owner Planned Maint Paris (Le Bourget) AOG M…" at bounding box center [690, 313] width 1074 height 530
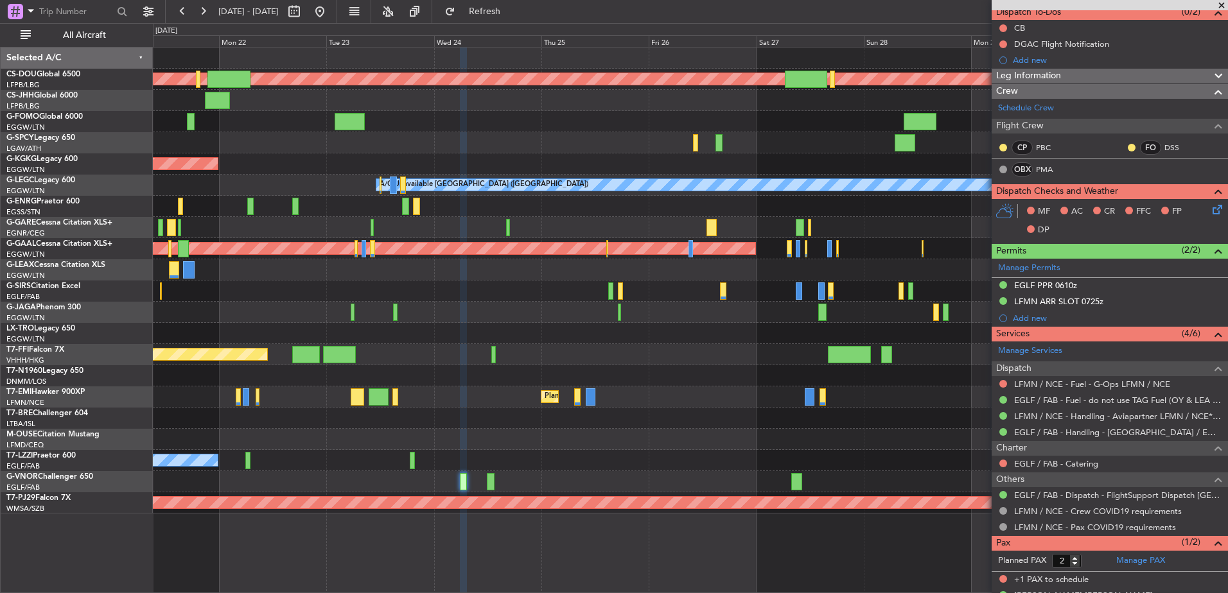
click at [638, 334] on div at bounding box center [690, 333] width 1074 height 21
click at [577, 337] on div at bounding box center [690, 333] width 1074 height 21
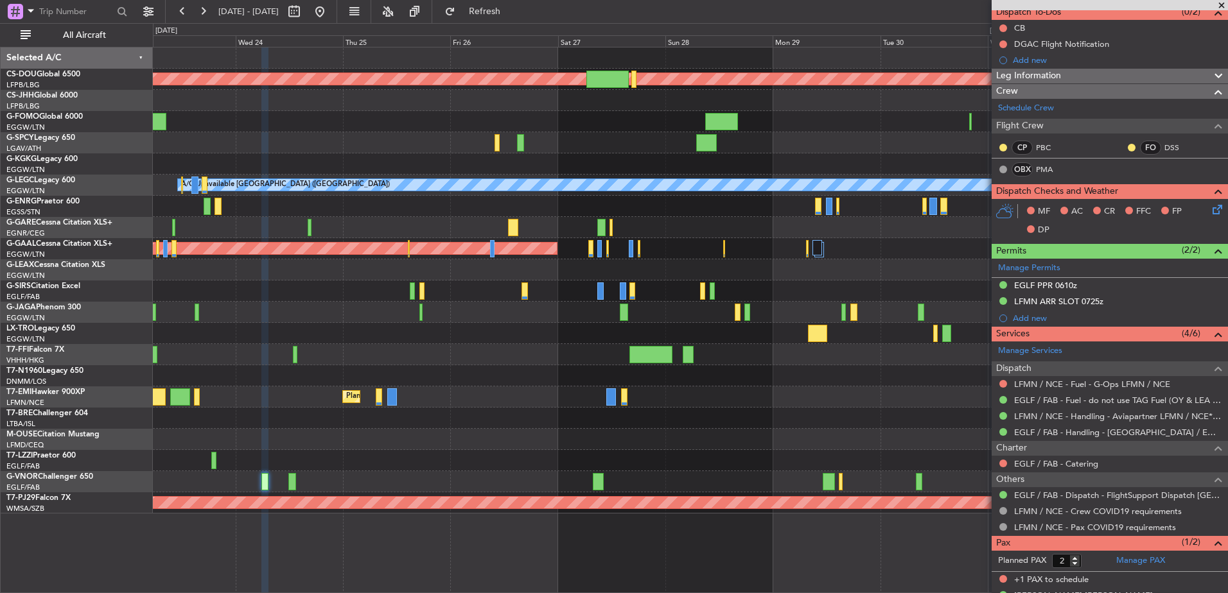
click at [568, 322] on div "Planned Maint London (Biggin Hill) AOG Maint Istanbul (Ataturk) A/C Unavailable…" at bounding box center [690, 281] width 1074 height 466
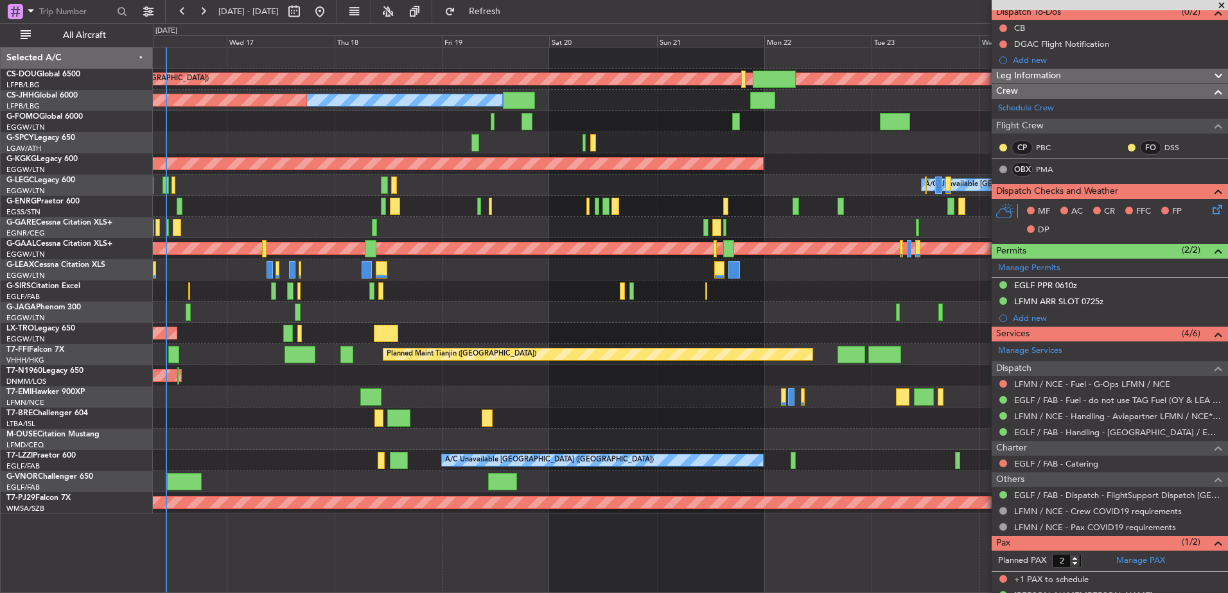
click at [1028, 385] on fb-app "19 Sep 2025 - 29 Sep 2025 Refresh Quick Links All Aircraft Planned Maint London…" at bounding box center [614, 302] width 1228 height 584
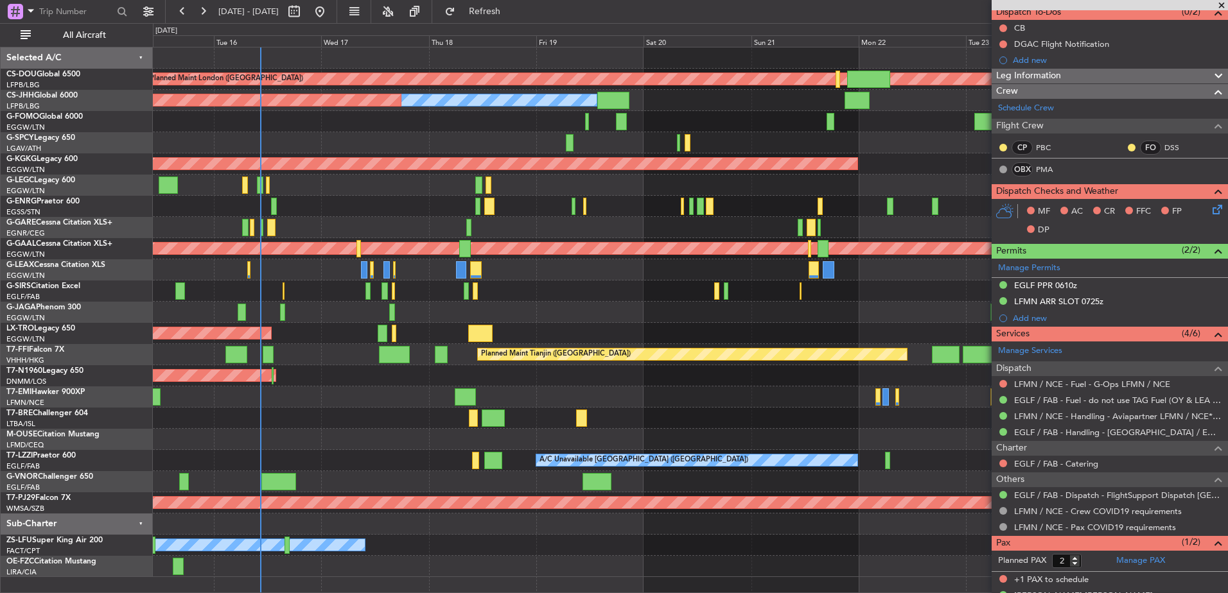
click at [285, 288] on div at bounding box center [690, 291] width 1074 height 21
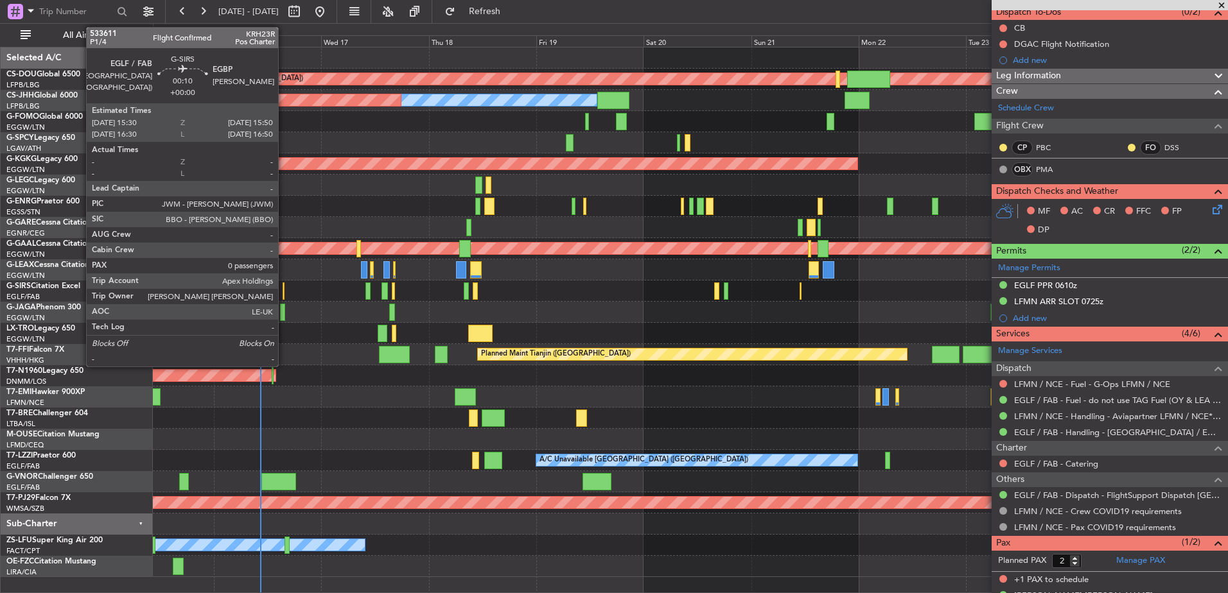
click at [284, 288] on div at bounding box center [284, 291] width 2 height 17
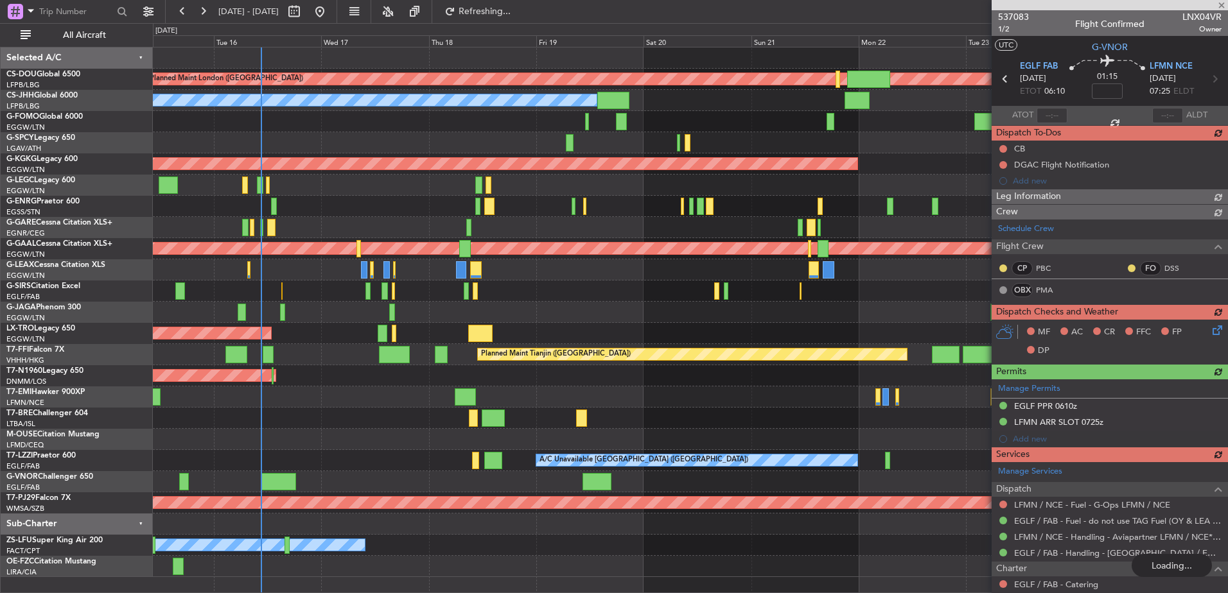
scroll to position [121, 0]
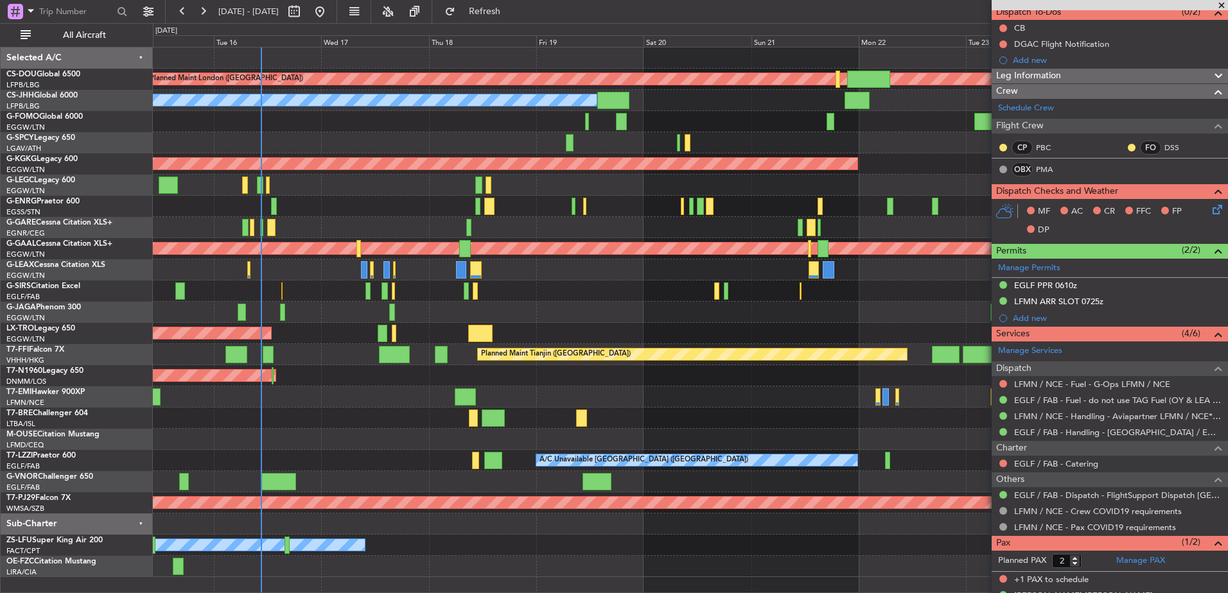
click at [259, 222] on div at bounding box center [690, 227] width 1074 height 21
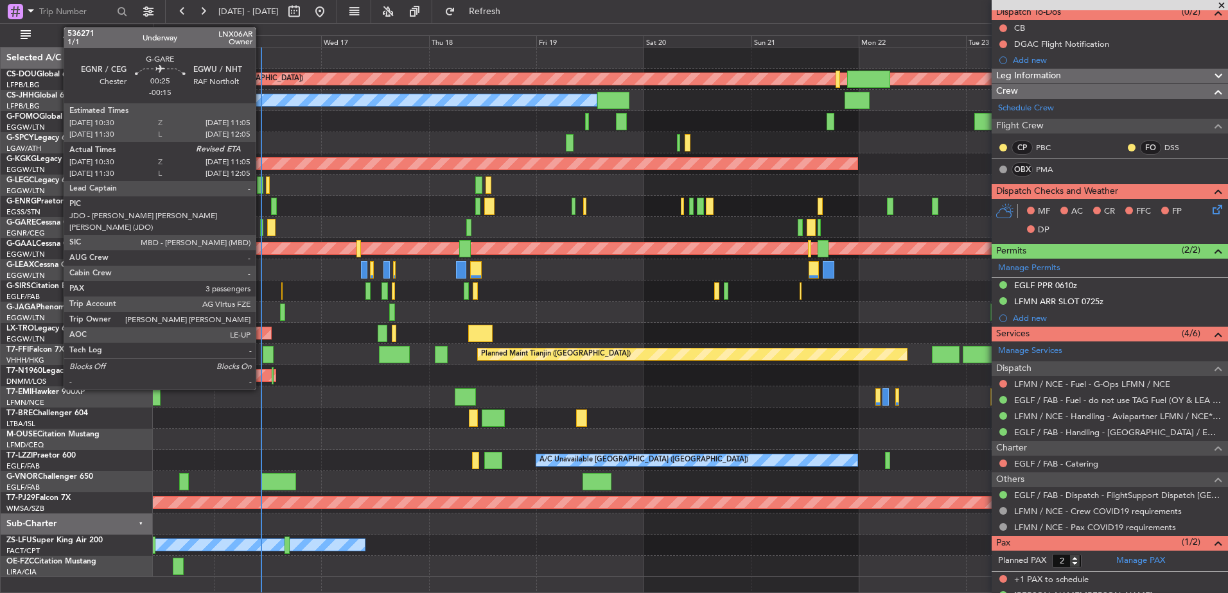
click at [262, 223] on div at bounding box center [261, 227] width 3 height 17
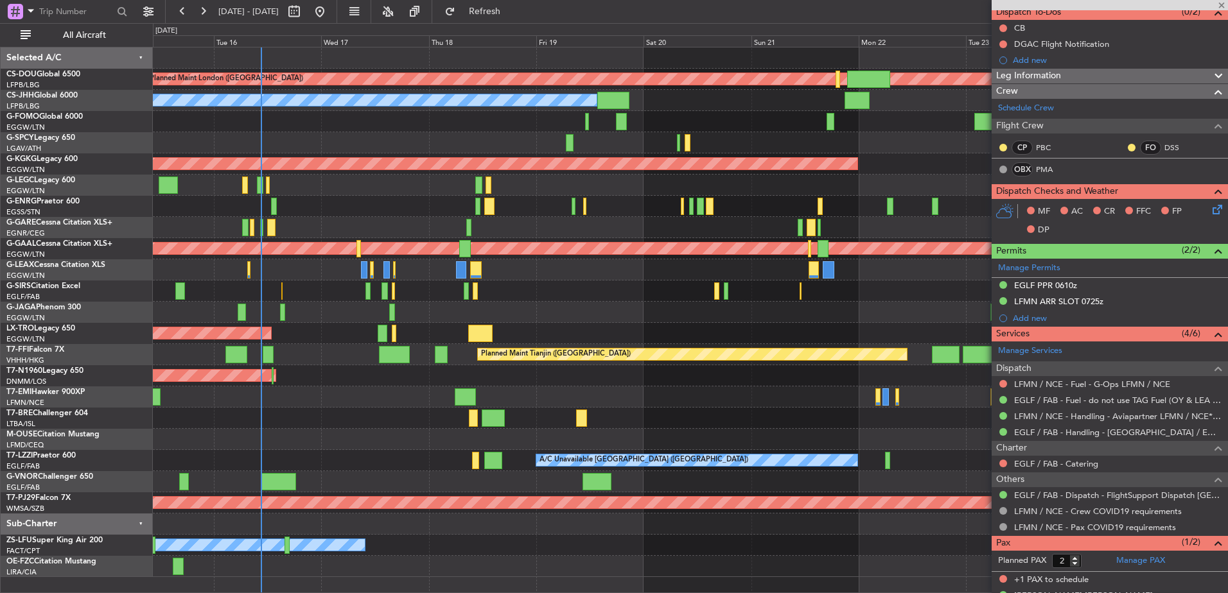
type input "-00:15"
type input "10:30"
type input "3"
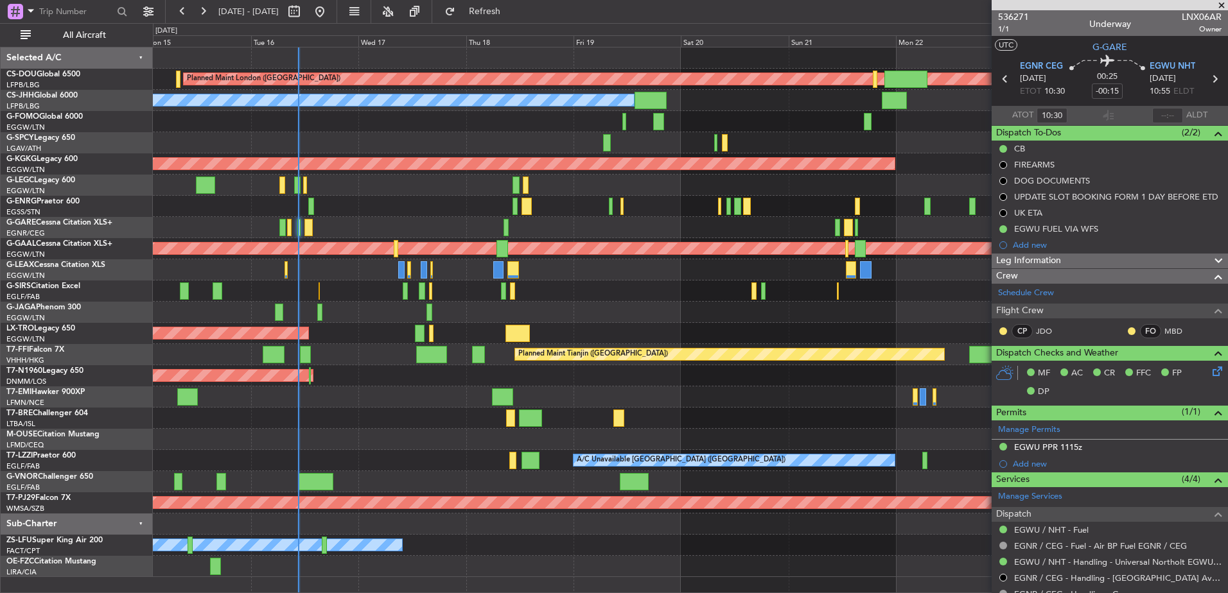
click at [360, 213] on div at bounding box center [690, 206] width 1074 height 21
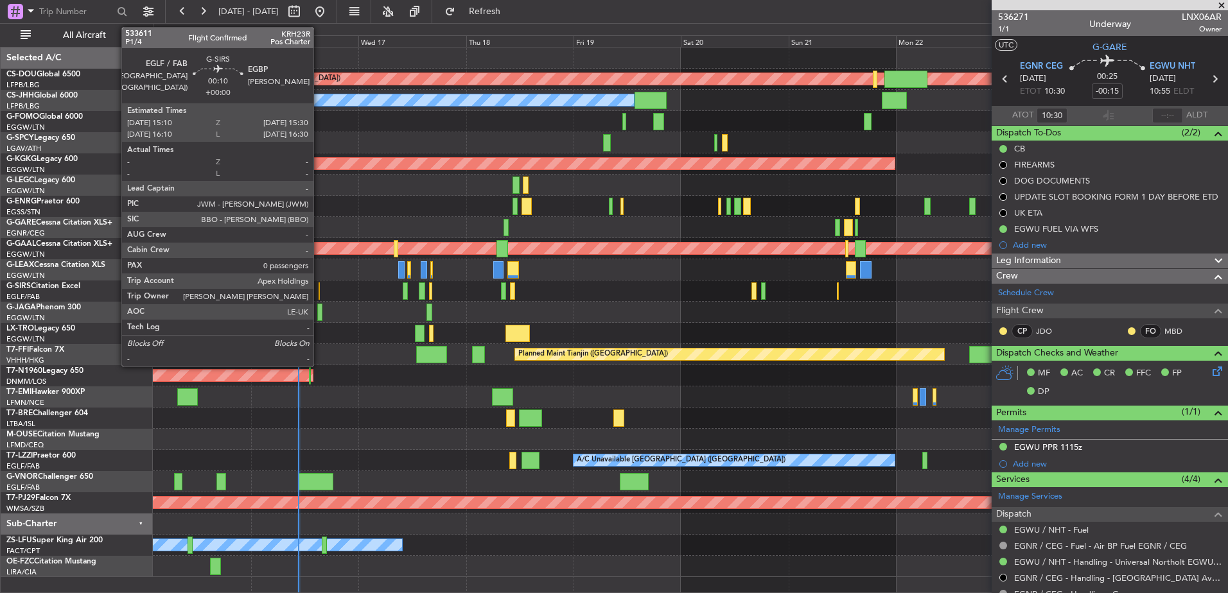
click at [319, 290] on div at bounding box center [320, 291] width 2 height 17
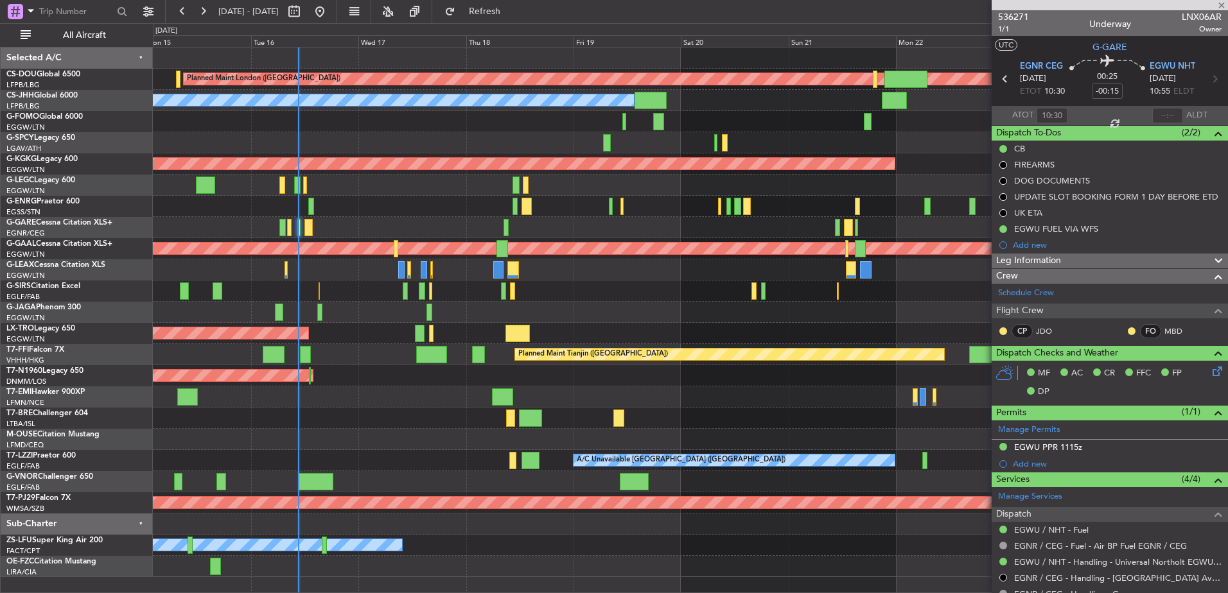
type input "0"
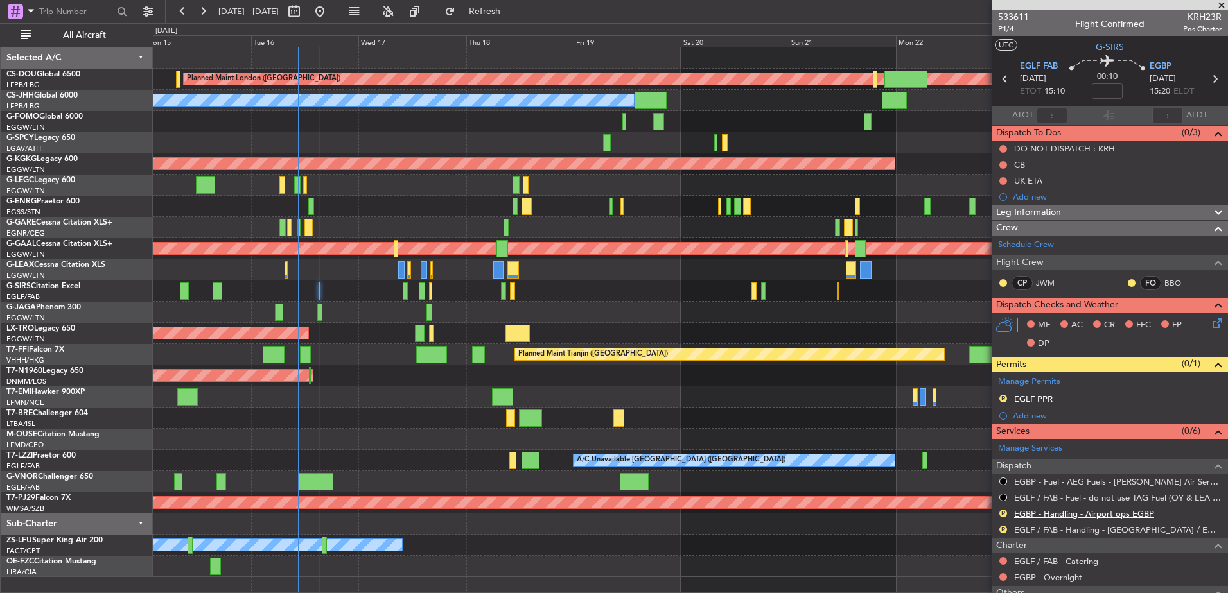
scroll to position [44, 0]
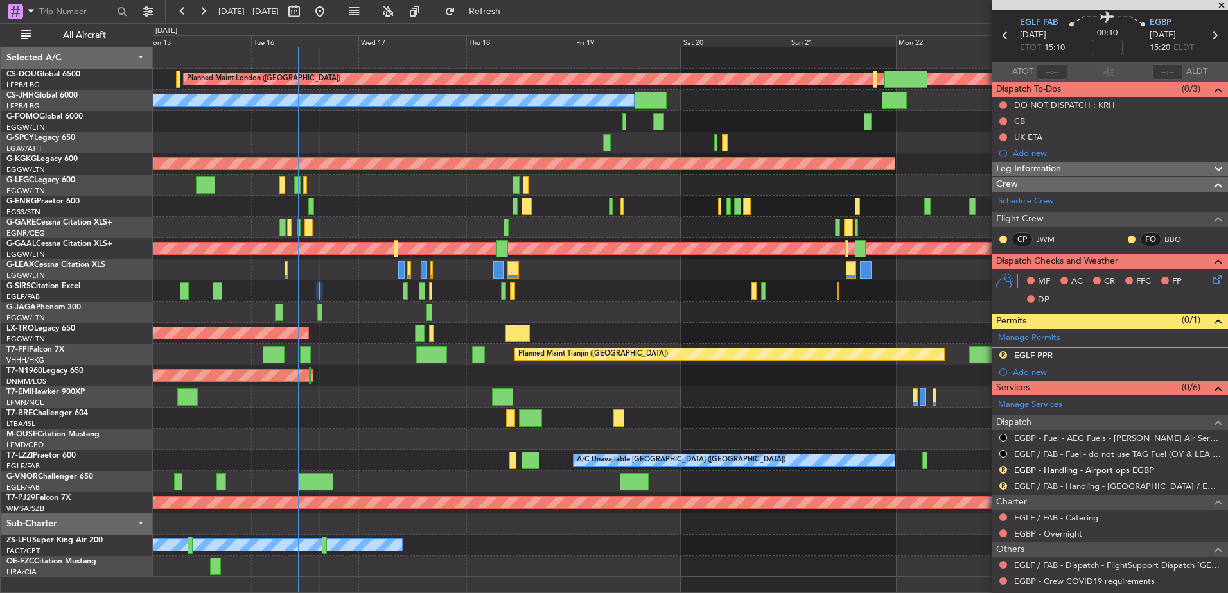
click at [1053, 468] on link "EGBP - Handling - Airport ops EGBP" at bounding box center [1084, 470] width 140 height 11
click at [1002, 468] on button "R" at bounding box center [1003, 470] width 8 height 8
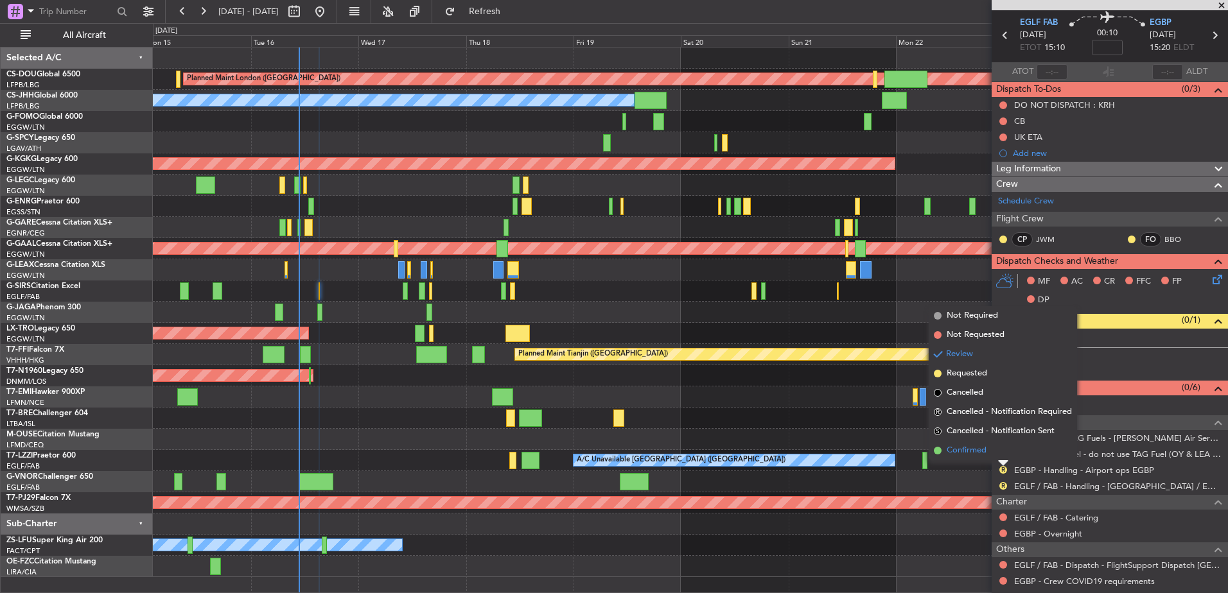
click at [979, 448] on span "Confirmed" at bounding box center [967, 450] width 40 height 13
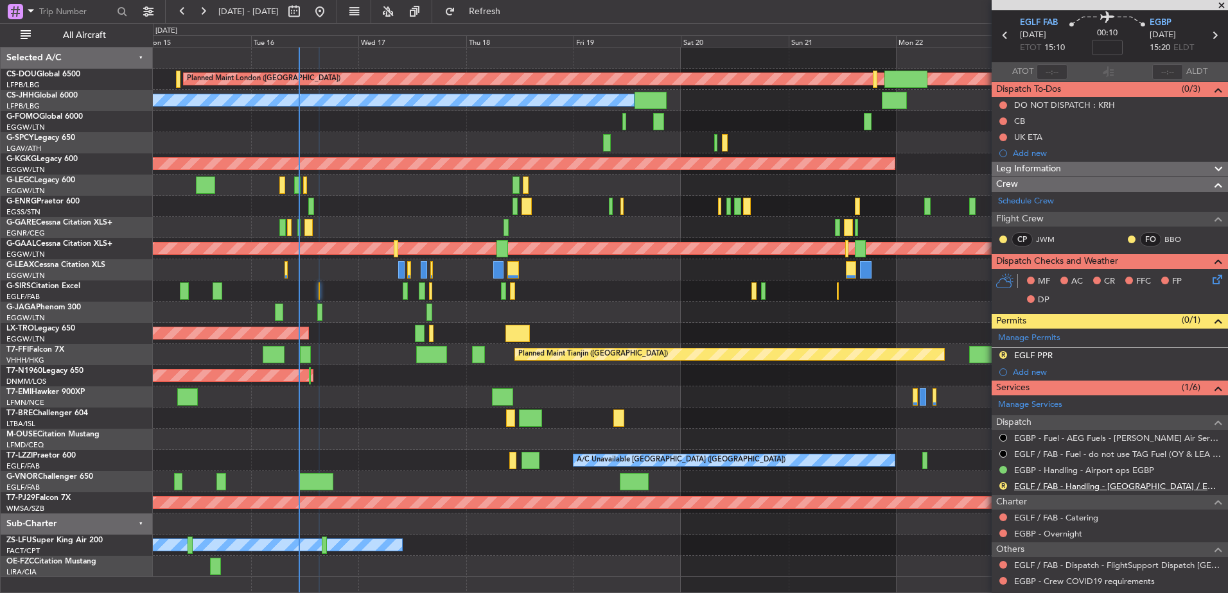
click at [1031, 486] on link "EGLF / FAB - Handling - [GEOGRAPHIC_DATA] / EGLF / FAB" at bounding box center [1117, 486] width 207 height 11
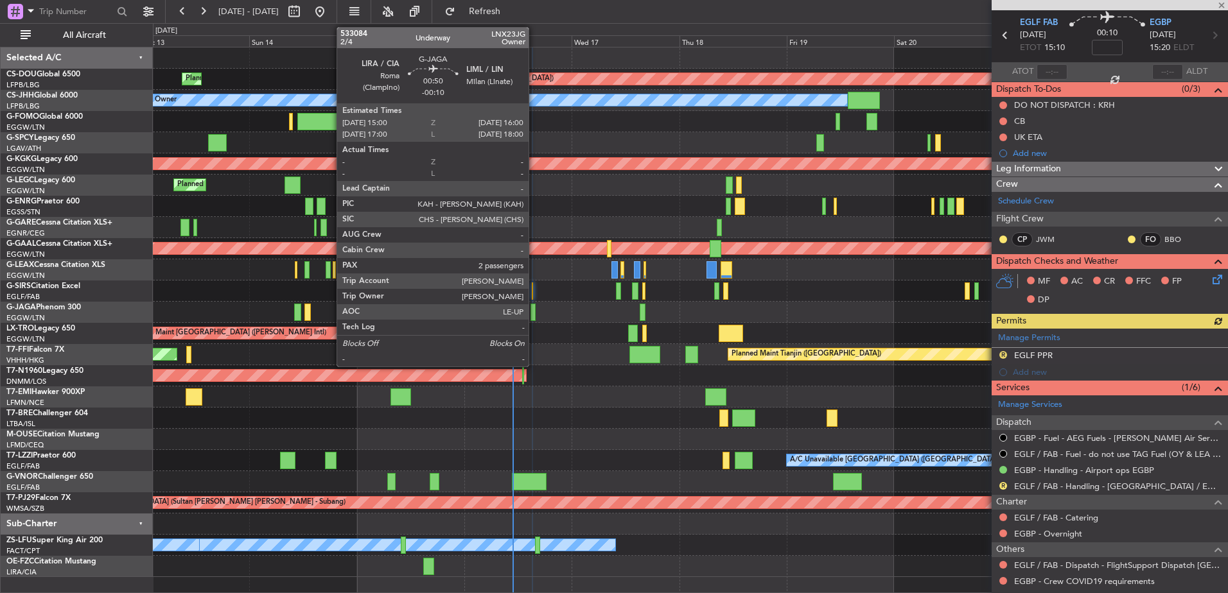
click at [536, 308] on div "Planned Maint [GEOGRAPHIC_DATA] ([GEOGRAPHIC_DATA])" at bounding box center [690, 312] width 1074 height 21
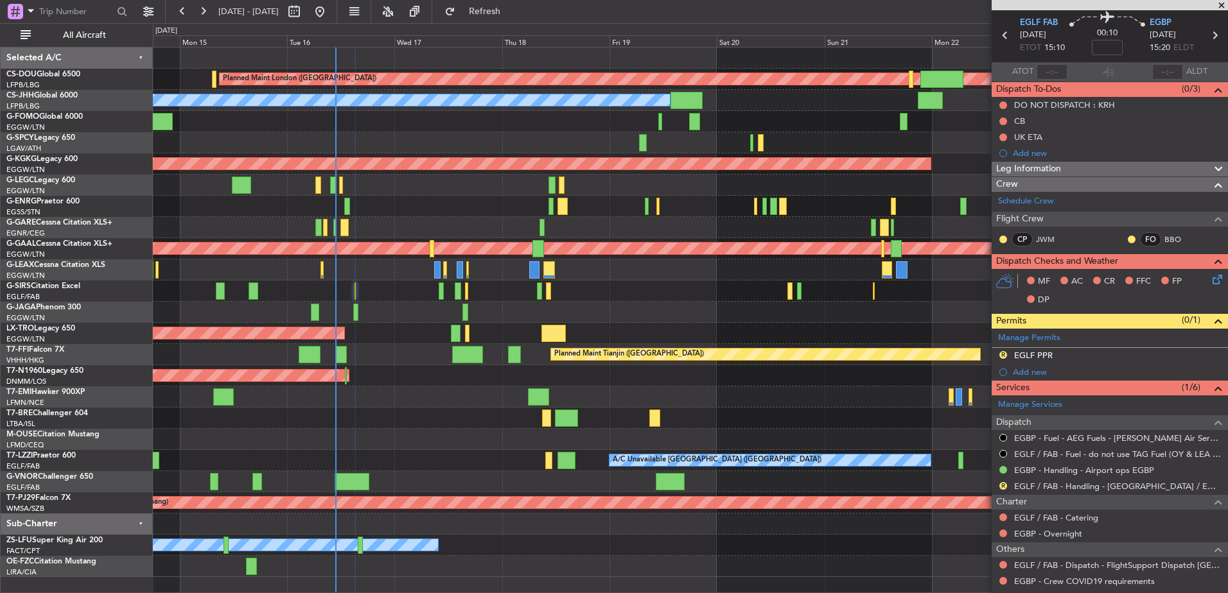
click at [577, 288] on div "Planned Maint London (Biggin Hill) Planned Maint Paris (Le Bourget) Planned Mai…" at bounding box center [690, 313] width 1074 height 530
click at [107, 8] on input "text" at bounding box center [76, 11] width 74 height 19
type input "536857"
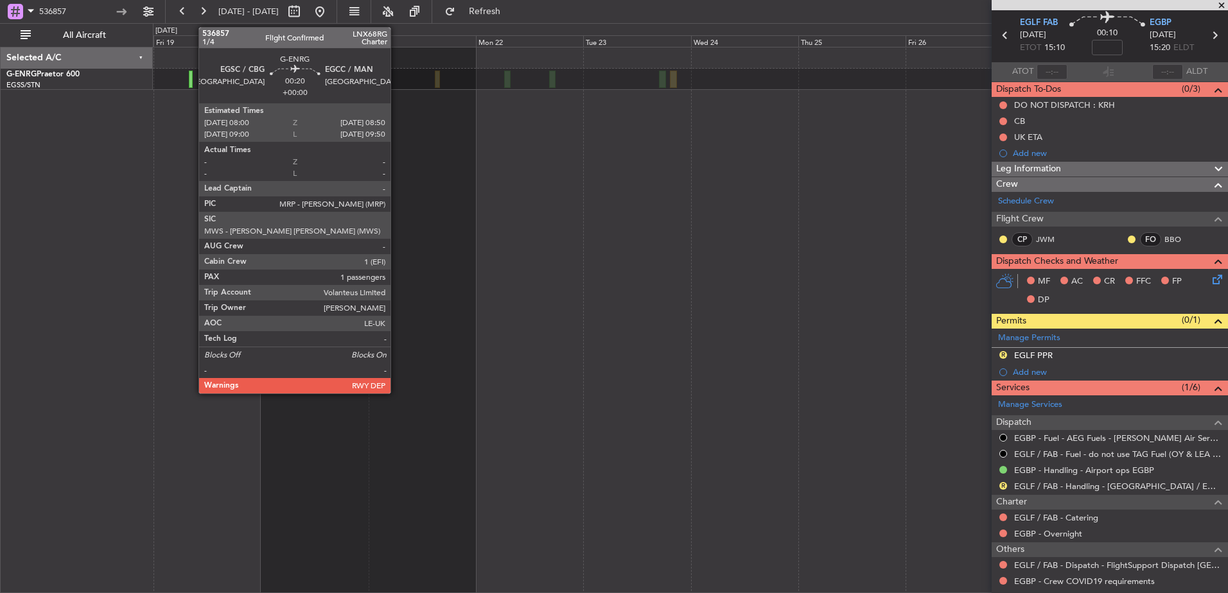
click at [192, 80] on div at bounding box center [191, 79] width 4 height 17
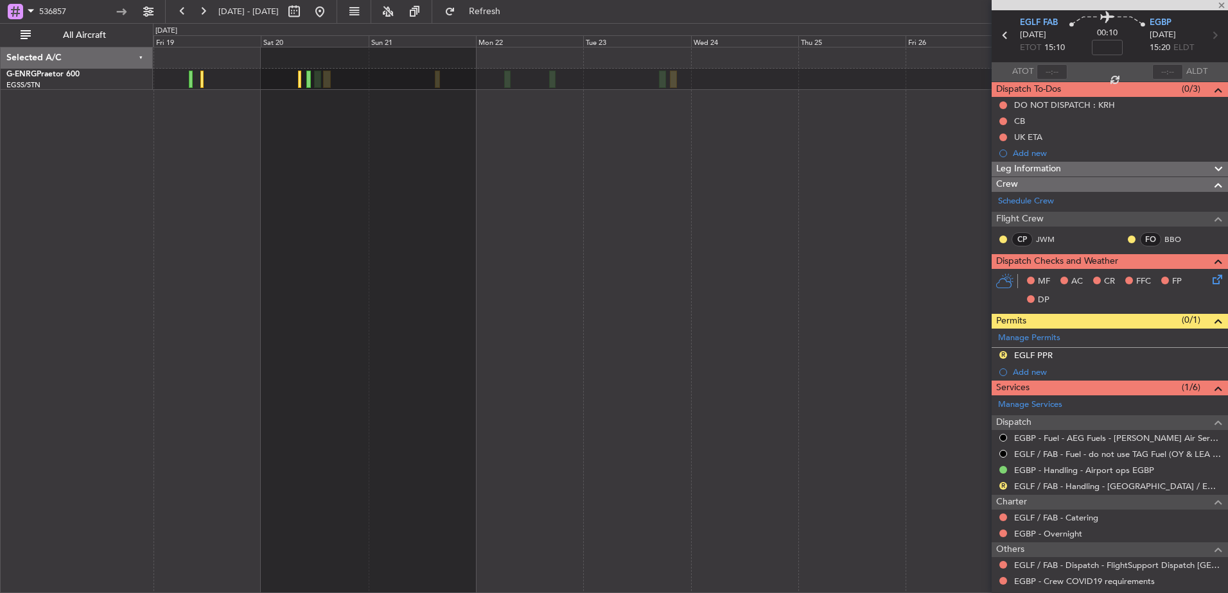
type input "1"
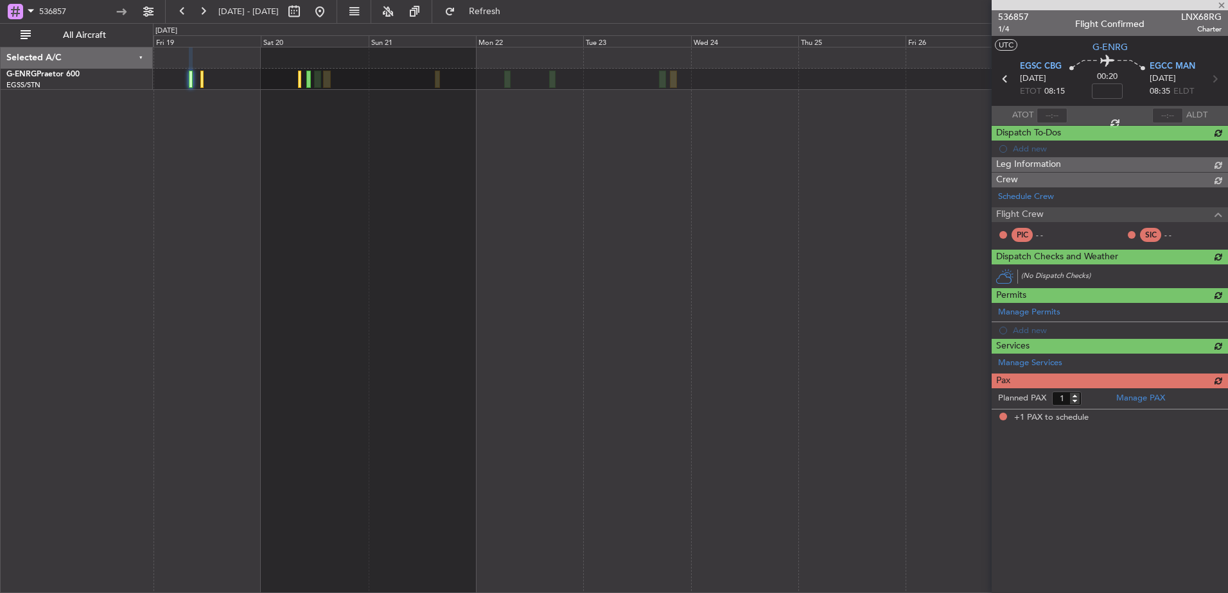
scroll to position [0, 0]
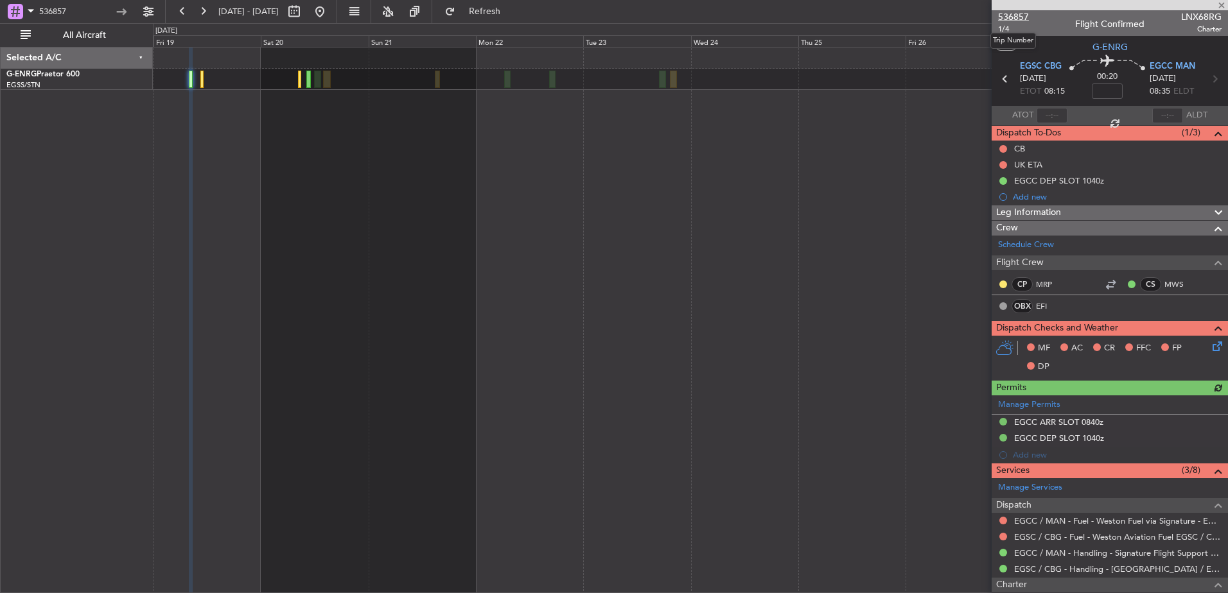
click at [1007, 15] on span "536857" at bounding box center [1013, 16] width 31 height 13
click at [101, 5] on input "536857" at bounding box center [76, 11] width 74 height 19
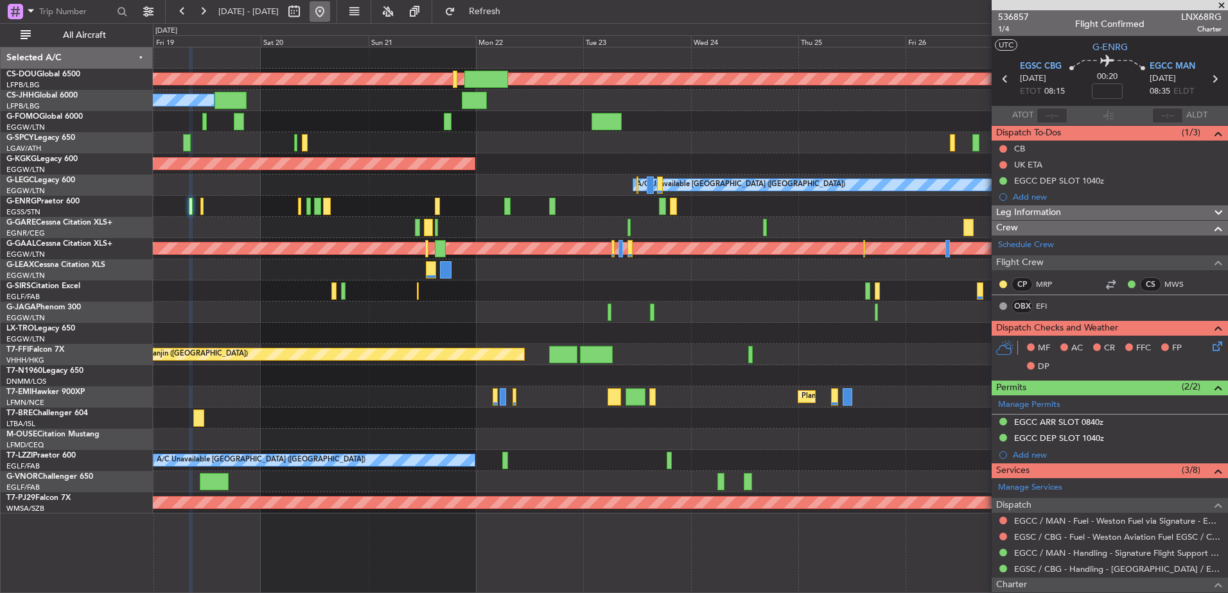
click at [330, 14] on button at bounding box center [320, 11] width 21 height 21
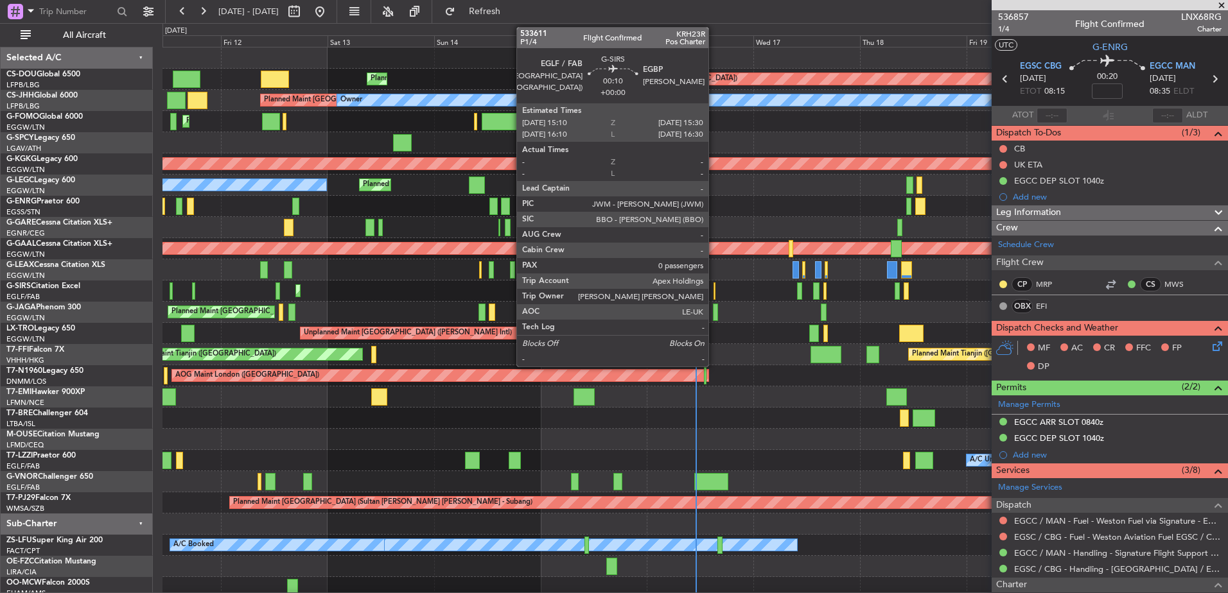
click at [714, 292] on div at bounding box center [715, 291] width 2 height 17
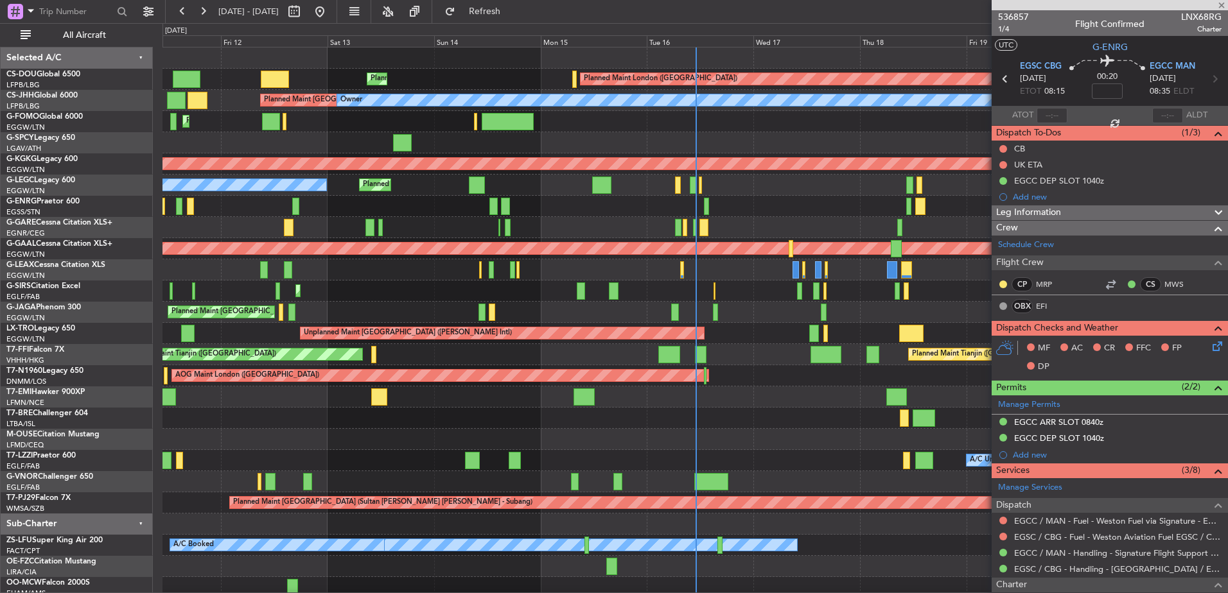
type input "0"
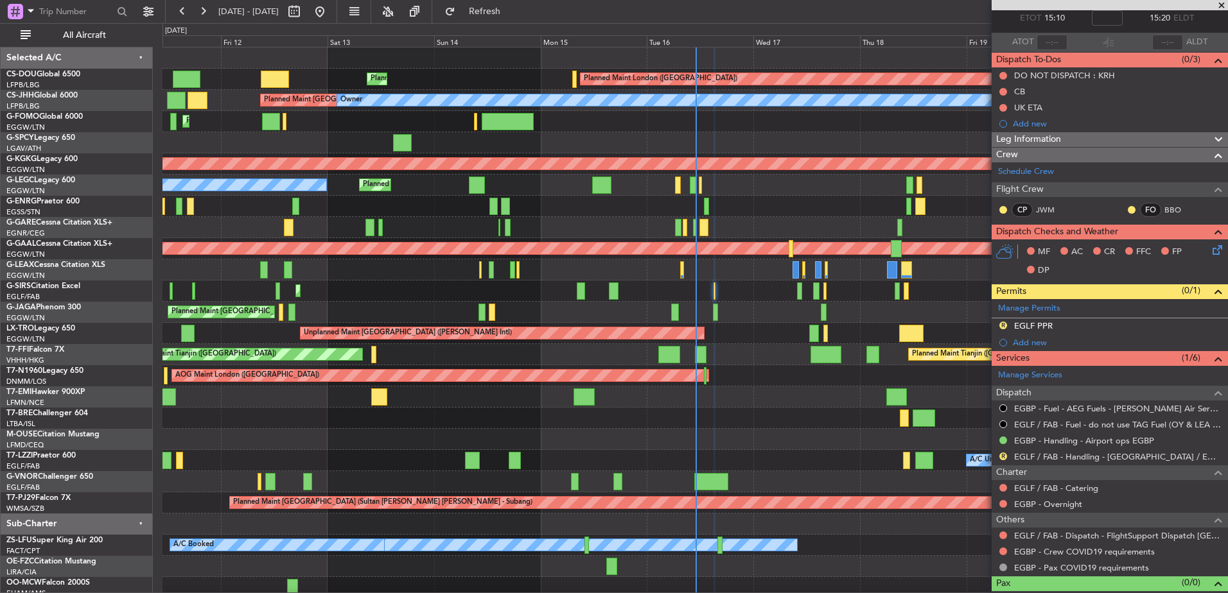
scroll to position [74, 0]
click at [1003, 453] on button "R" at bounding box center [1003, 456] width 8 height 8
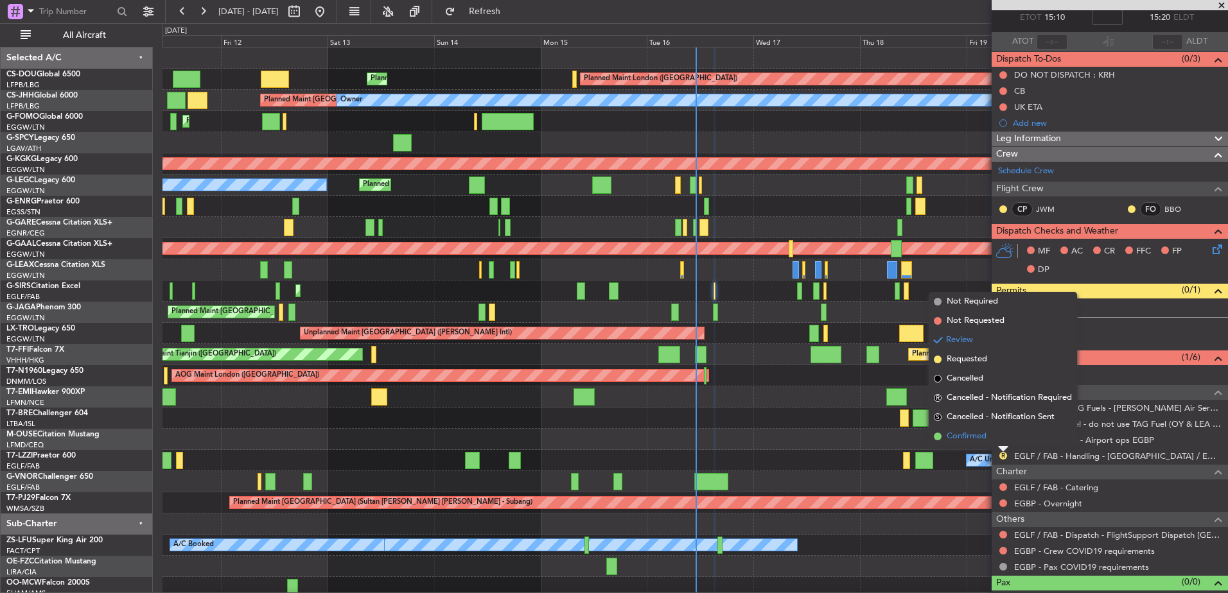
click at [990, 435] on li "Confirmed" at bounding box center [1003, 436] width 148 height 19
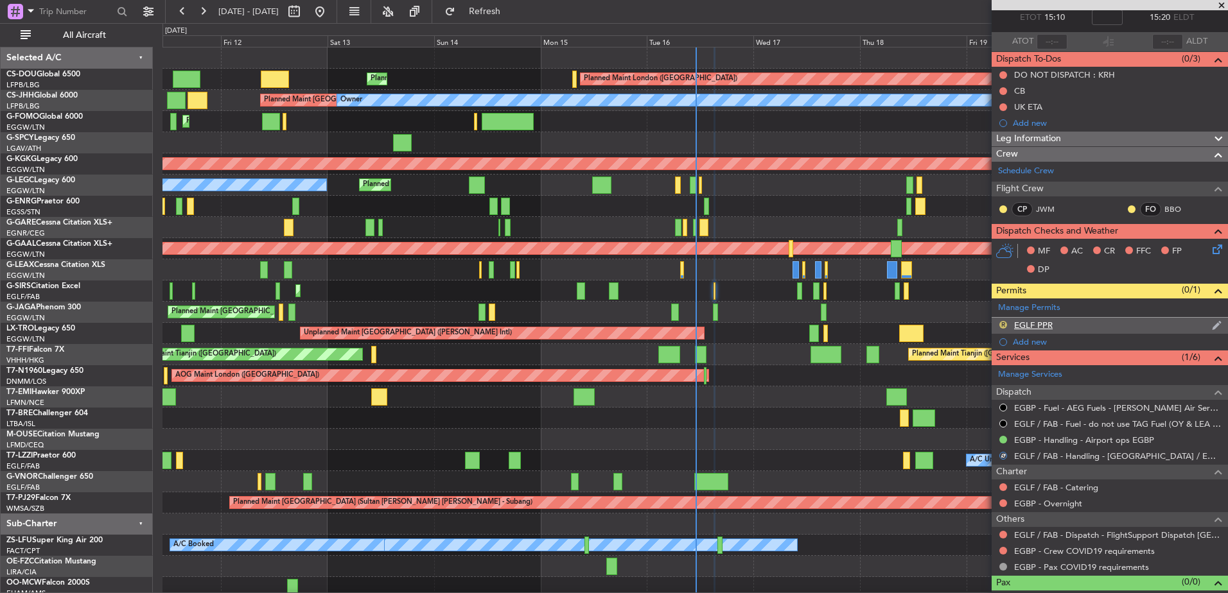
click at [1005, 321] on button "R" at bounding box center [1003, 325] width 8 height 8
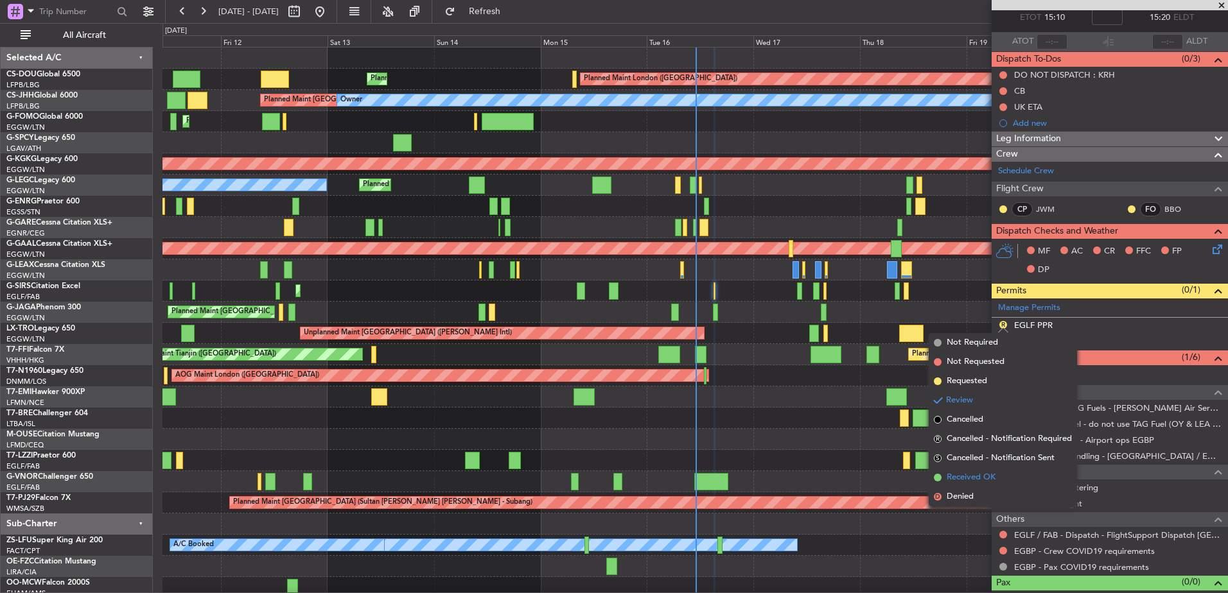
click at [964, 474] on span "Received OK" at bounding box center [971, 477] width 49 height 13
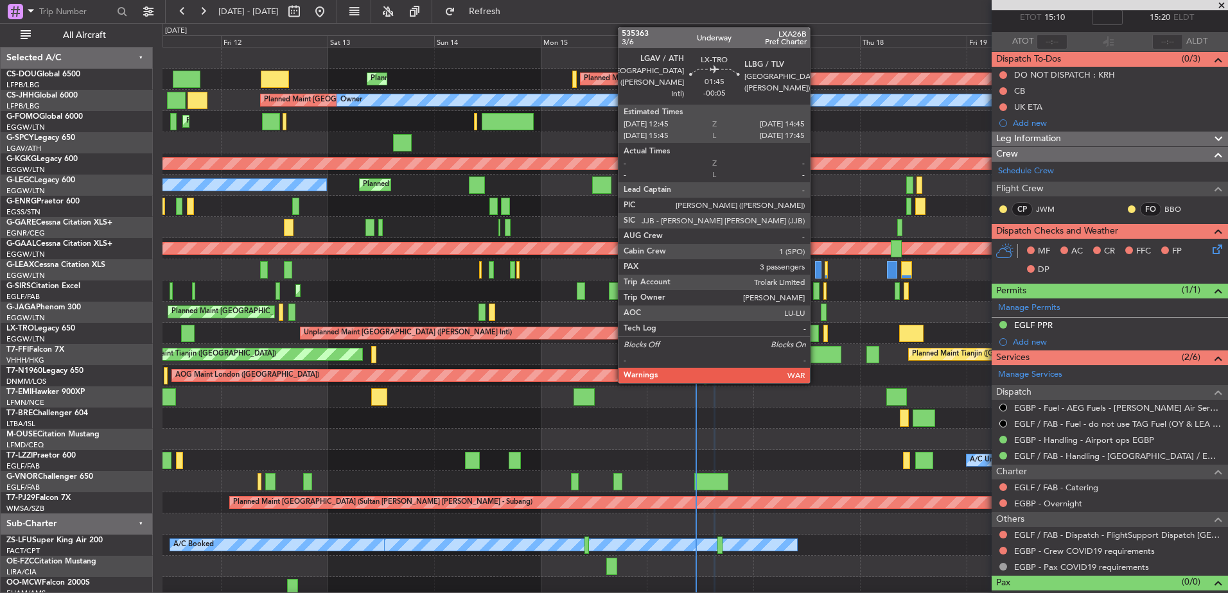
click at [816, 333] on div at bounding box center [813, 333] width 9 height 17
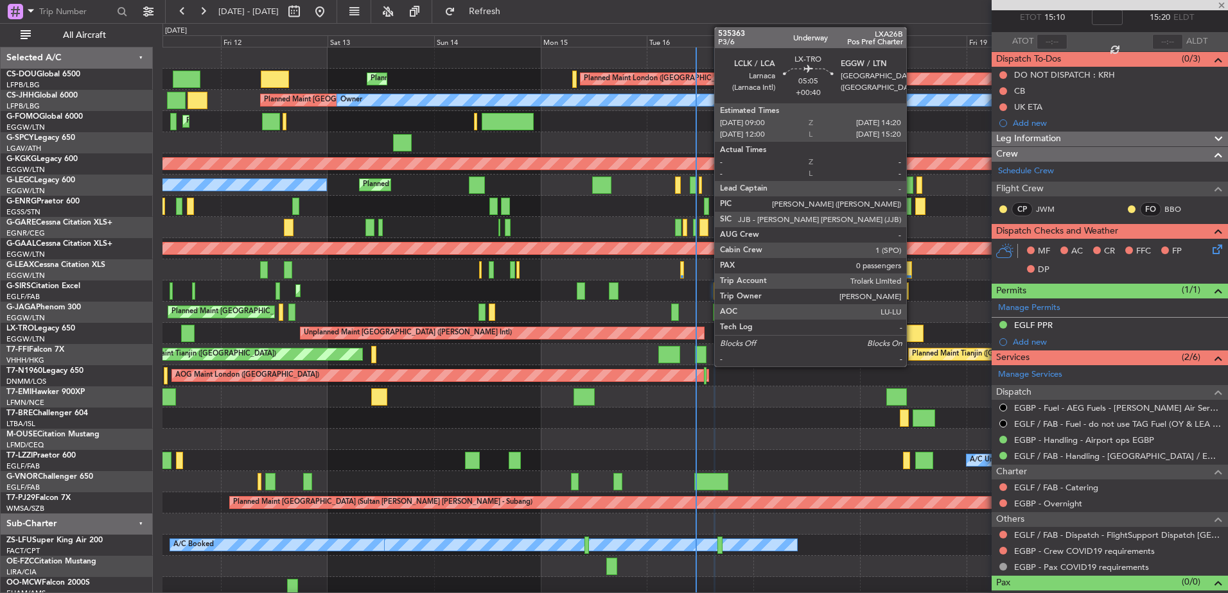
type input "-00:05"
type input "3"
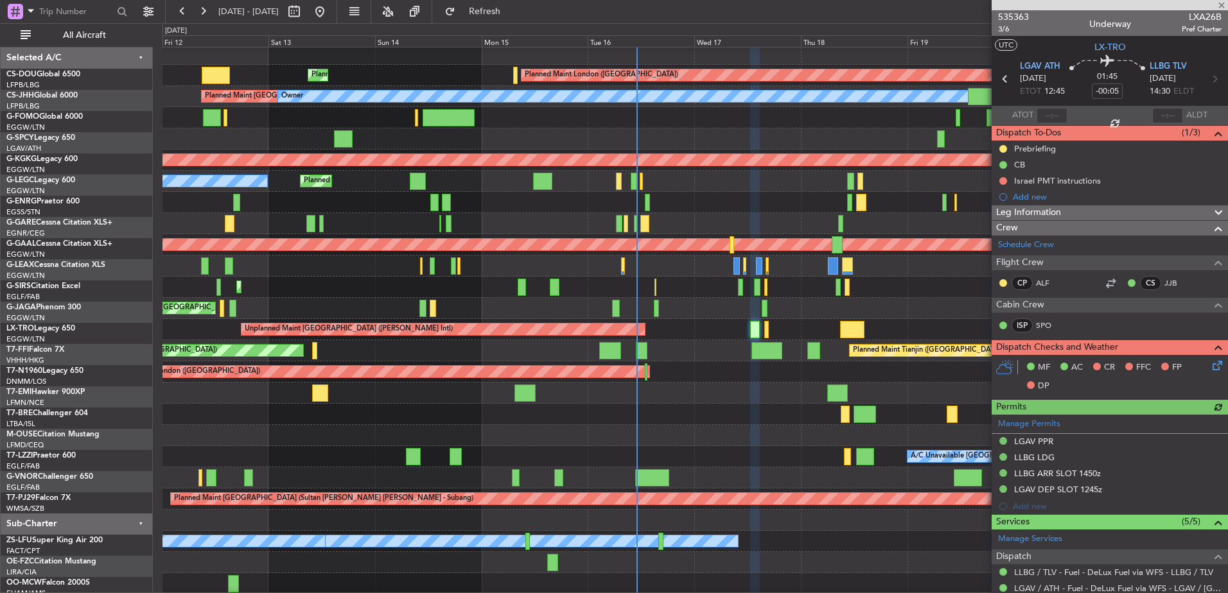
scroll to position [4, 0]
click at [822, 331] on div "Unplanned Maint [GEOGRAPHIC_DATA] ([PERSON_NAME] Intl)" at bounding box center [694, 329] width 1065 height 21
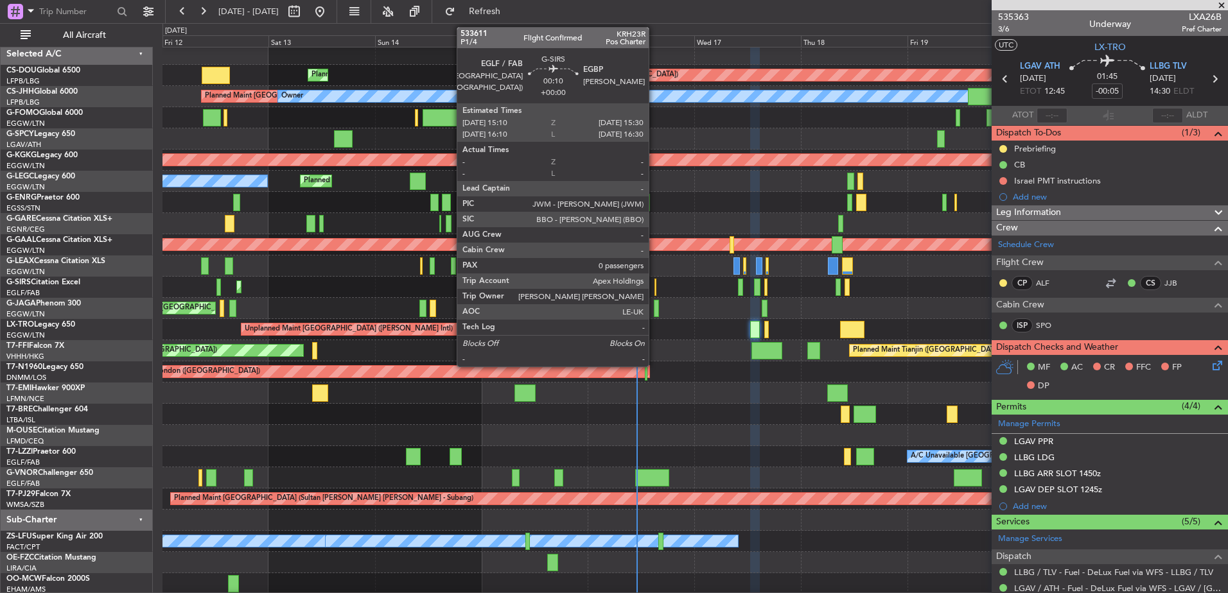
click at [654, 283] on div at bounding box center [655, 287] width 2 height 17
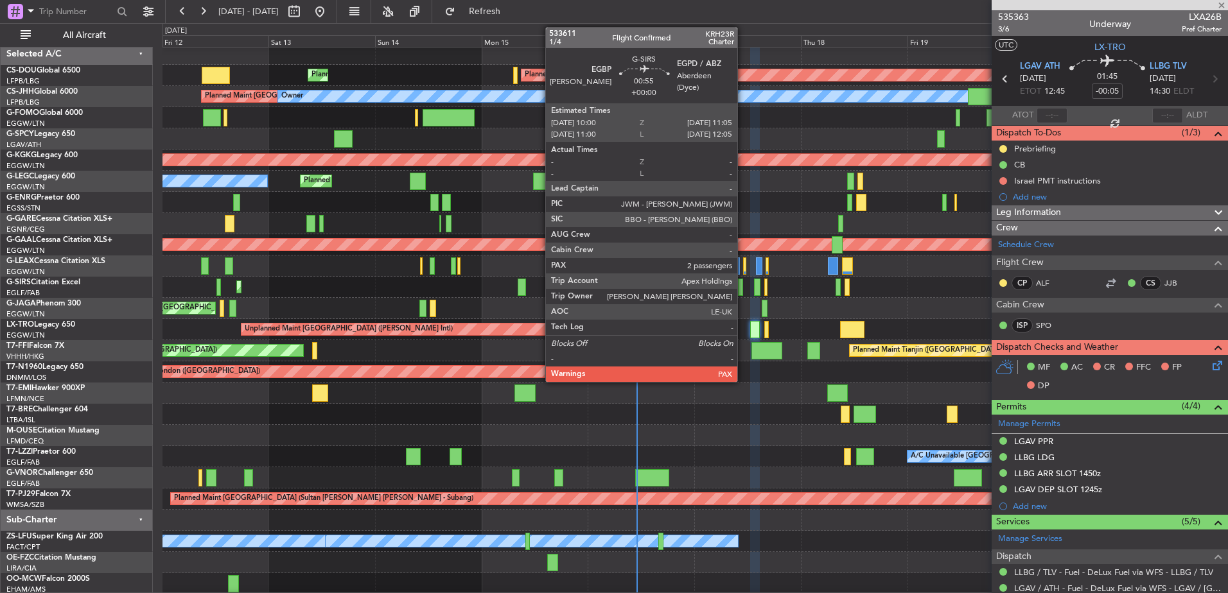
type input "0"
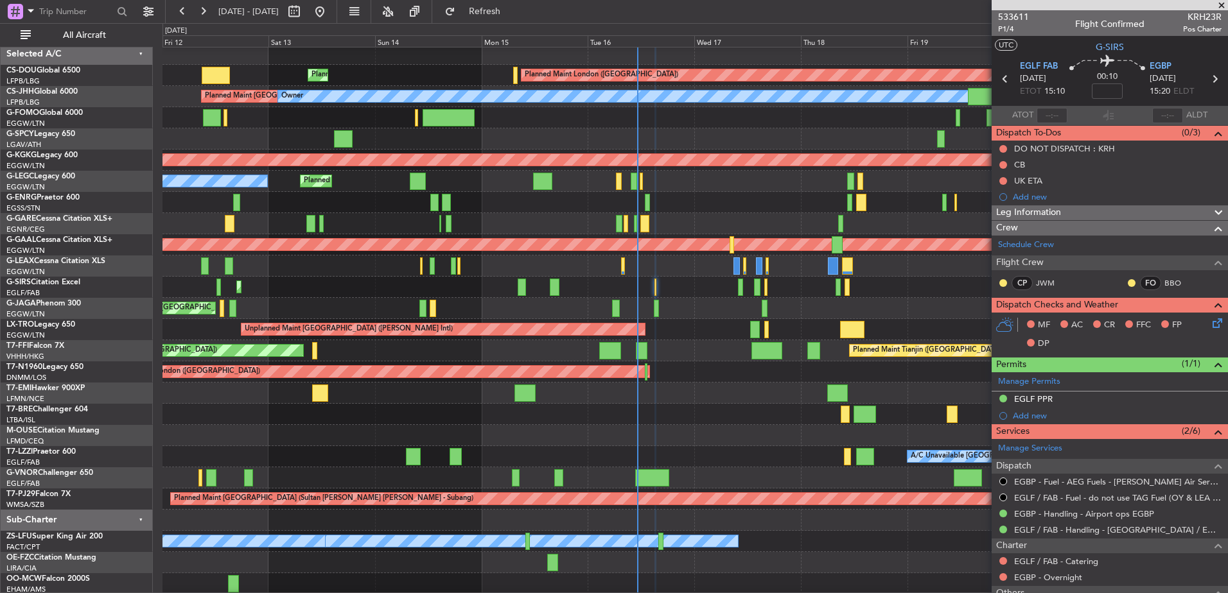
scroll to position [4, 0]
click at [332, 267] on div "Planned Maint [GEOGRAPHIC_DATA] ([GEOGRAPHIC_DATA])" at bounding box center [694, 266] width 1065 height 21
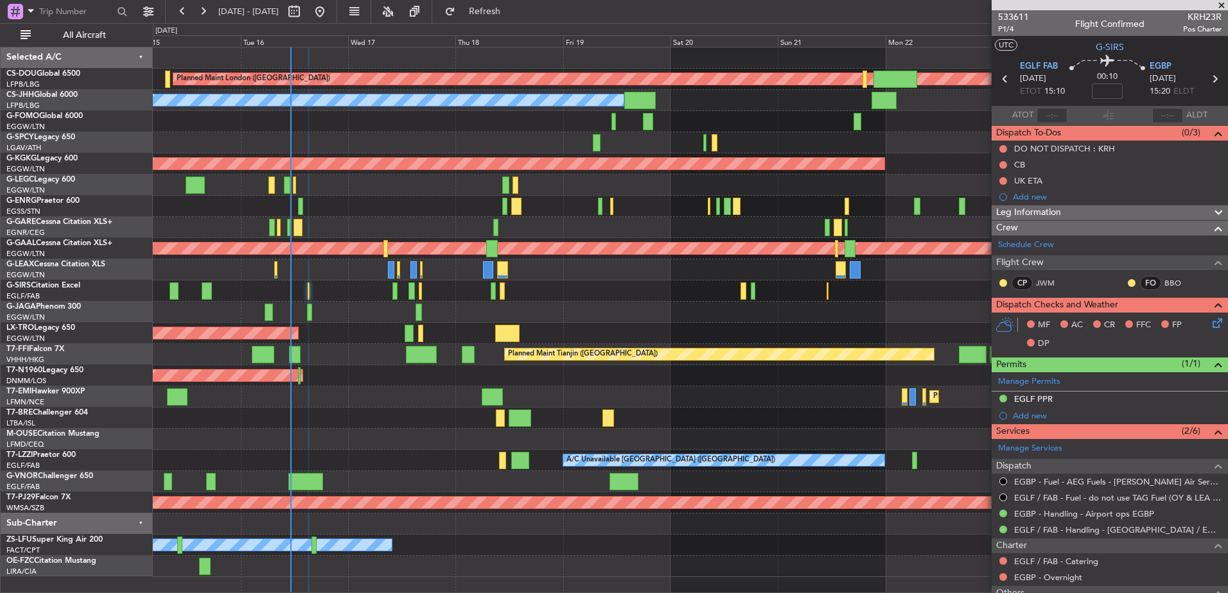
scroll to position [0, 0]
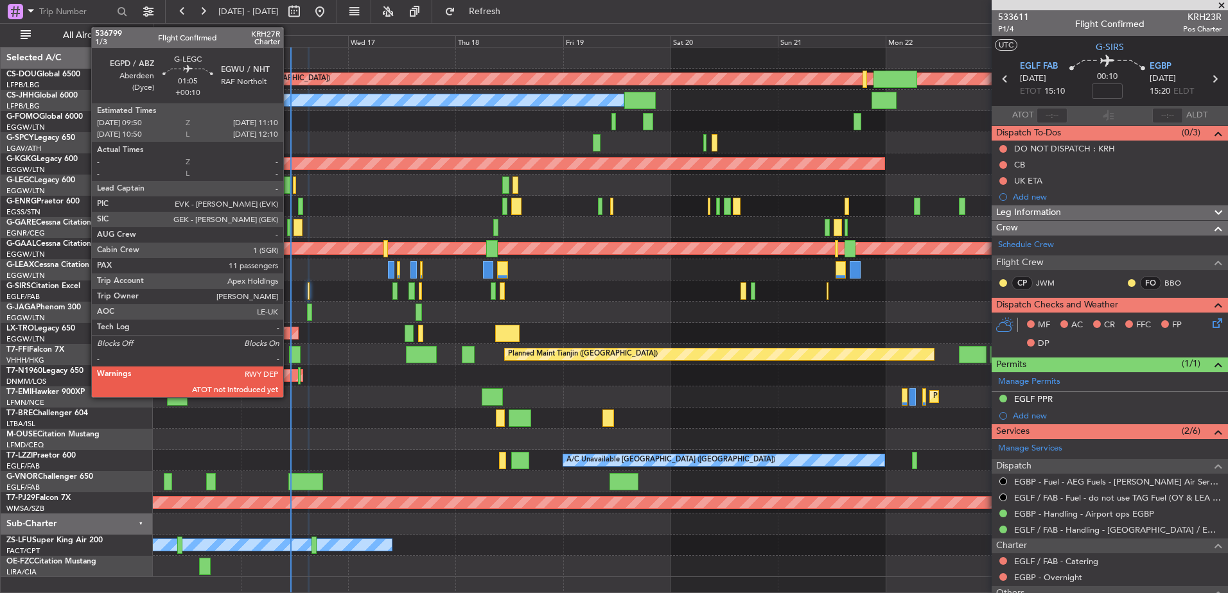
click at [289, 190] on div at bounding box center [287, 185] width 6 height 17
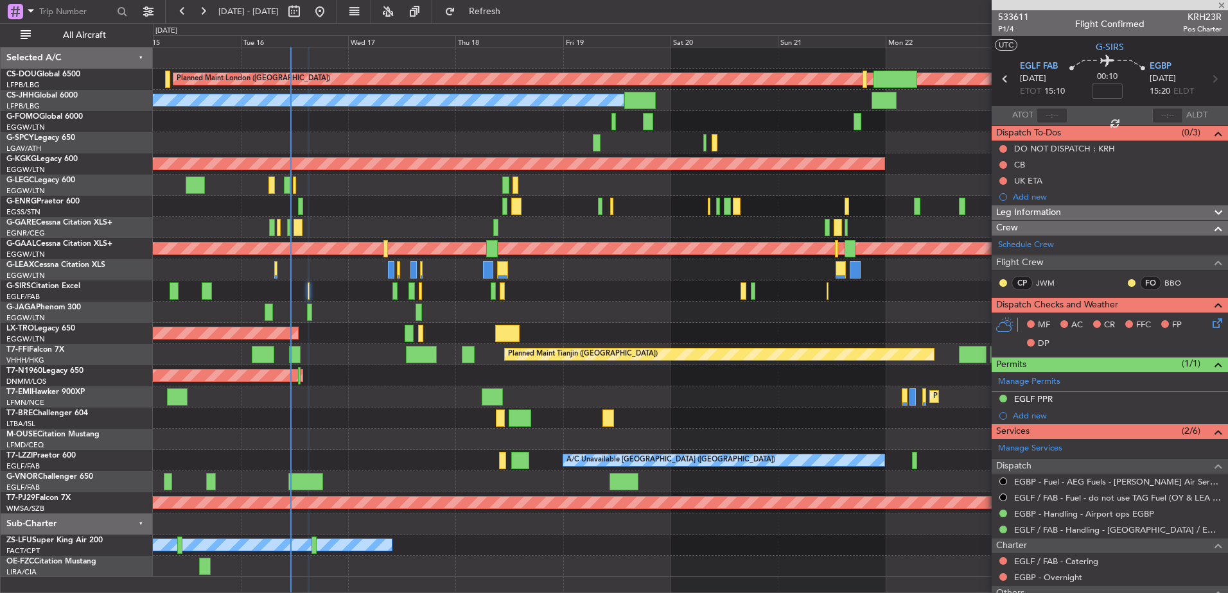
type input "+00:10"
type input "11"
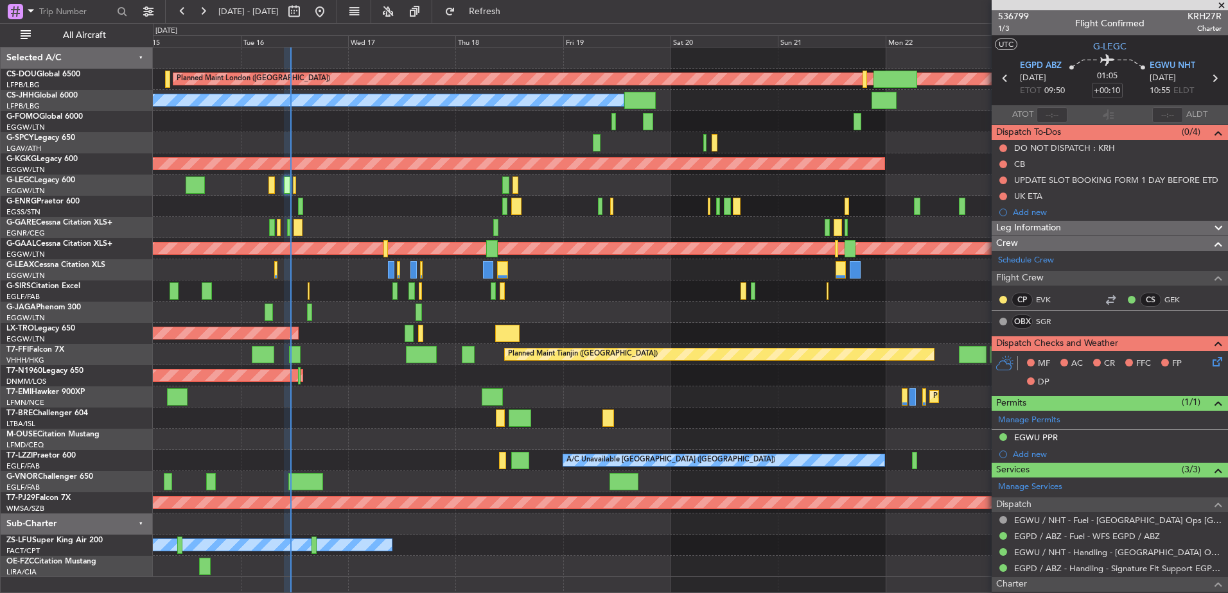
scroll to position [450, 0]
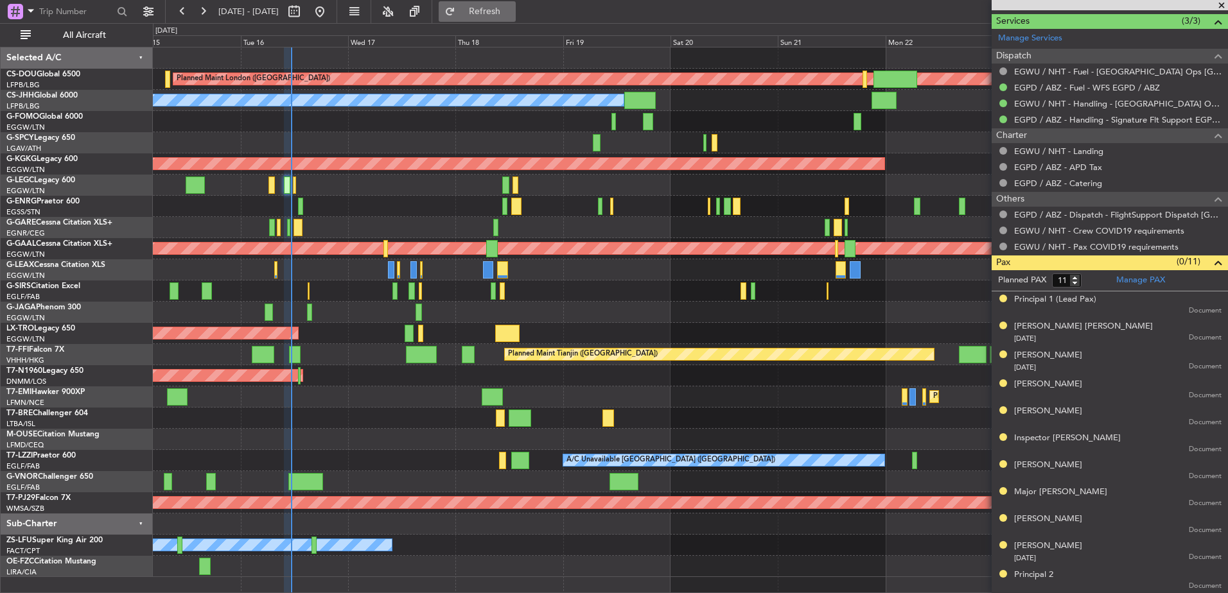
click at [497, 10] on button "Refresh" at bounding box center [477, 11] width 77 height 21
click at [306, 292] on div "Planned Maint [GEOGRAPHIC_DATA] ([GEOGRAPHIC_DATA])" at bounding box center [690, 291] width 1074 height 21
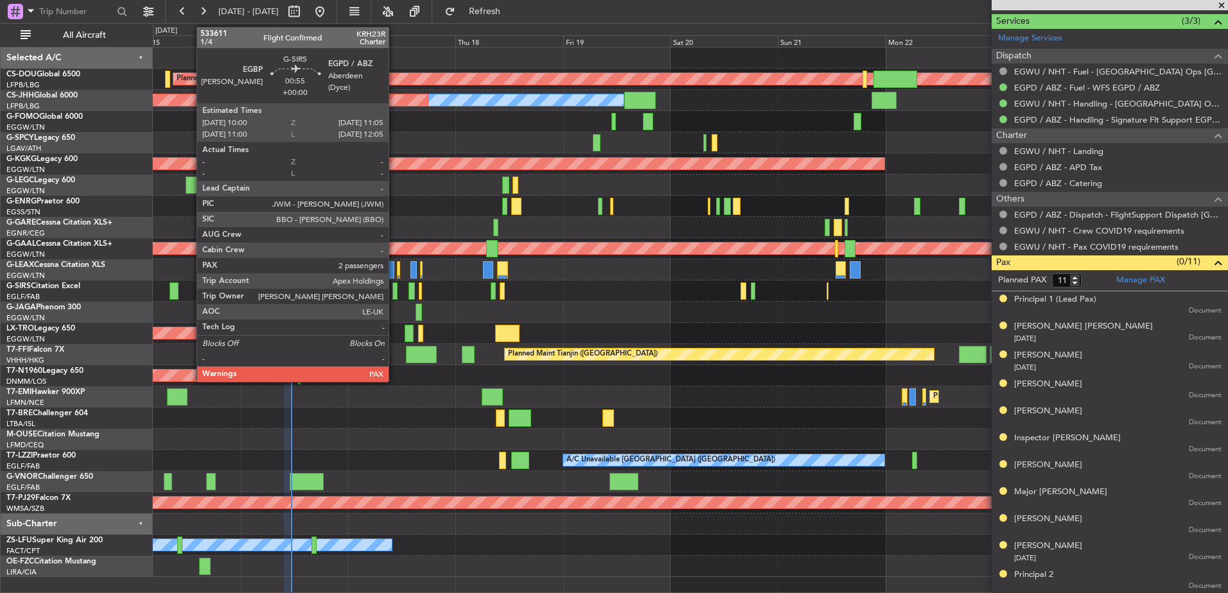
click at [395, 290] on div at bounding box center [394, 291] width 5 height 17
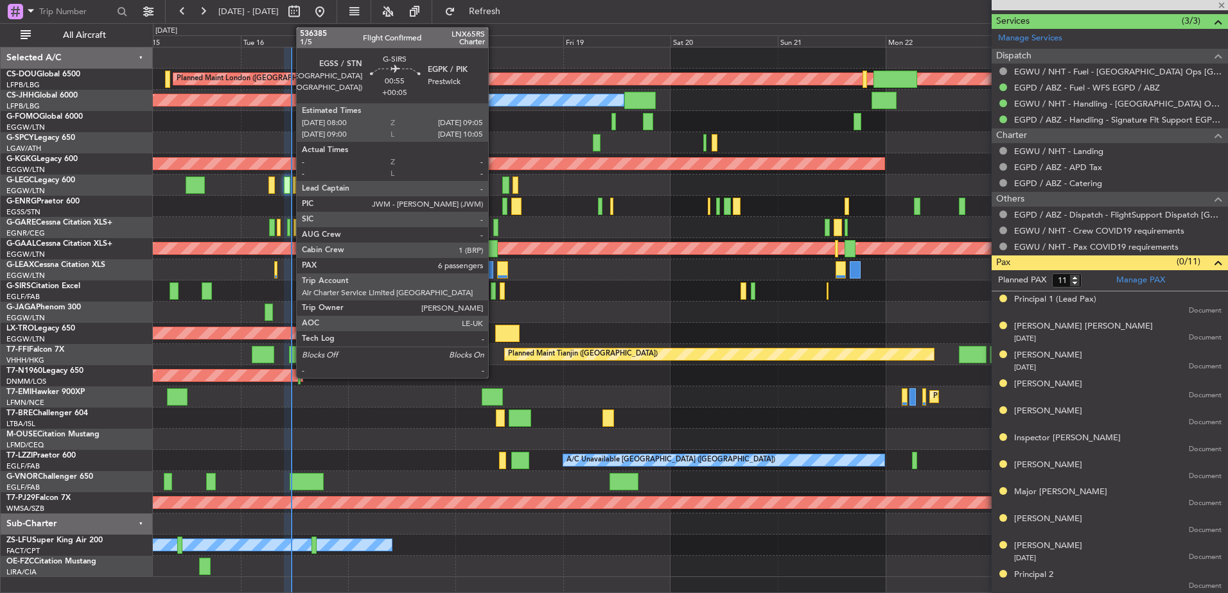
type input "2"
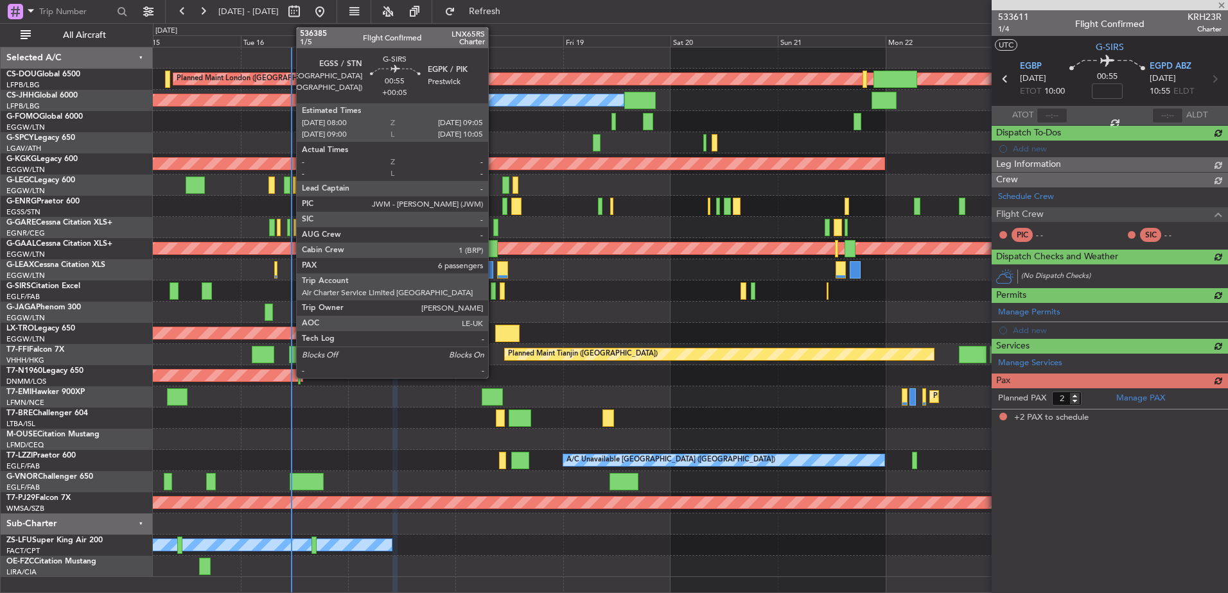
scroll to position [0, 0]
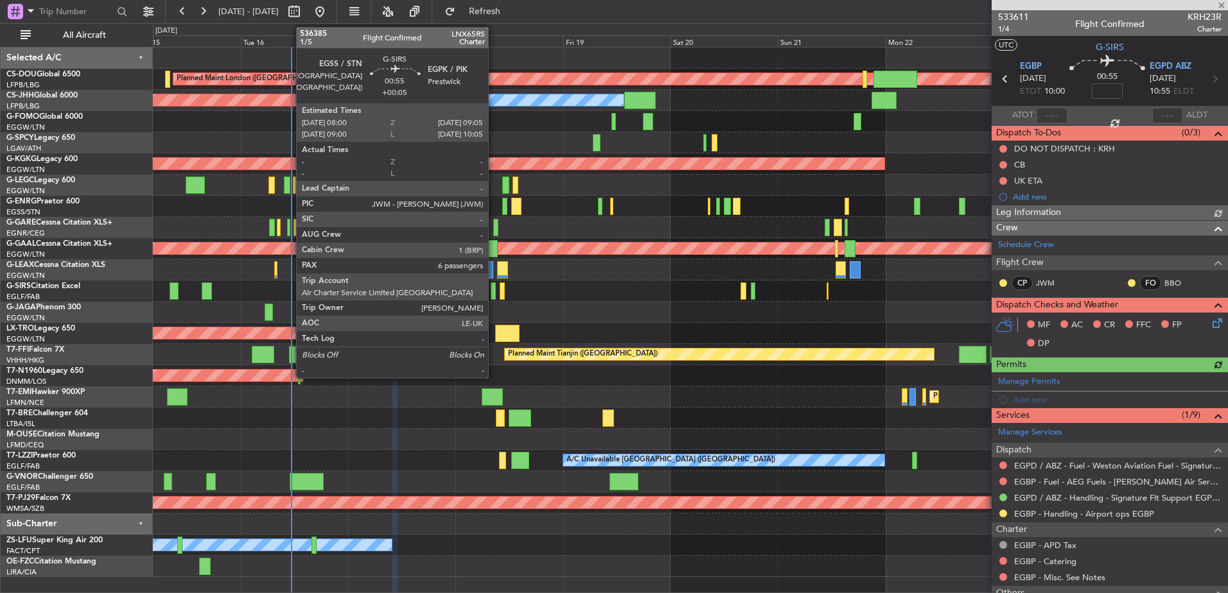
click at [494, 292] on div at bounding box center [493, 291] width 5 height 17
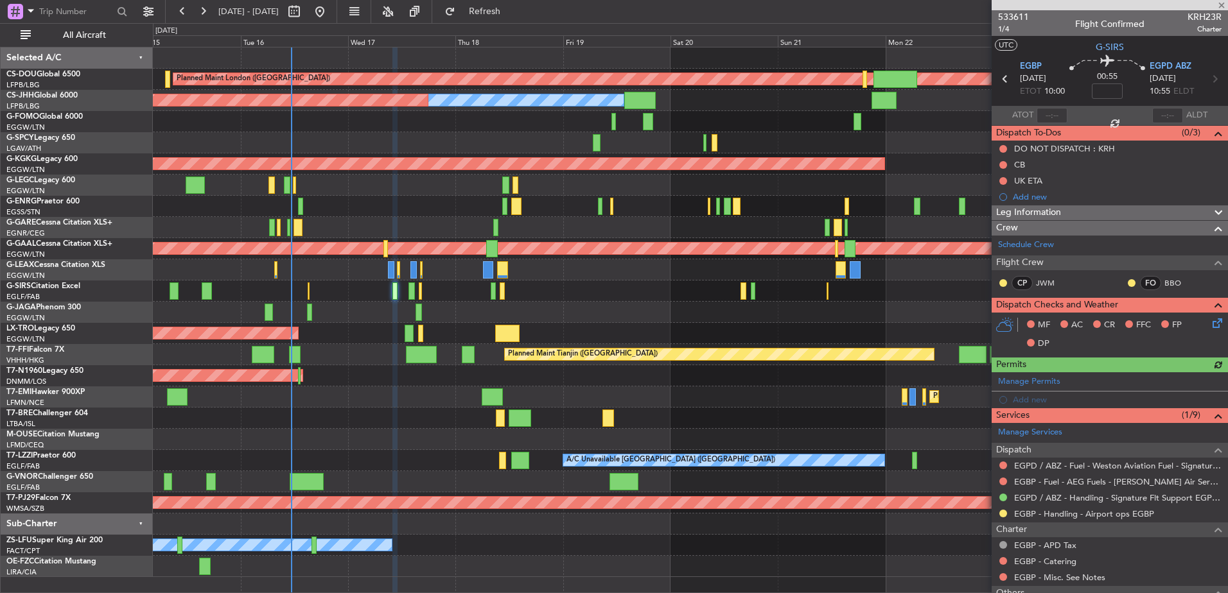
type input "+00:05"
type input "6"
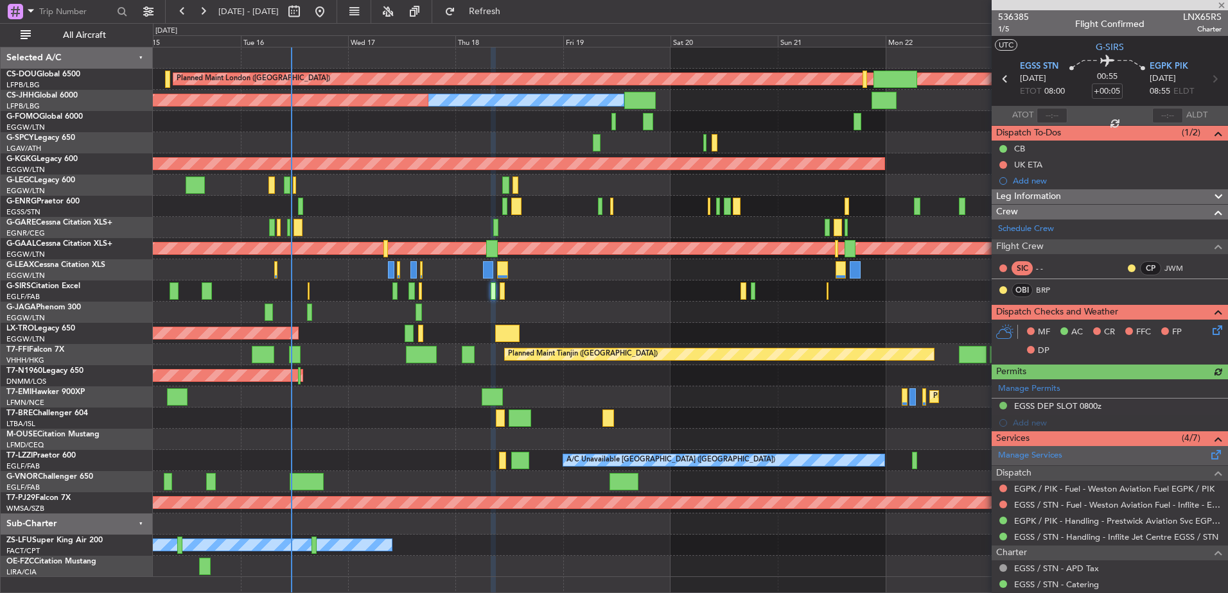
scroll to position [235, 0]
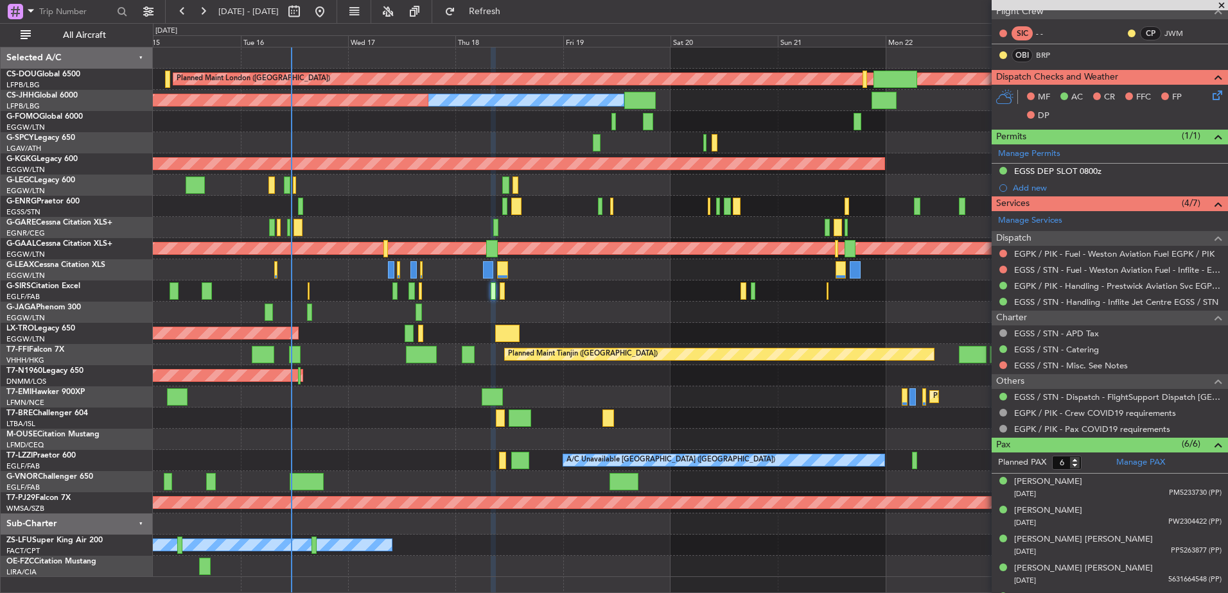
click at [307, 290] on div "Planned Maint [GEOGRAPHIC_DATA] ([GEOGRAPHIC_DATA])" at bounding box center [690, 291] width 1074 height 21
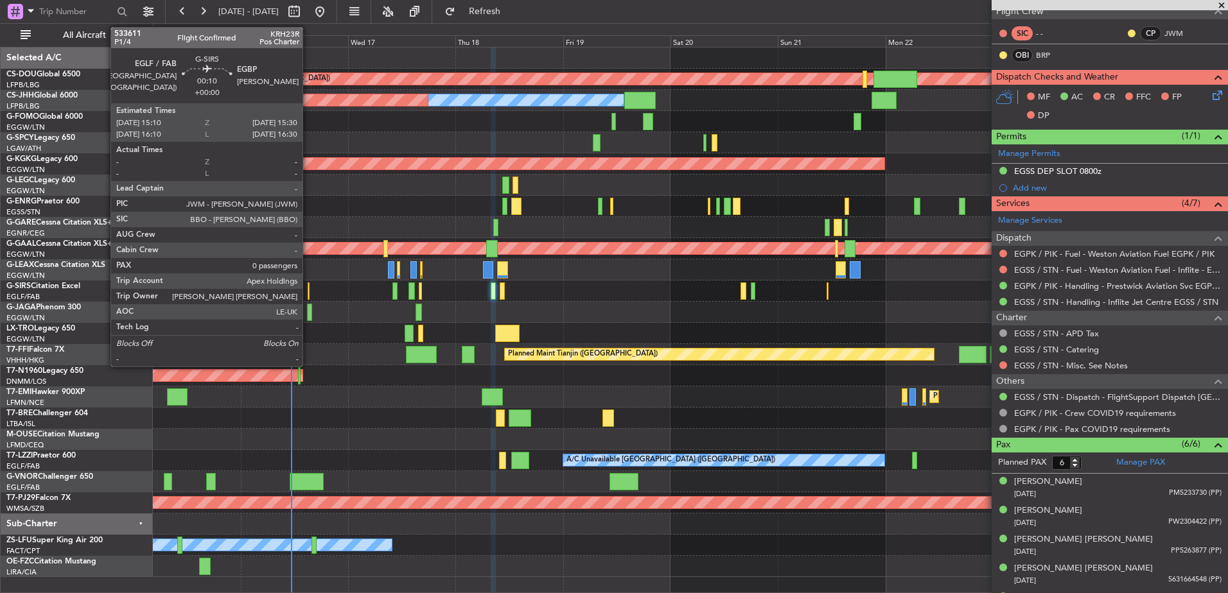
click at [308, 290] on div at bounding box center [309, 291] width 2 height 17
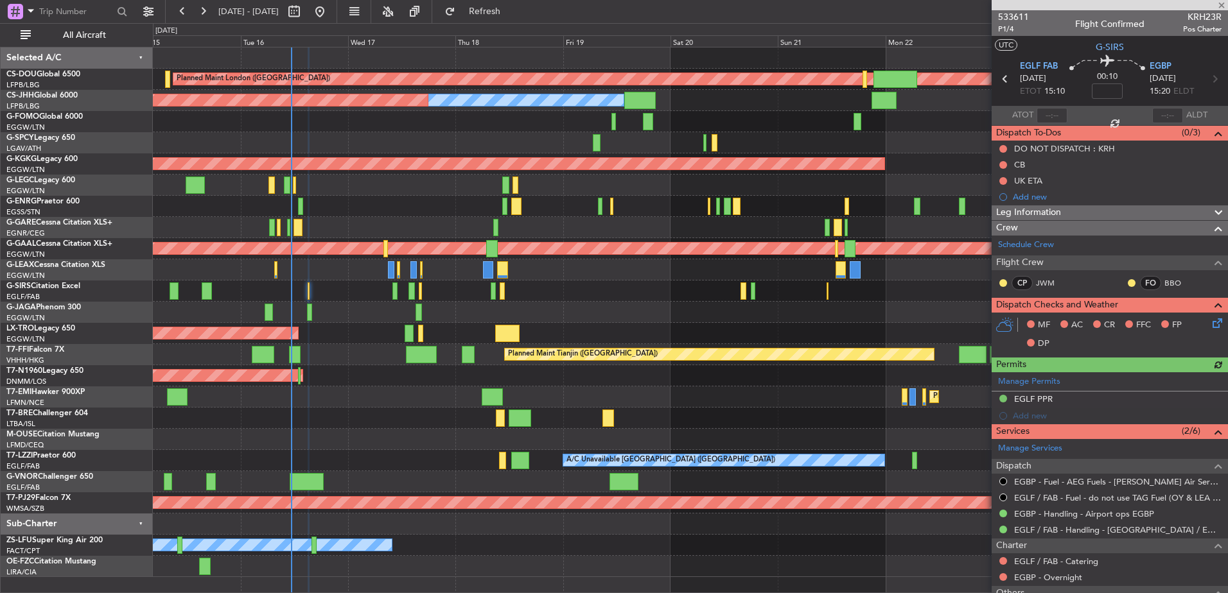
scroll to position [92, 0]
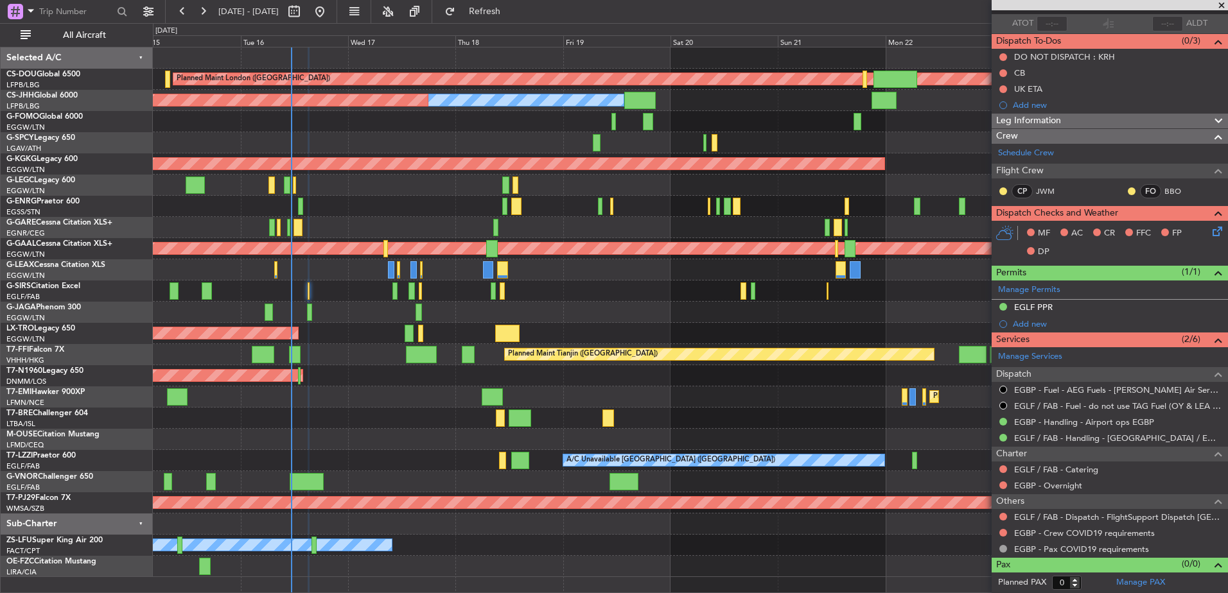
click at [398, 290] on div "Planned Maint [GEOGRAPHIC_DATA] ([GEOGRAPHIC_DATA])" at bounding box center [690, 291] width 1074 height 21
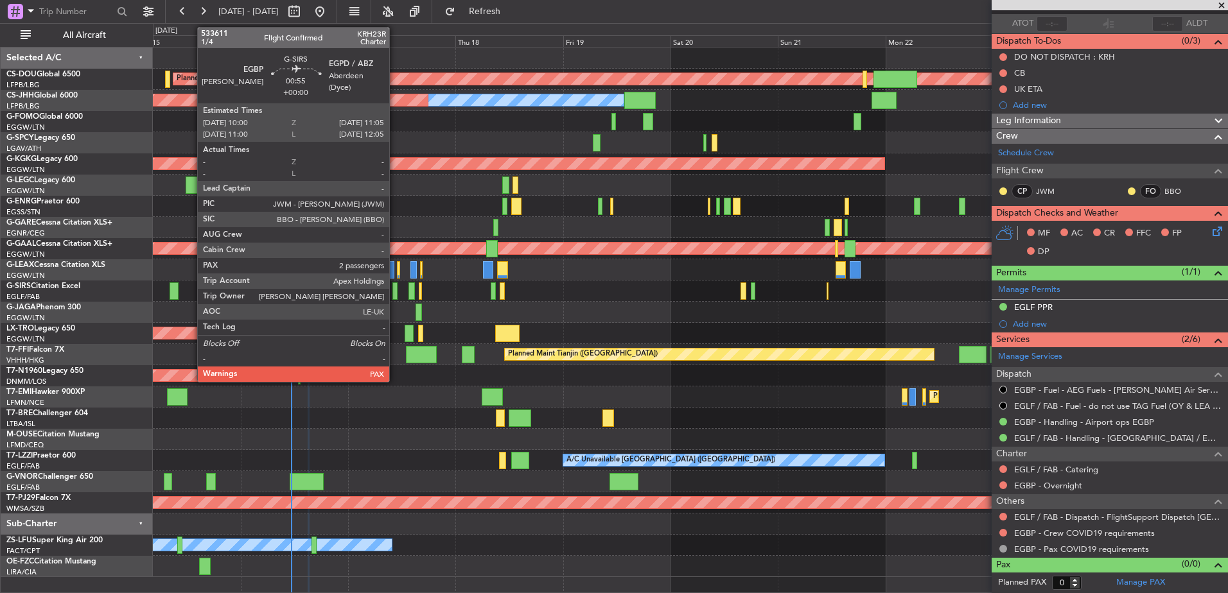
click at [395, 290] on div at bounding box center [394, 291] width 5 height 17
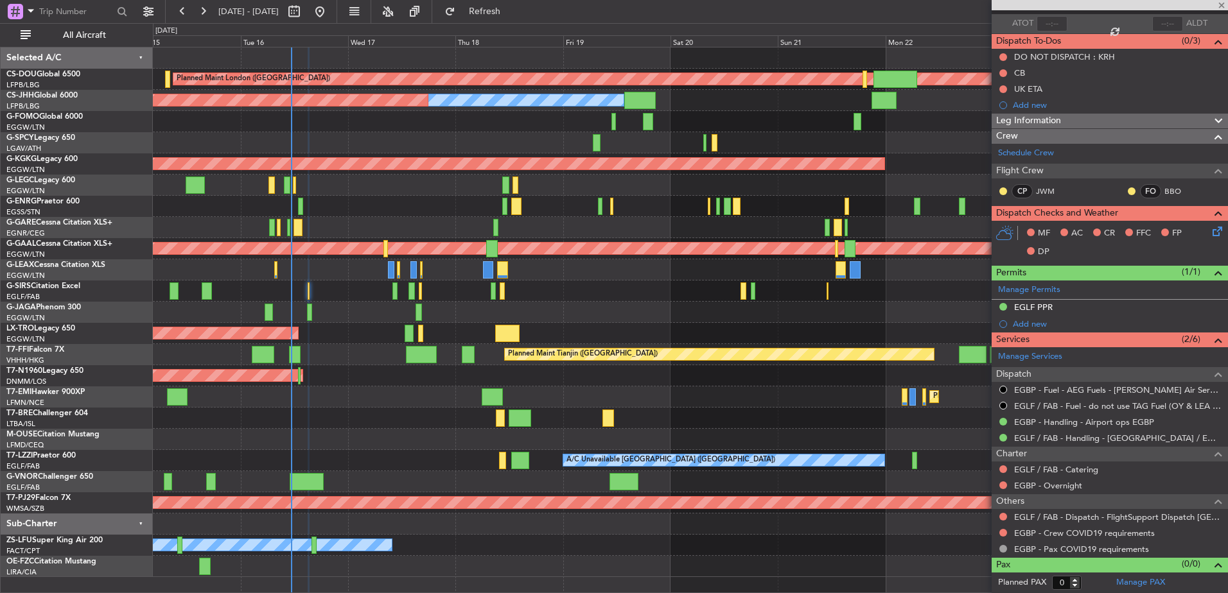
type input "2"
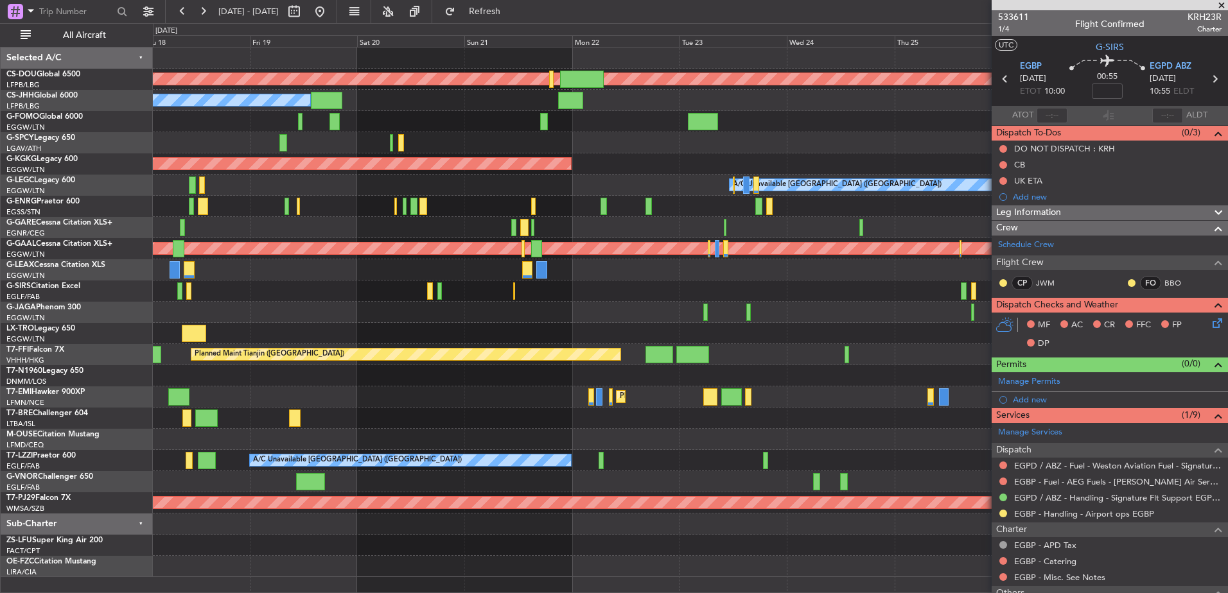
click at [274, 294] on div "Planned Maint London (Biggin Hill) Owner Planned Maint Paris (Le Bourget) AOG M…" at bounding box center [690, 313] width 1074 height 530
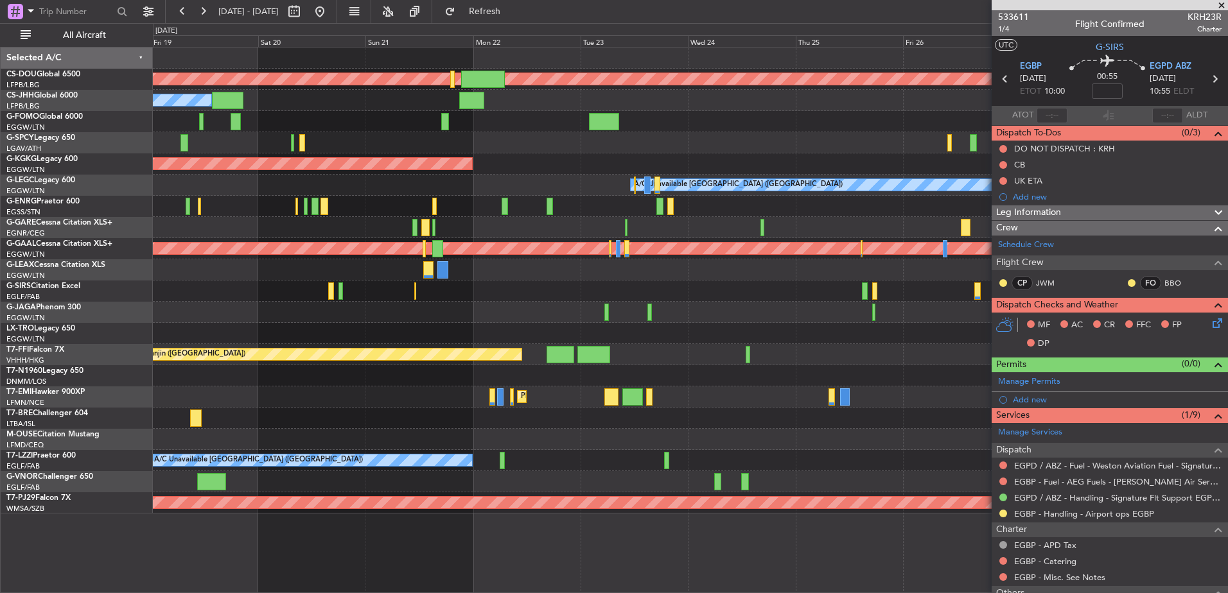
click at [685, 221] on div at bounding box center [690, 227] width 1074 height 21
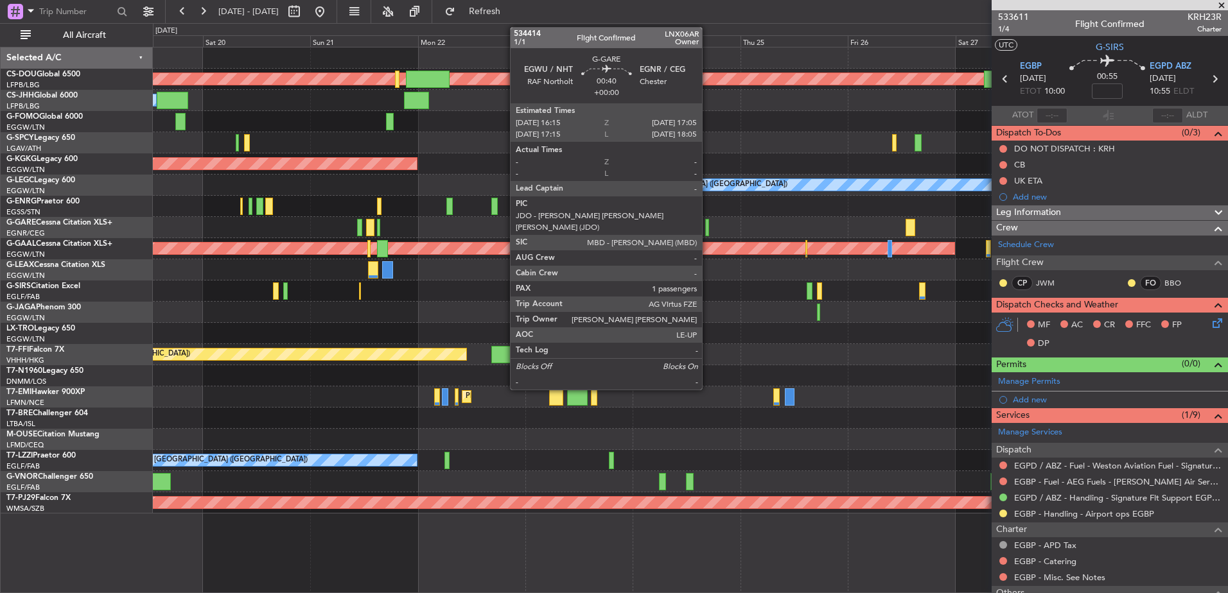
click at [708, 223] on div at bounding box center [707, 227] width 4 height 17
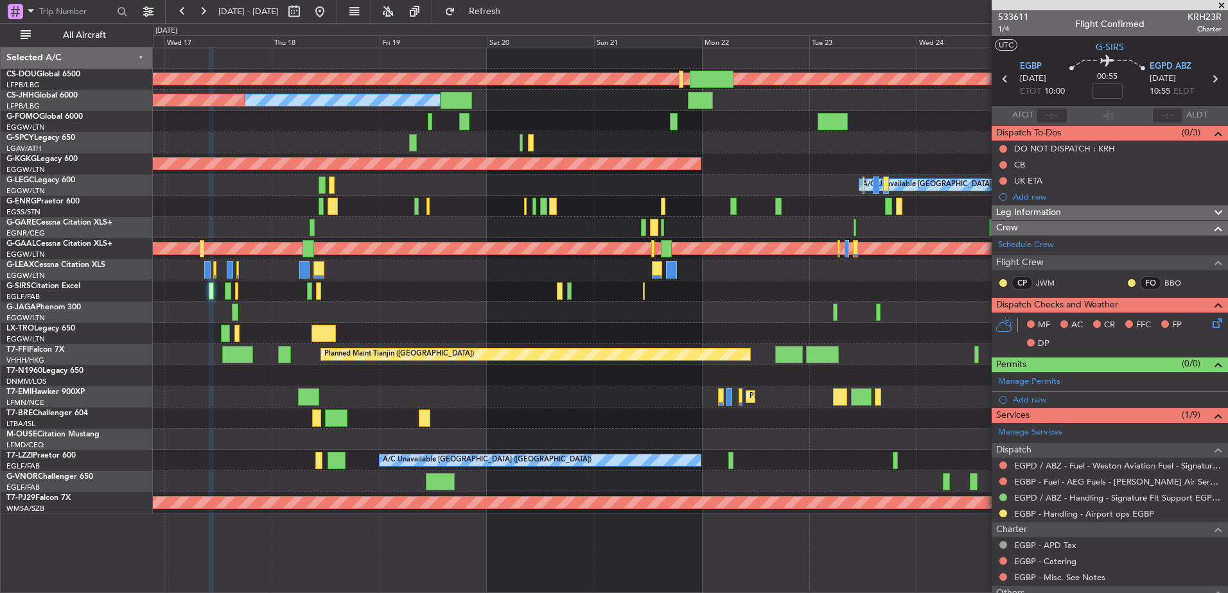
click at [676, 208] on div "Planned Maint London (Biggin Hill) Owner Planned Maint Paris (Le Bourget) AOG M…" at bounding box center [690, 281] width 1074 height 466
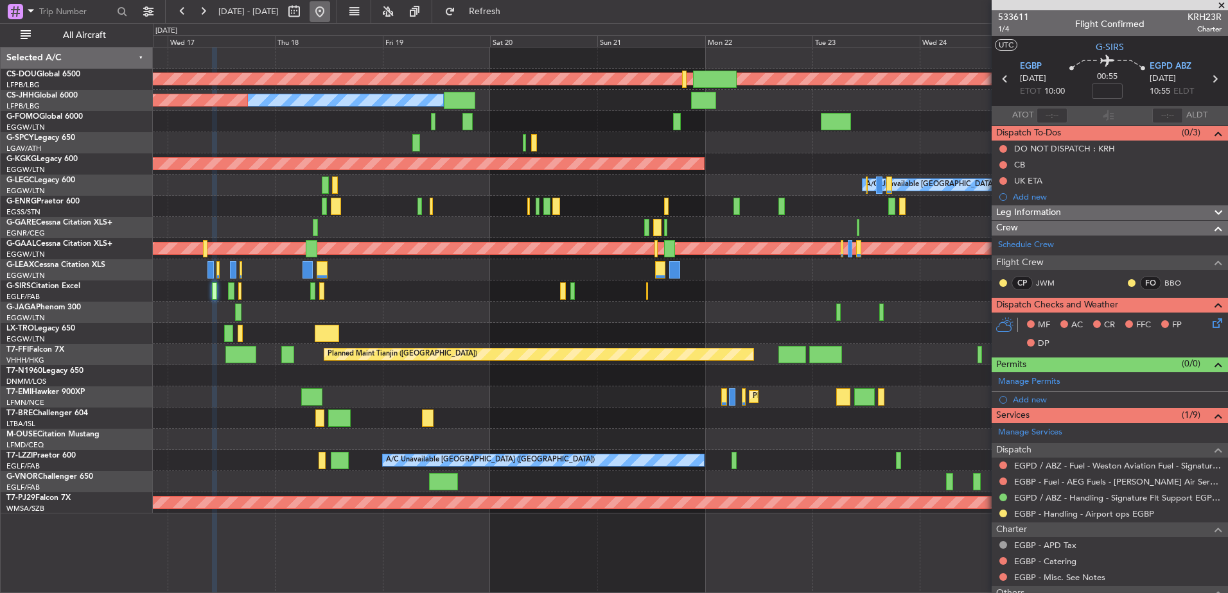
click at [330, 14] on button at bounding box center [320, 11] width 21 height 21
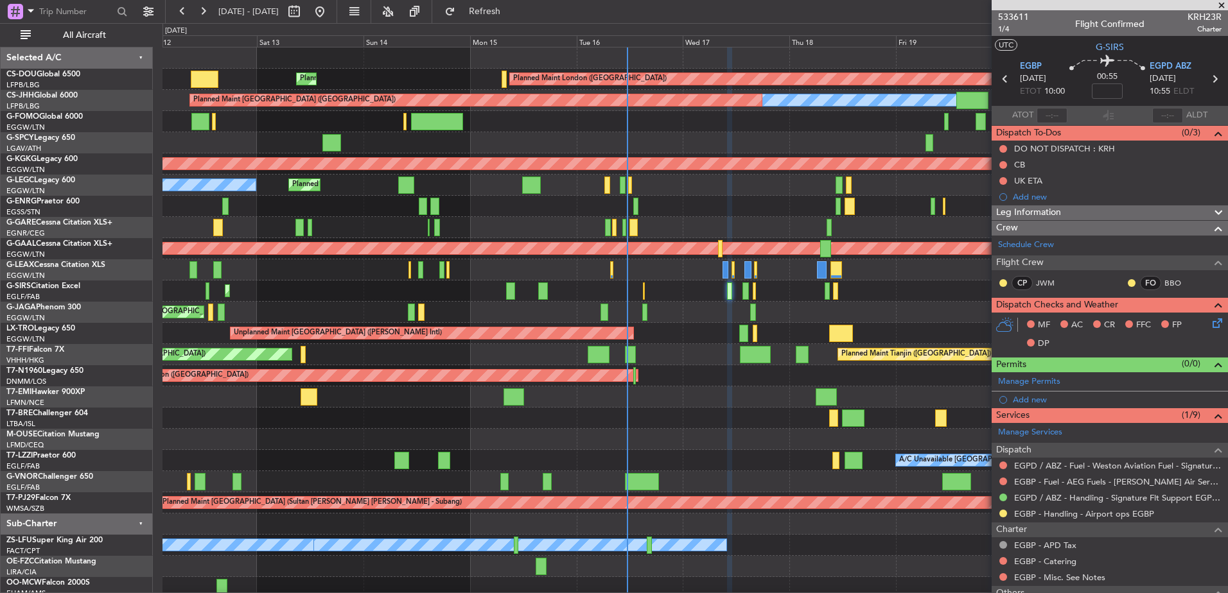
click at [700, 219] on div "Planned Maint London ([GEOGRAPHIC_DATA]) Planned Maint [GEOGRAPHIC_DATA] ([GEOG…" at bounding box center [694, 323] width 1065 height 551
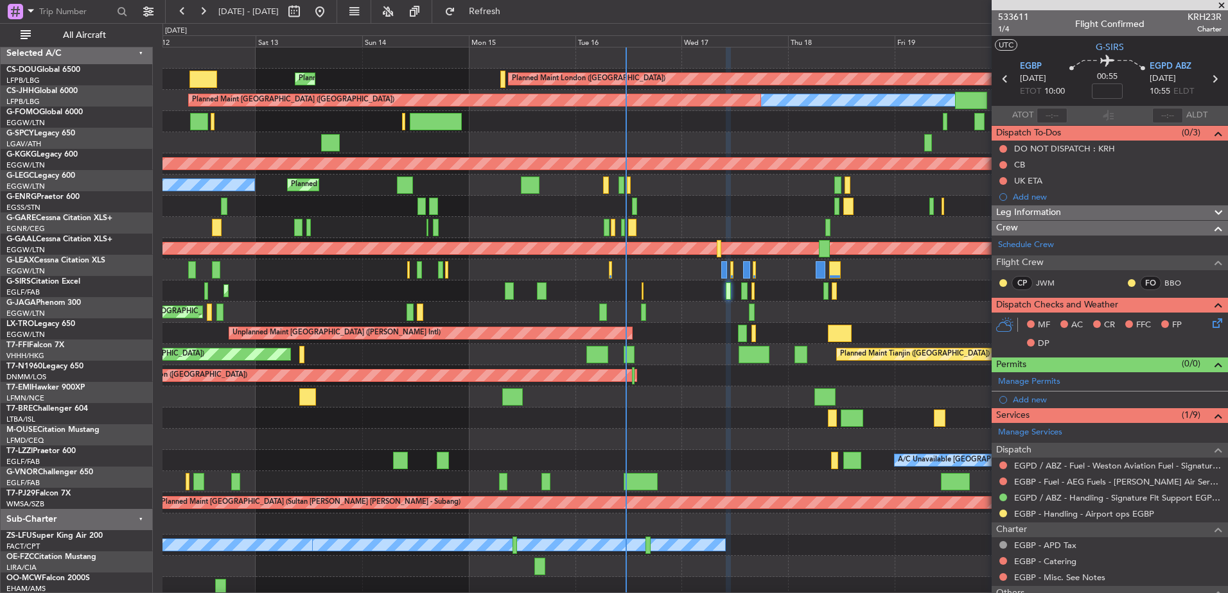
click at [660, 223] on div at bounding box center [694, 227] width 1065 height 21
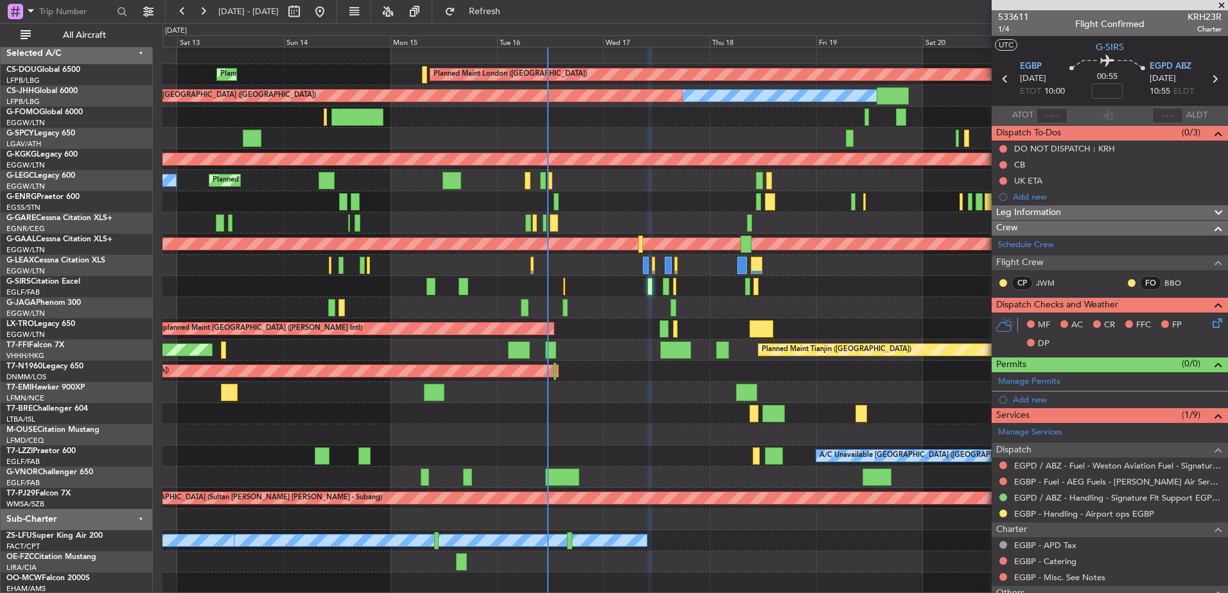
scroll to position [0, 0]
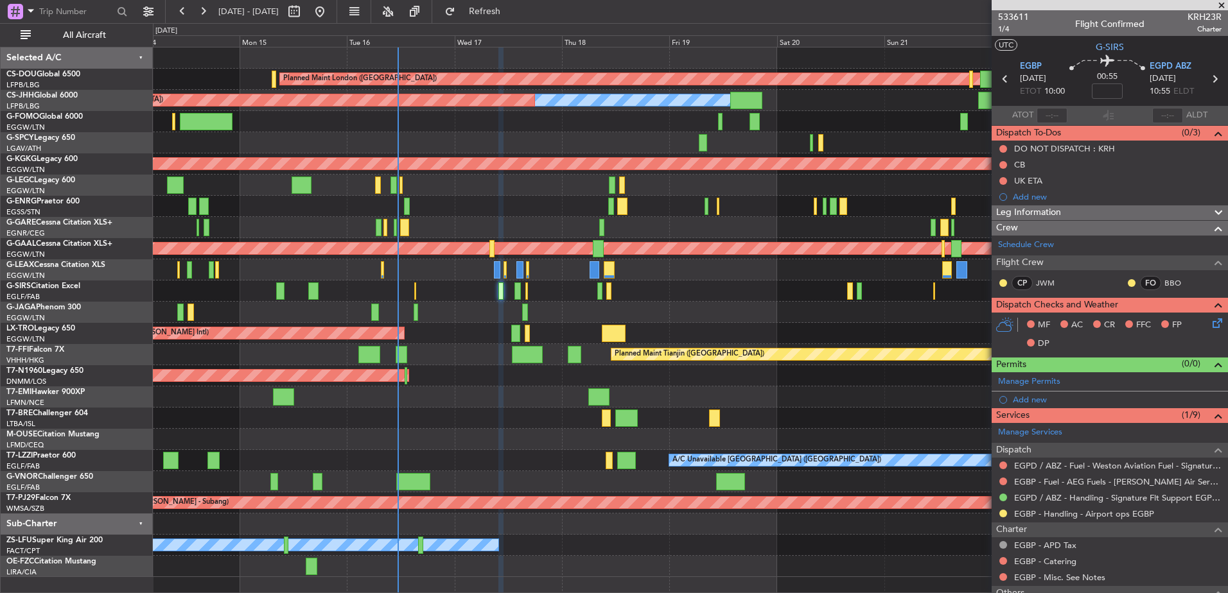
click at [660, 236] on div at bounding box center [690, 227] width 1074 height 21
click at [372, 236] on div at bounding box center [690, 227] width 1074 height 21
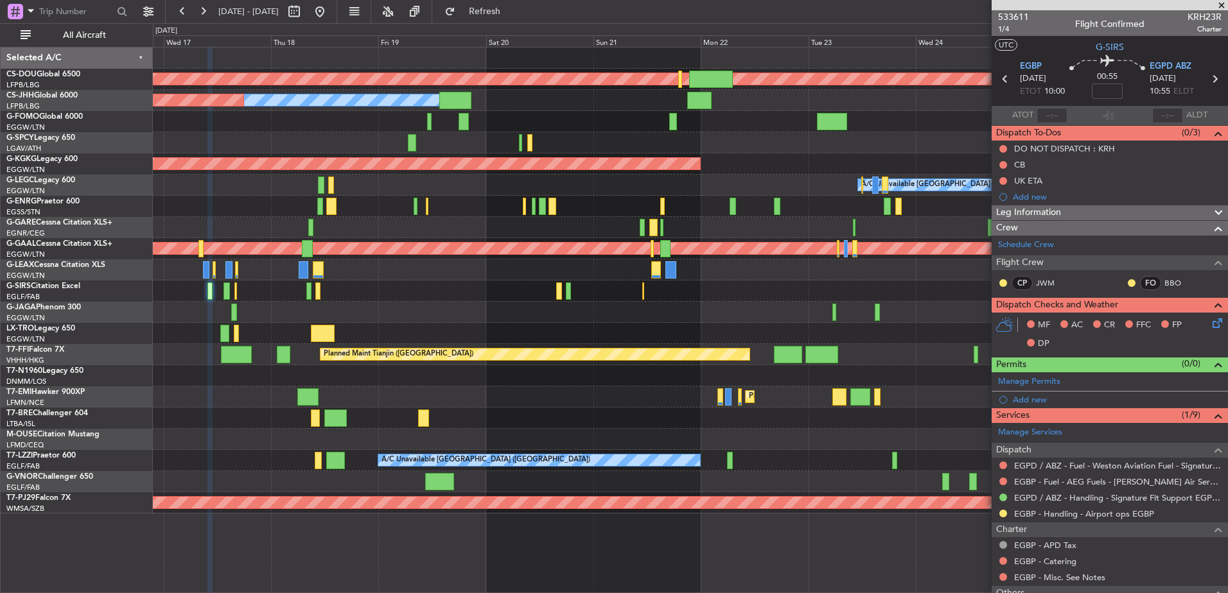
click at [495, 222] on div at bounding box center [690, 227] width 1074 height 21
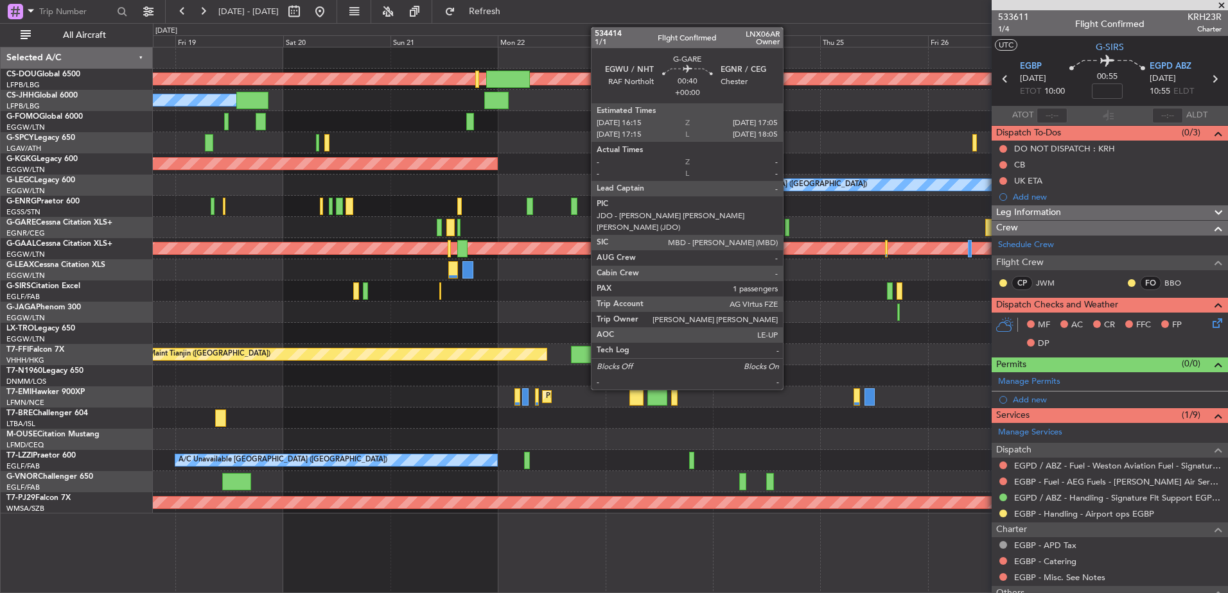
click at [787, 222] on div at bounding box center [787, 227] width 4 height 17
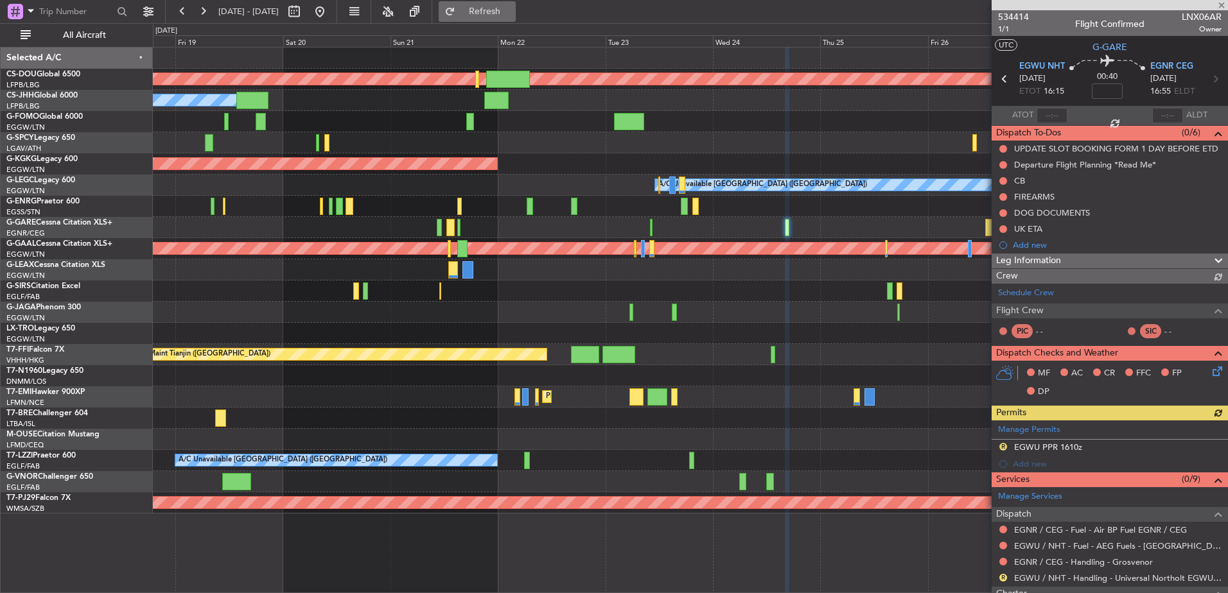
click at [492, 3] on button "Refresh" at bounding box center [477, 11] width 77 height 21
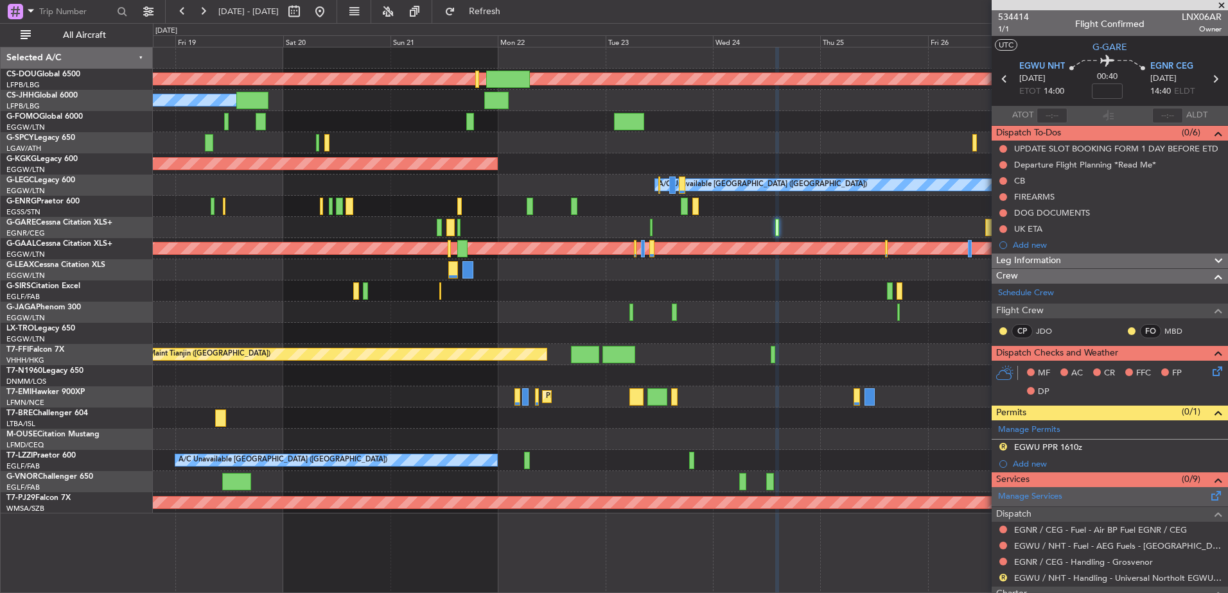
scroll to position [169, 0]
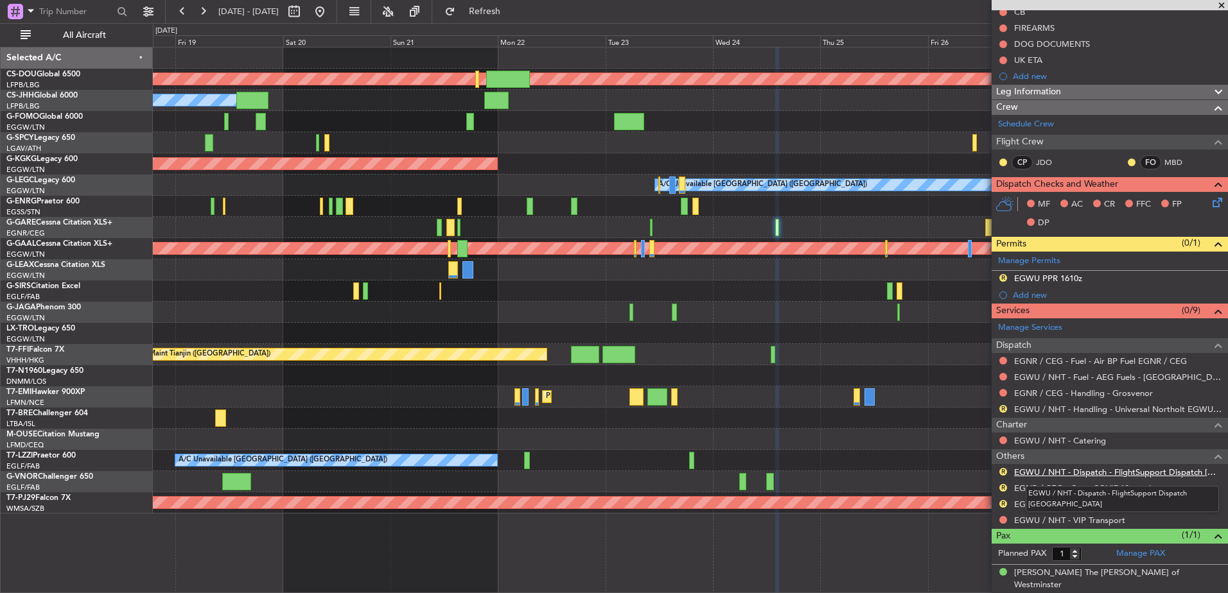
click at [1071, 469] on link "EGWU / NHT - Dispatch - FlightSupport Dispatch UK" at bounding box center [1117, 472] width 207 height 11
click at [512, 10] on span "Refresh" at bounding box center [485, 11] width 54 height 9
click at [780, 411] on div at bounding box center [690, 418] width 1074 height 21
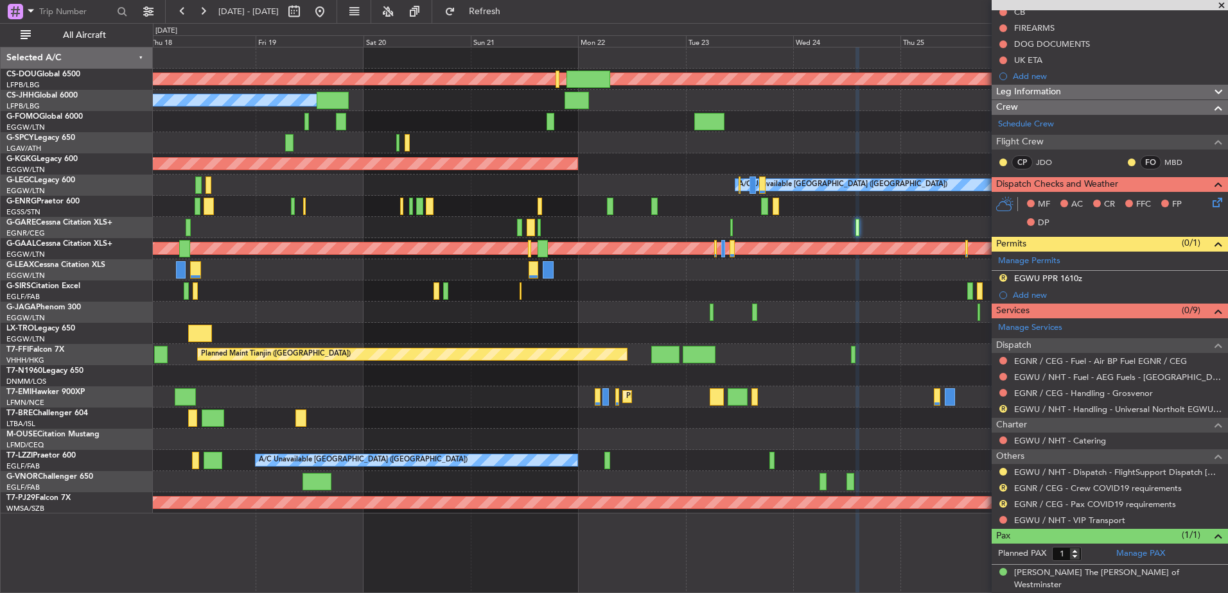
click at [922, 324] on div "Planned Maint London (Biggin Hill) Owner Planned Maint Paris (Le Bourget) AOG M…" at bounding box center [690, 281] width 1074 height 466
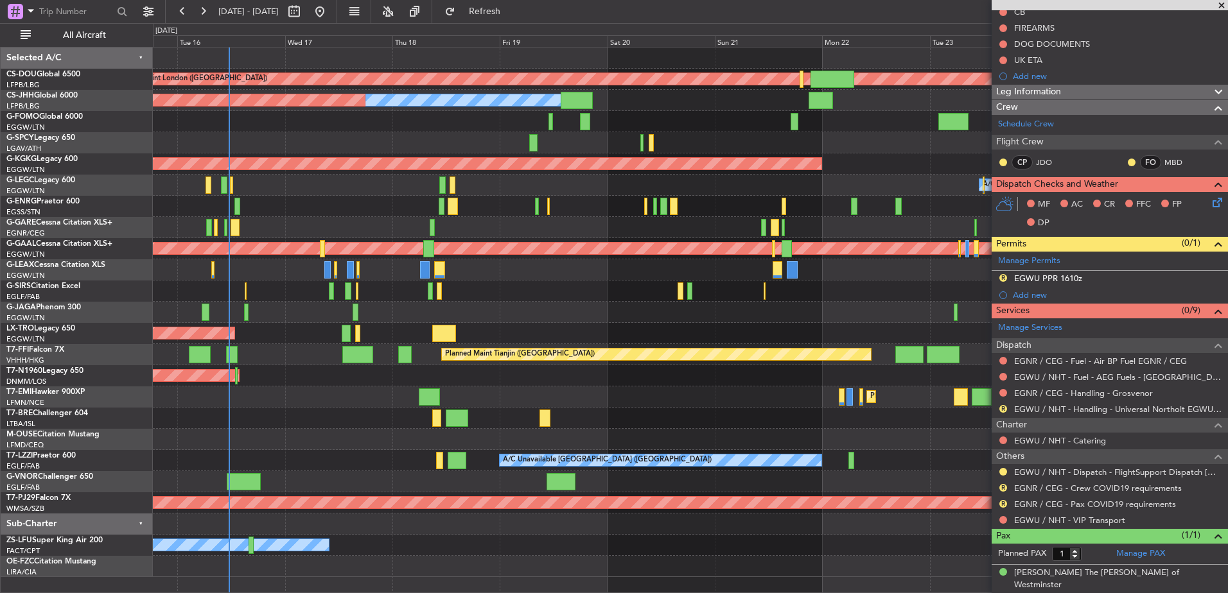
click at [387, 232] on div at bounding box center [690, 227] width 1074 height 21
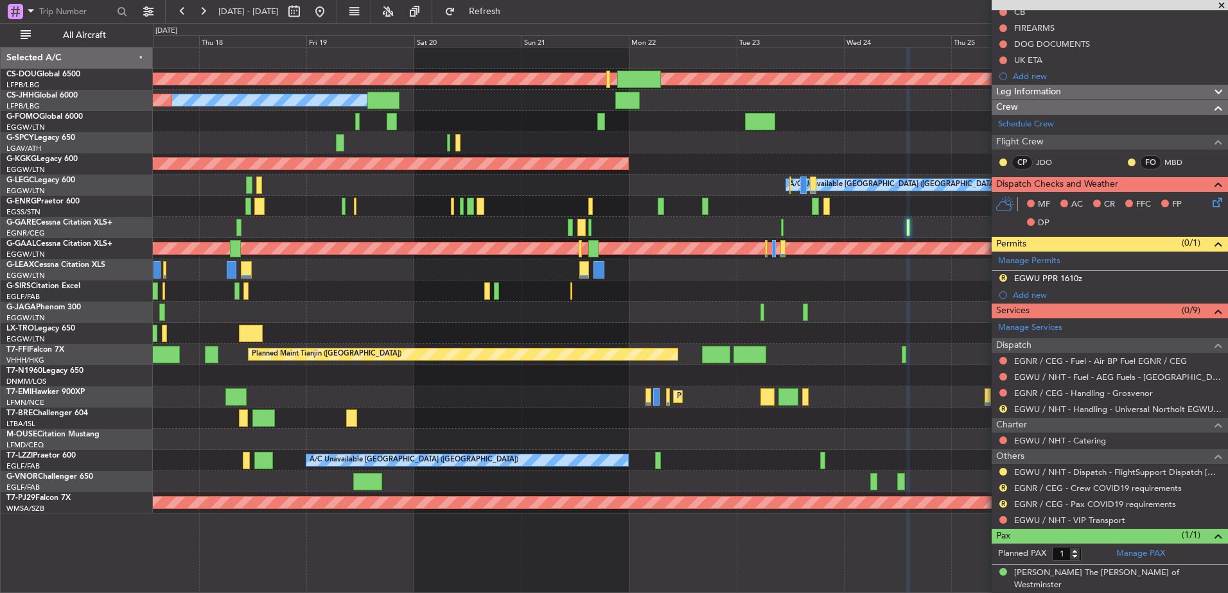
click at [279, 197] on div "Planned Maint London (Biggin Hill) Owner Planned Maint Paris (Le Bourget) AOG M…" at bounding box center [690, 281] width 1074 height 466
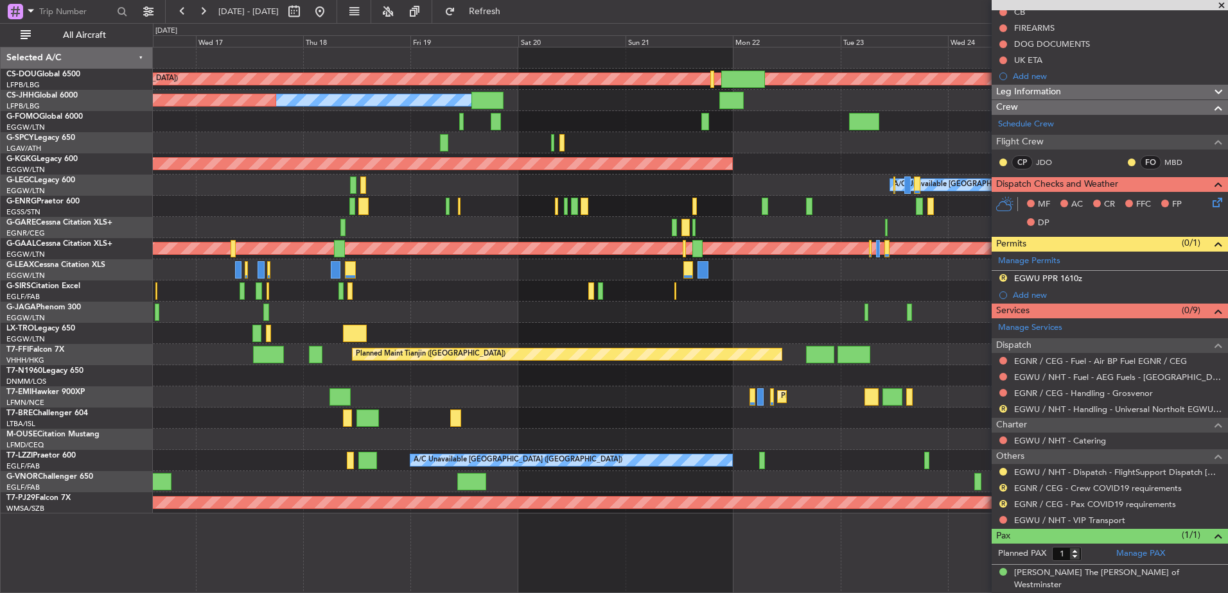
click at [698, 245] on div "Planned Maint London (Biggin Hill) Owner Planned Maint Paris (Le Bourget) AOG M…" at bounding box center [690, 281] width 1074 height 466
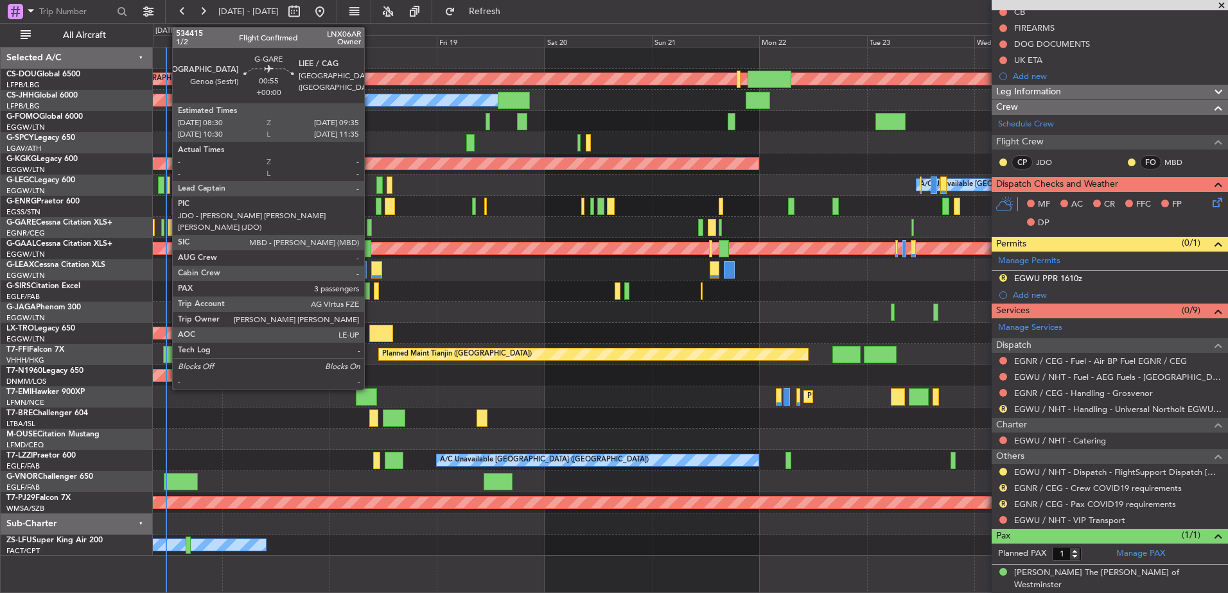
click at [370, 225] on div at bounding box center [369, 227] width 5 height 17
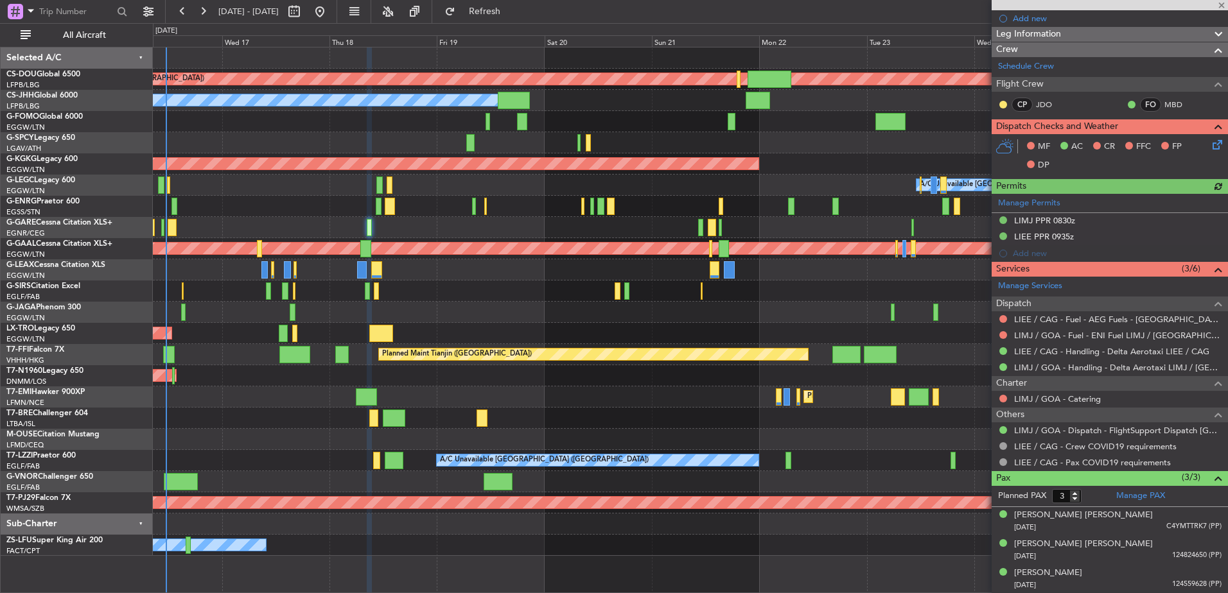
scroll to position [259, 0]
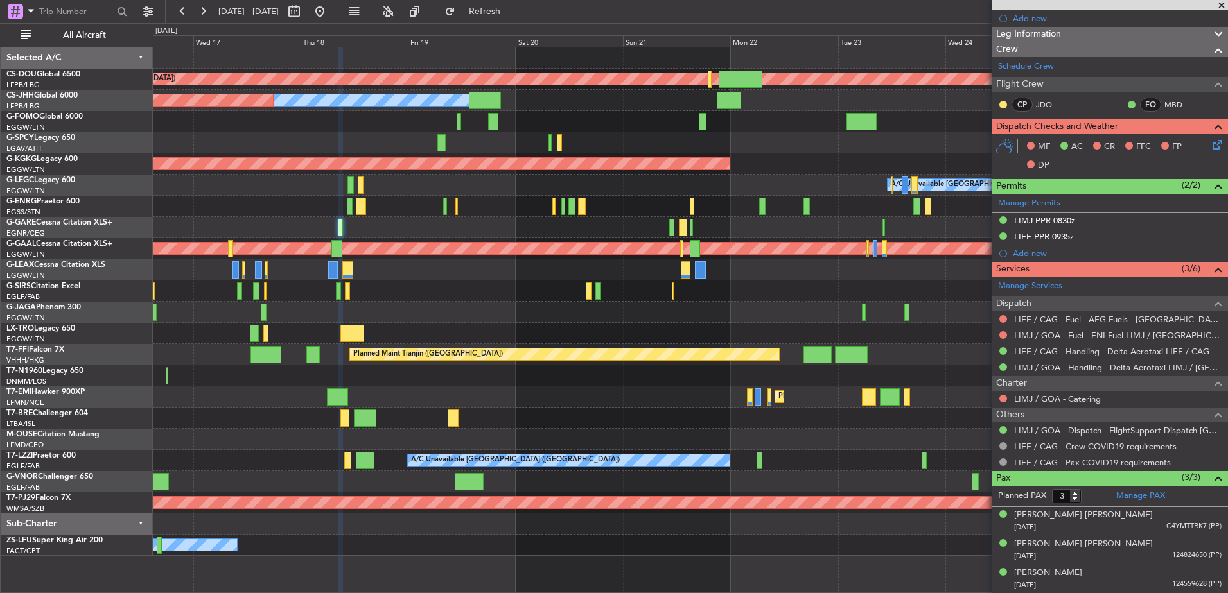
click at [615, 285] on div at bounding box center [690, 291] width 1074 height 21
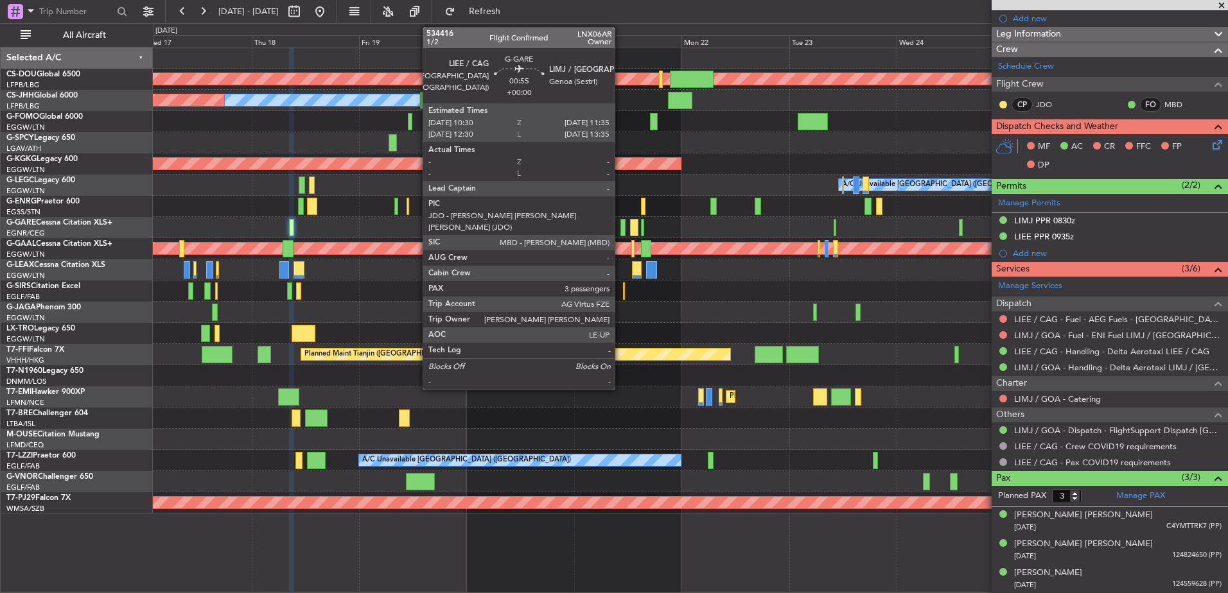
click at [620, 223] on div at bounding box center [622, 227] width 5 height 17
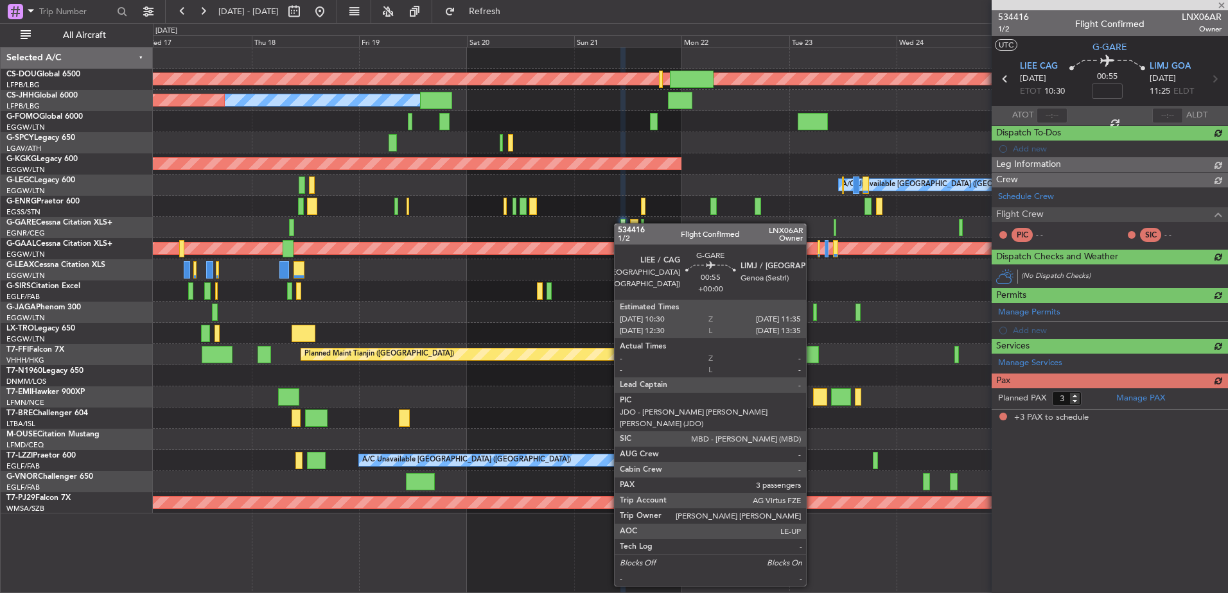
scroll to position [0, 0]
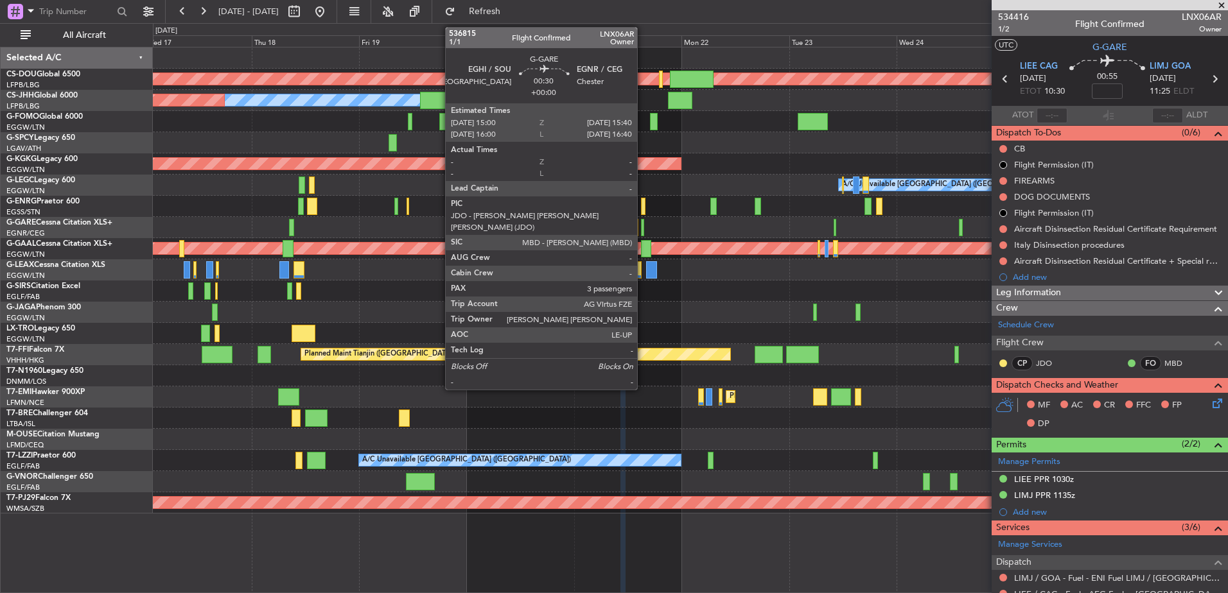
click at [643, 229] on div at bounding box center [642, 227] width 3 height 17
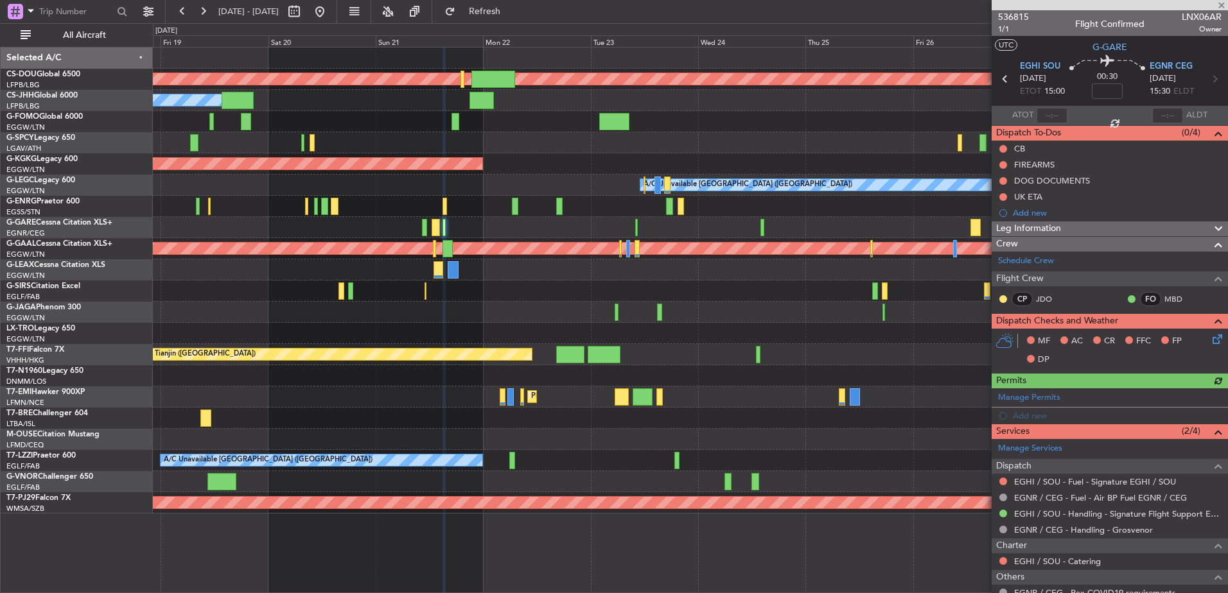
click at [606, 213] on div "Planned Maint London (Biggin Hill) Owner Planned Maint Paris (Le Bourget) AOG M…" at bounding box center [690, 281] width 1074 height 466
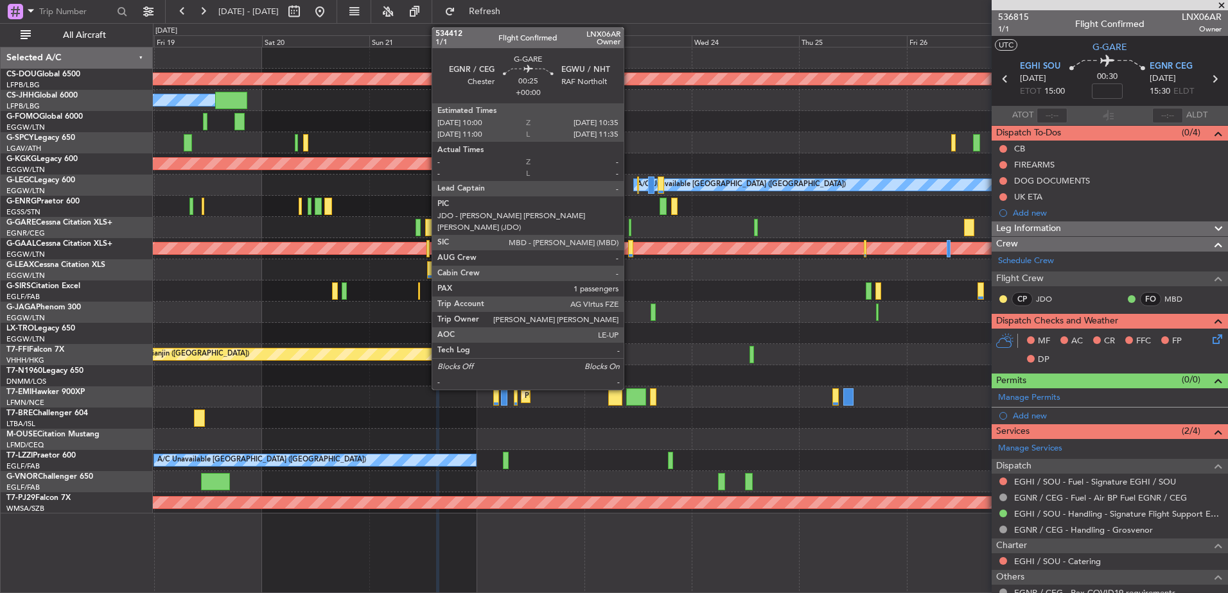
click at [629, 224] on div at bounding box center [630, 227] width 3 height 17
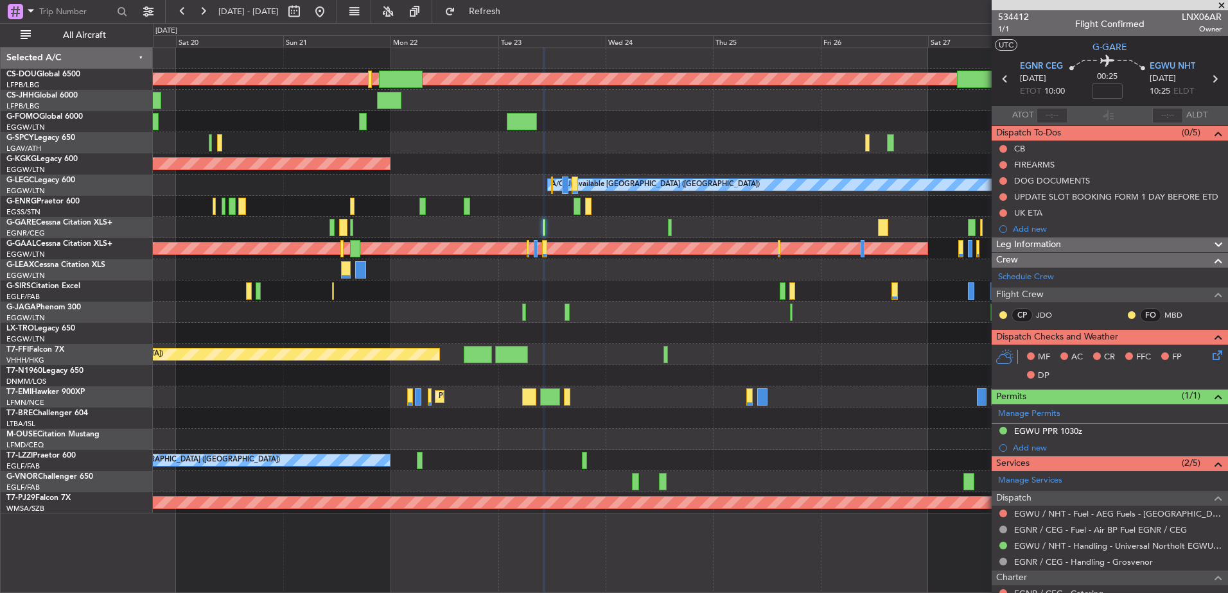
click at [695, 198] on div "Planned Maint London (Biggin Hill) Owner Planned Maint Paris (Le Bourget) AOG M…" at bounding box center [690, 281] width 1074 height 466
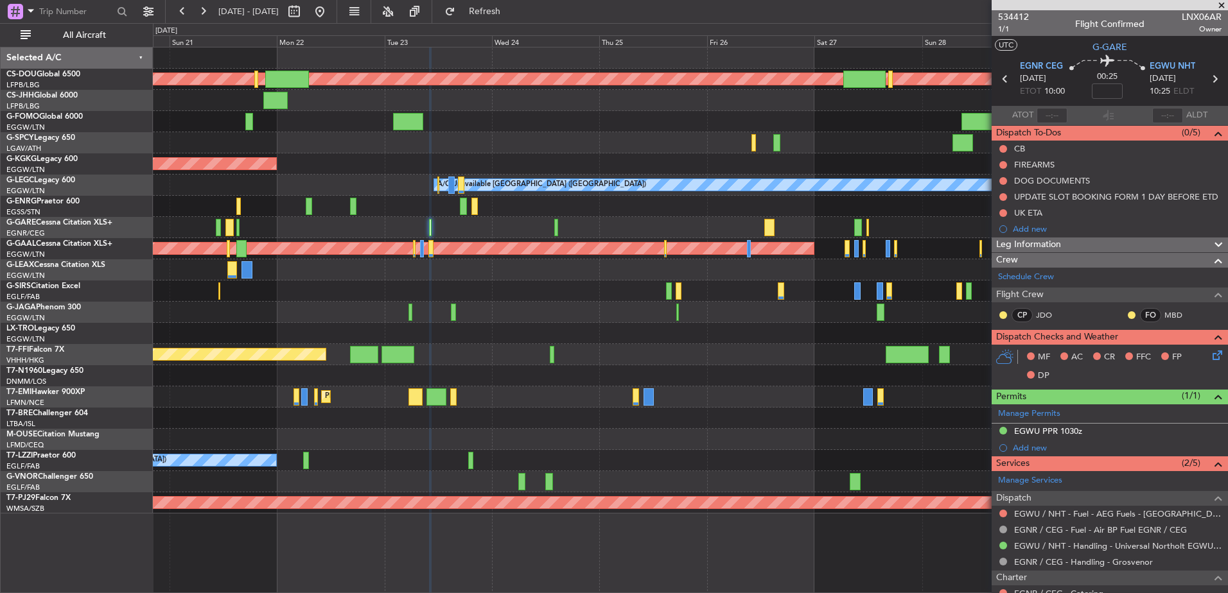
click at [764, 223] on div at bounding box center [769, 227] width 10 height 17
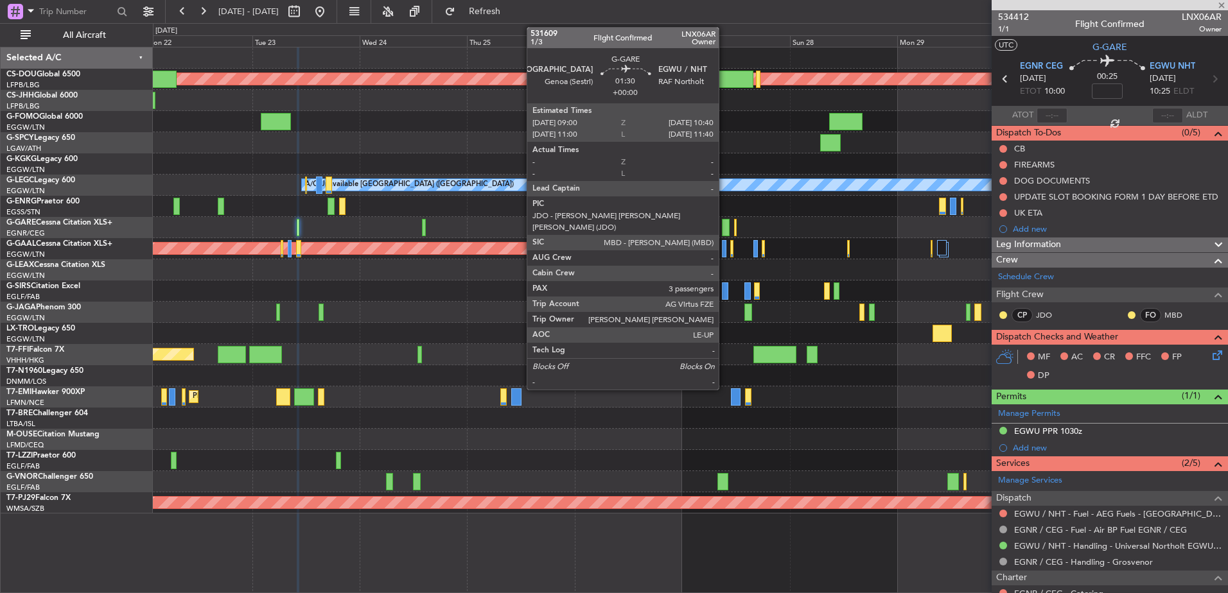
click at [724, 229] on div at bounding box center [726, 227] width 8 height 17
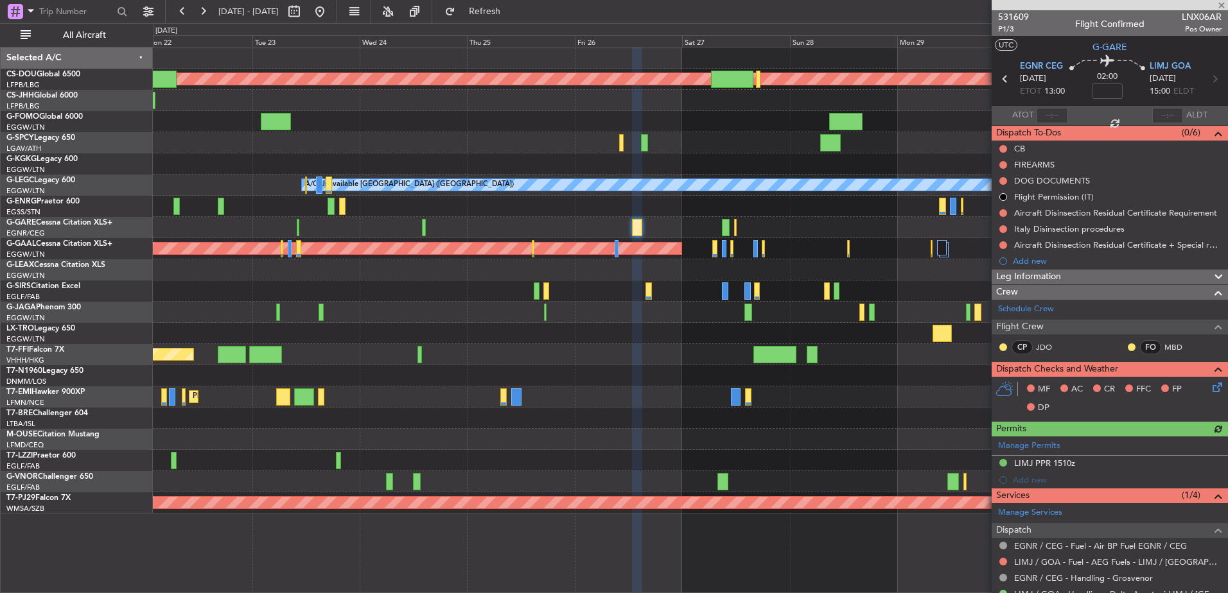
type input "3"
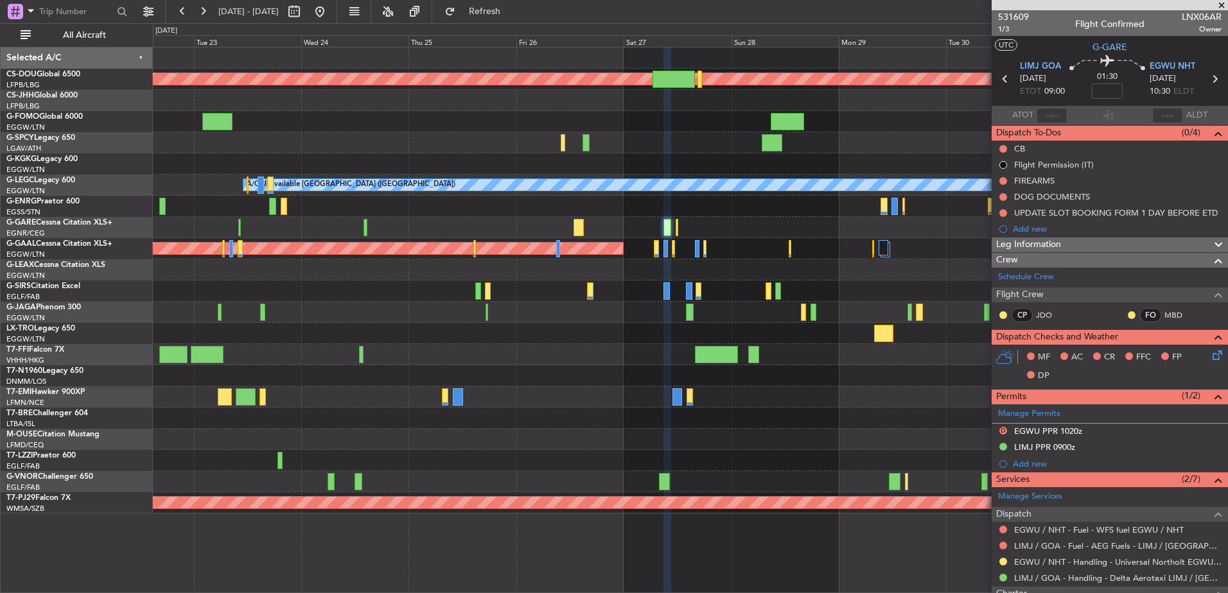
click at [843, 374] on div "Planned Maint London (Biggin Hill) AOG Maint Istanbul (Ataturk) A/C Unavailable…" at bounding box center [690, 281] width 1074 height 466
